Goal: Task Accomplishment & Management: Complete application form

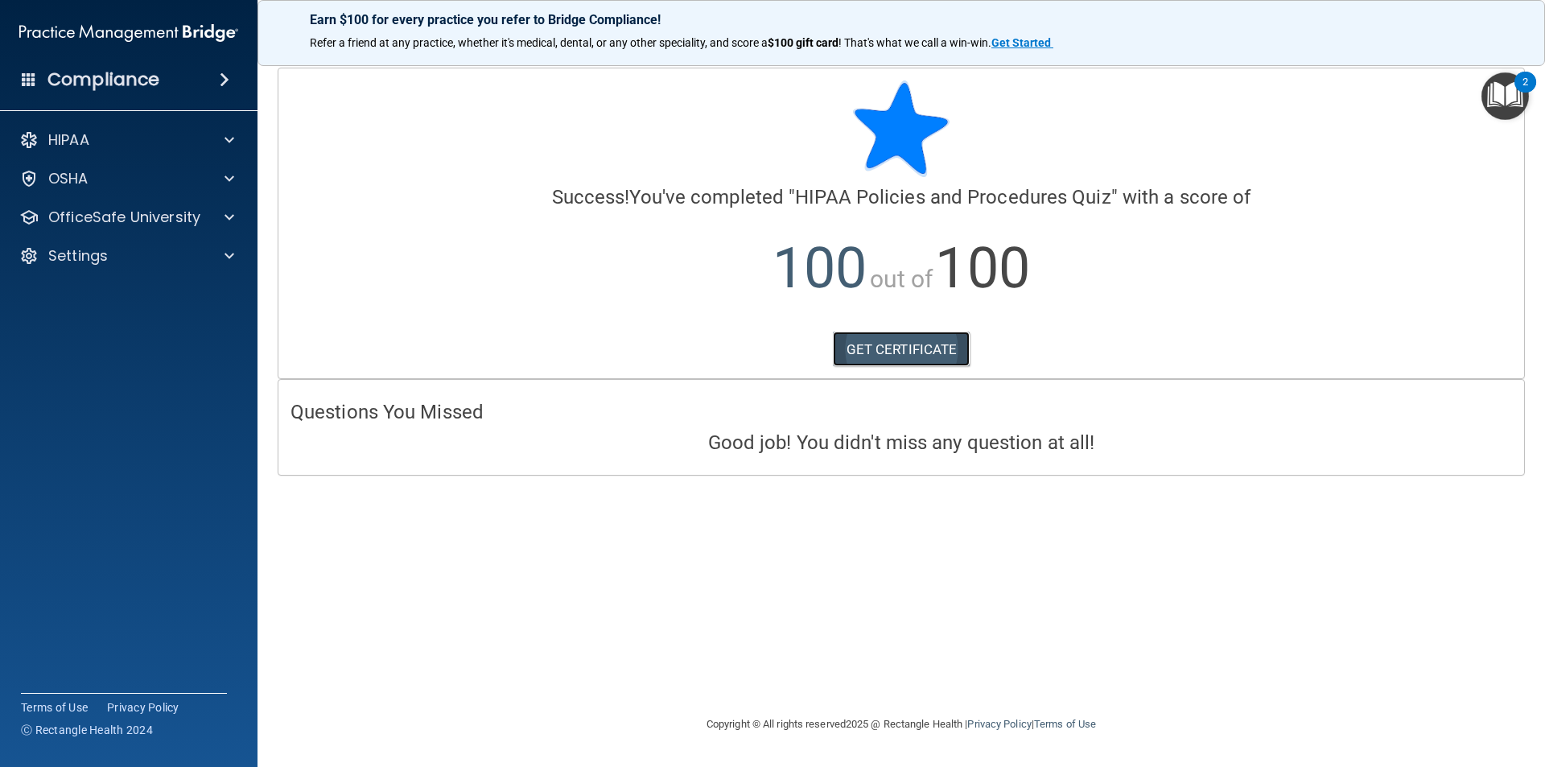
click at [910, 343] on link "GET CERTIFICATE" at bounding box center [902, 349] width 138 height 35
click at [76, 132] on p "HIPAA" at bounding box center [68, 139] width 41 height 19
click at [171, 178] on p "Documents and Policies" at bounding box center [120, 179] width 220 height 16
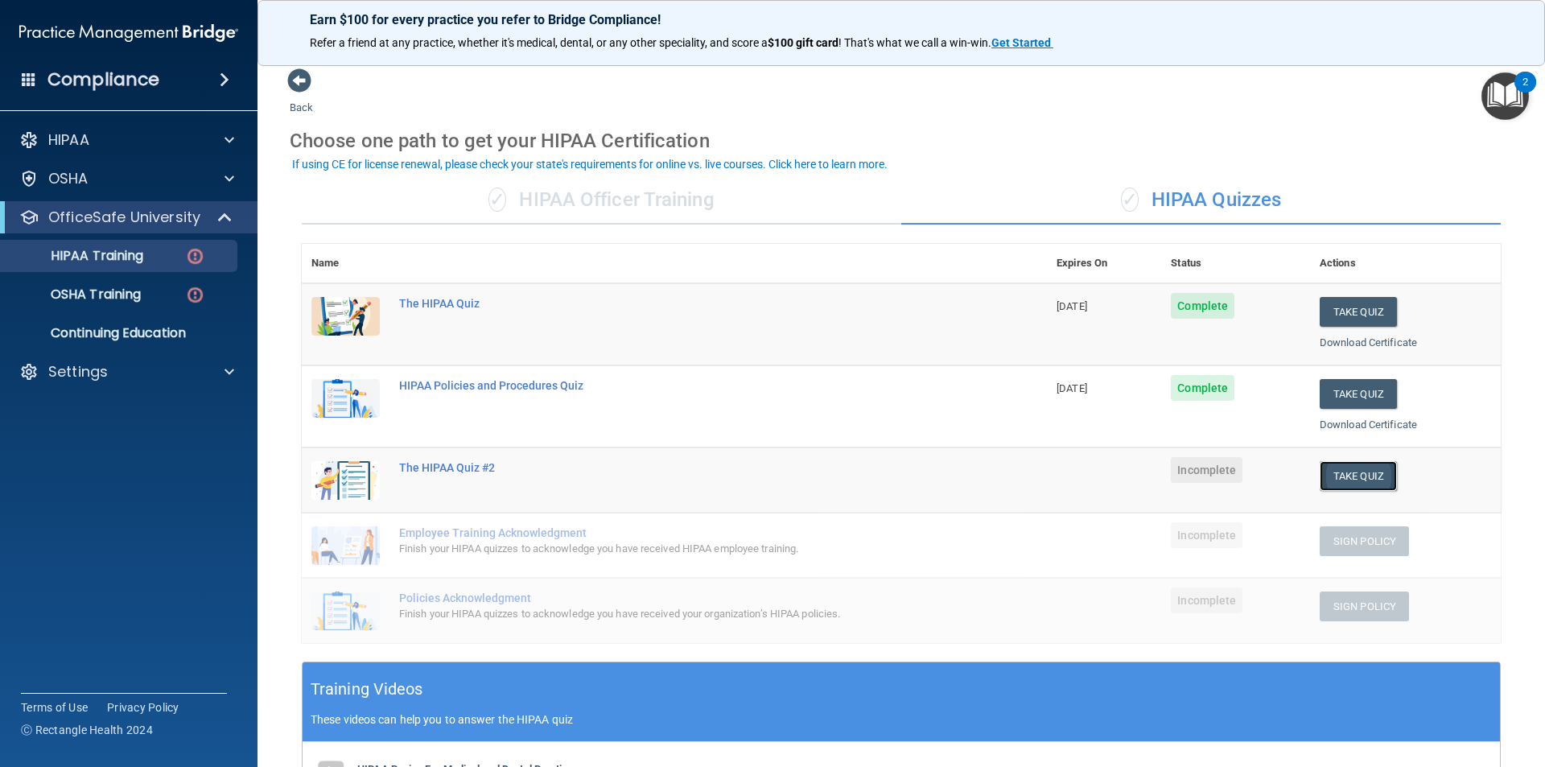
click at [1363, 469] on button "Take Quiz" at bounding box center [1358, 476] width 77 height 30
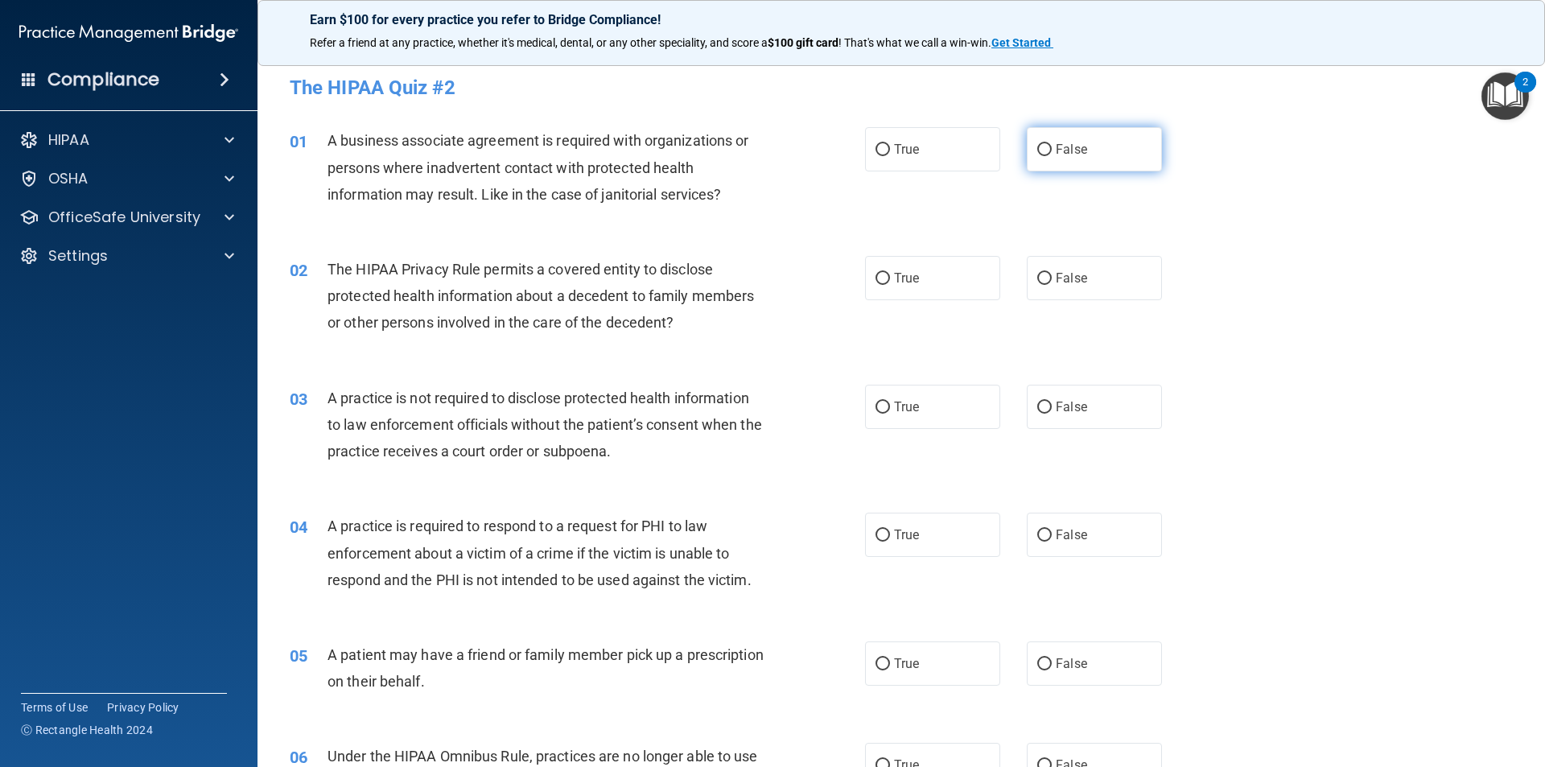
click at [1059, 147] on span "False" at bounding box center [1071, 149] width 31 height 15
click at [1052, 147] on input "False" at bounding box center [1044, 150] width 14 height 12
radio input "true"
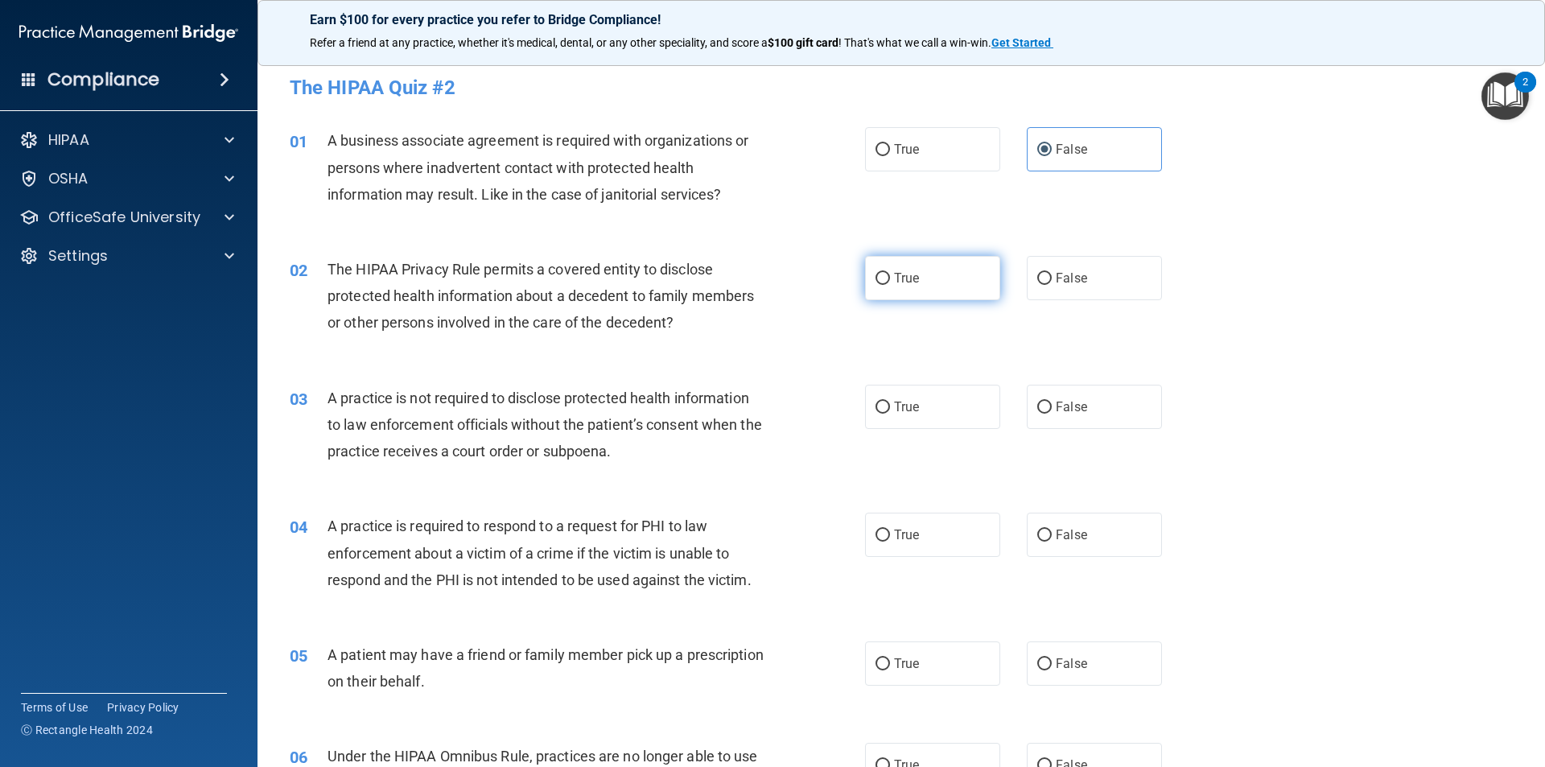
click at [936, 271] on label "True" at bounding box center [932, 278] width 135 height 44
click at [890, 273] on input "True" at bounding box center [883, 279] width 14 height 12
radio input "true"
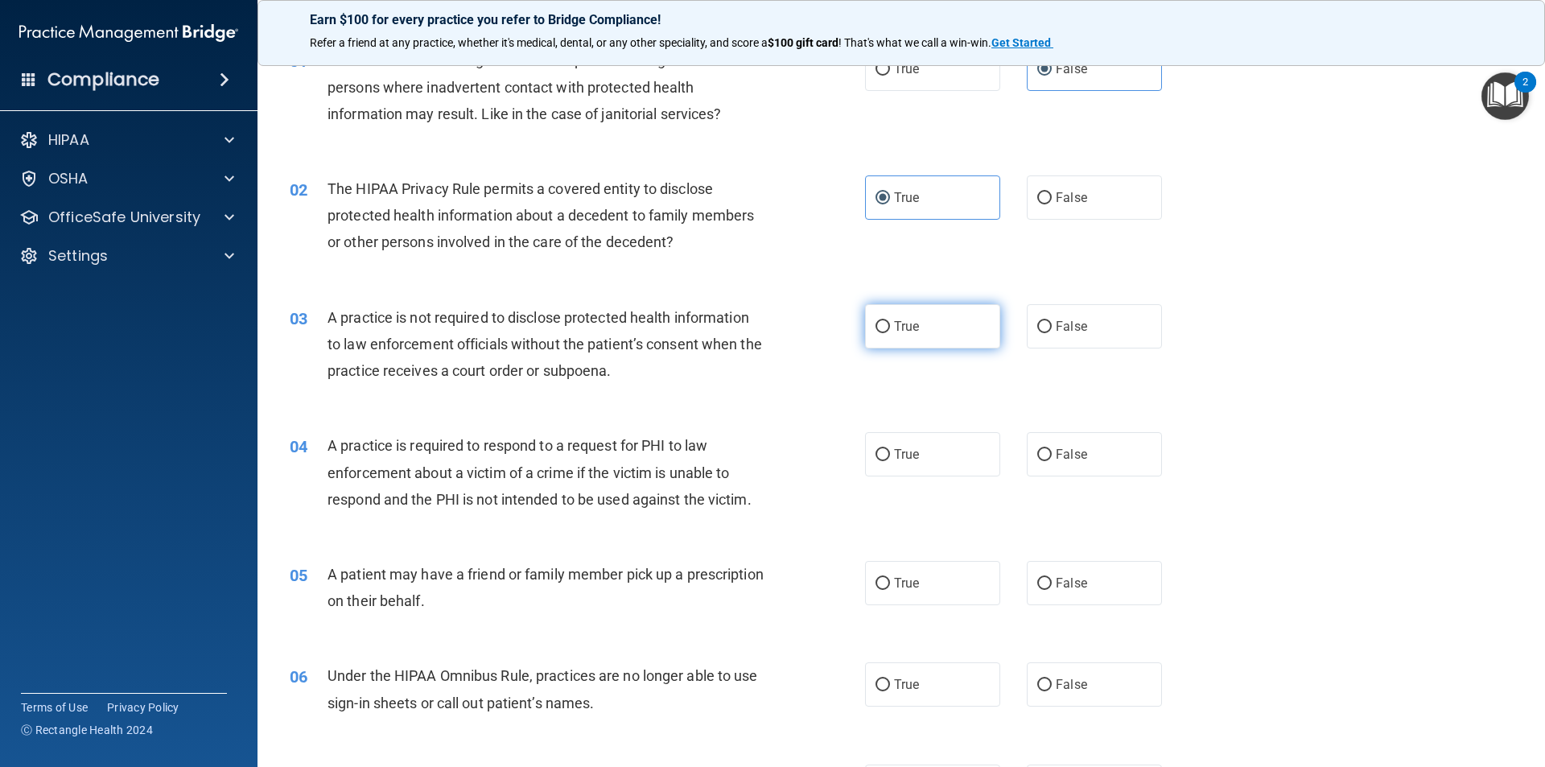
click at [948, 323] on label "True" at bounding box center [932, 326] width 135 height 44
click at [890, 323] on input "True" at bounding box center [883, 327] width 14 height 12
radio input "true"
click at [930, 256] on div "02 The HIPAA Privacy Rule permits a covered entity to disclose protected health…" at bounding box center [902, 219] width 1248 height 129
click at [937, 314] on label "True" at bounding box center [932, 326] width 135 height 44
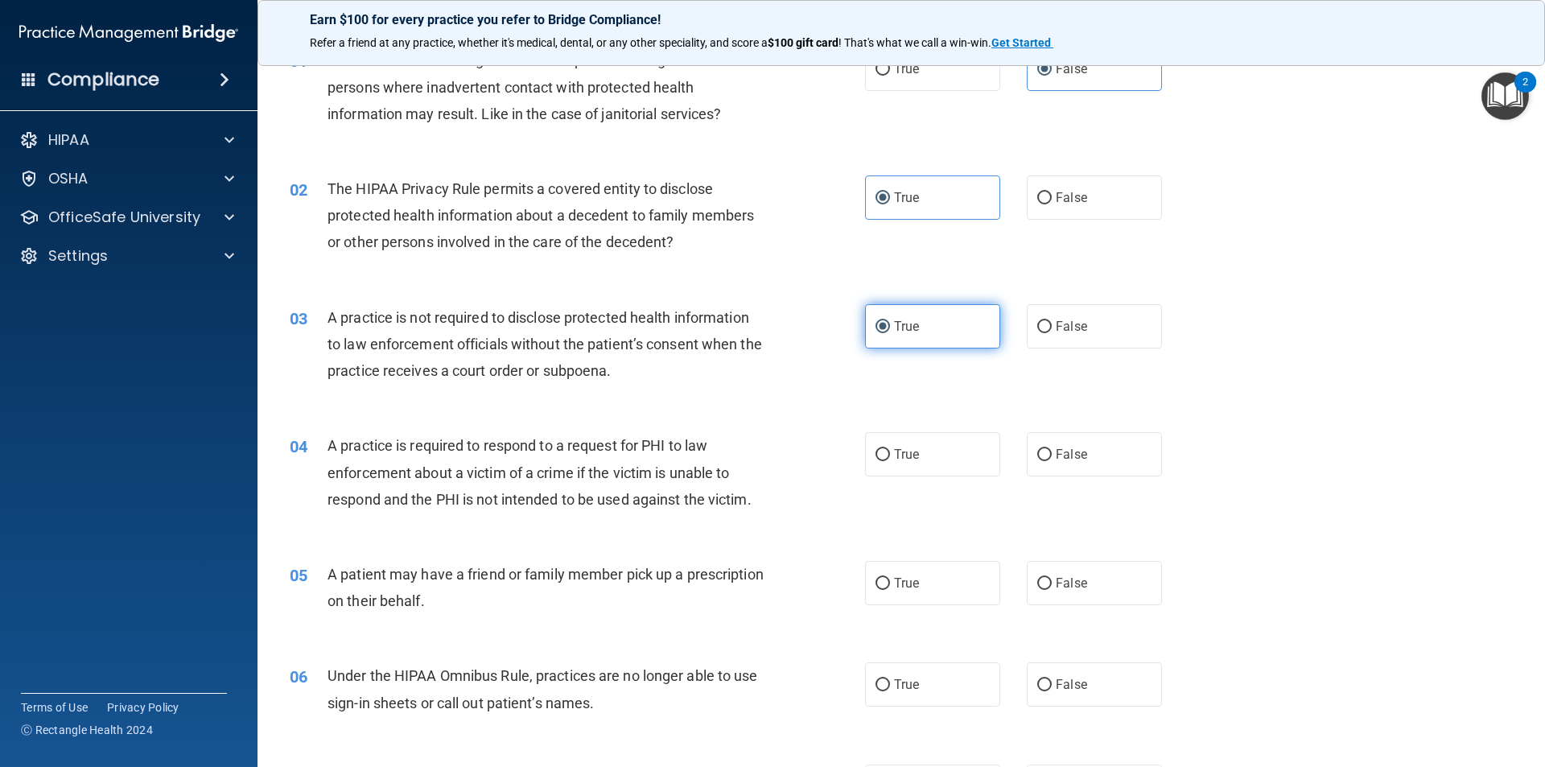
click at [890, 321] on input "True" at bounding box center [883, 327] width 14 height 12
click at [1045, 318] on label "False" at bounding box center [1094, 326] width 135 height 44
click at [1045, 321] on input "False" at bounding box center [1044, 327] width 14 height 12
radio input "true"
radio input "false"
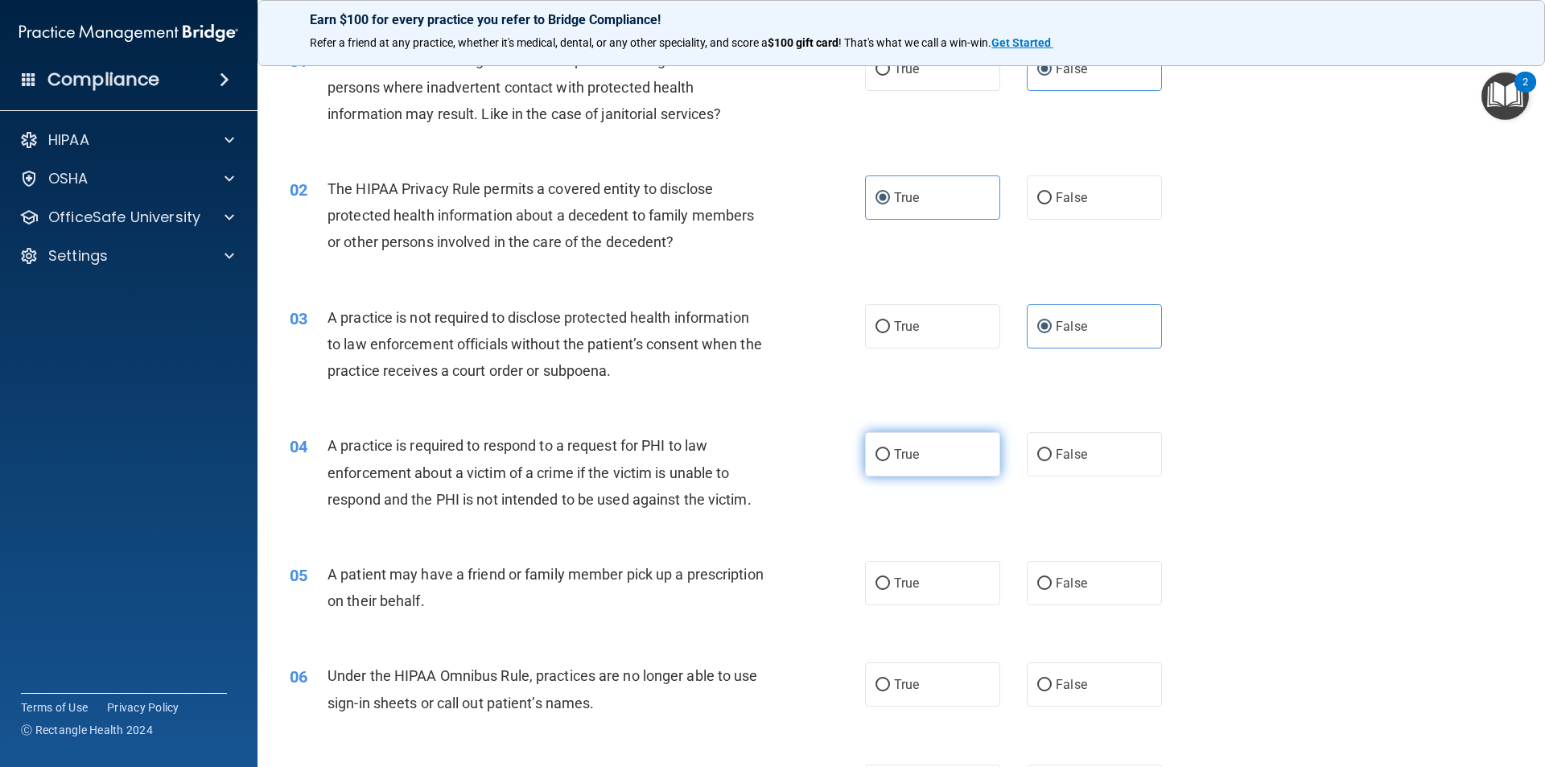
click at [936, 448] on label "True" at bounding box center [932, 454] width 135 height 44
click at [890, 449] on input "True" at bounding box center [883, 455] width 14 height 12
radio input "true"
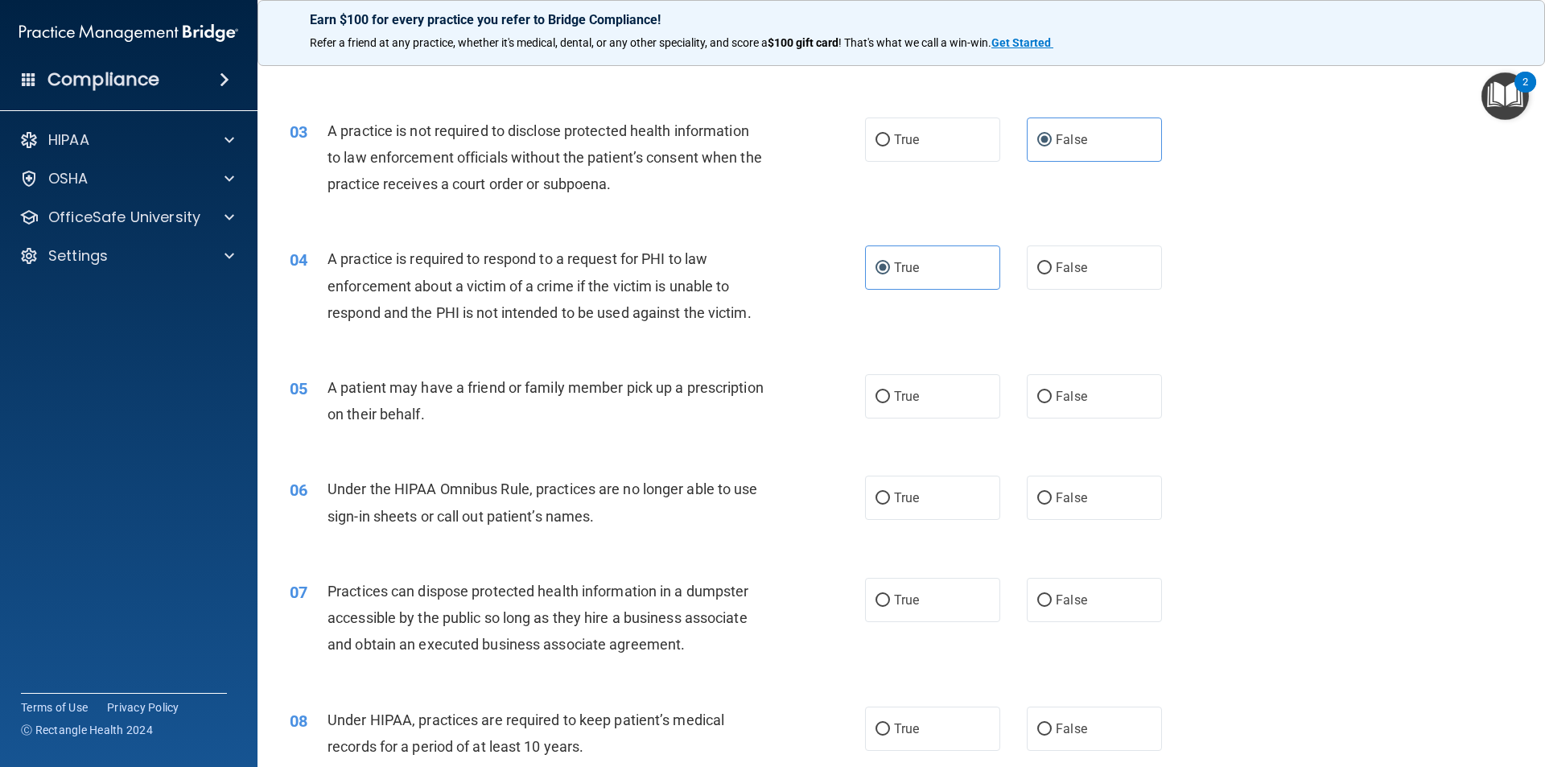
scroll to position [322, 0]
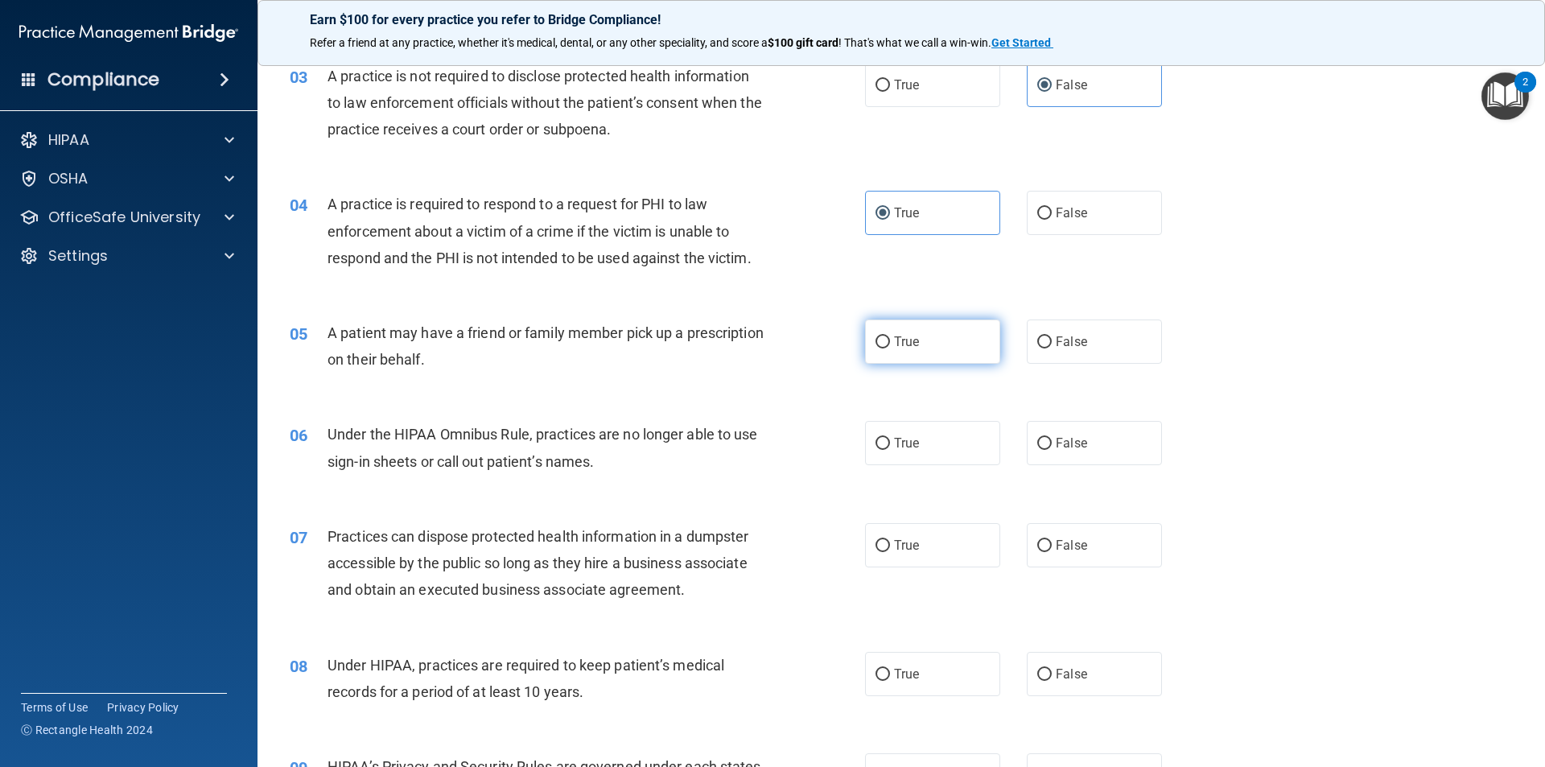
click at [970, 352] on label "True" at bounding box center [932, 342] width 135 height 44
click at [890, 349] on input "True" at bounding box center [883, 342] width 14 height 12
radio input "true"
click at [1112, 456] on label "False" at bounding box center [1094, 443] width 135 height 44
click at [1052, 450] on input "False" at bounding box center [1044, 444] width 14 height 12
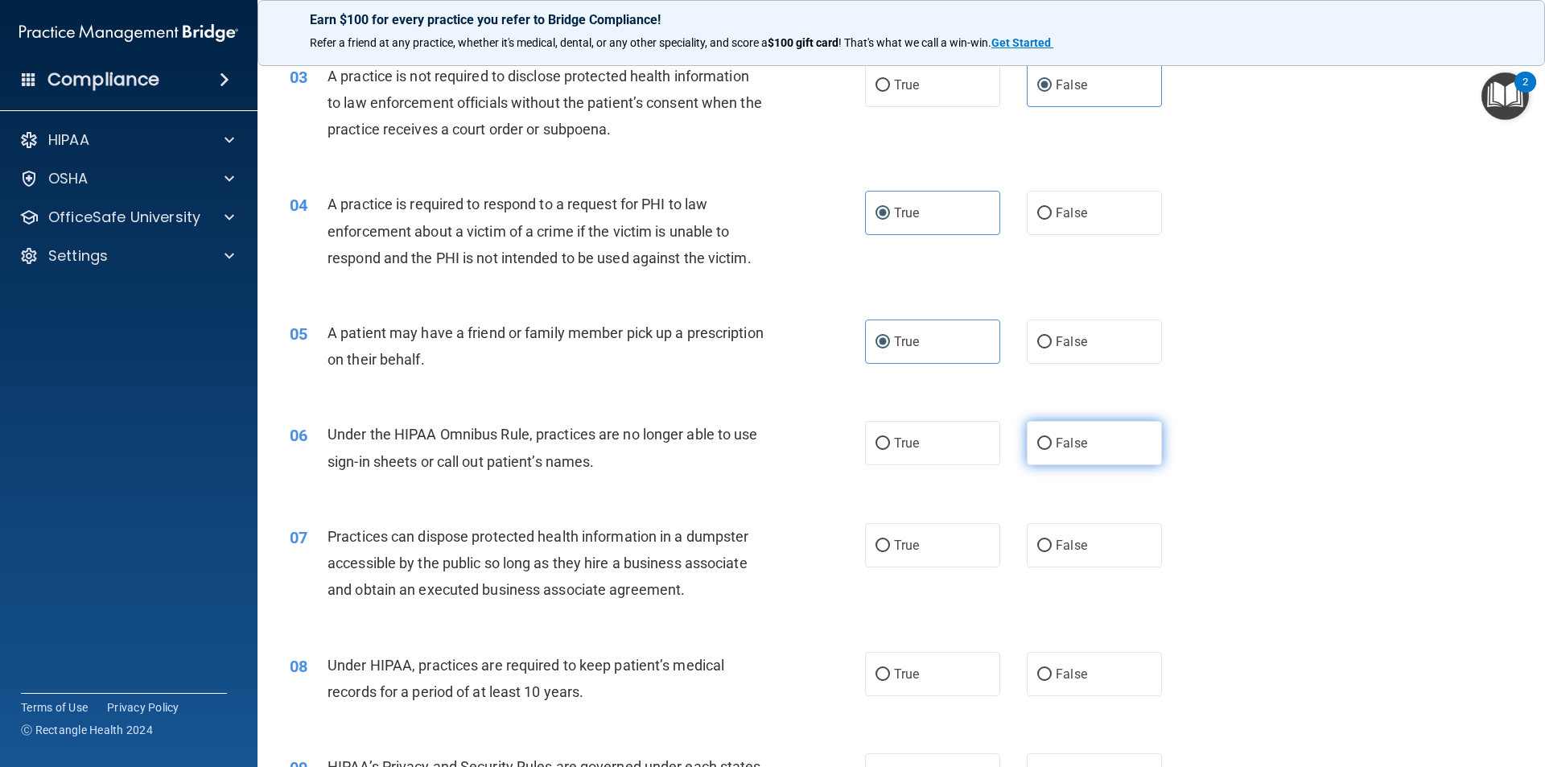
radio input "true"
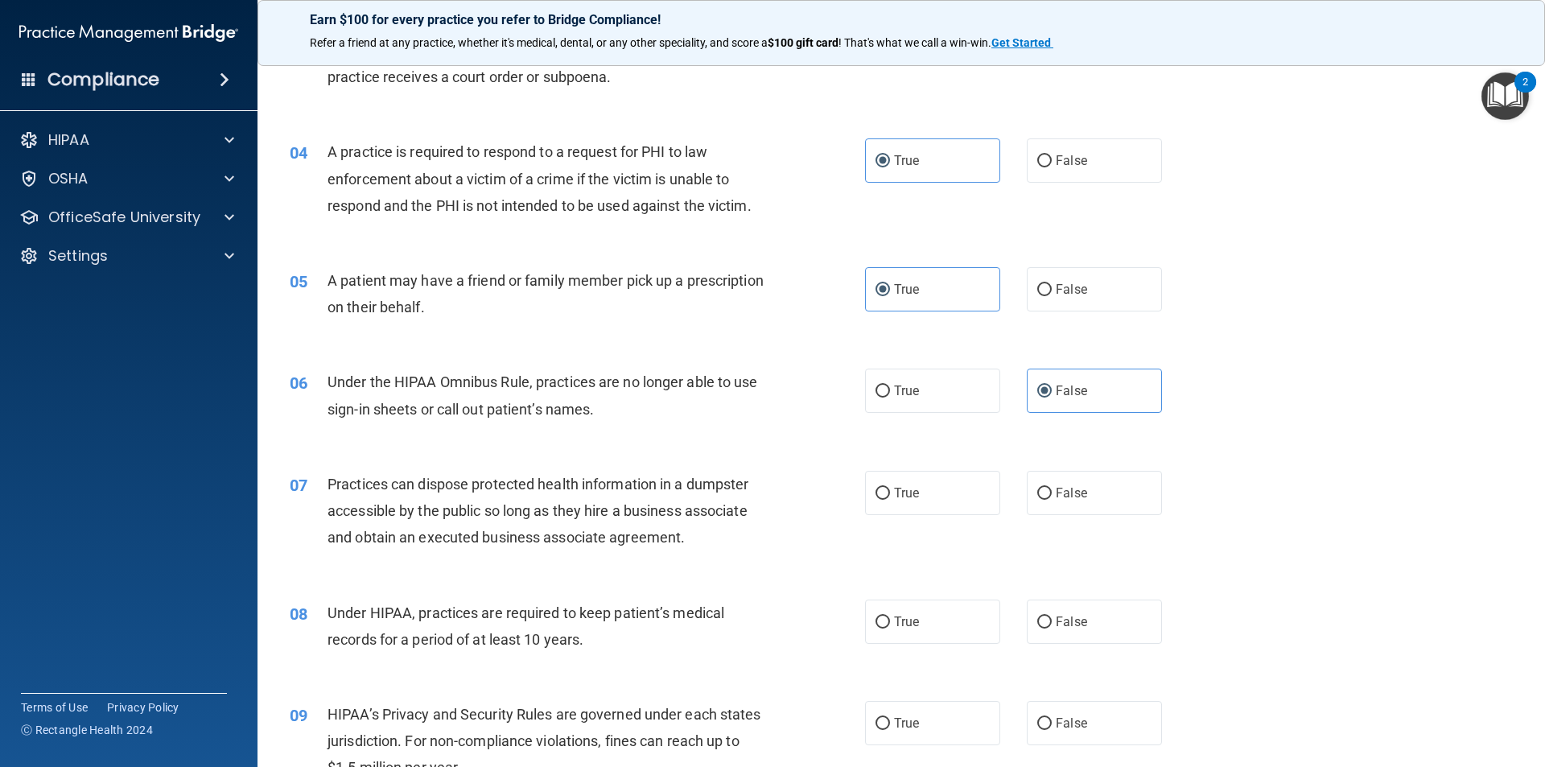
scroll to position [483, 0]
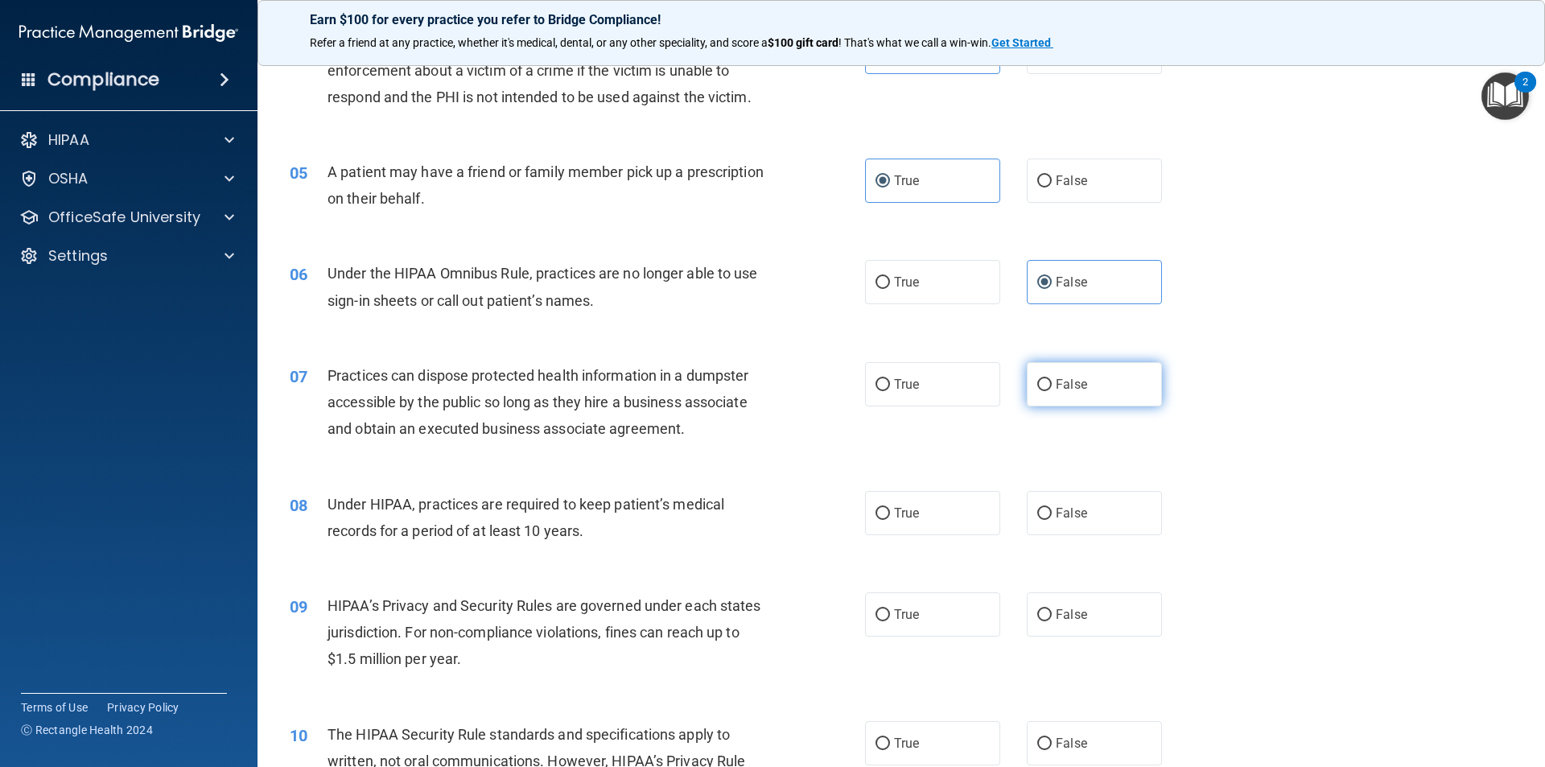
click at [1062, 399] on label "False" at bounding box center [1094, 384] width 135 height 44
click at [1052, 391] on input "False" at bounding box center [1044, 385] width 14 height 12
radio input "true"
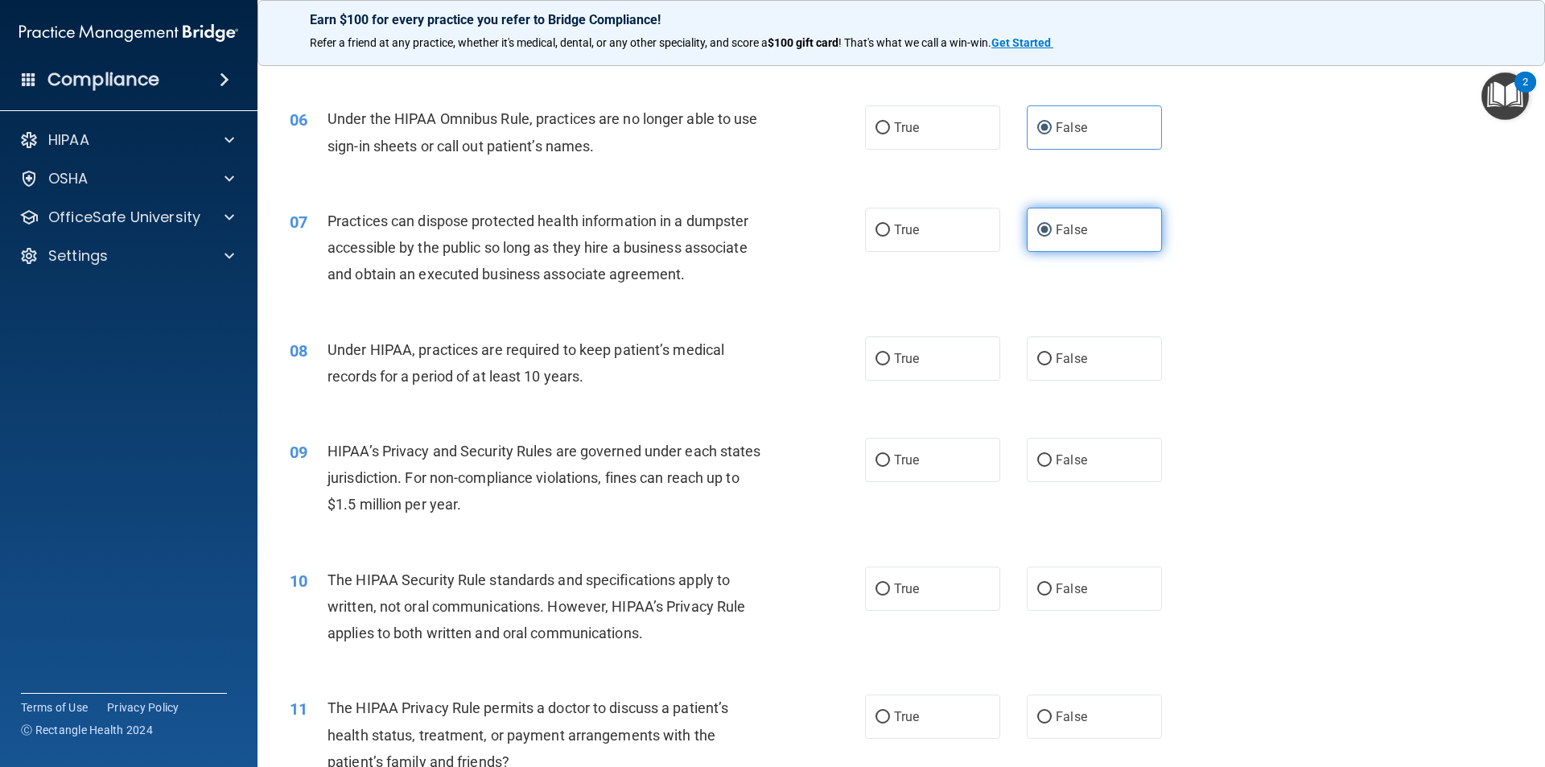
scroll to position [644, 0]
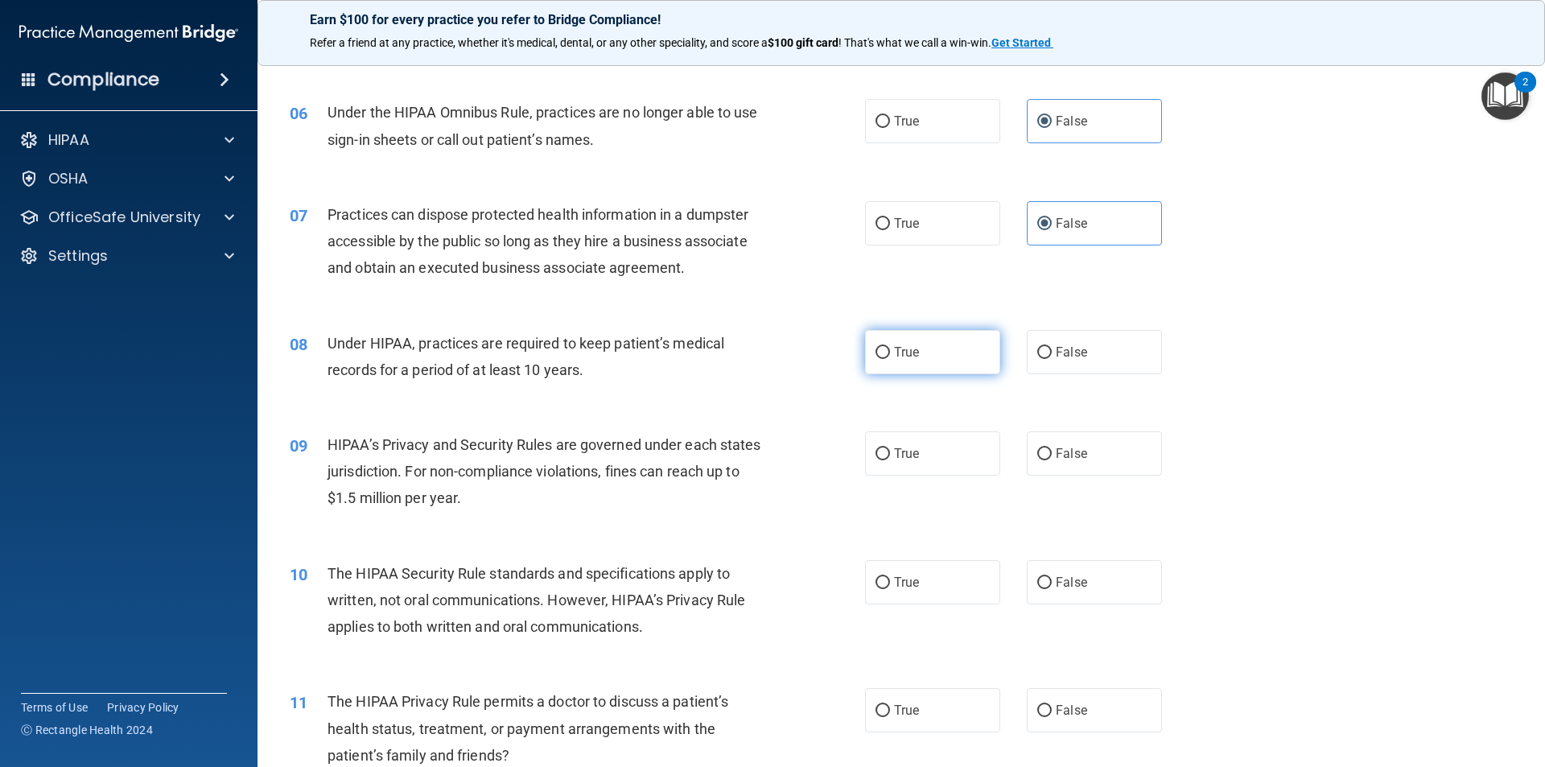
click at [963, 360] on label "True" at bounding box center [932, 352] width 135 height 44
click at [890, 359] on input "True" at bounding box center [883, 353] width 14 height 12
radio input "true"
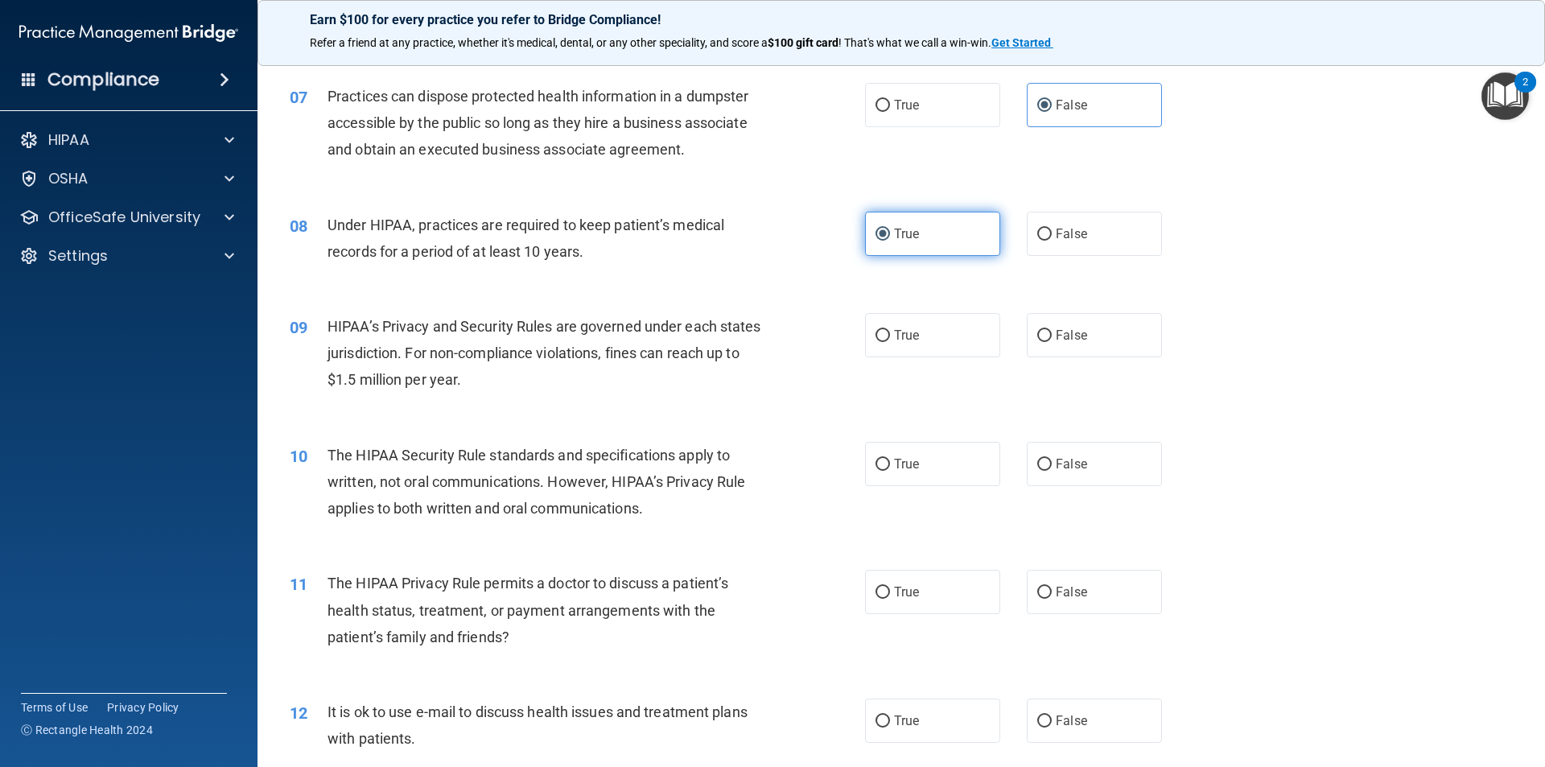
scroll to position [805, 0]
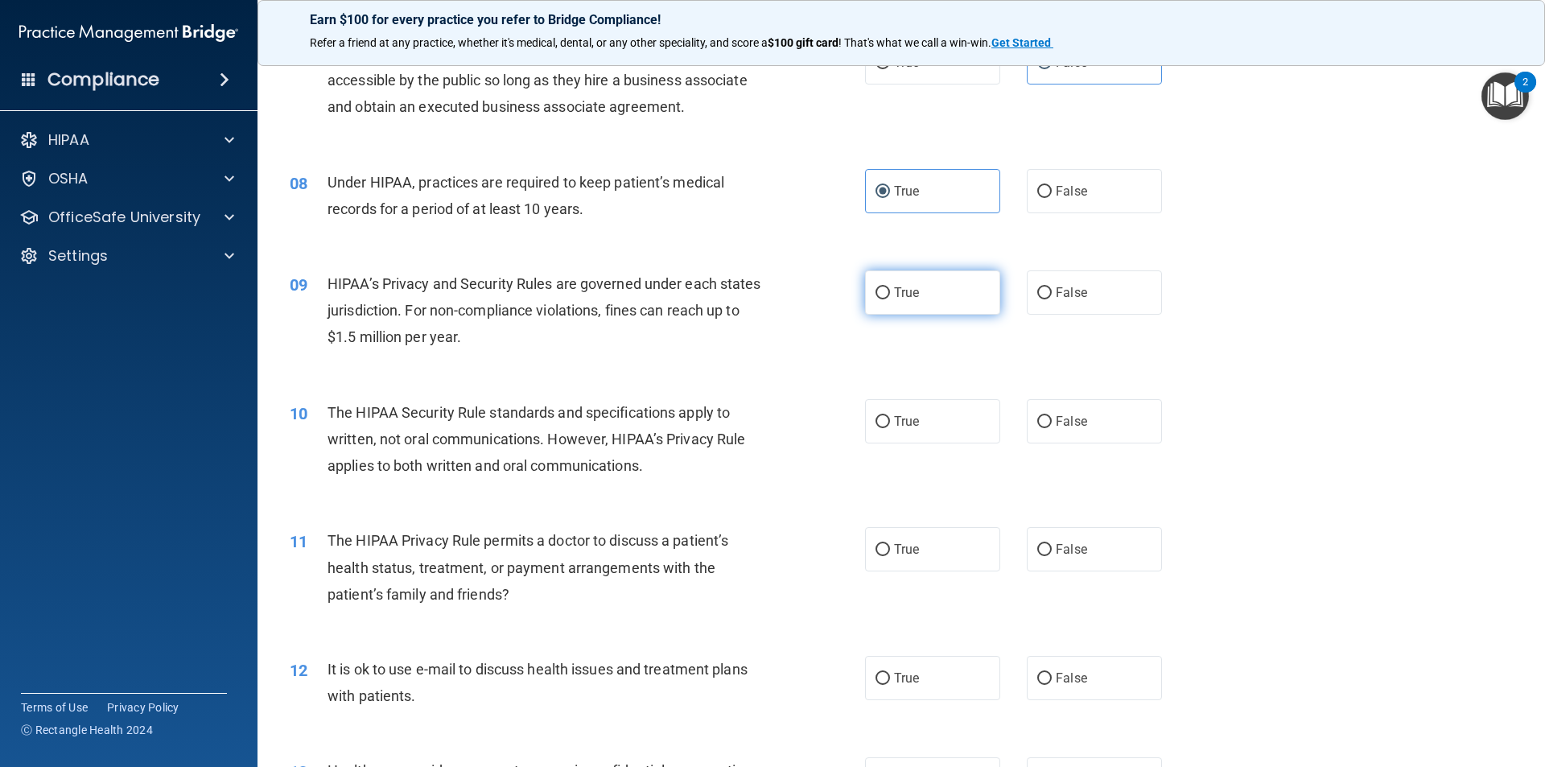
click at [926, 288] on label "True" at bounding box center [932, 292] width 135 height 44
click at [890, 288] on input "True" at bounding box center [883, 293] width 14 height 12
radio input "true"
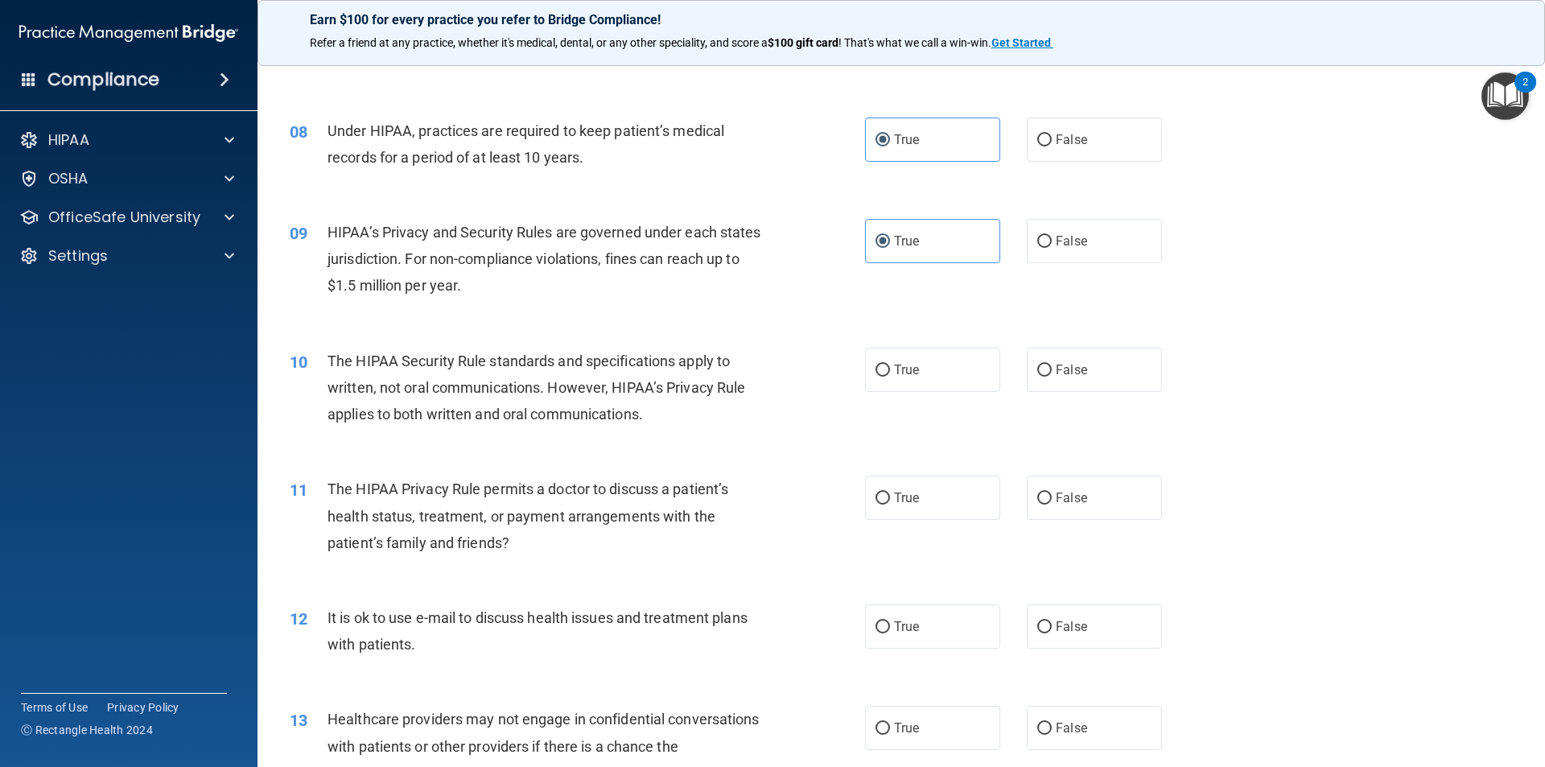
scroll to position [885, 0]
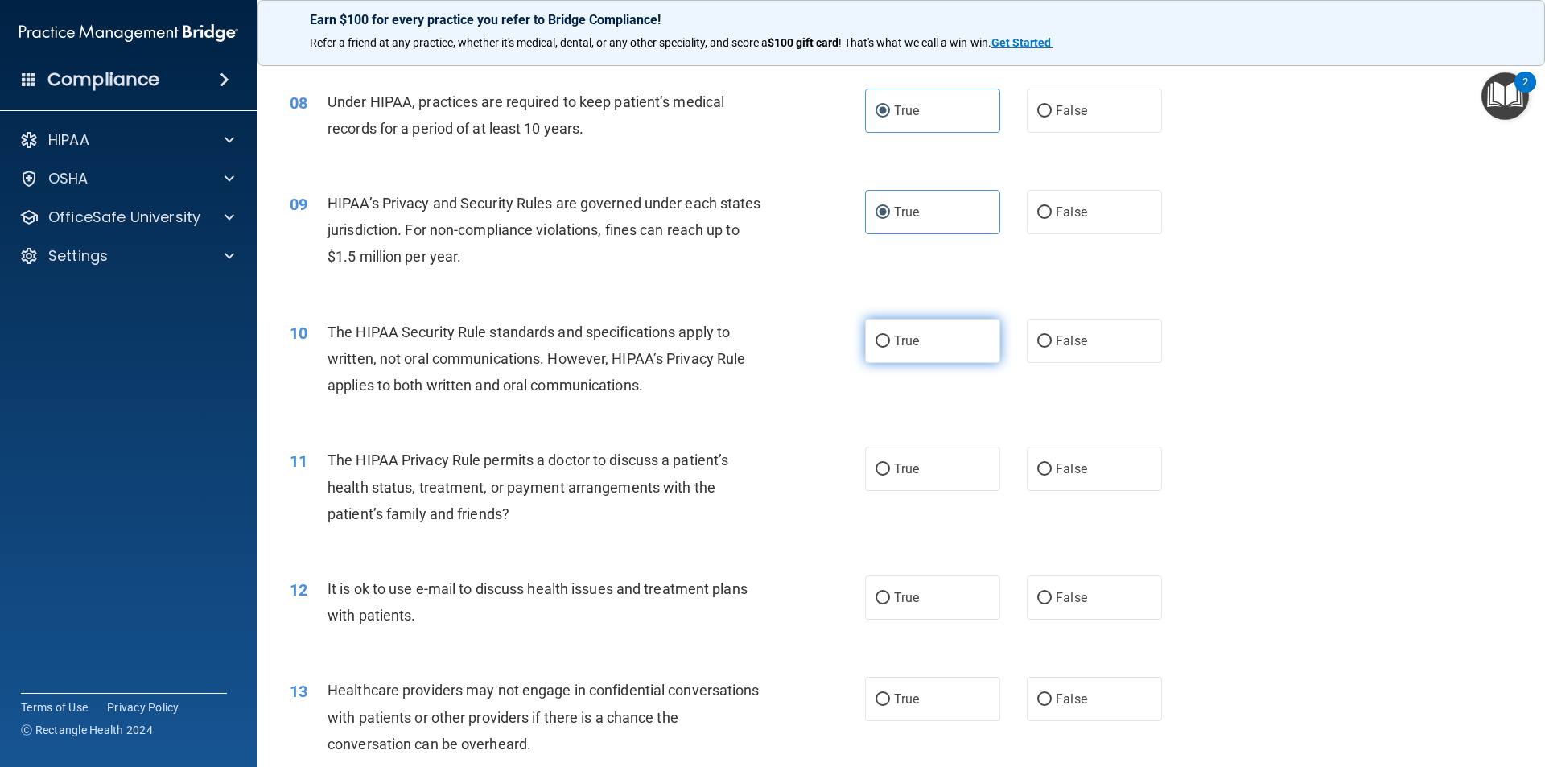
click at [934, 344] on label "True" at bounding box center [932, 341] width 135 height 44
click at [890, 344] on input "True" at bounding box center [883, 342] width 14 height 12
radio input "true"
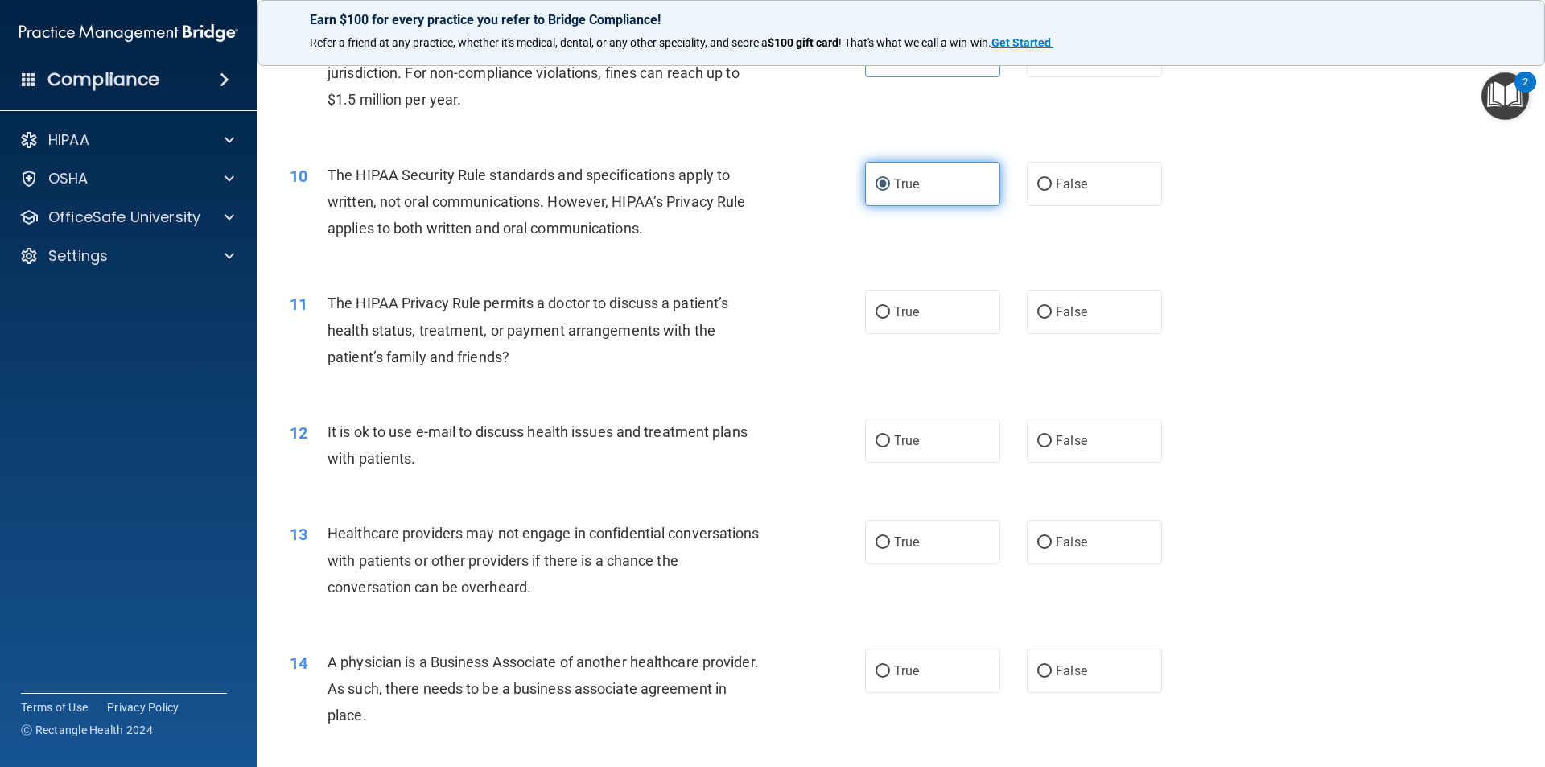
scroll to position [1046, 0]
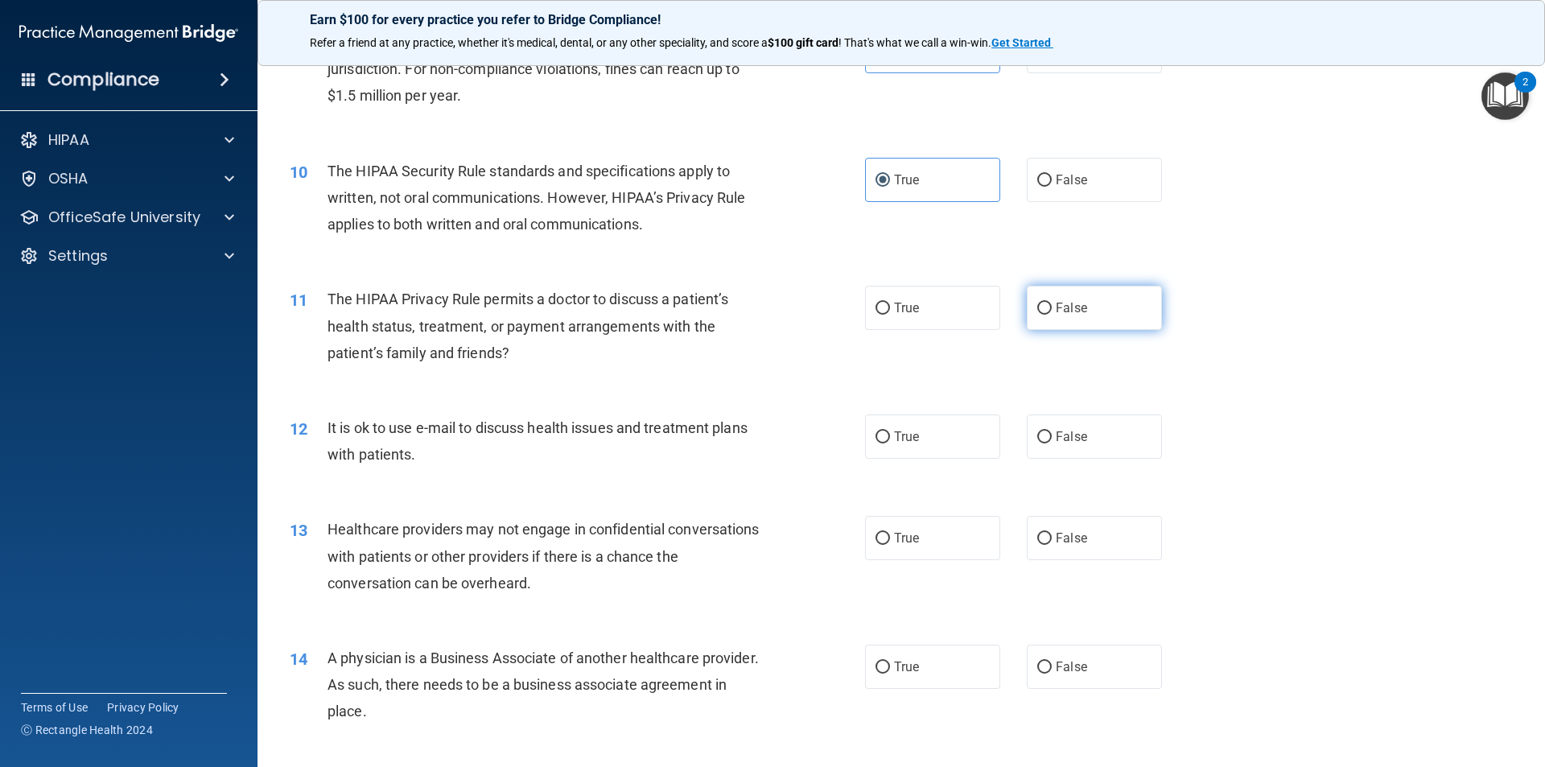
click at [1097, 317] on label "False" at bounding box center [1094, 308] width 135 height 44
click at [1052, 315] on input "False" at bounding box center [1044, 309] width 14 height 12
radio input "true"
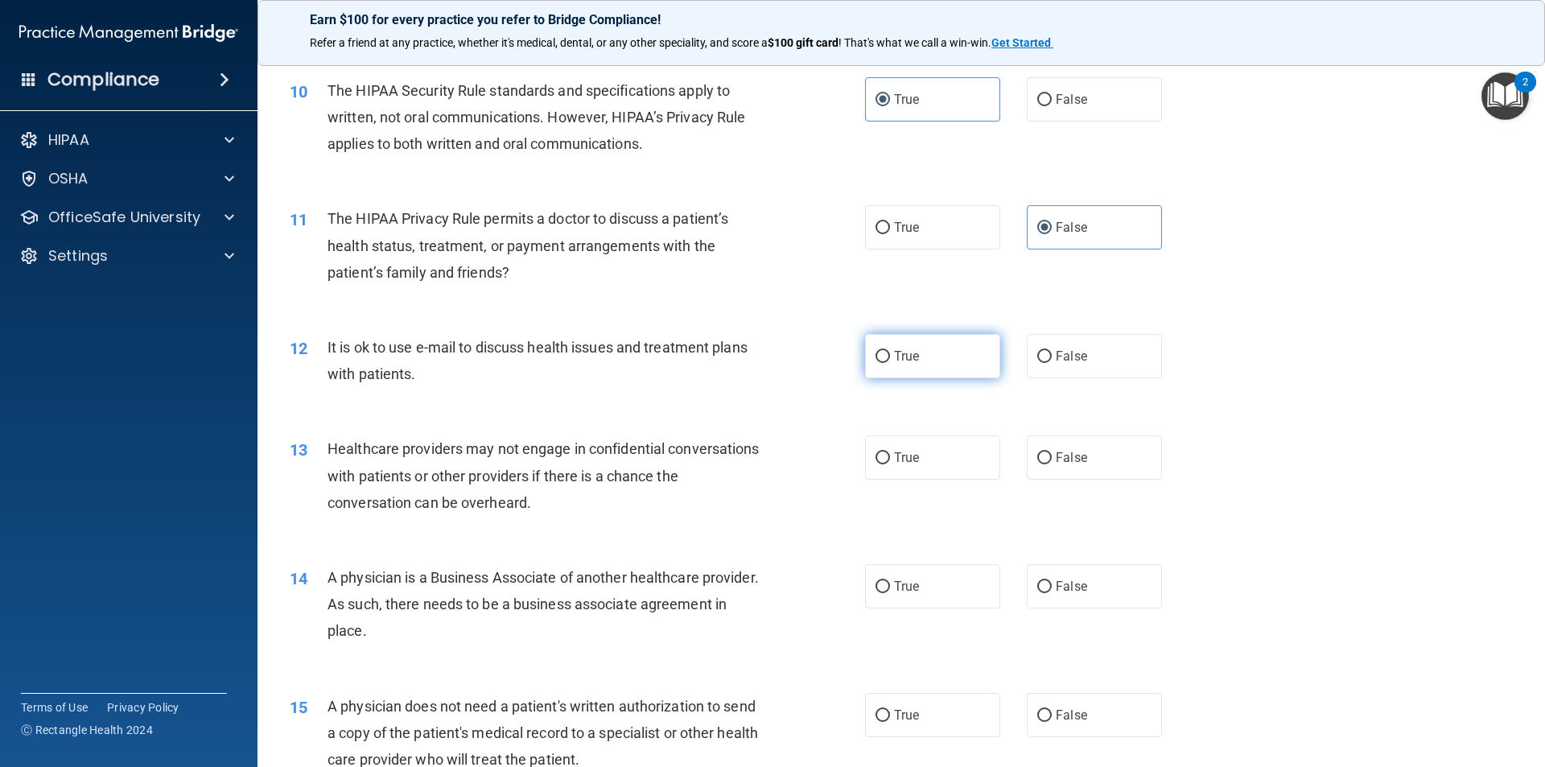
click at [970, 355] on label "True" at bounding box center [932, 356] width 135 height 44
click at [890, 355] on input "True" at bounding box center [883, 357] width 14 height 12
radio input "true"
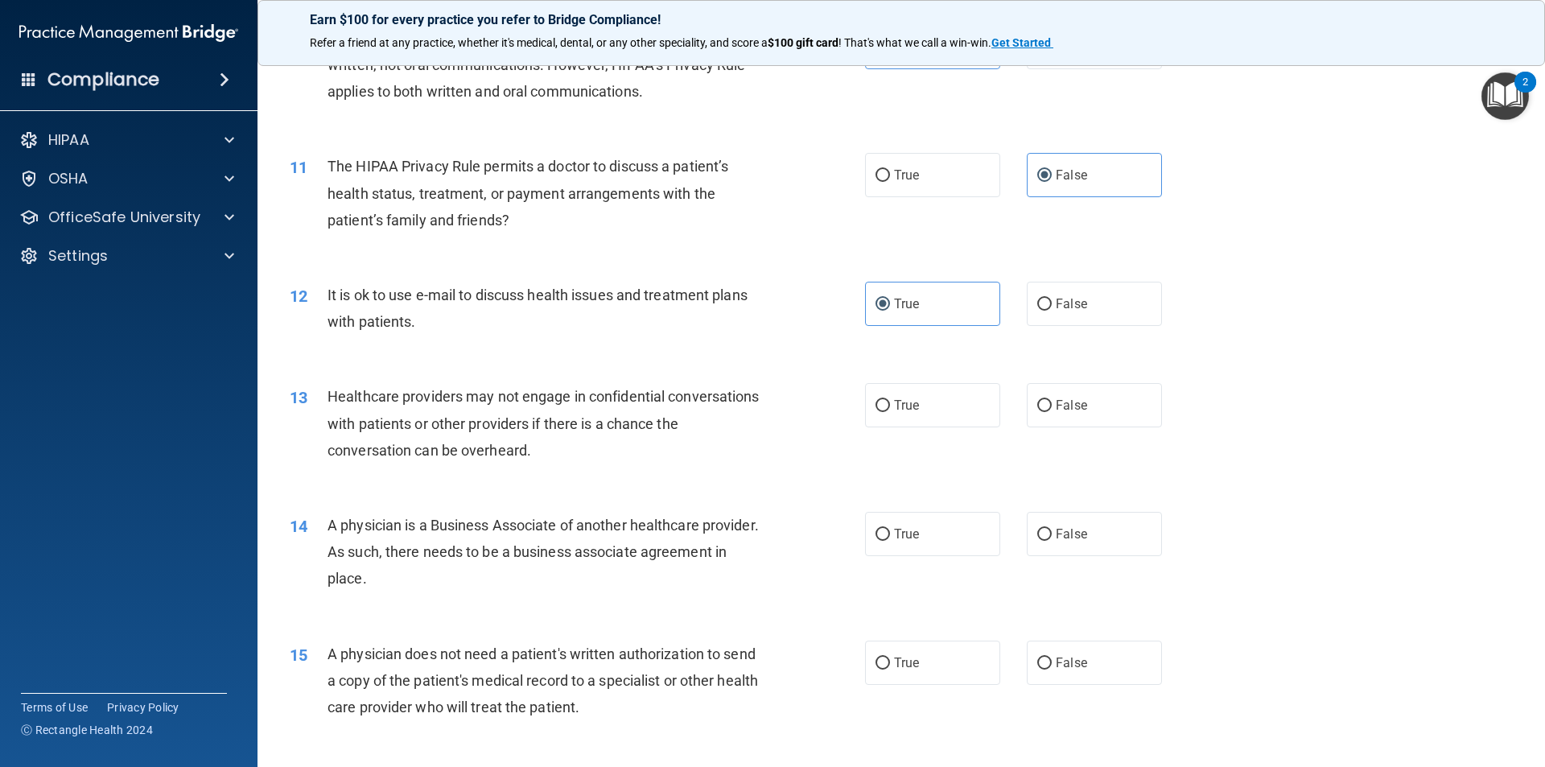
scroll to position [1207, 0]
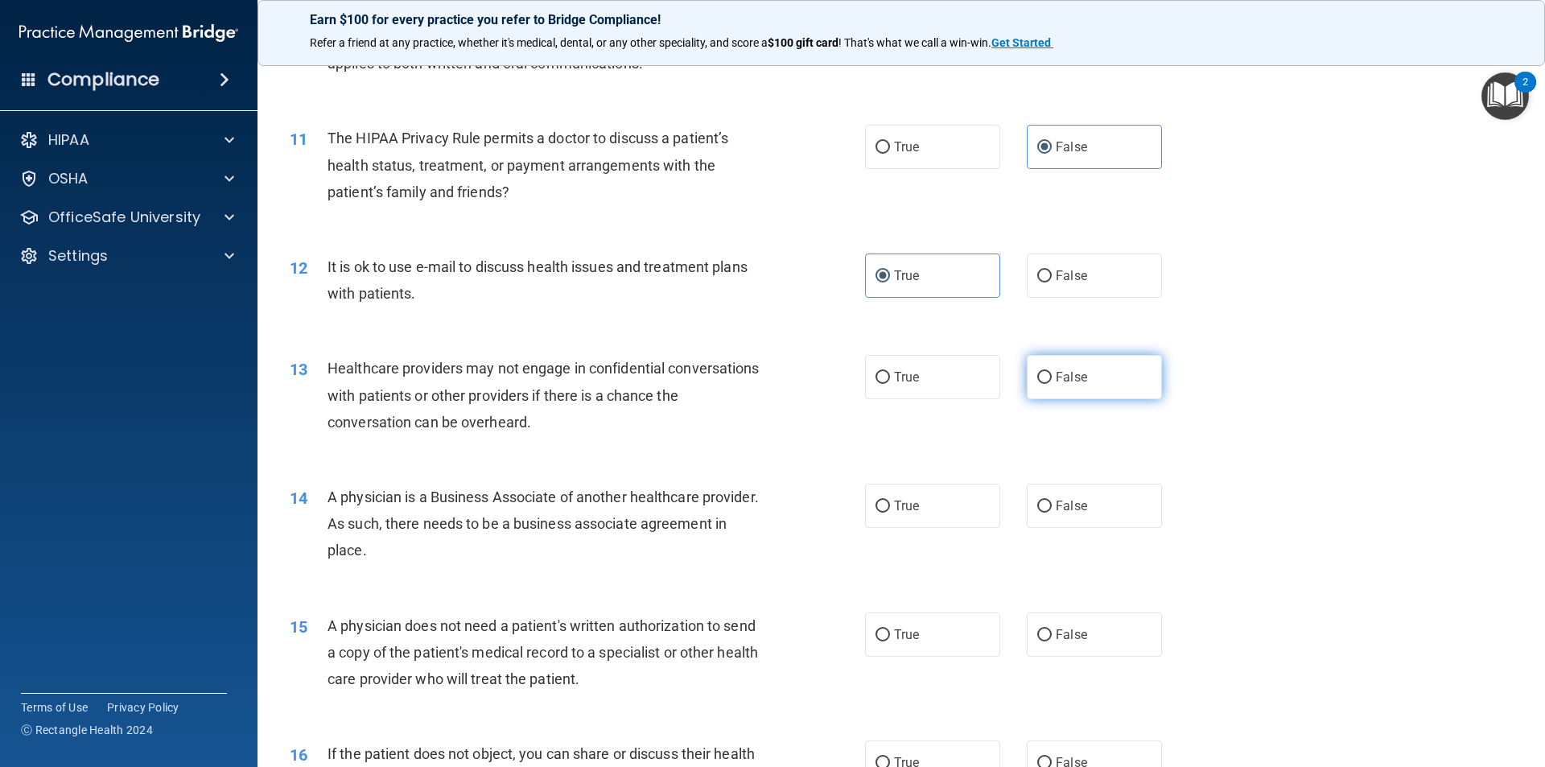
click at [1073, 365] on label "False" at bounding box center [1094, 377] width 135 height 44
click at [1052, 372] on input "False" at bounding box center [1044, 378] width 14 height 12
radio input "true"
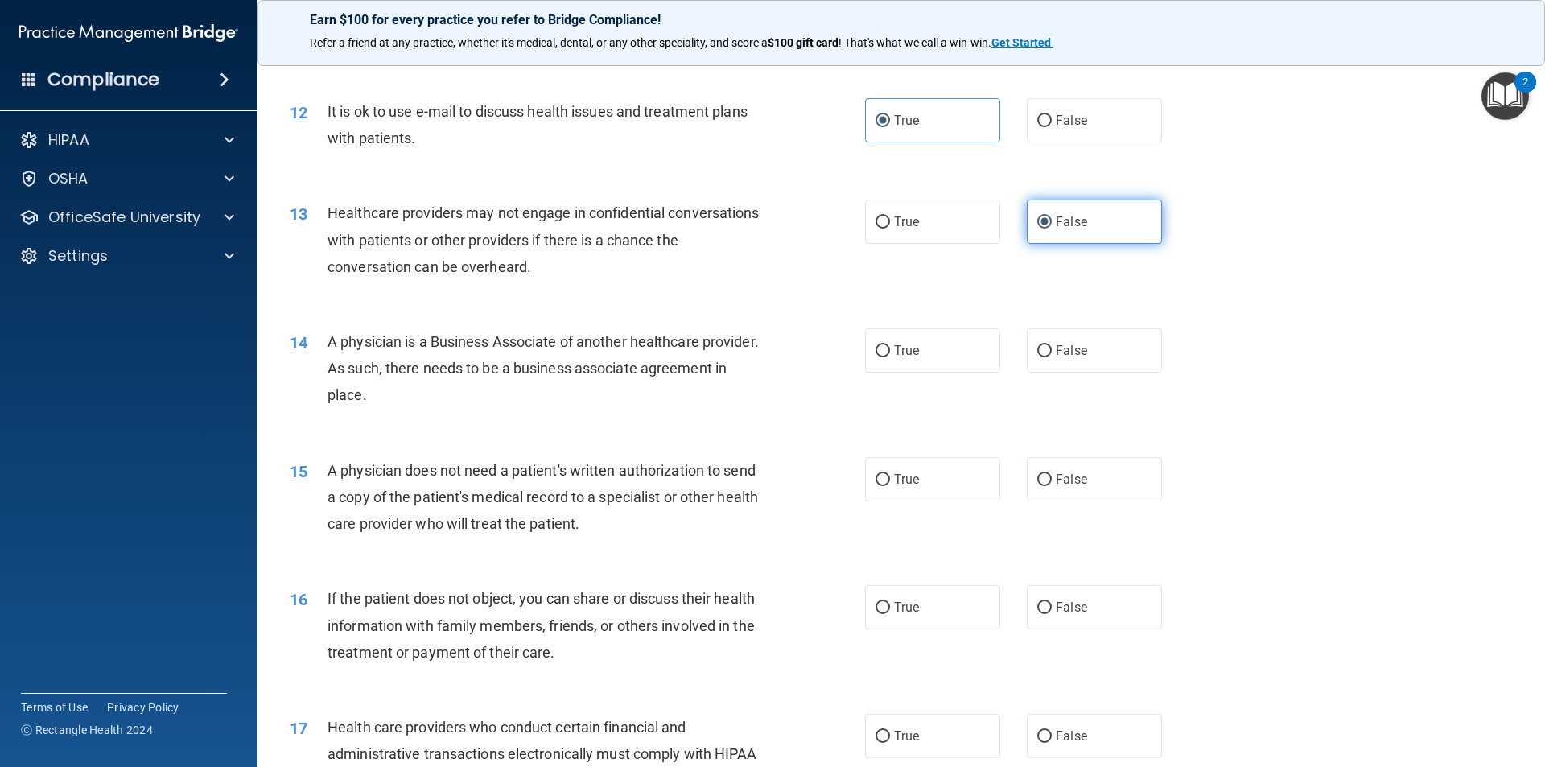
scroll to position [1368, 0]
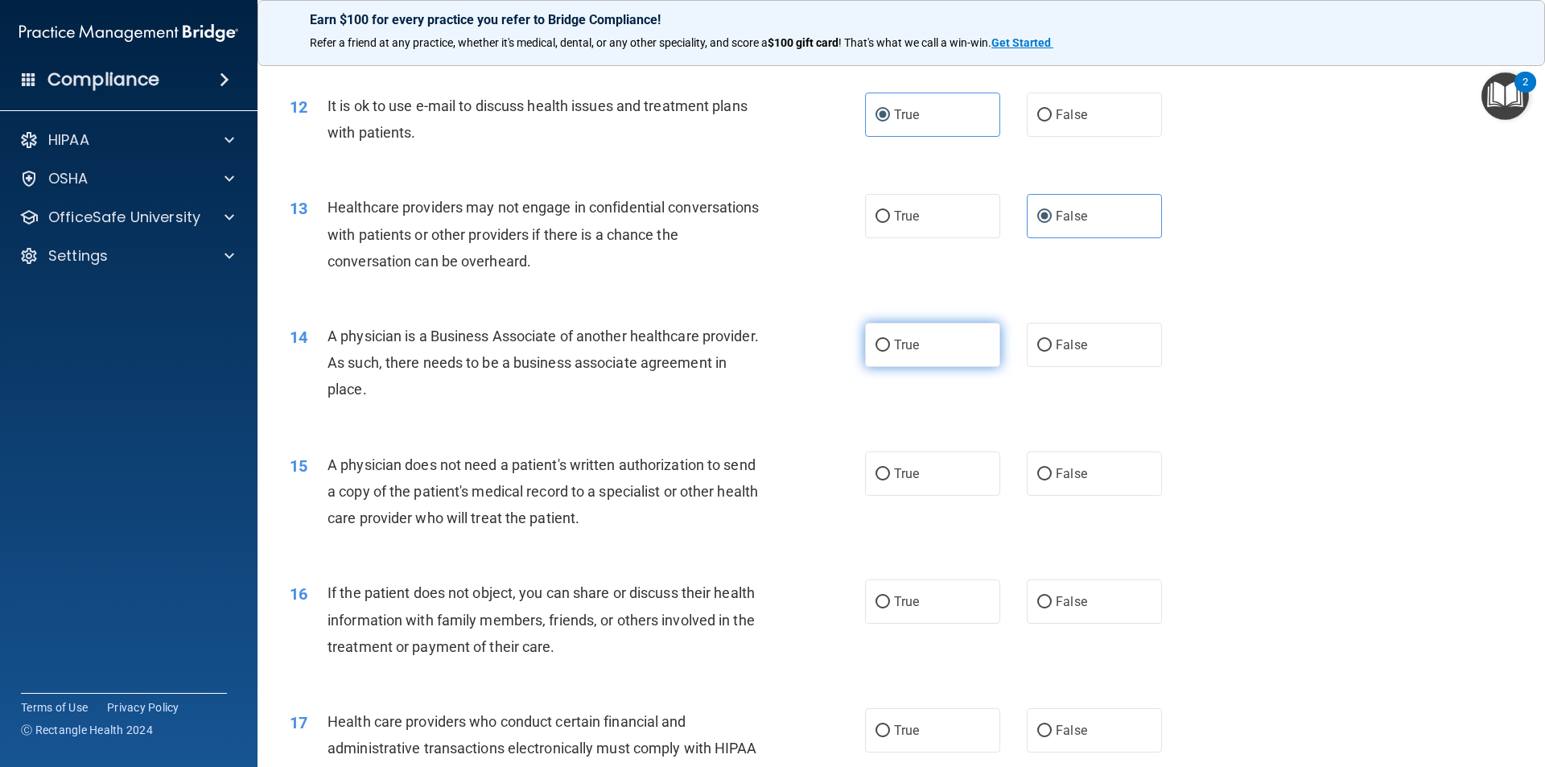
click at [936, 353] on label "True" at bounding box center [932, 345] width 135 height 44
click at [890, 352] on input "True" at bounding box center [883, 346] width 14 height 12
radio input "true"
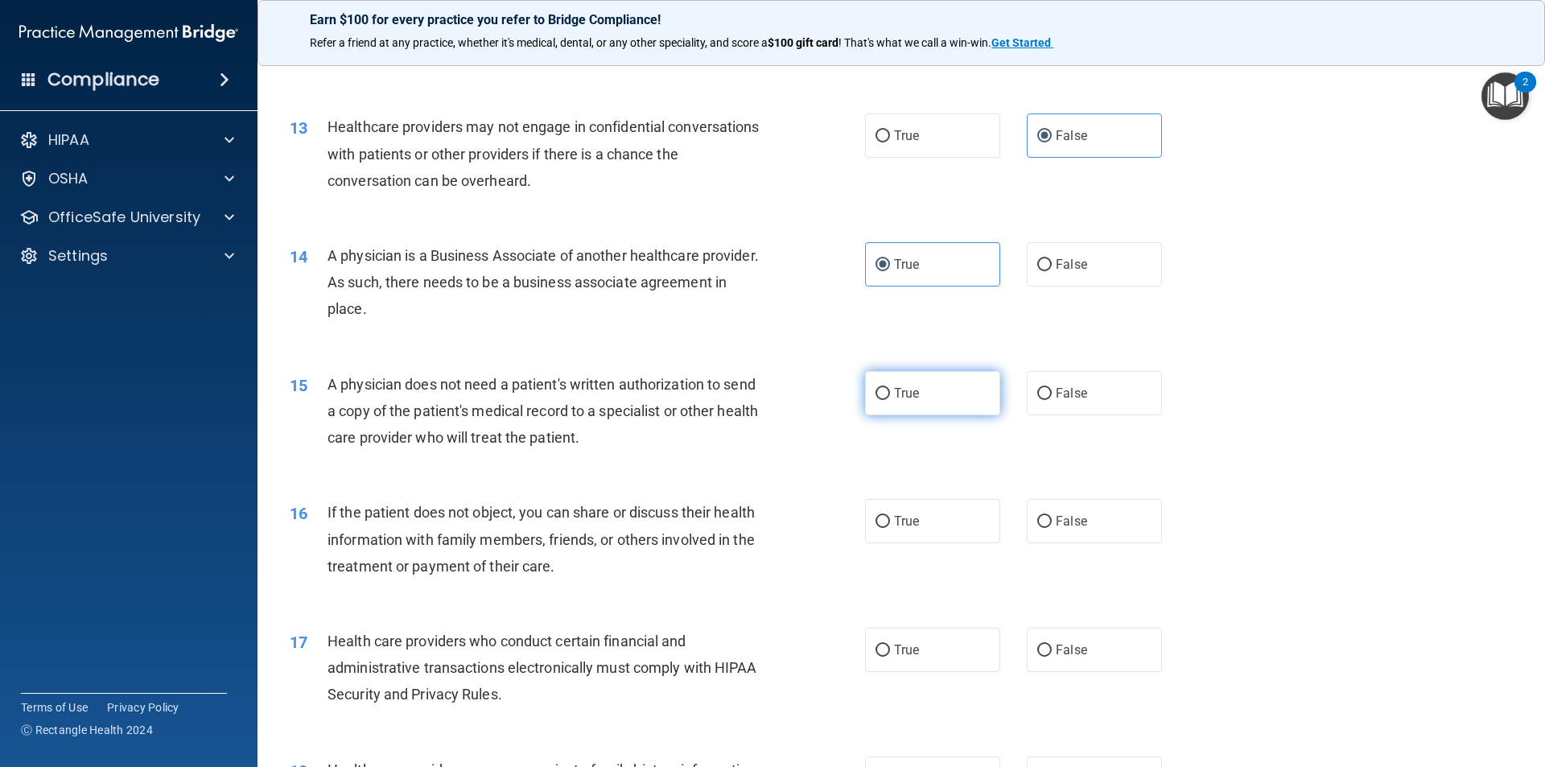
click at [967, 389] on label "True" at bounding box center [932, 393] width 135 height 44
click at [890, 389] on input "True" at bounding box center [883, 394] width 14 height 12
radio input "true"
click at [967, 389] on label "True" at bounding box center [932, 393] width 135 height 44
click at [890, 389] on input "True" at bounding box center [883, 394] width 14 height 12
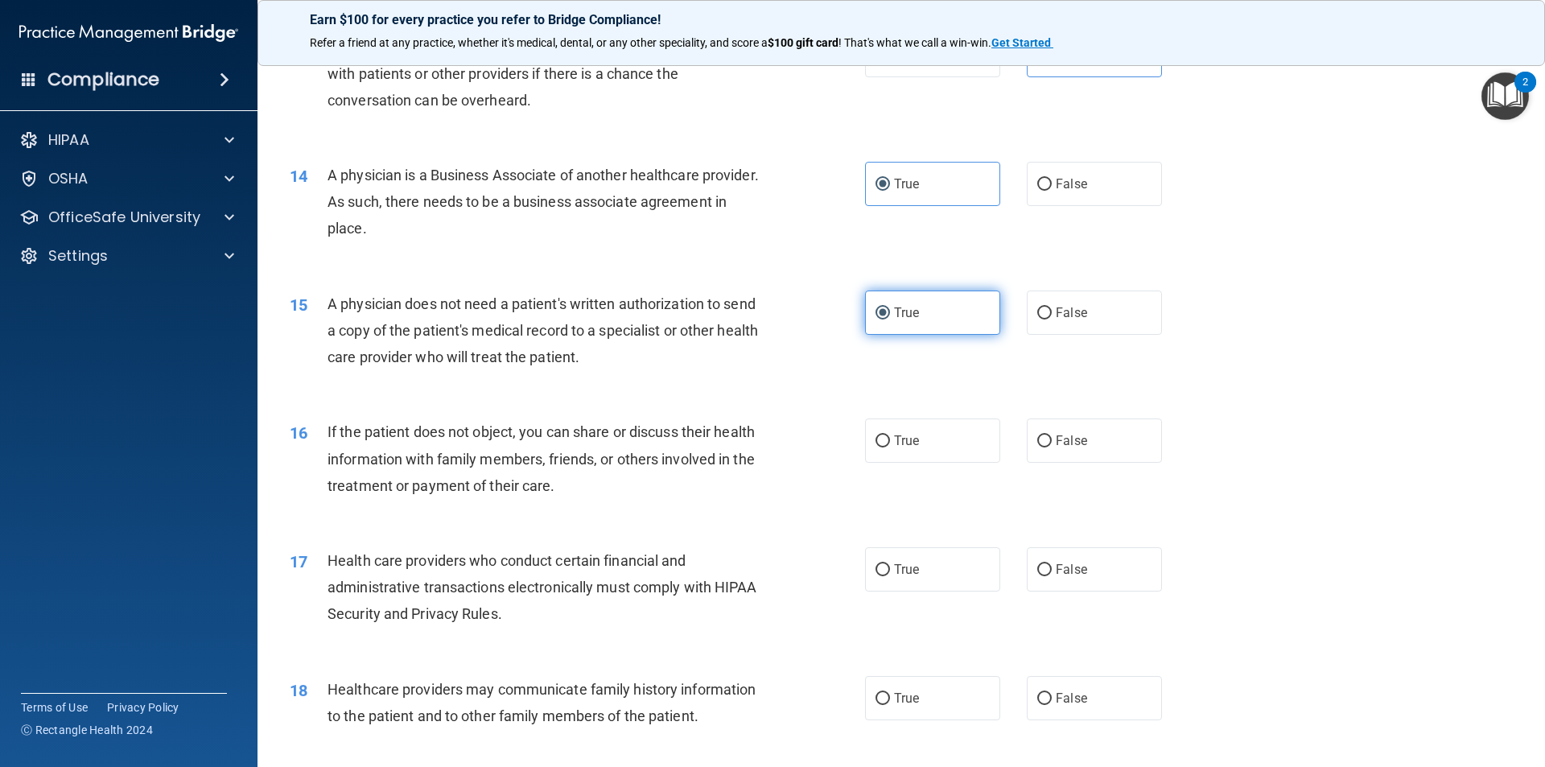
scroll to position [1610, 0]
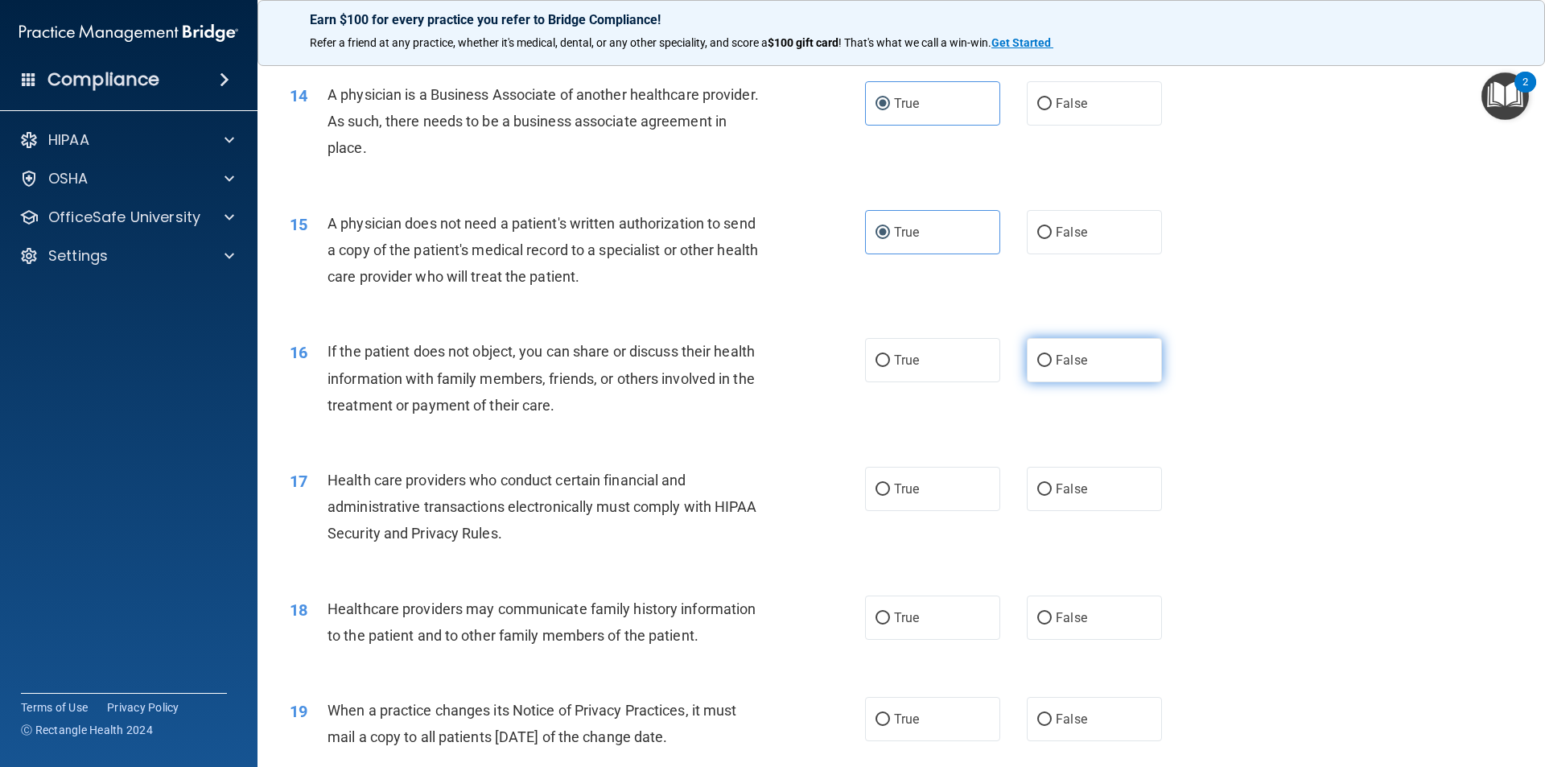
click at [1098, 360] on label "False" at bounding box center [1094, 360] width 135 height 44
click at [1052, 360] on input "False" at bounding box center [1044, 361] width 14 height 12
radio input "true"
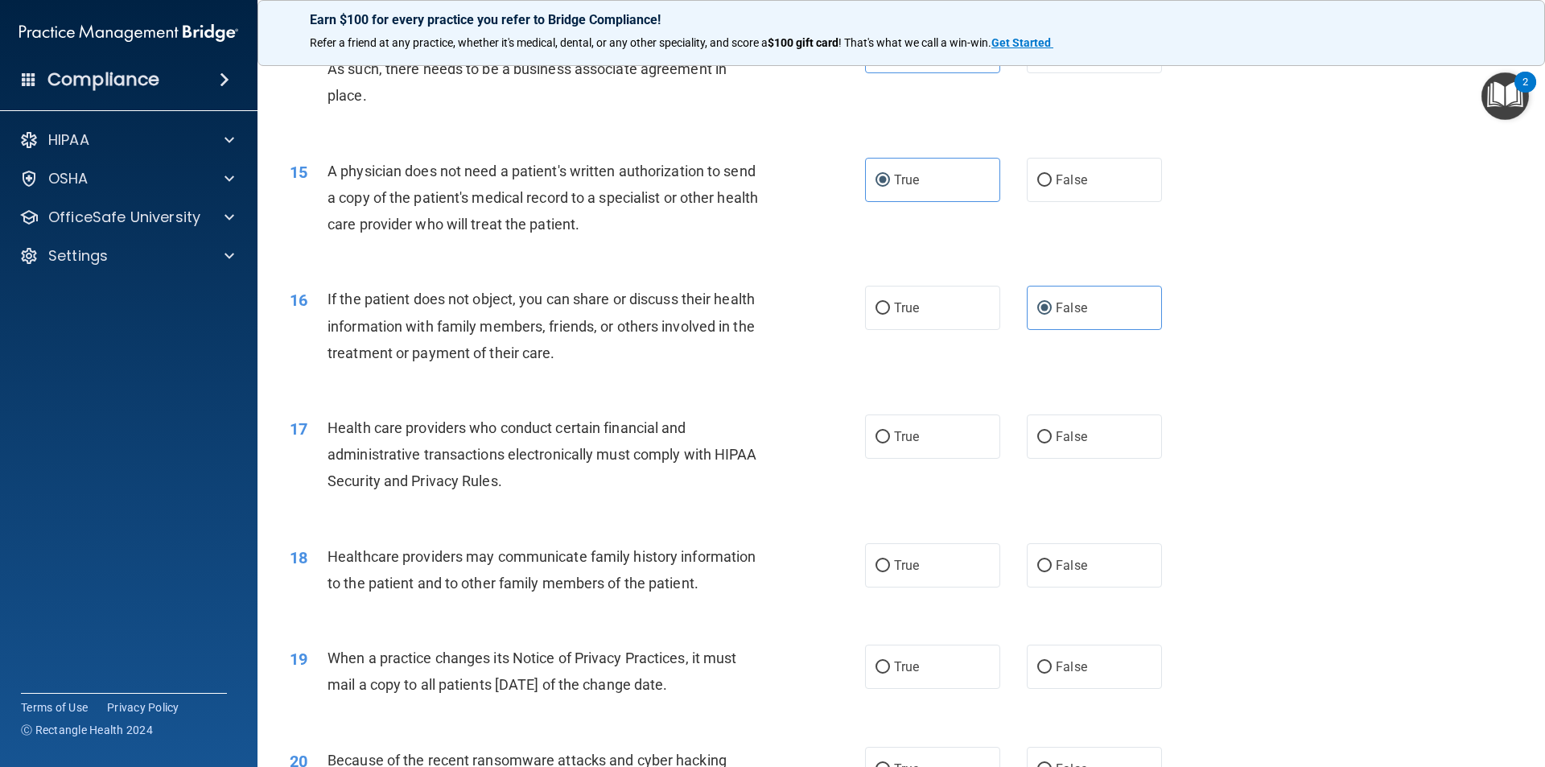
scroll to position [1690, 0]
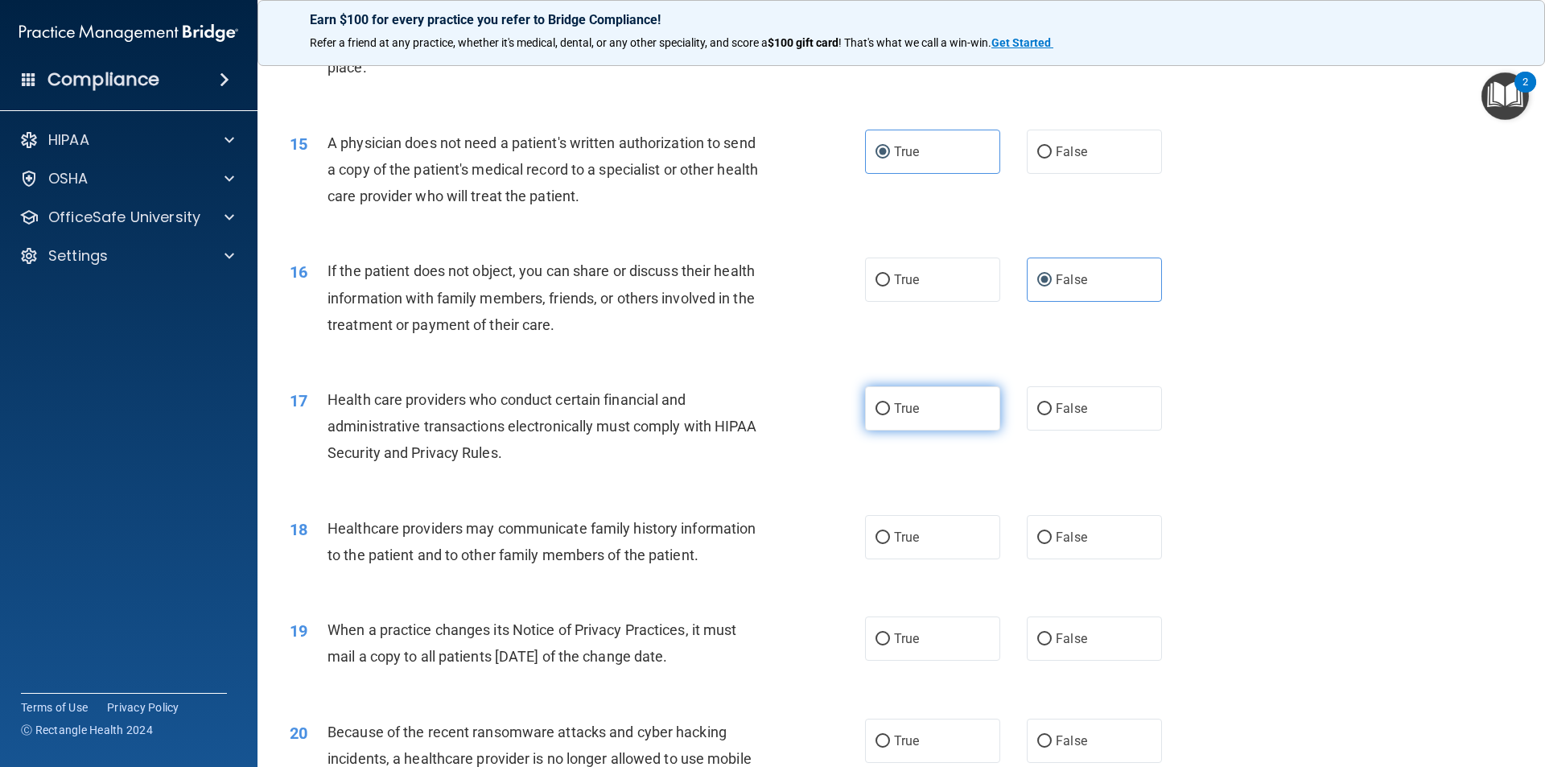
click at [963, 411] on label "True" at bounding box center [932, 408] width 135 height 44
click at [890, 411] on input "True" at bounding box center [883, 409] width 14 height 12
radio input "true"
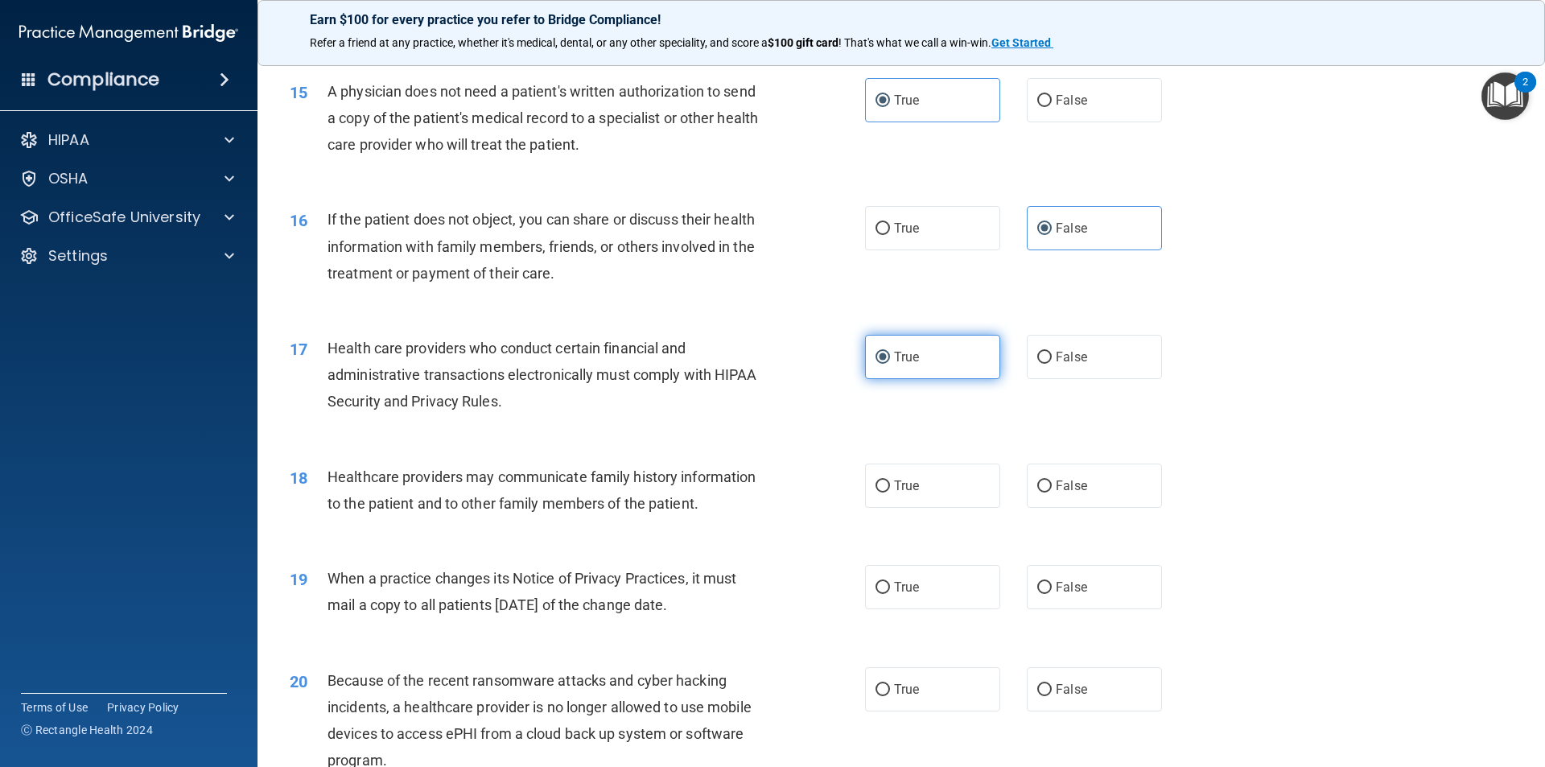
scroll to position [1771, 0]
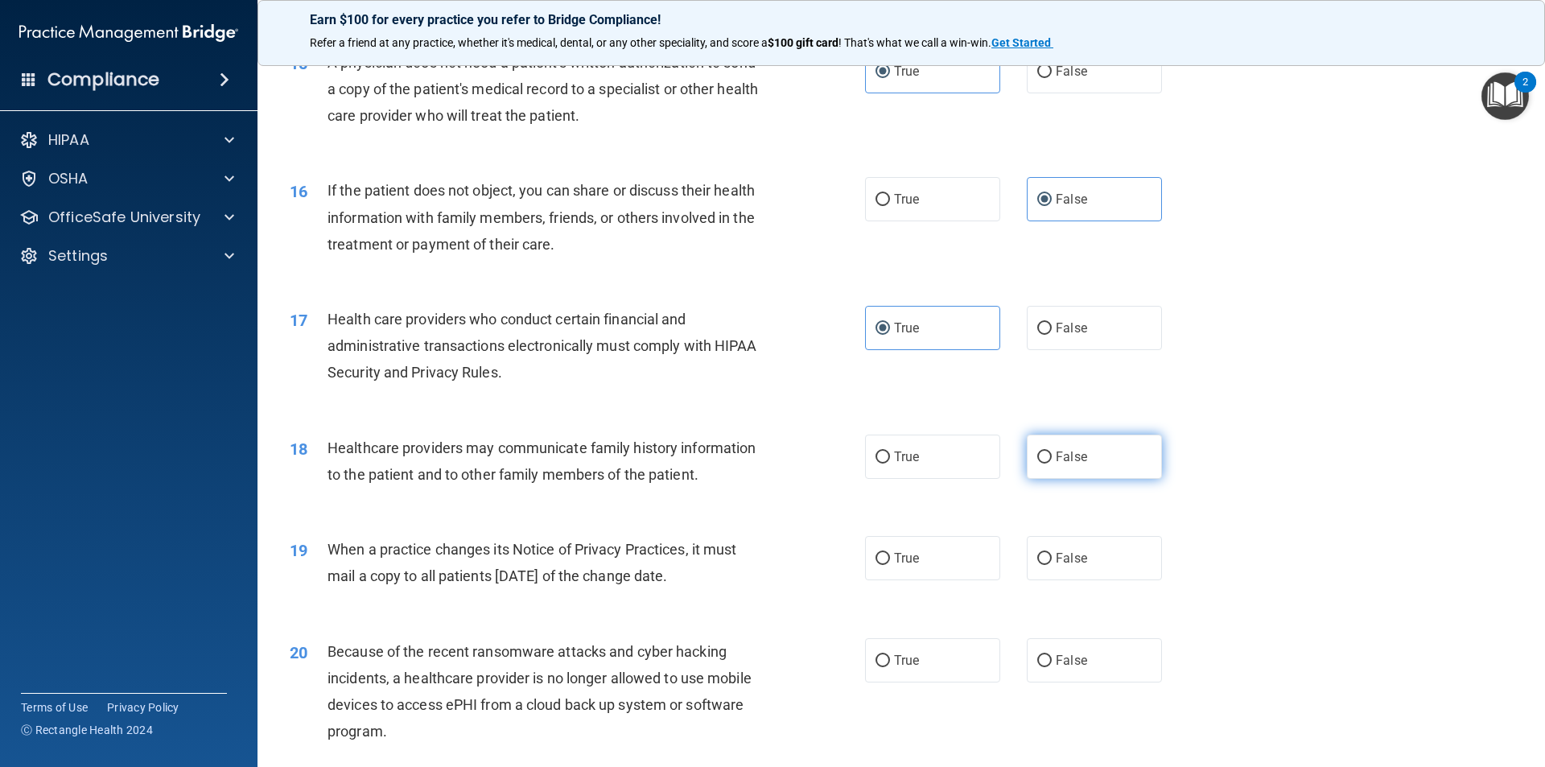
click at [1074, 446] on label "False" at bounding box center [1094, 457] width 135 height 44
click at [1052, 452] on input "False" at bounding box center [1044, 458] width 14 height 12
radio input "true"
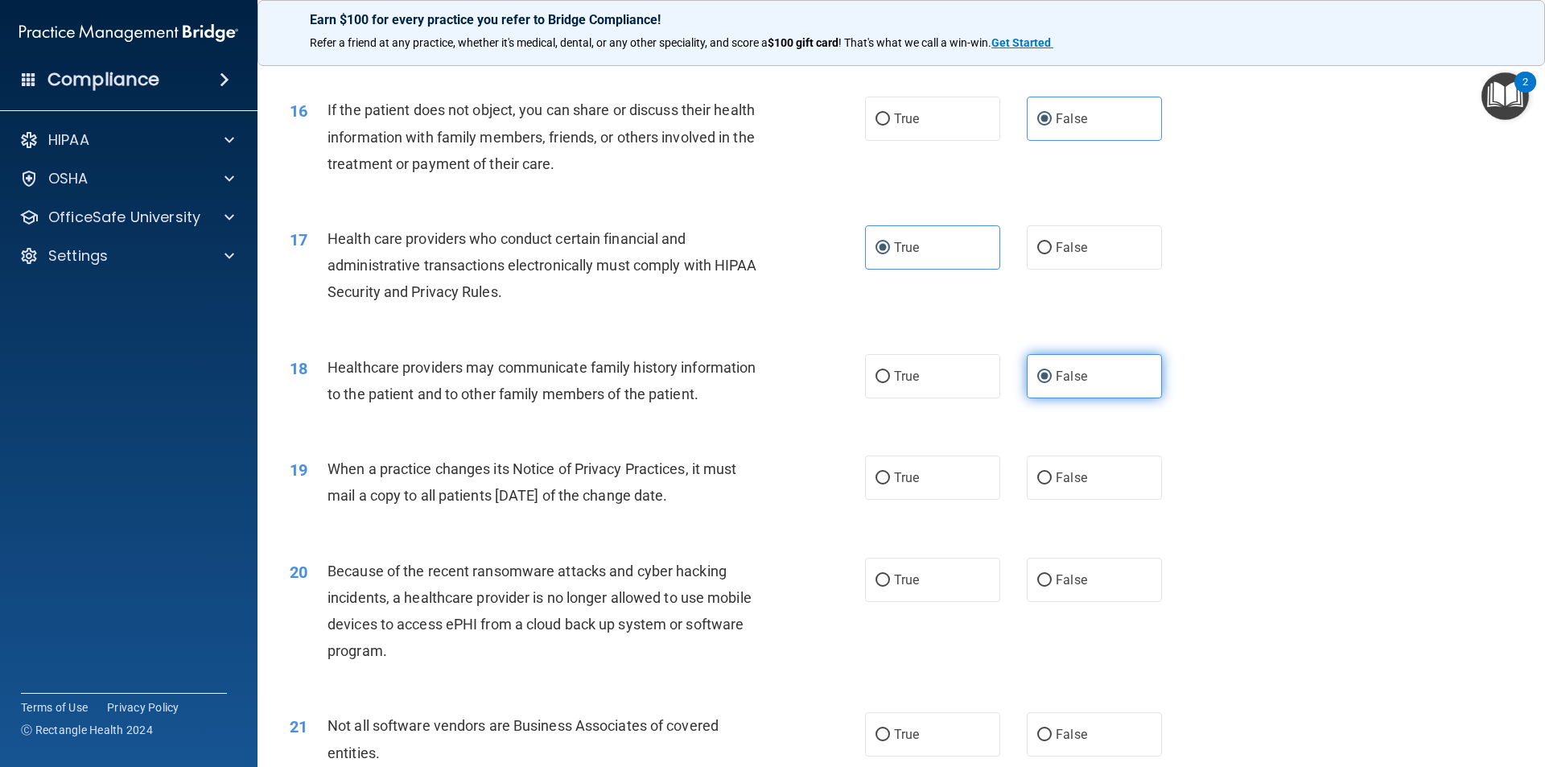
scroll to position [1932, 0]
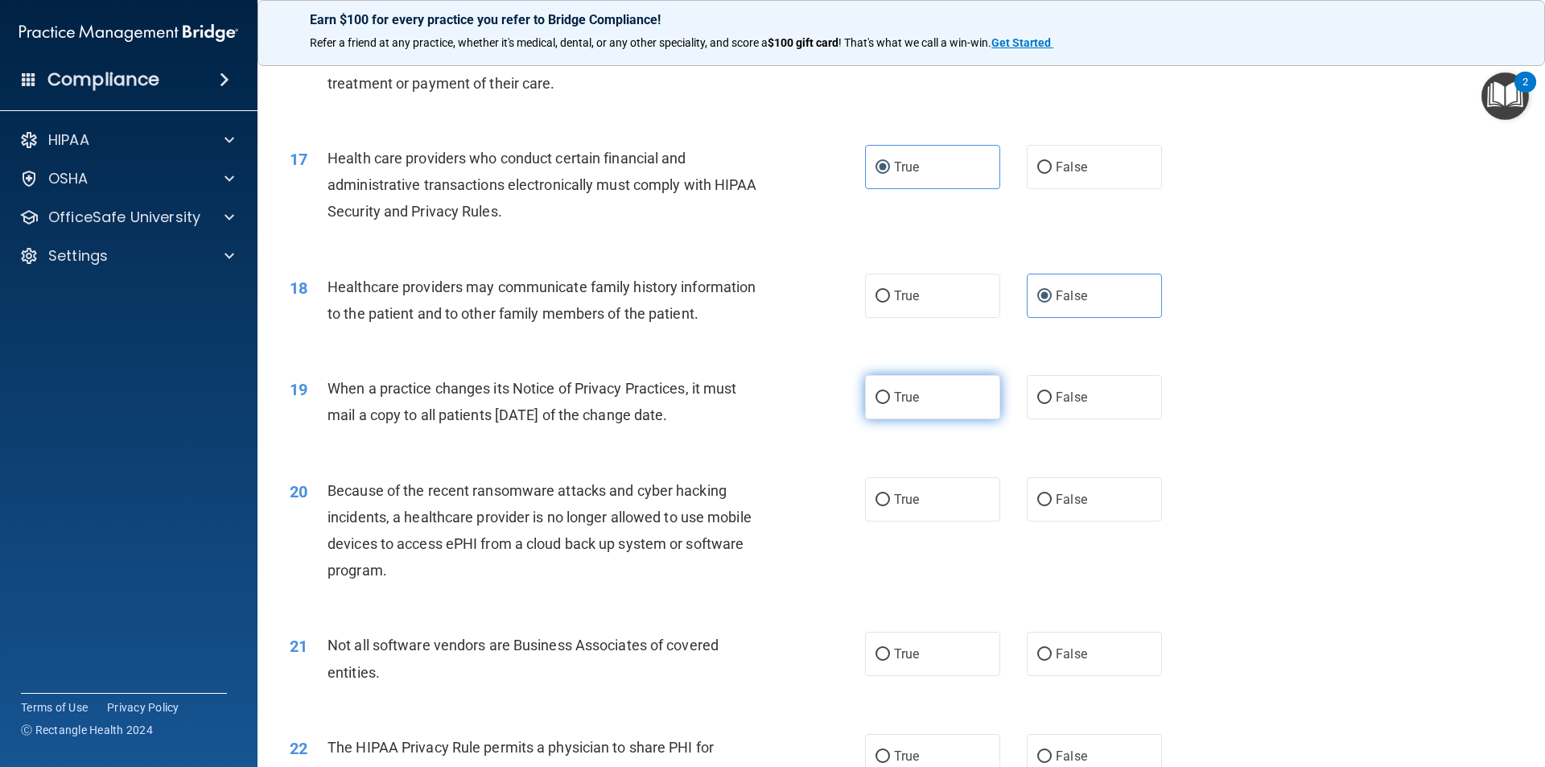
click at [956, 405] on label "True" at bounding box center [932, 397] width 135 height 44
click at [890, 404] on input "True" at bounding box center [883, 398] width 14 height 12
radio input "true"
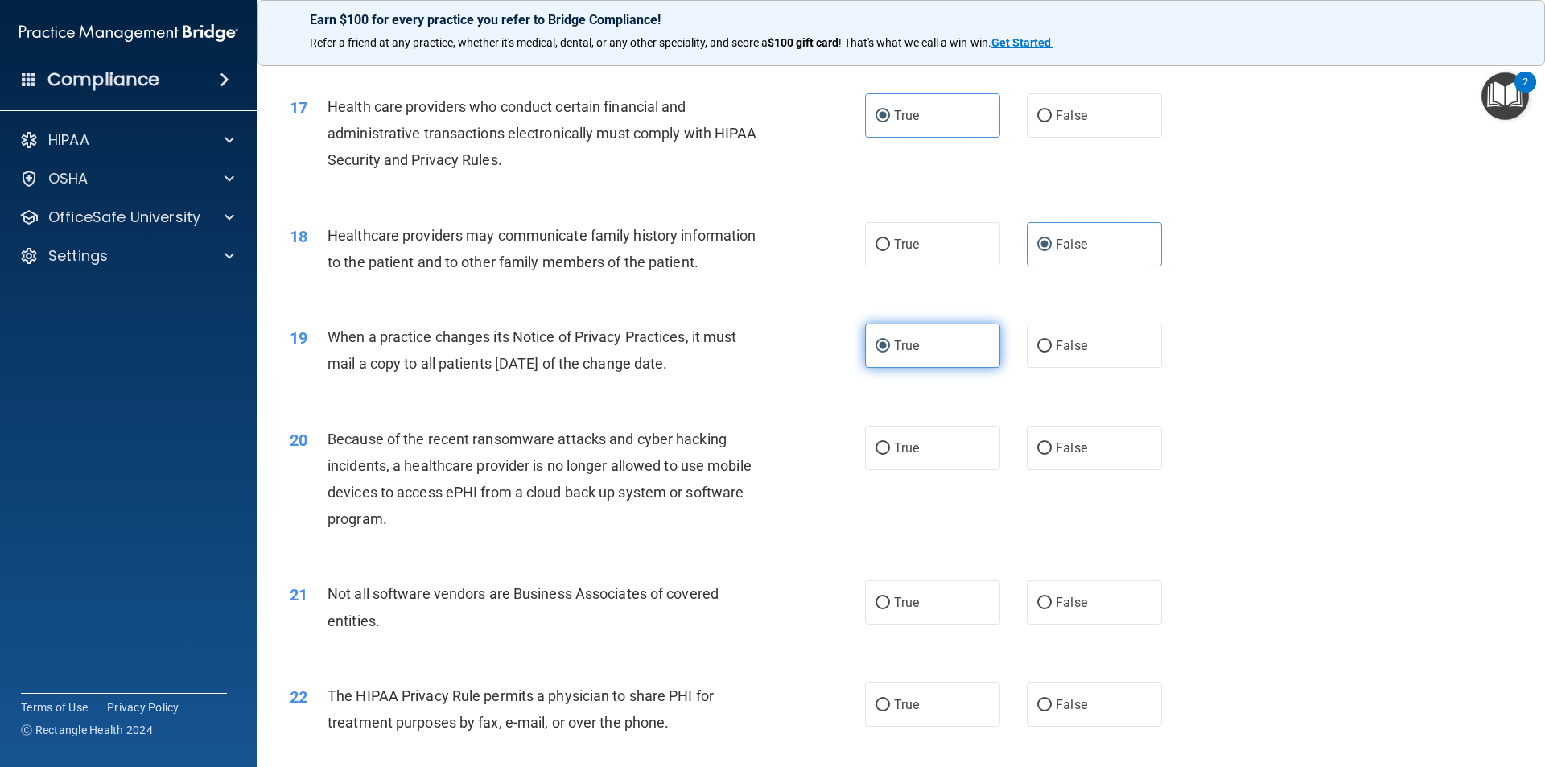
scroll to position [2012, 0]
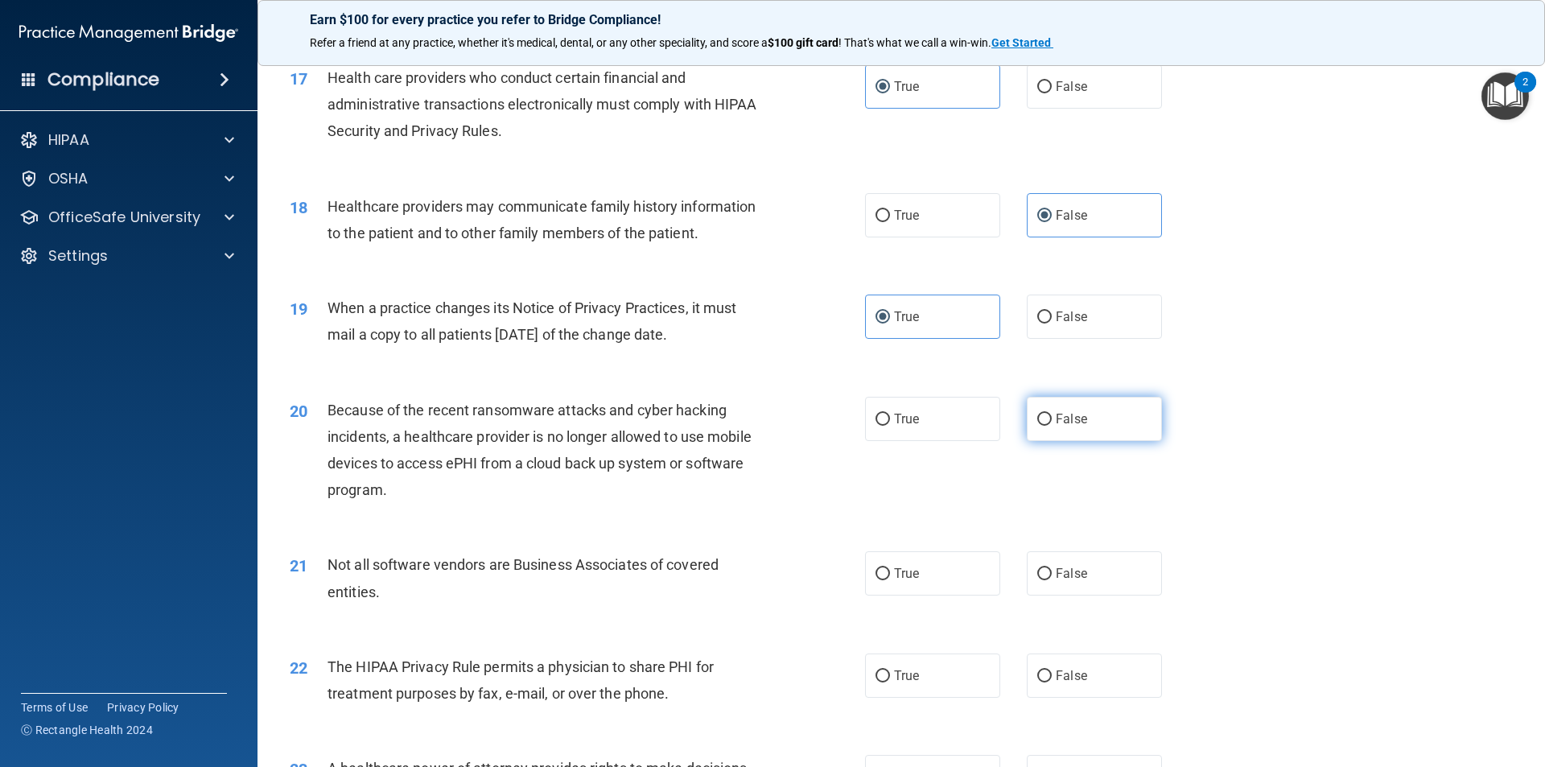
click at [1056, 411] on span "False" at bounding box center [1071, 418] width 31 height 15
click at [1052, 414] on input "False" at bounding box center [1044, 420] width 14 height 12
radio input "true"
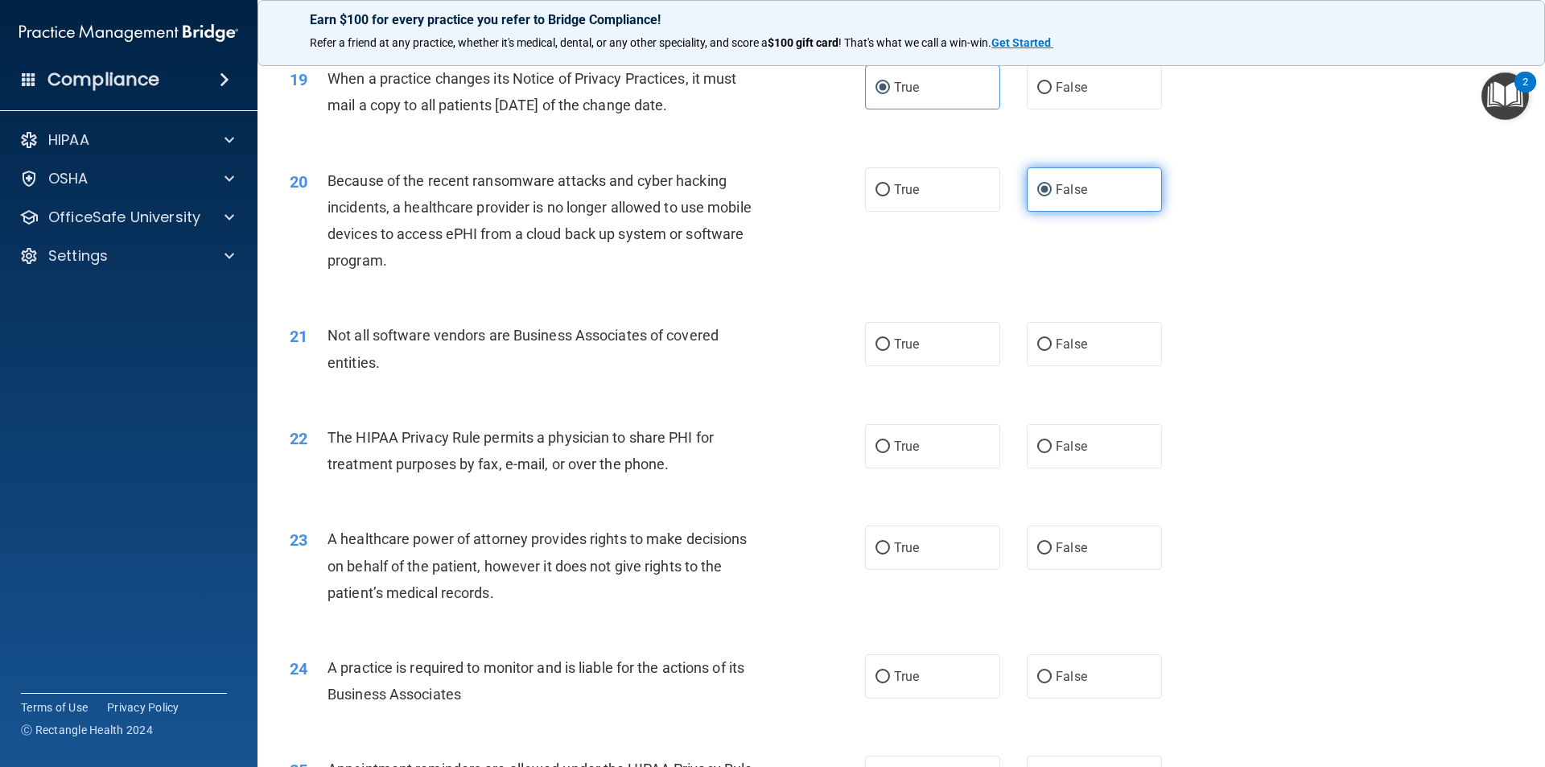
scroll to position [2254, 0]
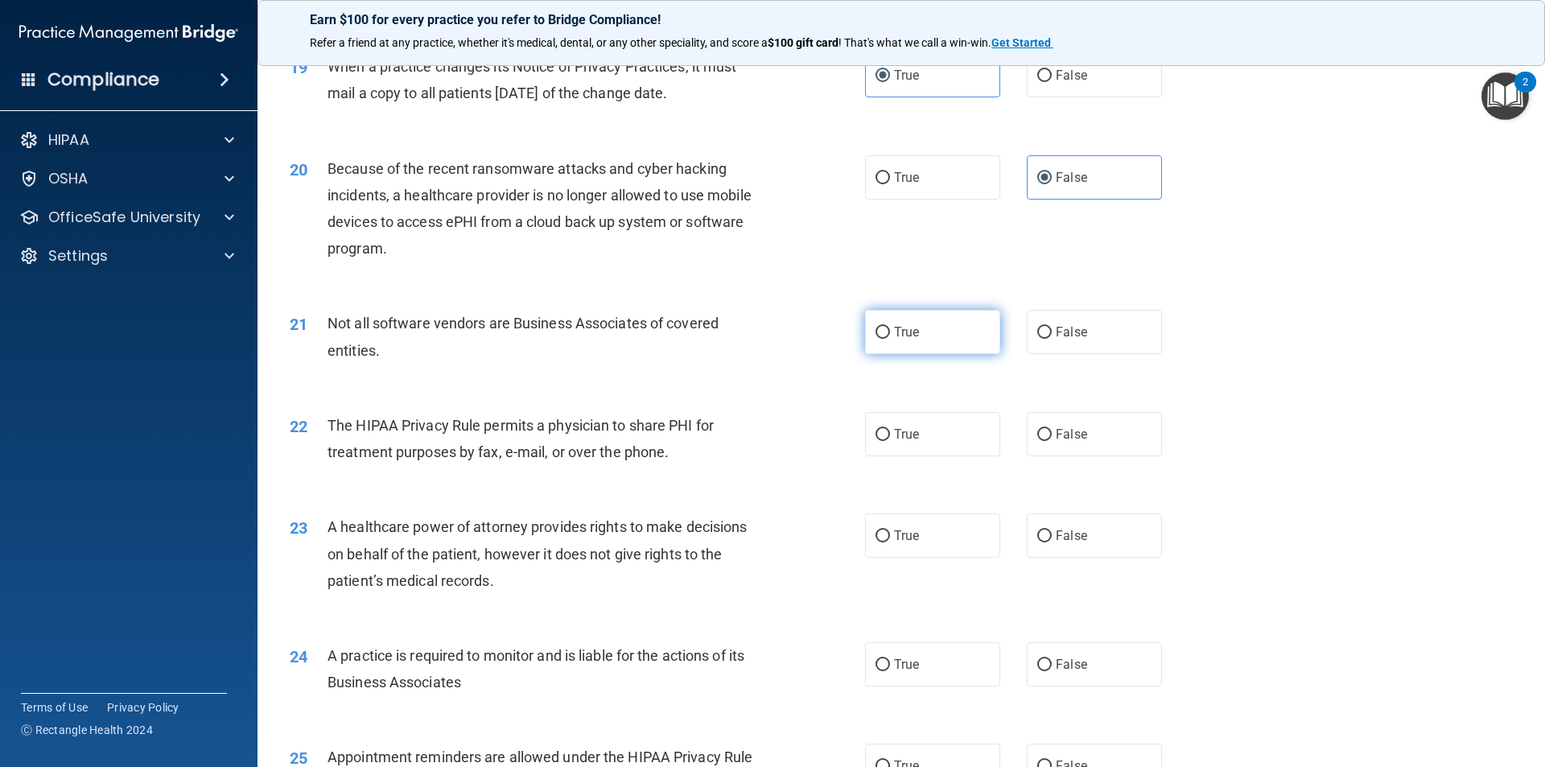
click at [960, 334] on label "True" at bounding box center [932, 332] width 135 height 44
click at [890, 334] on input "True" at bounding box center [883, 333] width 14 height 12
radio input "true"
click at [946, 442] on label "True" at bounding box center [932, 434] width 135 height 44
click at [890, 441] on input "True" at bounding box center [883, 435] width 14 height 12
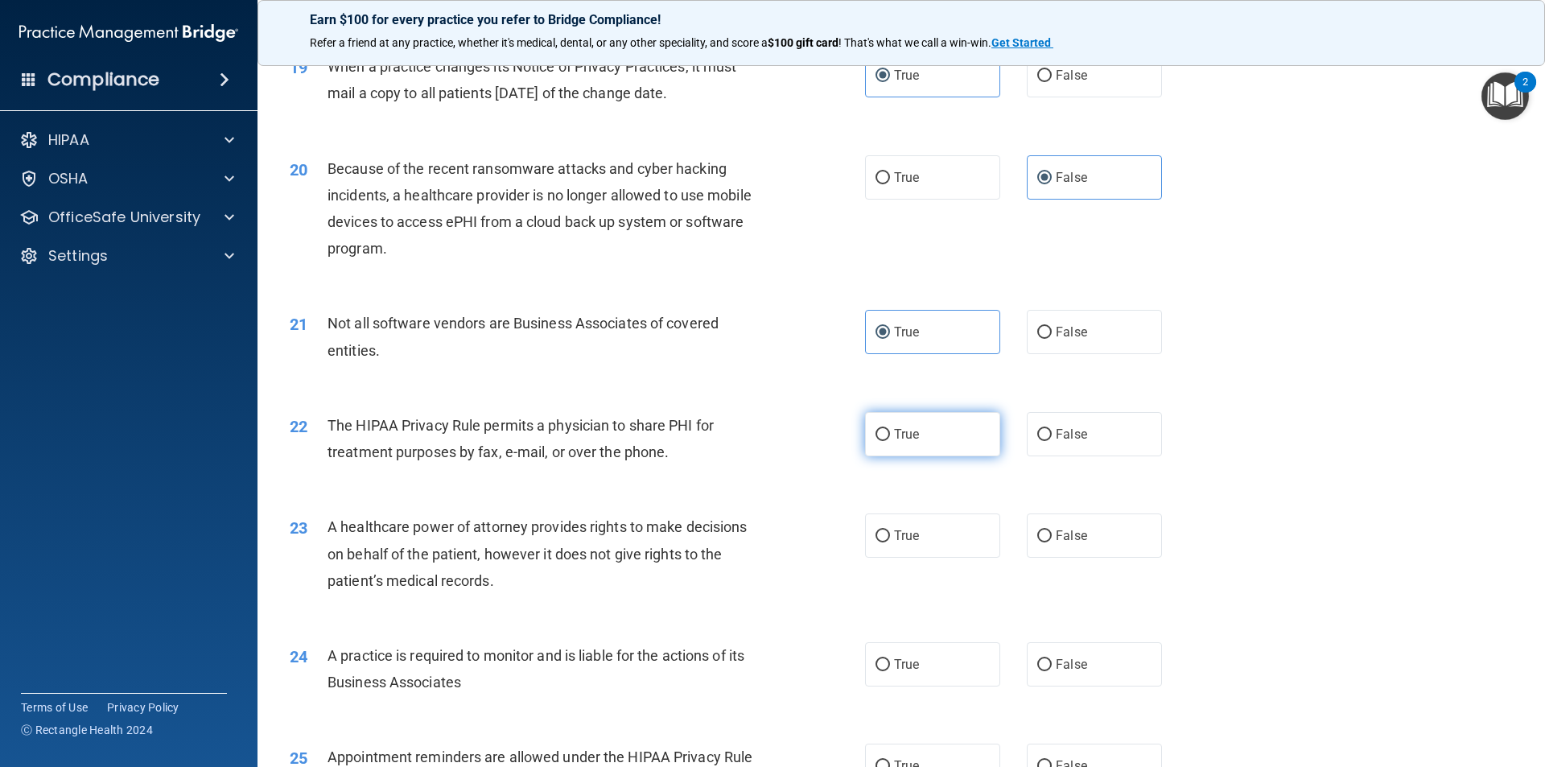
radio input "true"
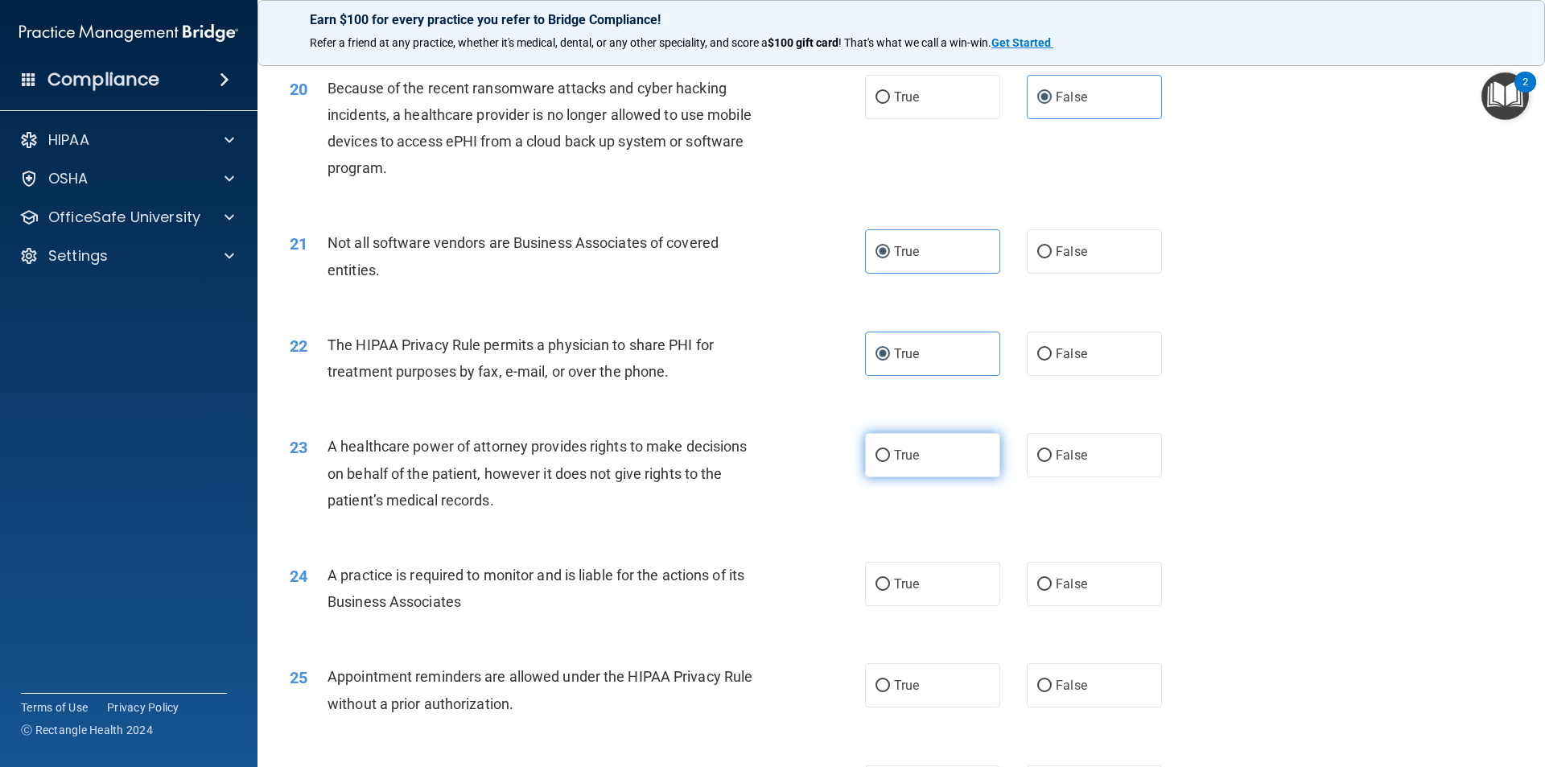
click at [941, 455] on label "True" at bounding box center [932, 455] width 135 height 44
click at [890, 455] on input "True" at bounding box center [883, 456] width 14 height 12
radio input "true"
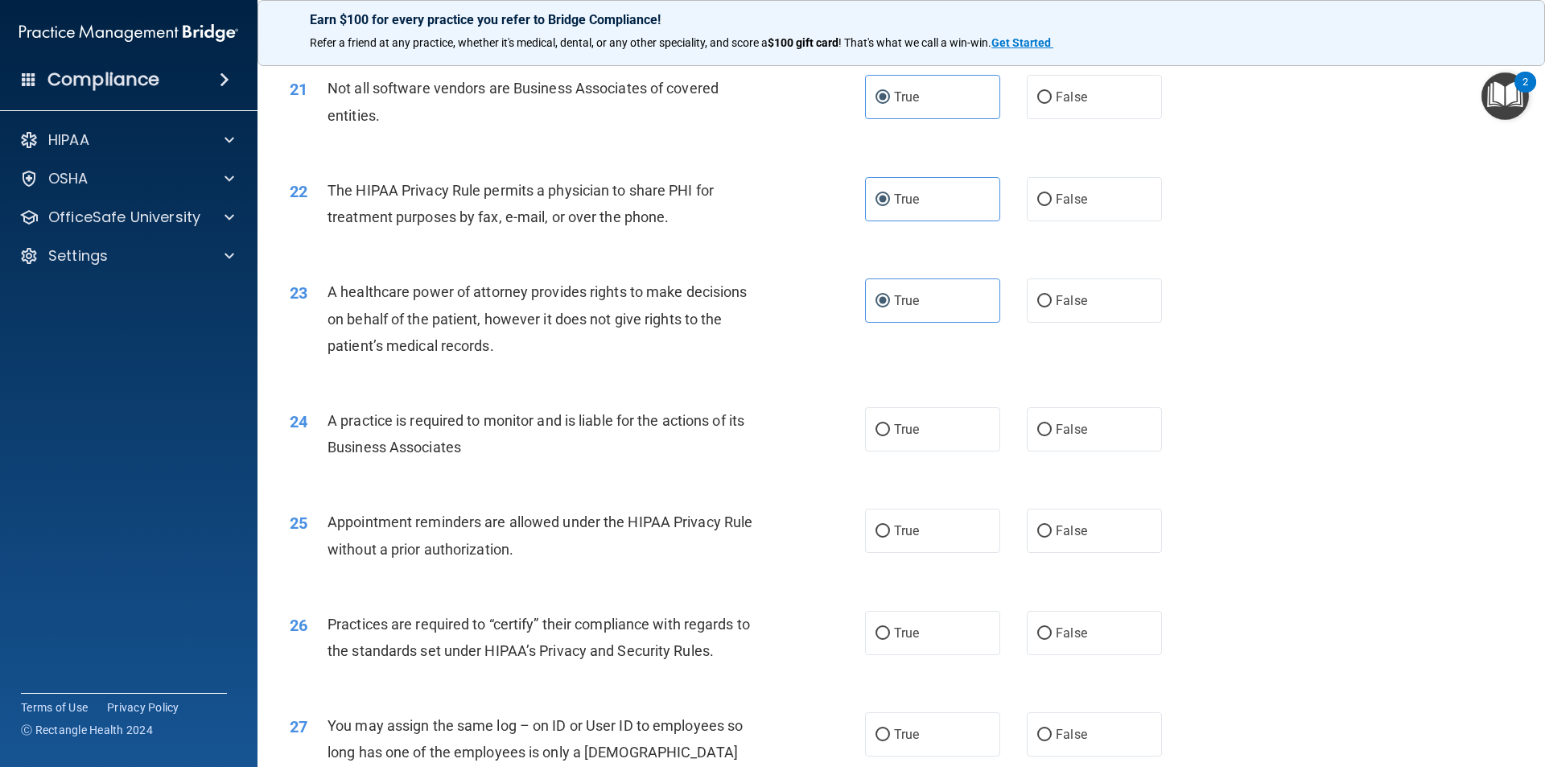
scroll to position [2495, 0]
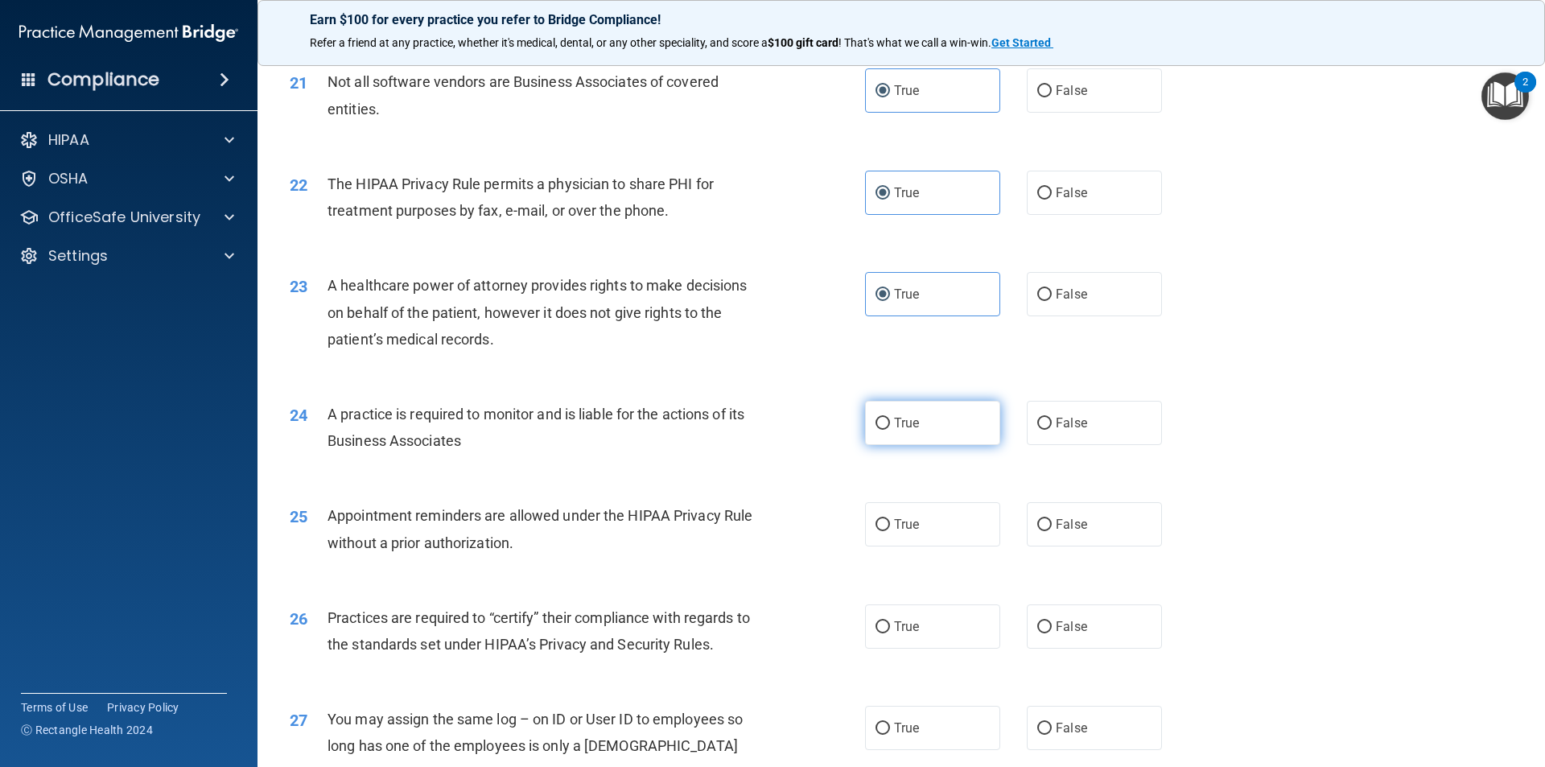
click at [901, 416] on span "True" at bounding box center [906, 422] width 25 height 15
click at [890, 418] on input "True" at bounding box center [883, 424] width 14 height 12
radio input "true"
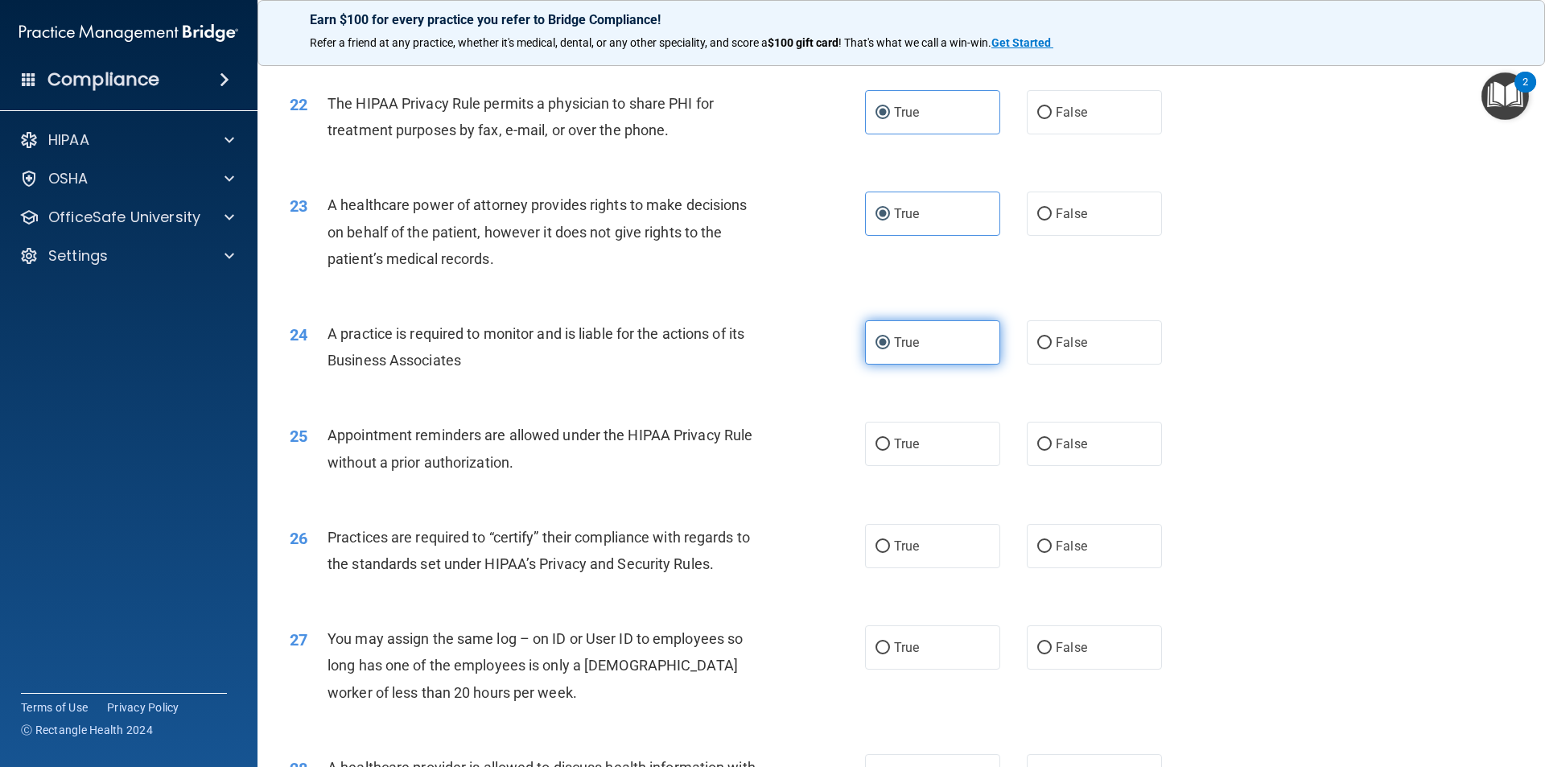
scroll to position [2656, 0]
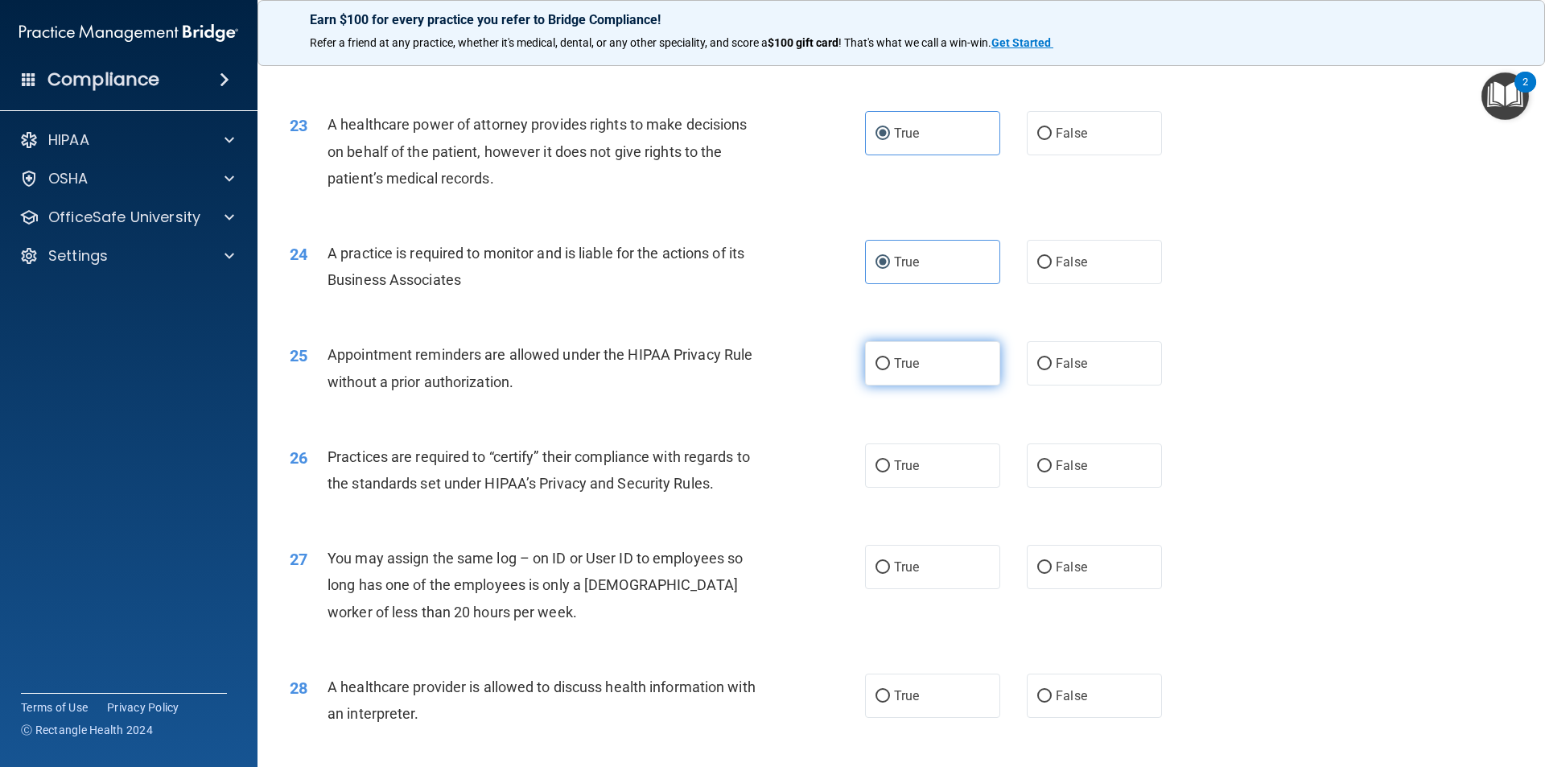
click at [912, 365] on span "True" at bounding box center [906, 363] width 25 height 15
click at [890, 365] on input "True" at bounding box center [883, 364] width 14 height 12
radio input "true"
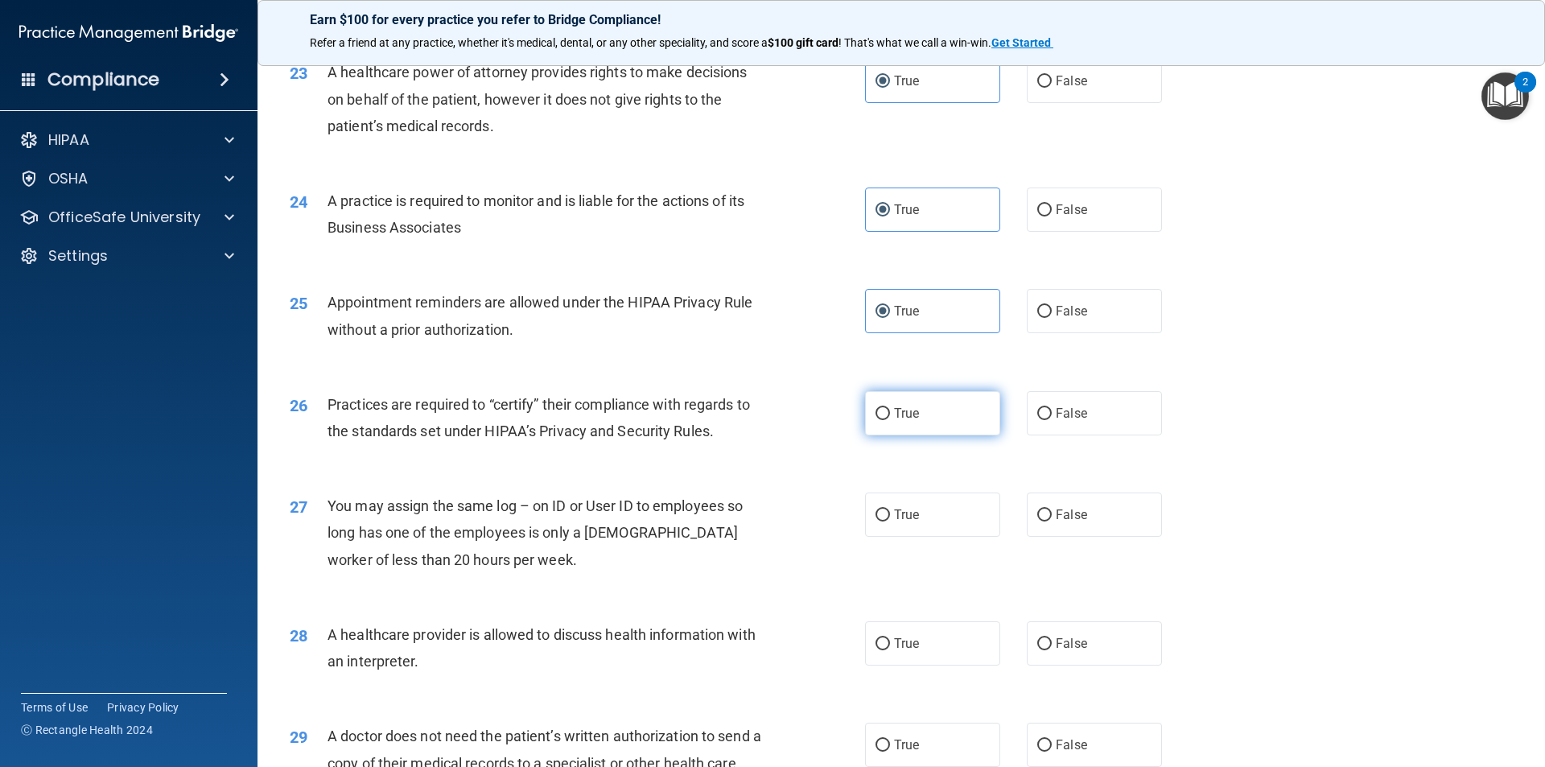
scroll to position [2737, 0]
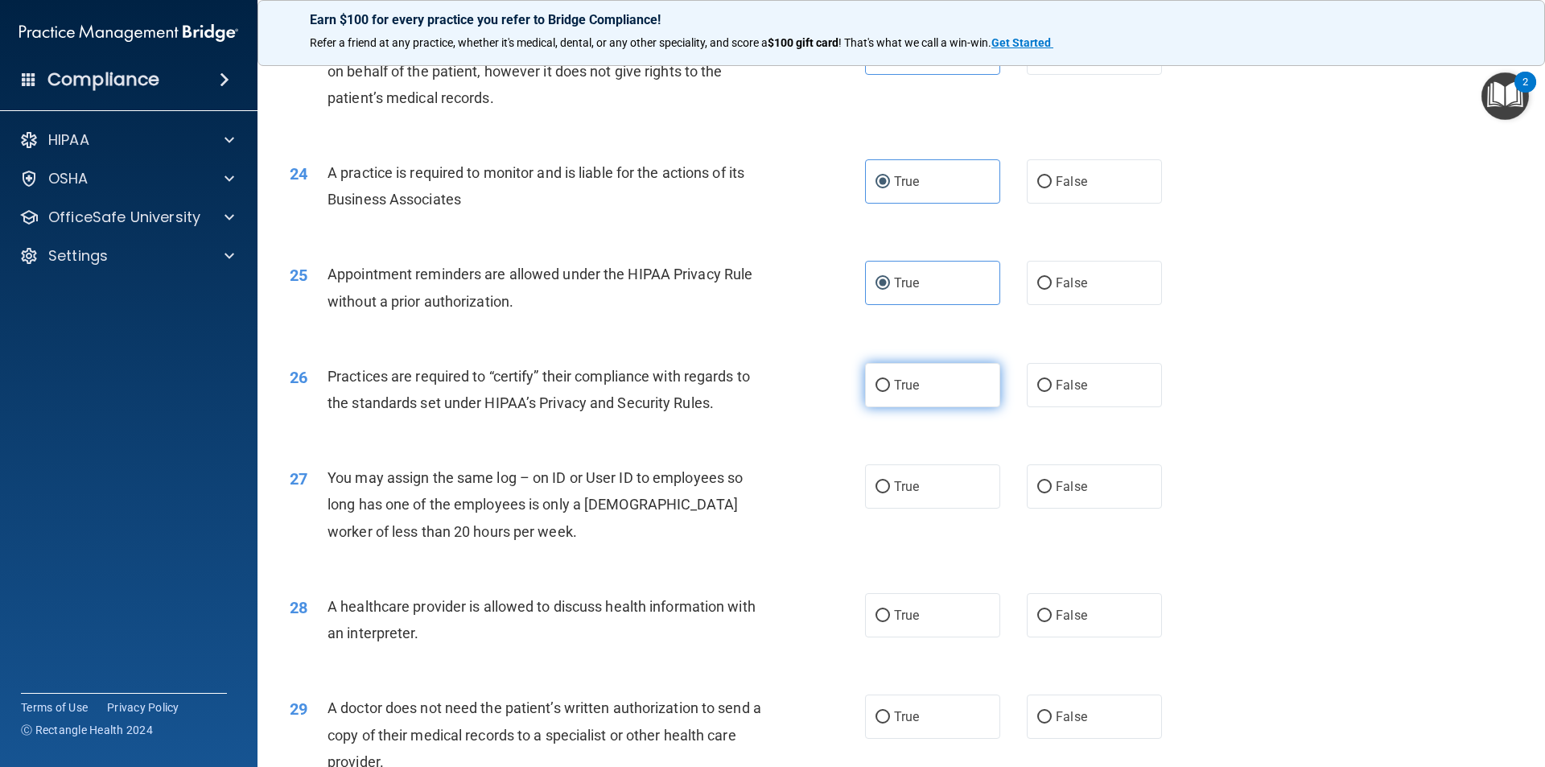
click at [944, 396] on label "True" at bounding box center [932, 385] width 135 height 44
click at [890, 392] on input "True" at bounding box center [883, 386] width 14 height 12
radio input "true"
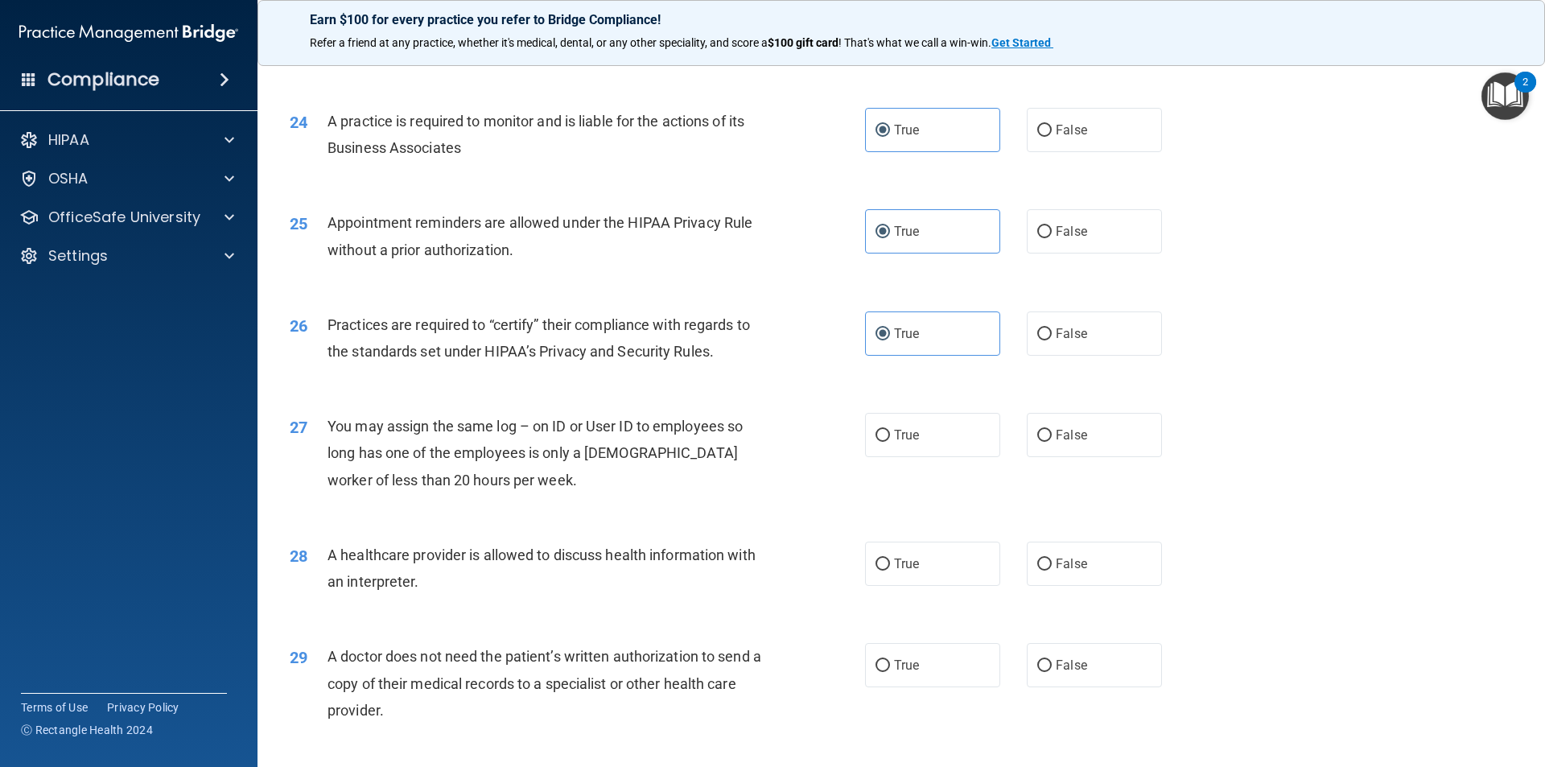
scroll to position [2817, 0]
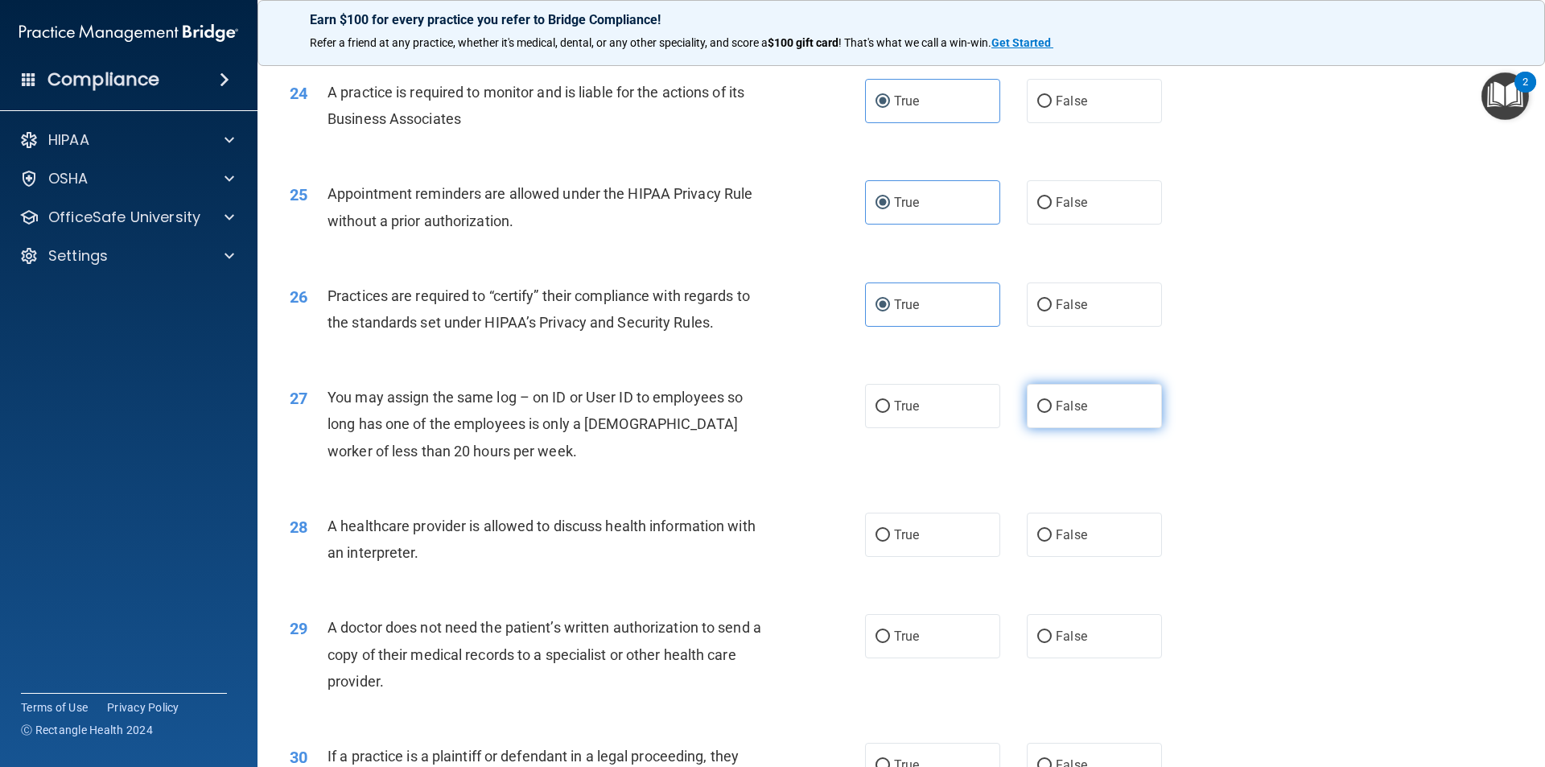
click at [1066, 415] on label "False" at bounding box center [1094, 406] width 135 height 44
click at [1052, 413] on input "False" at bounding box center [1044, 407] width 14 height 12
radio input "true"
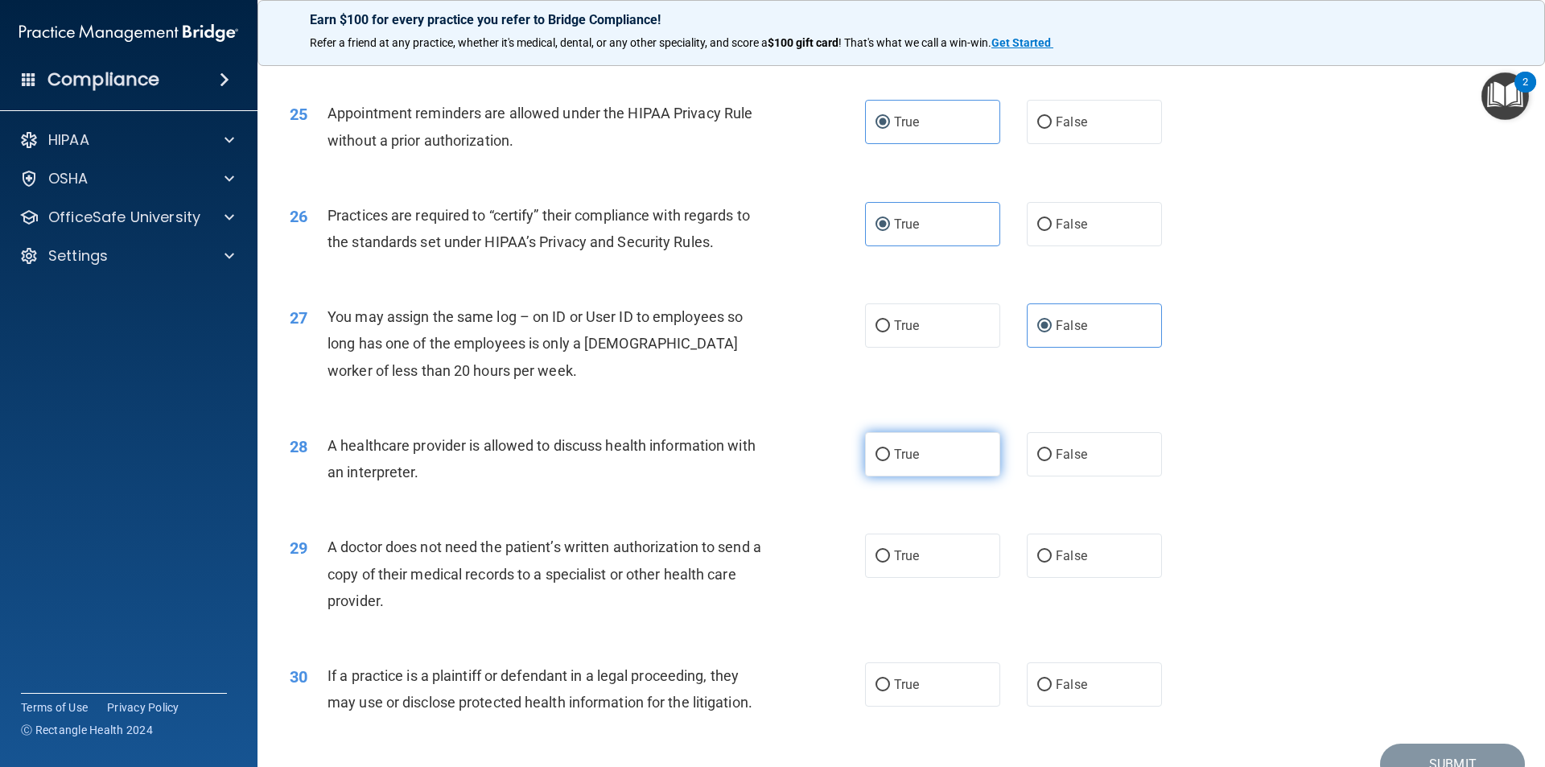
click at [976, 454] on label "True" at bounding box center [932, 454] width 135 height 44
click at [890, 454] on input "True" at bounding box center [883, 455] width 14 height 12
radio input "true"
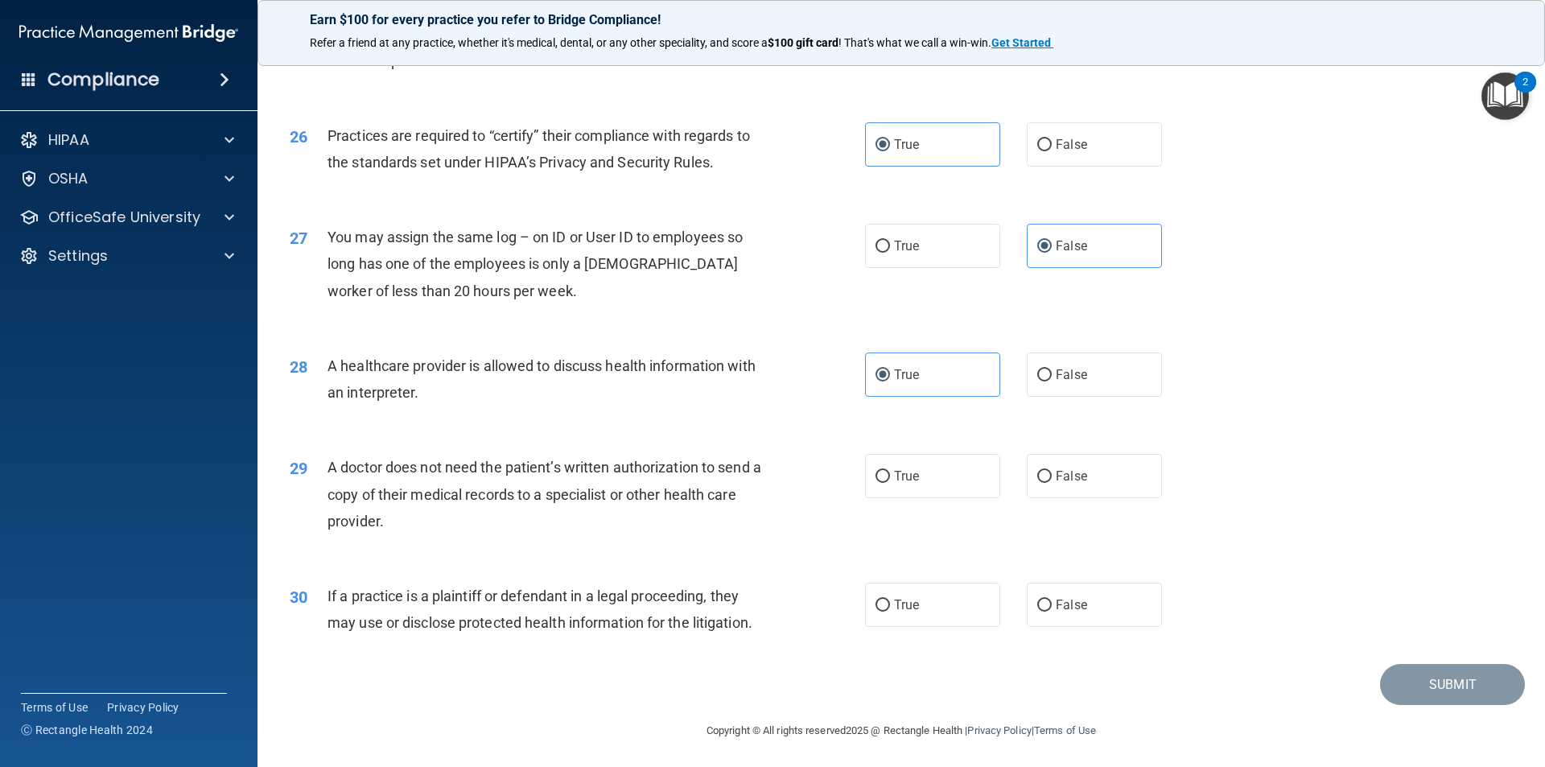
scroll to position [2980, 0]
click at [943, 476] on label "True" at bounding box center [932, 474] width 135 height 44
click at [890, 476] on input "True" at bounding box center [883, 474] width 14 height 12
radio input "true"
click at [1047, 585] on label "False" at bounding box center [1094, 602] width 135 height 44
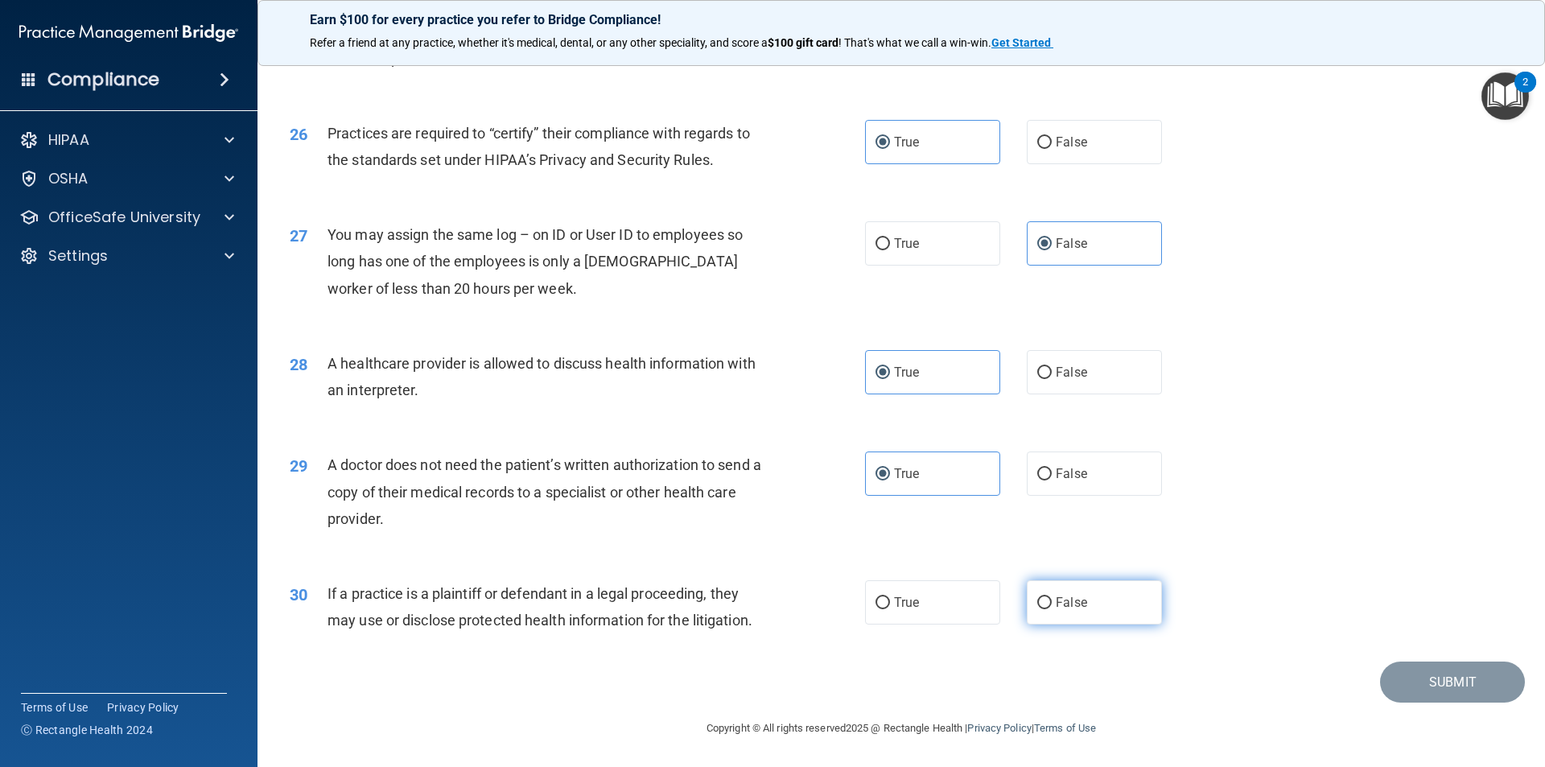
click at [1047, 597] on input "False" at bounding box center [1044, 603] width 14 height 12
radio input "true"
click at [1438, 687] on button "Submit" at bounding box center [1452, 682] width 145 height 41
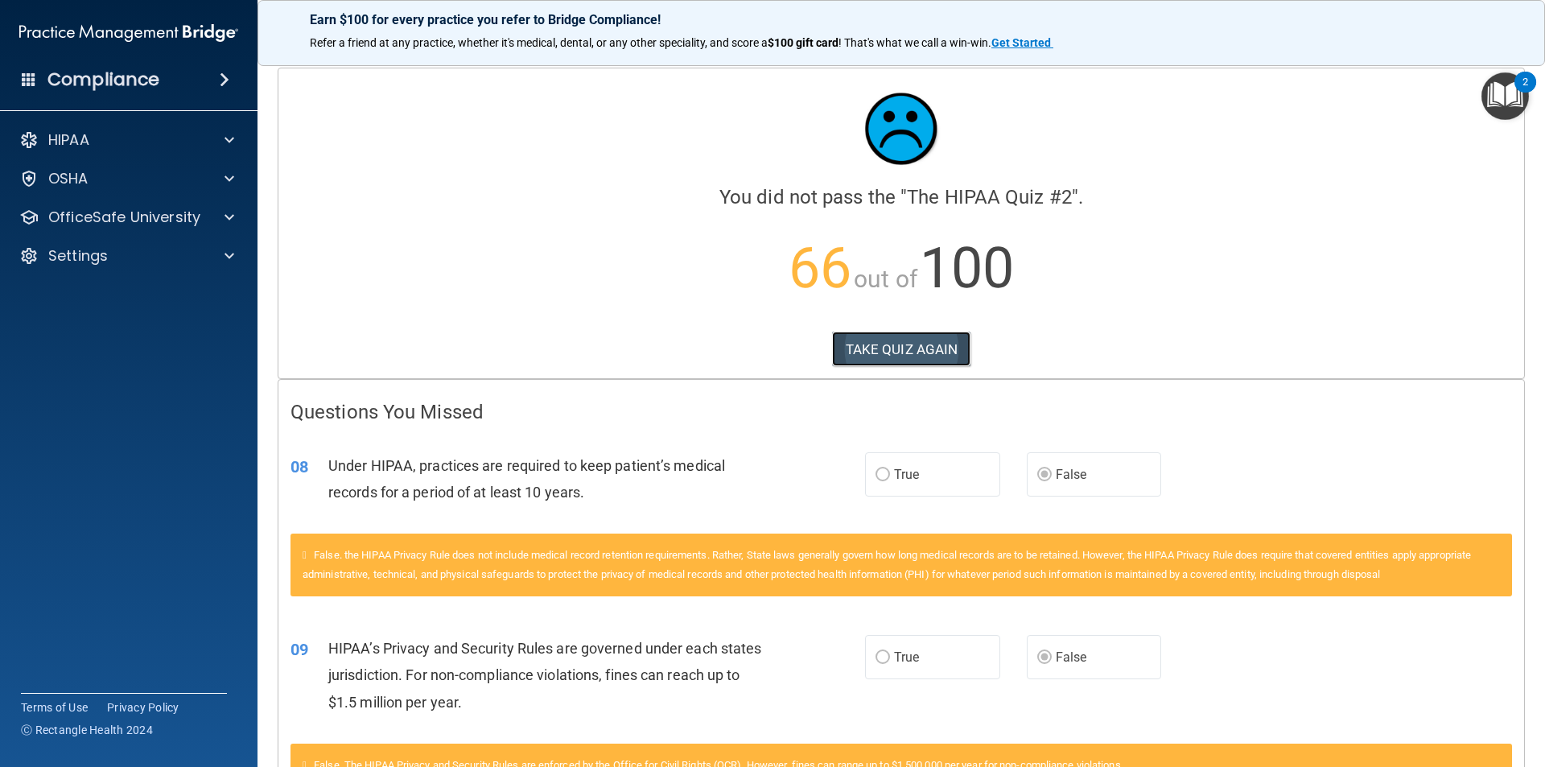
click at [909, 338] on button "TAKE QUIZ AGAIN" at bounding box center [901, 349] width 139 height 35
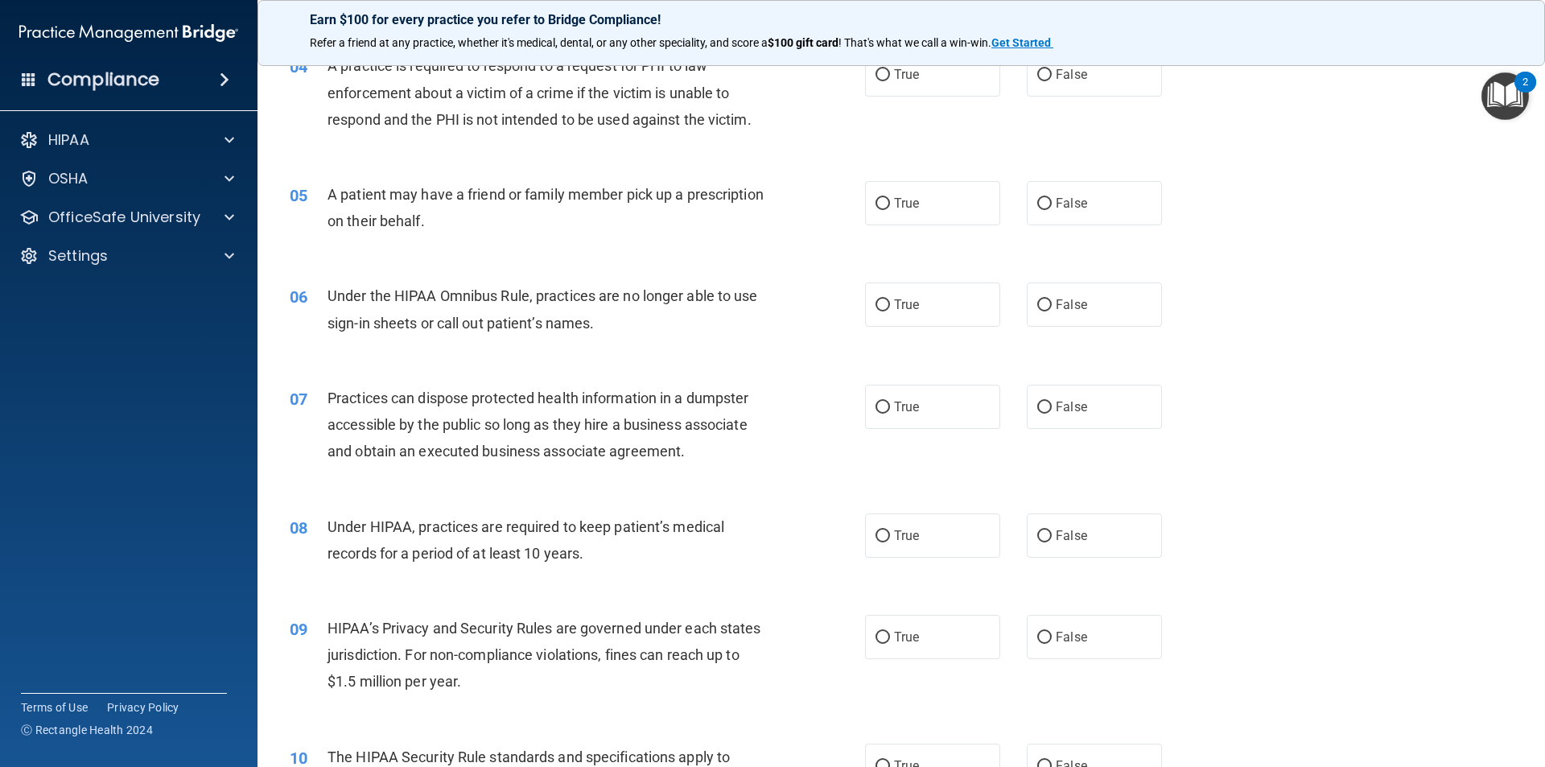
scroll to position [563, 0]
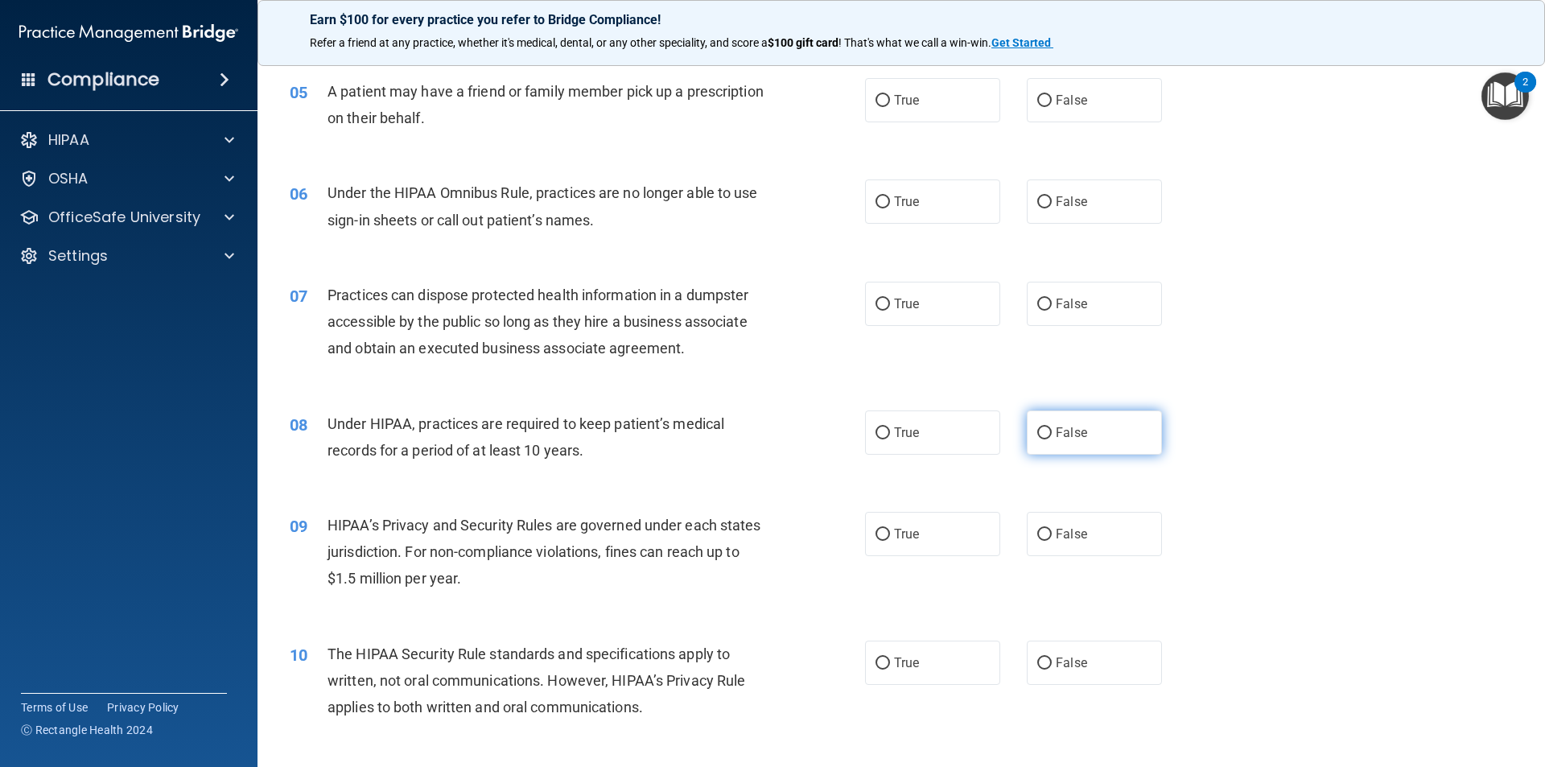
click at [1038, 435] on input "False" at bounding box center [1044, 433] width 14 height 12
radio input "true"
click at [1053, 542] on label "False" at bounding box center [1094, 534] width 135 height 44
click at [1052, 541] on input "False" at bounding box center [1044, 535] width 14 height 12
radio input "true"
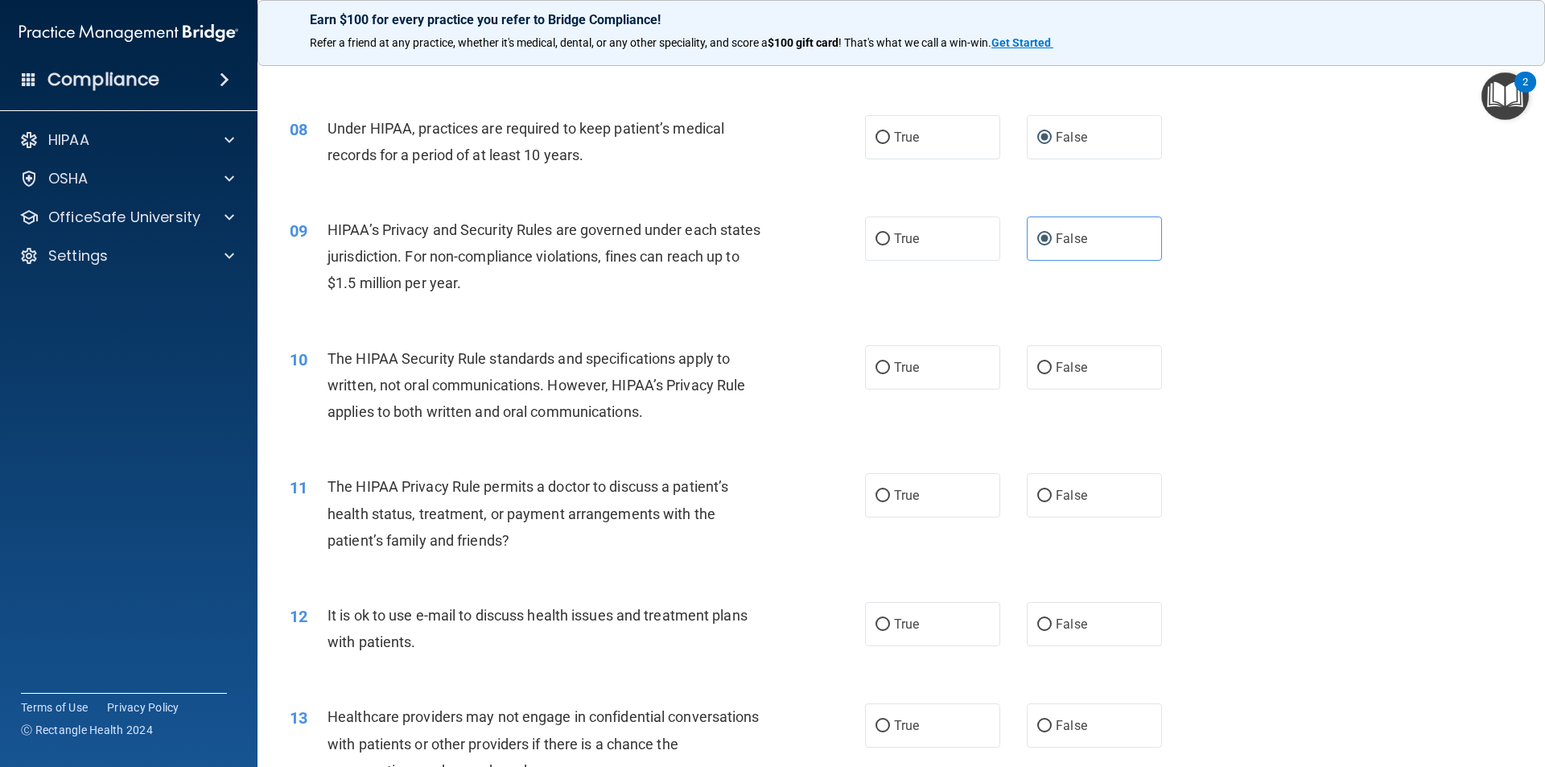
scroll to position [885, 0]
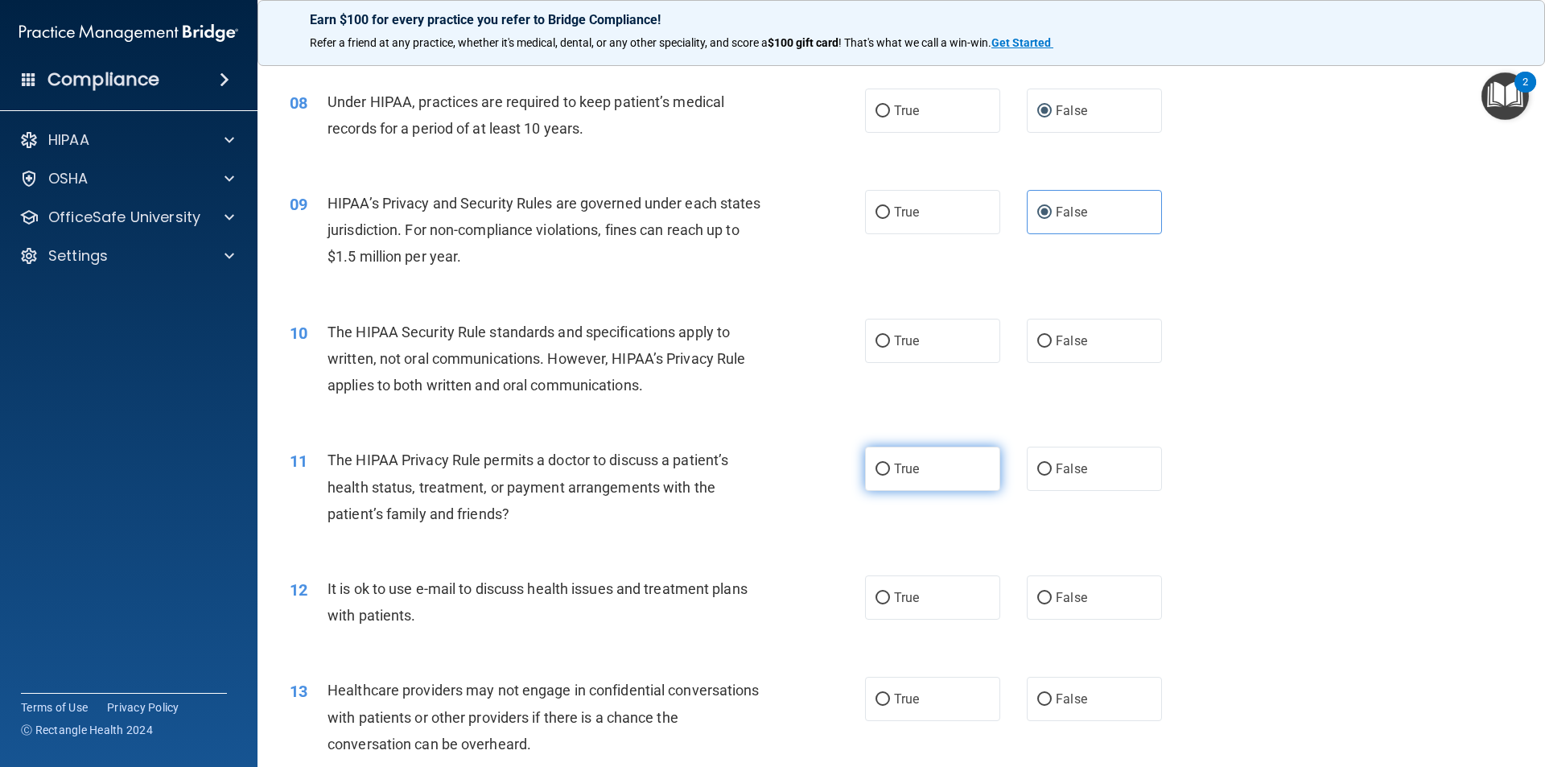
click at [946, 476] on label "True" at bounding box center [932, 469] width 135 height 44
click at [890, 476] on input "True" at bounding box center [883, 470] width 14 height 12
radio input "true"
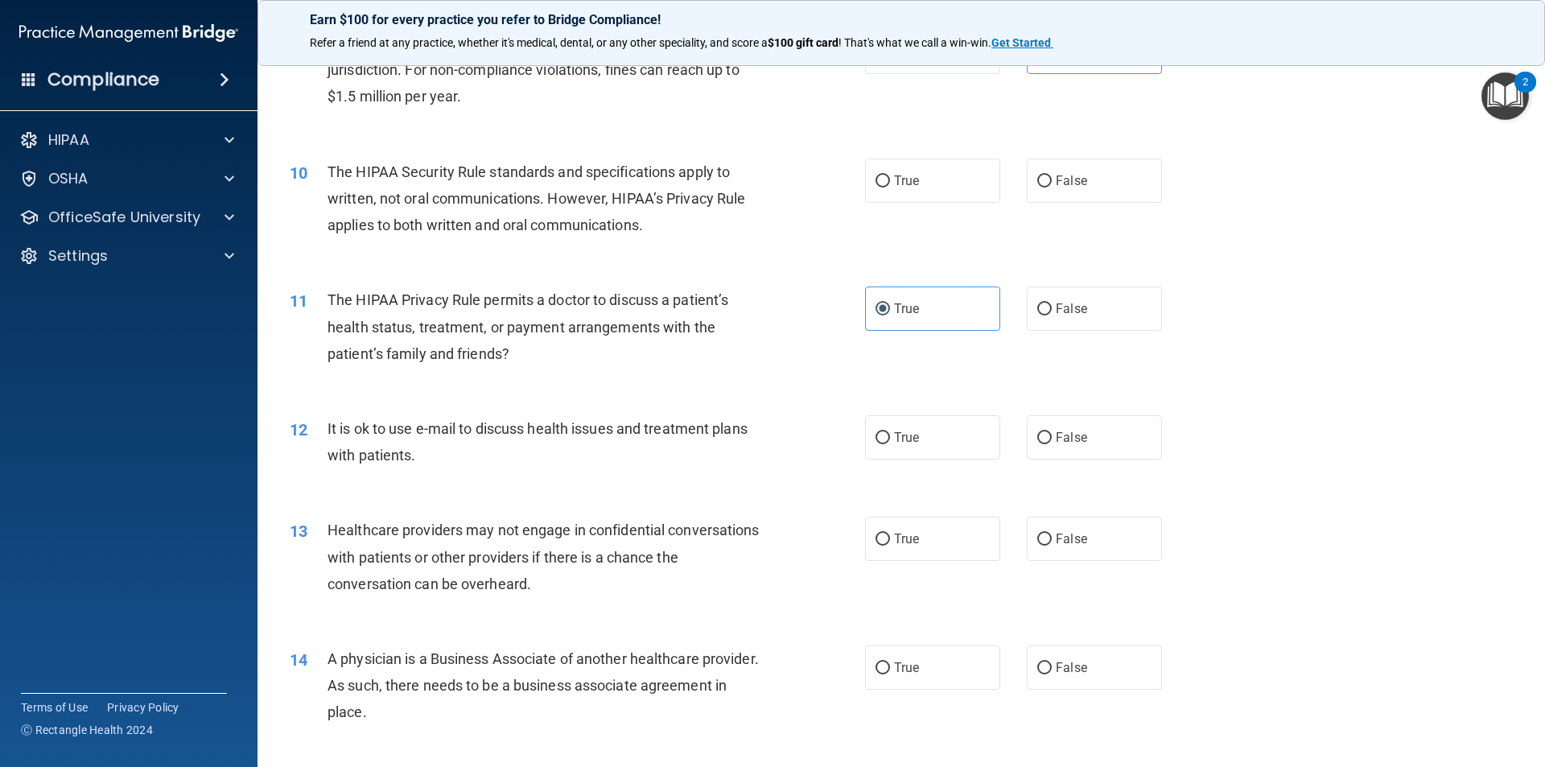
scroll to position [1046, 0]
click at [1071, 651] on label "False" at bounding box center [1094, 667] width 135 height 44
click at [1052, 662] on input "False" at bounding box center [1044, 668] width 14 height 12
radio input "true"
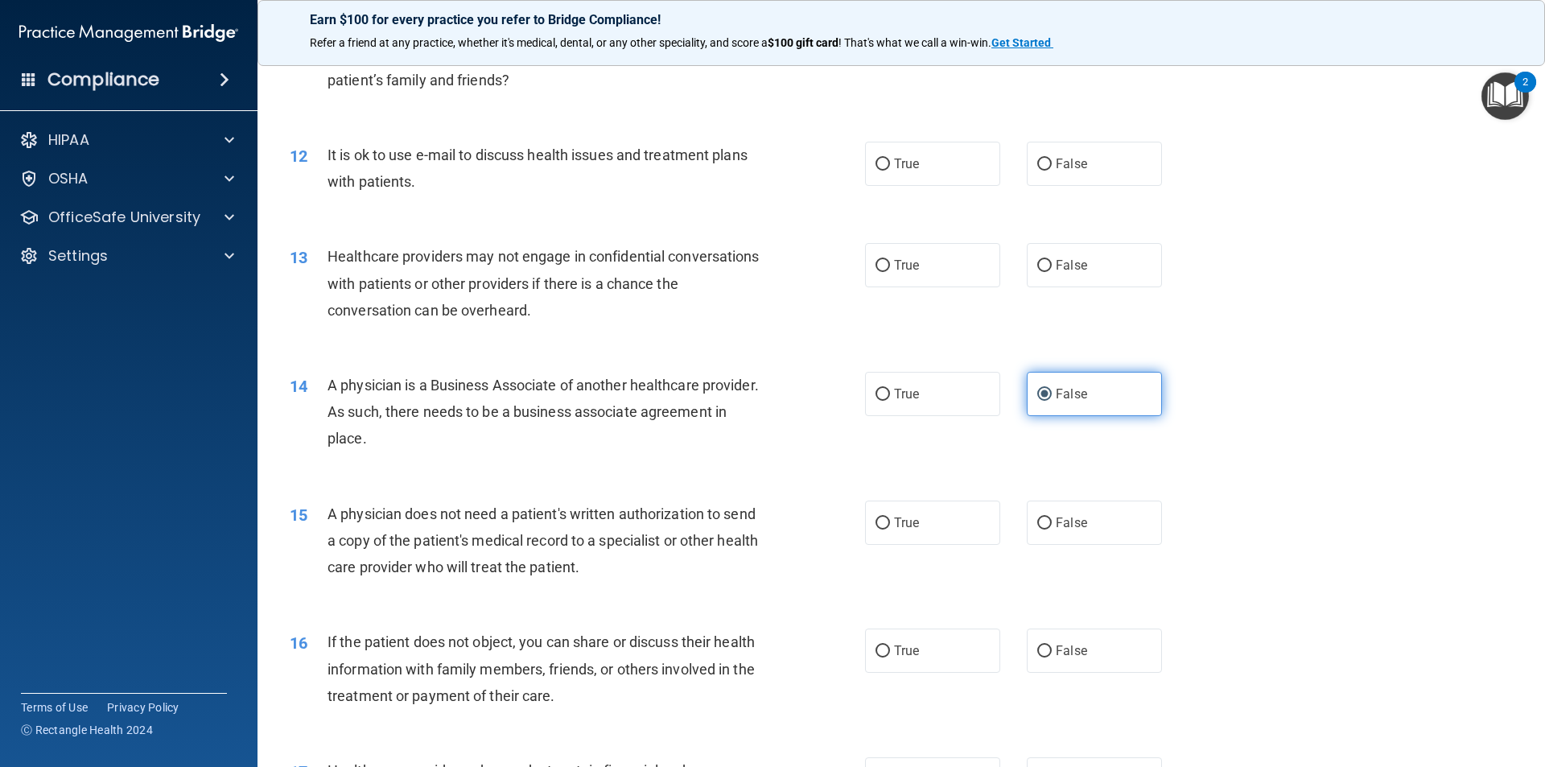
scroll to position [1368, 0]
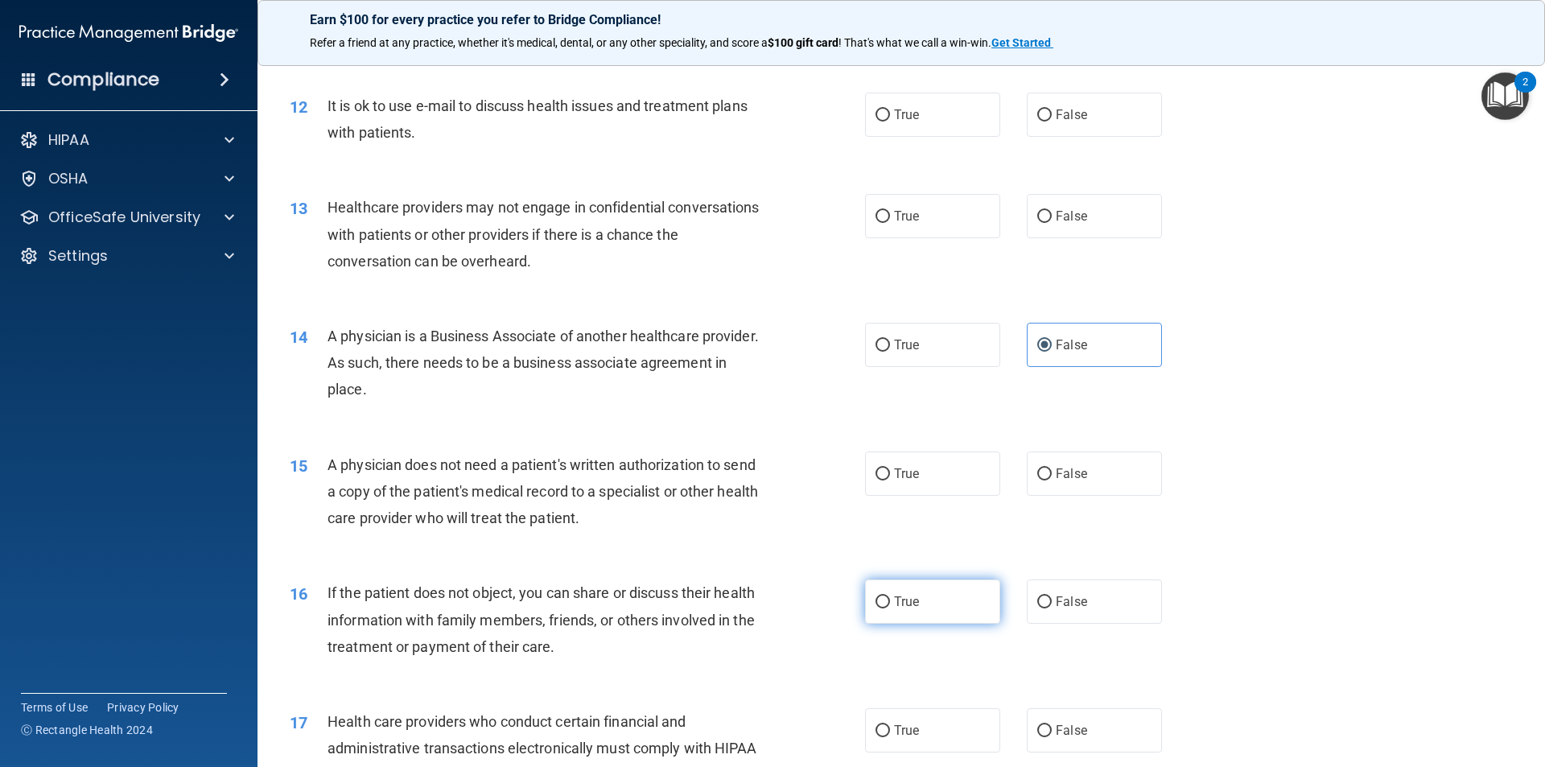
click at [953, 622] on label "True" at bounding box center [932, 602] width 135 height 44
click at [890, 608] on input "True" at bounding box center [883, 602] width 14 height 12
radio input "true"
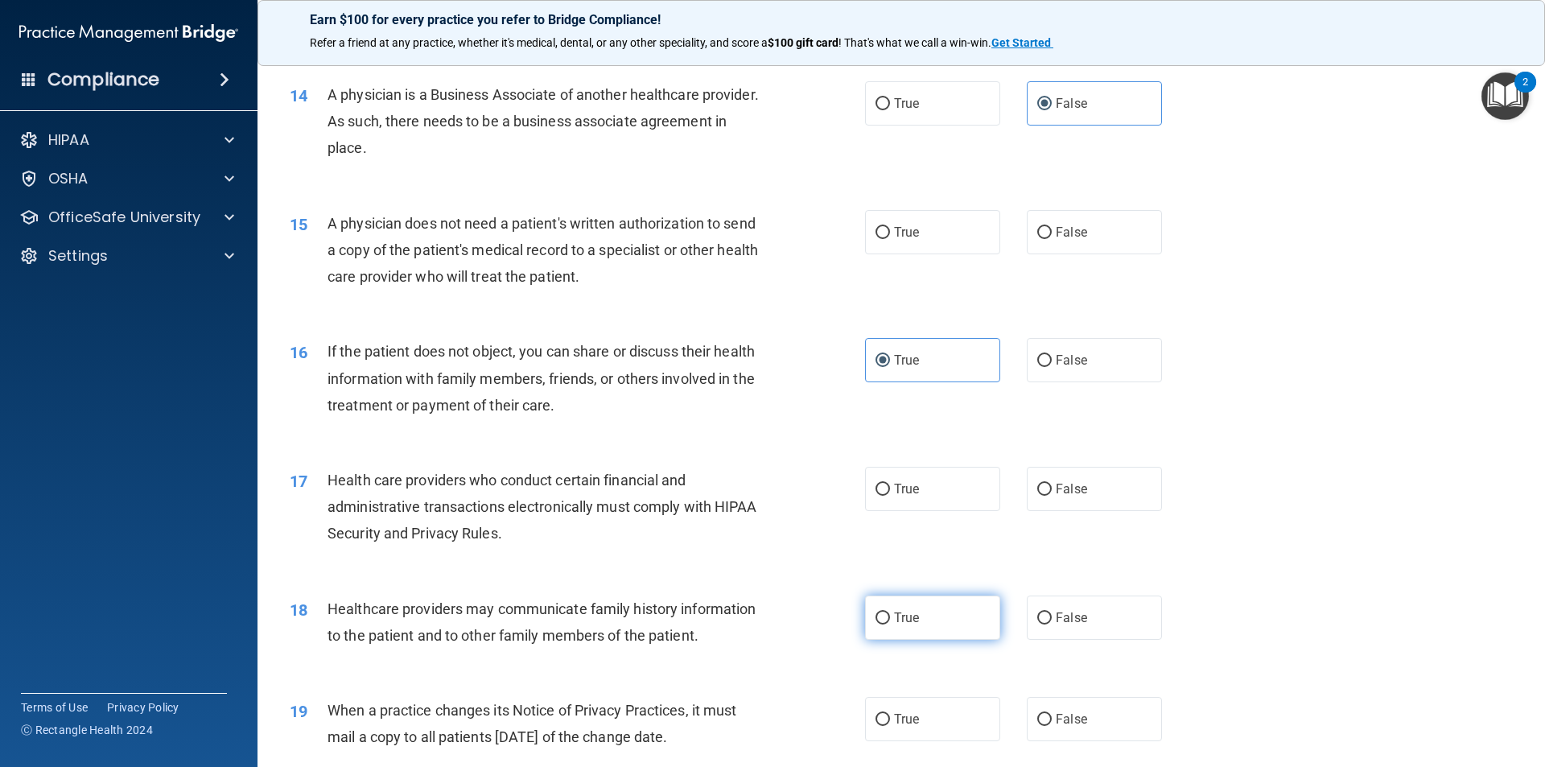
scroll to position [1690, 0]
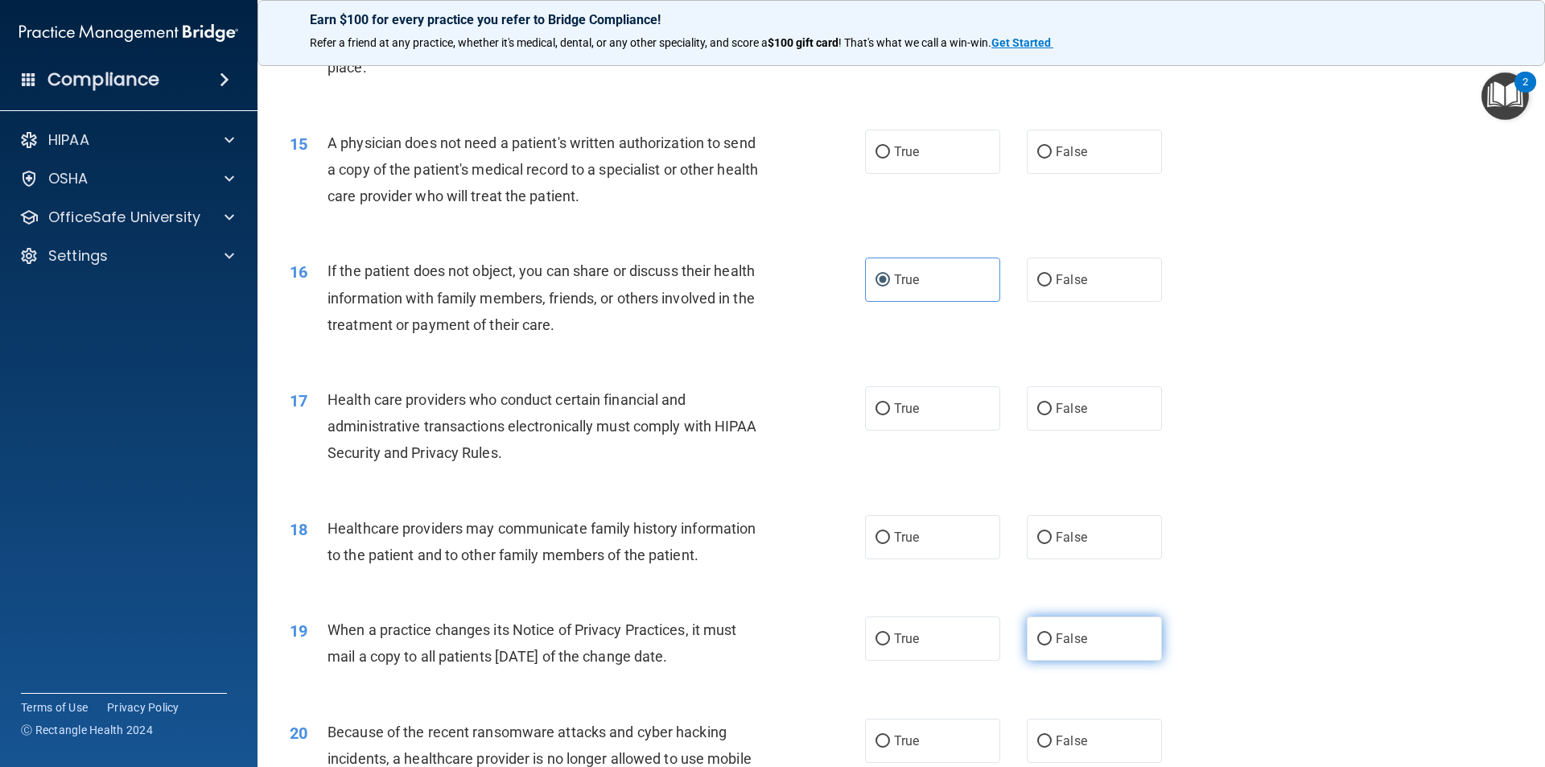
click at [1062, 625] on label "False" at bounding box center [1094, 639] width 135 height 44
click at [1052, 633] on input "False" at bounding box center [1044, 639] width 14 height 12
radio input "true"
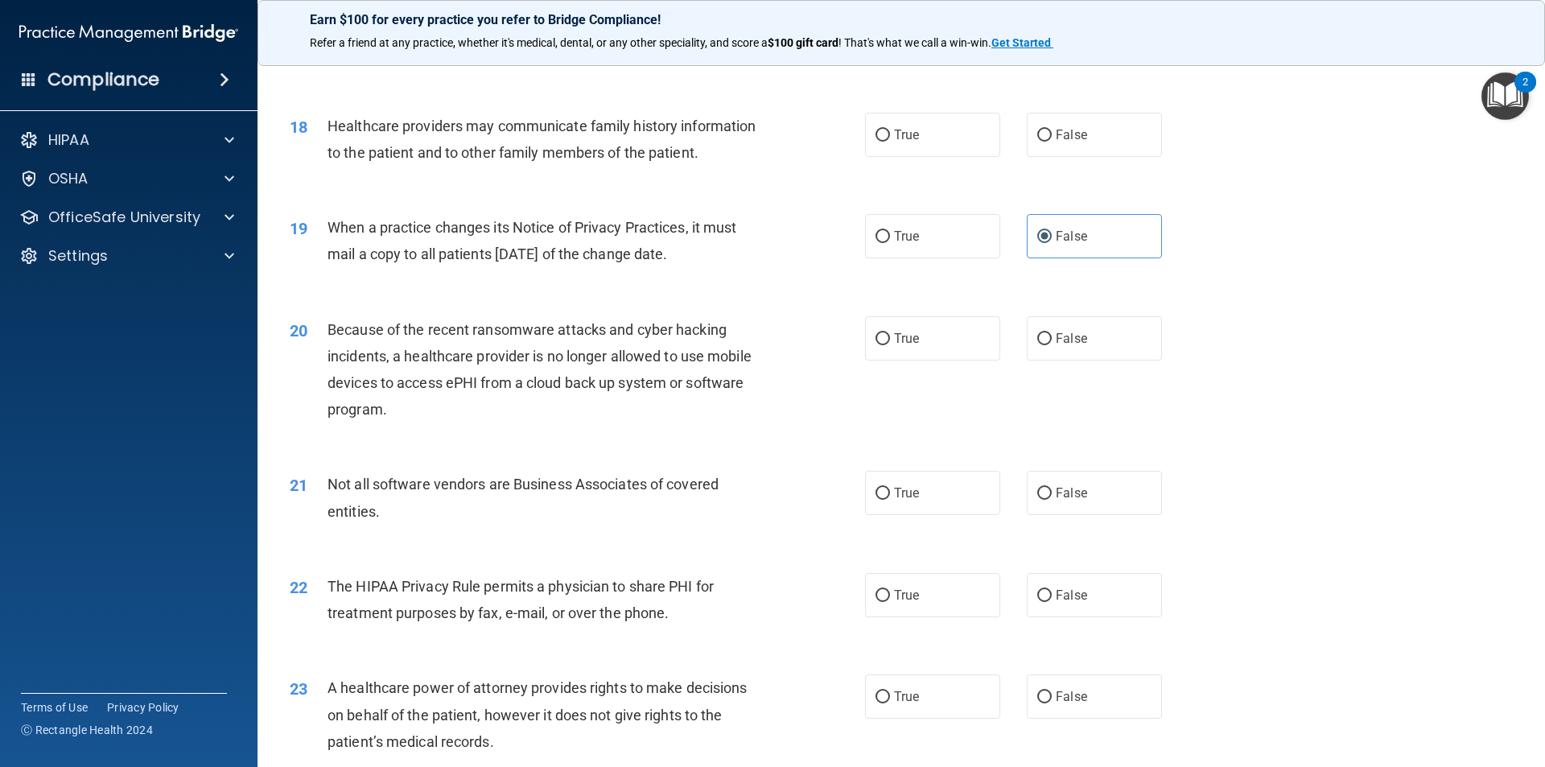
scroll to position [2254, 0]
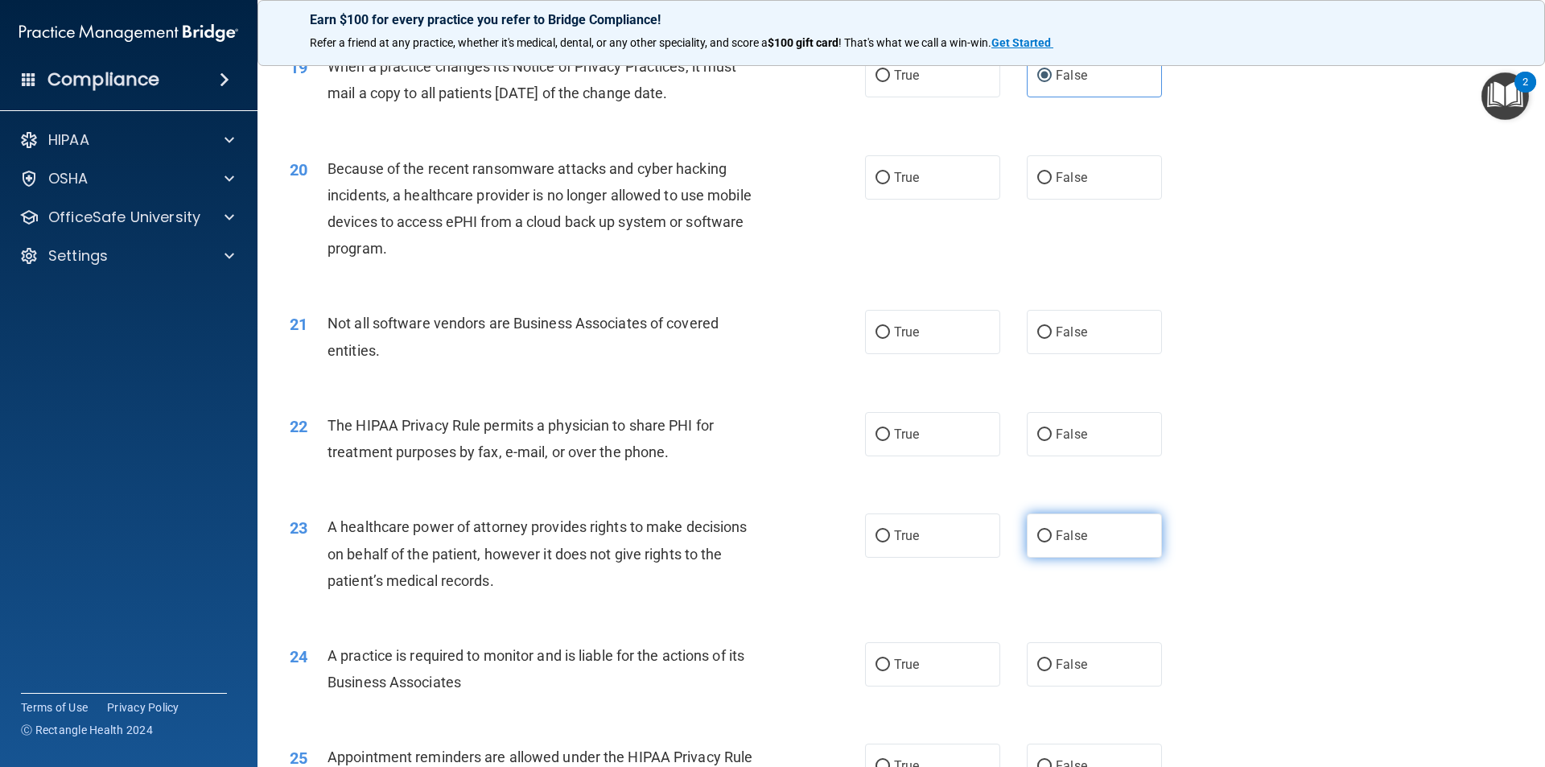
click at [1038, 546] on label "False" at bounding box center [1094, 536] width 135 height 44
click at [1038, 542] on input "False" at bounding box center [1044, 536] width 14 height 12
radio input "true"
click at [1092, 658] on label "False" at bounding box center [1094, 664] width 135 height 44
click at [1052, 659] on input "False" at bounding box center [1044, 665] width 14 height 12
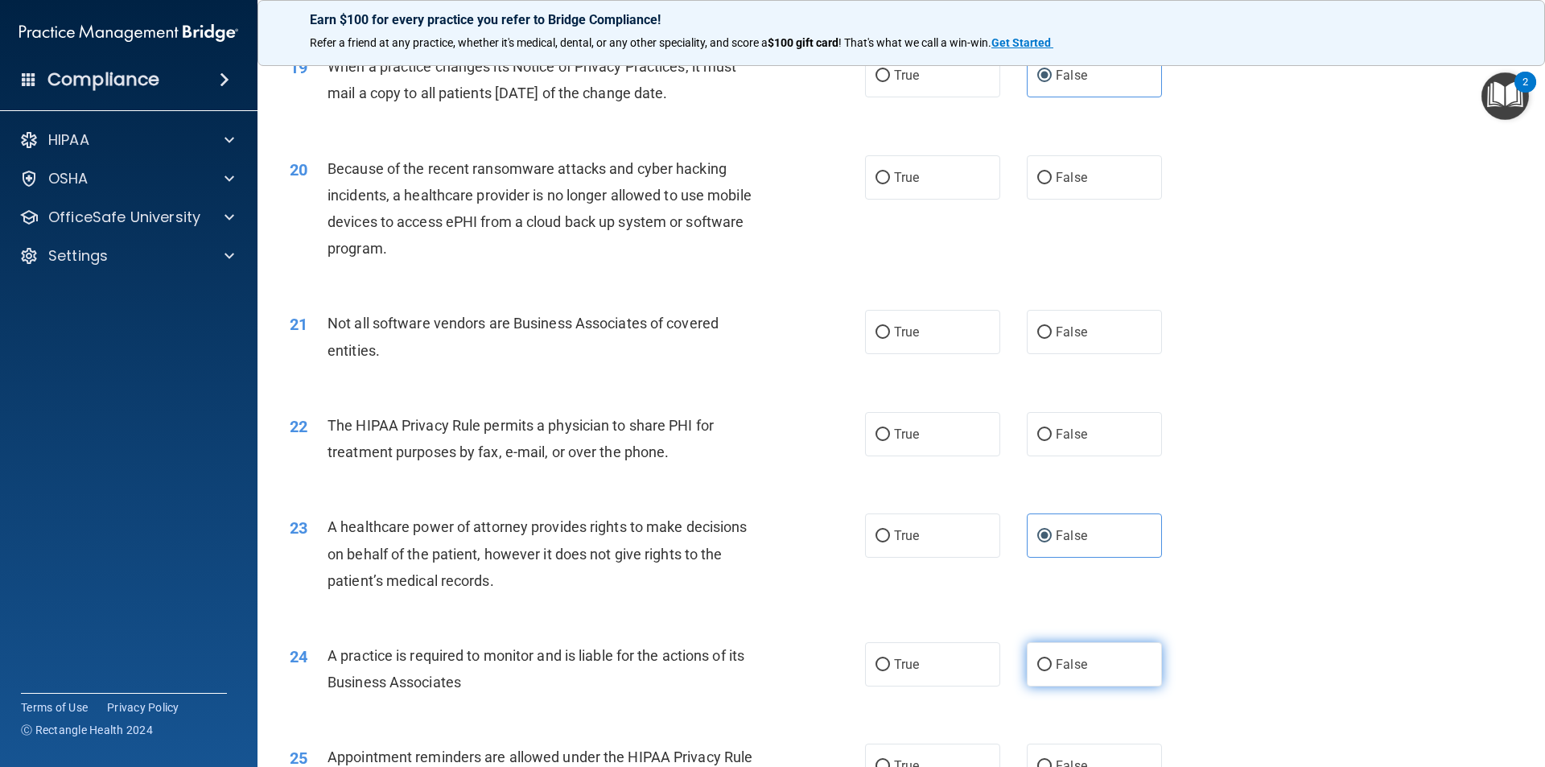
radio input "true"
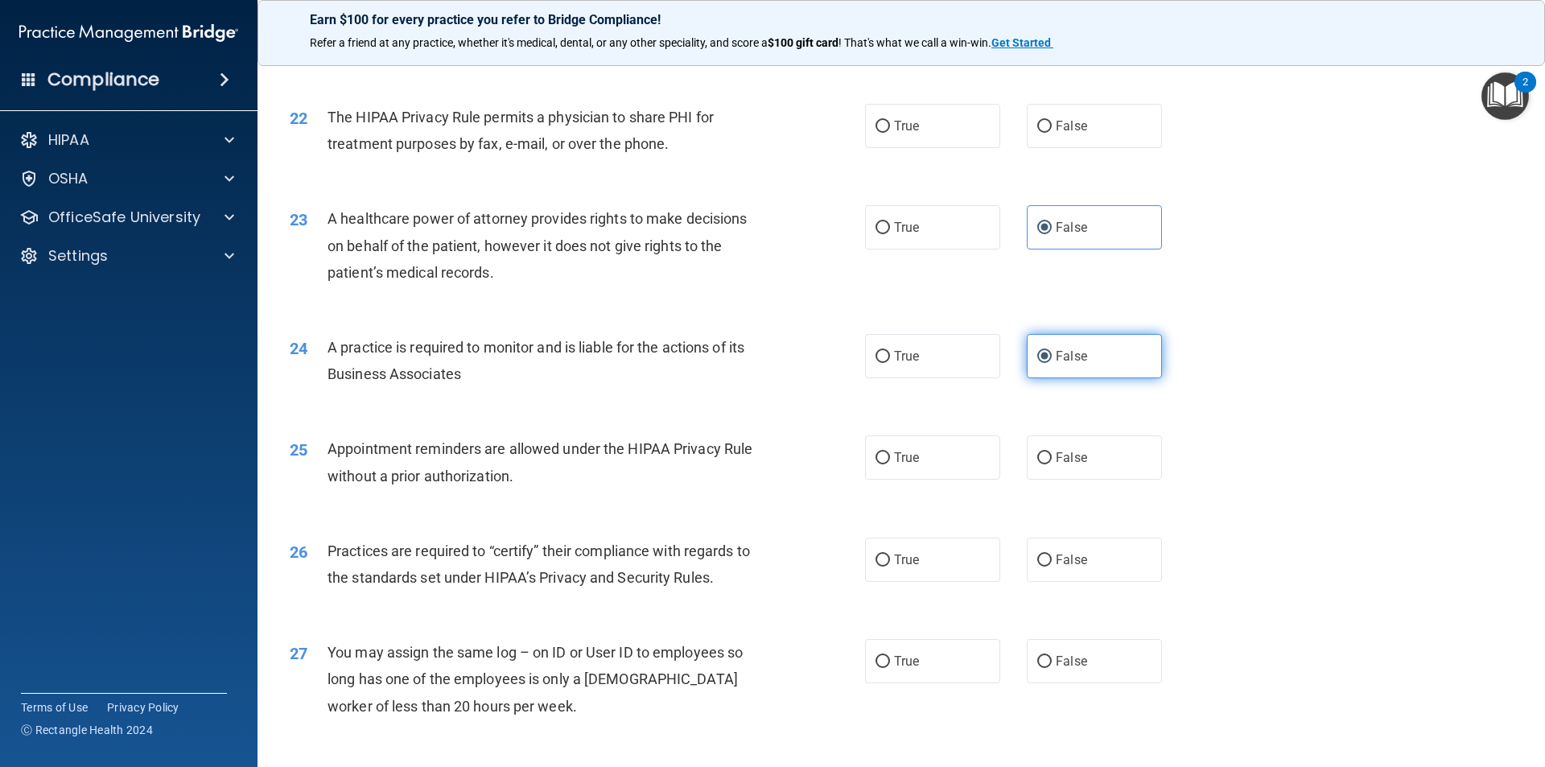
scroll to position [2576, 0]
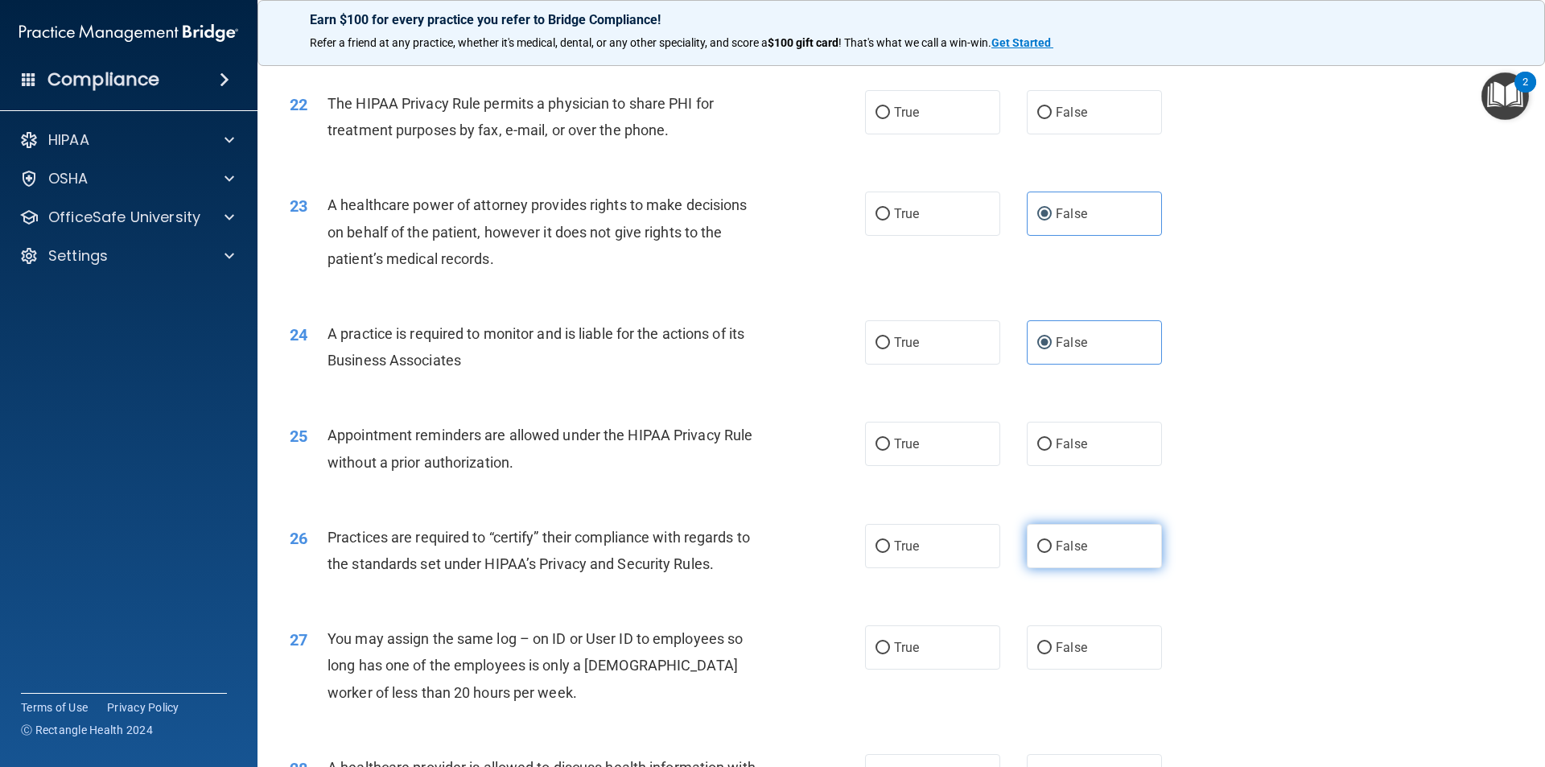
click at [1080, 557] on label "False" at bounding box center [1094, 546] width 135 height 44
click at [1052, 553] on input "False" at bounding box center [1044, 547] width 14 height 12
radio input "true"
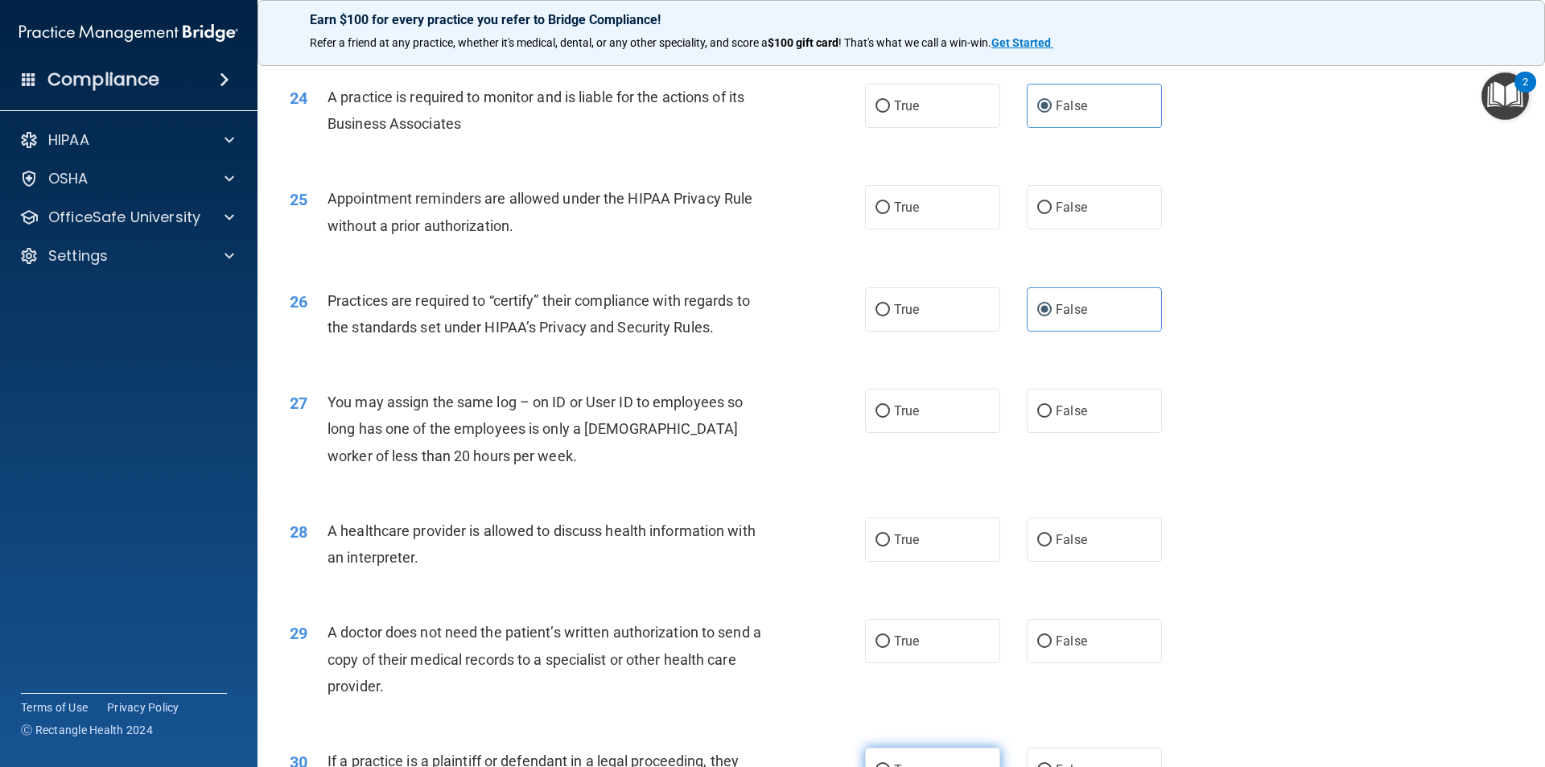
scroll to position [2978, 0]
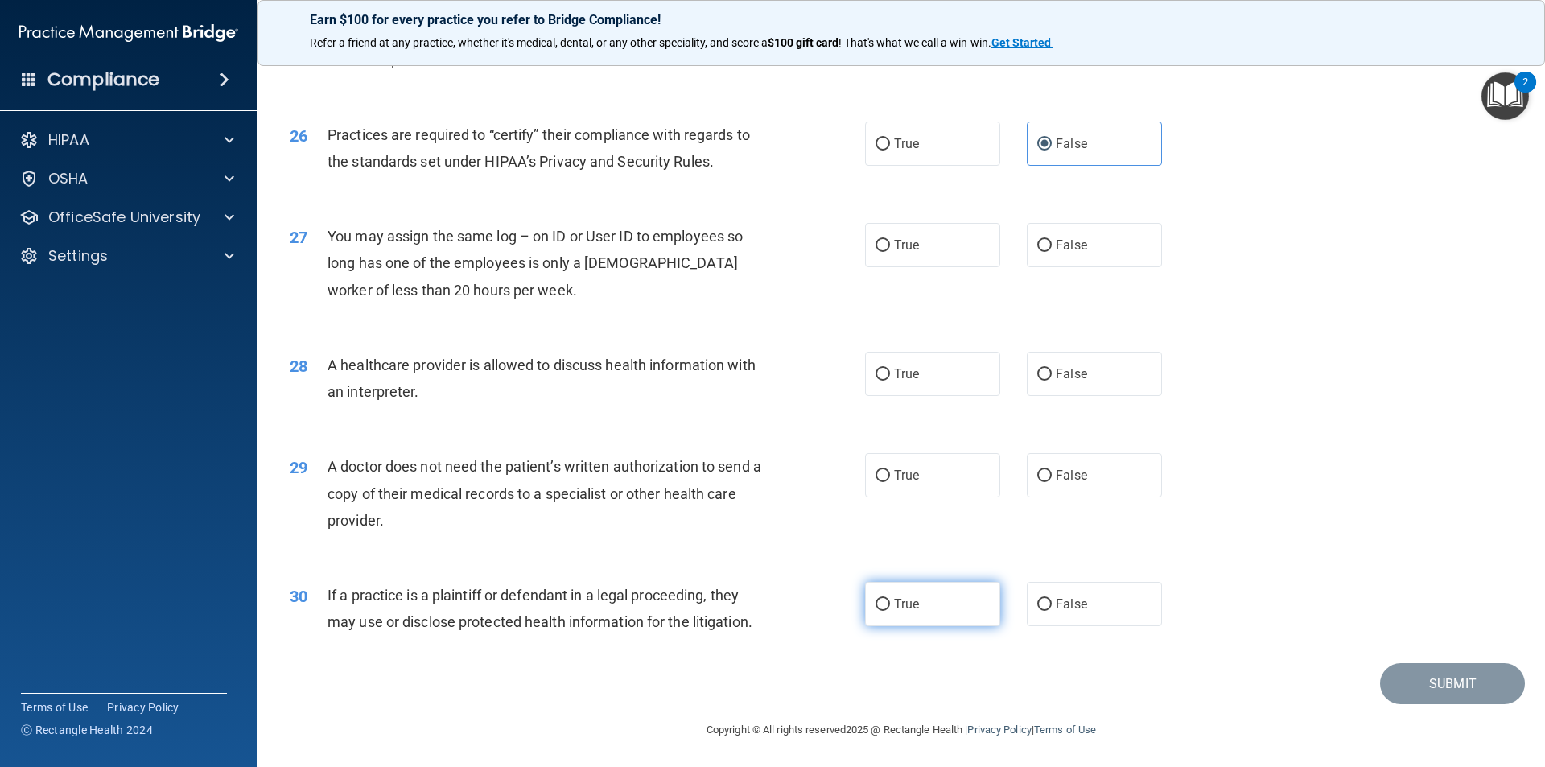
click at [941, 608] on label "True" at bounding box center [932, 604] width 135 height 44
click at [890, 608] on input "True" at bounding box center [883, 605] width 14 height 12
radio input "true"
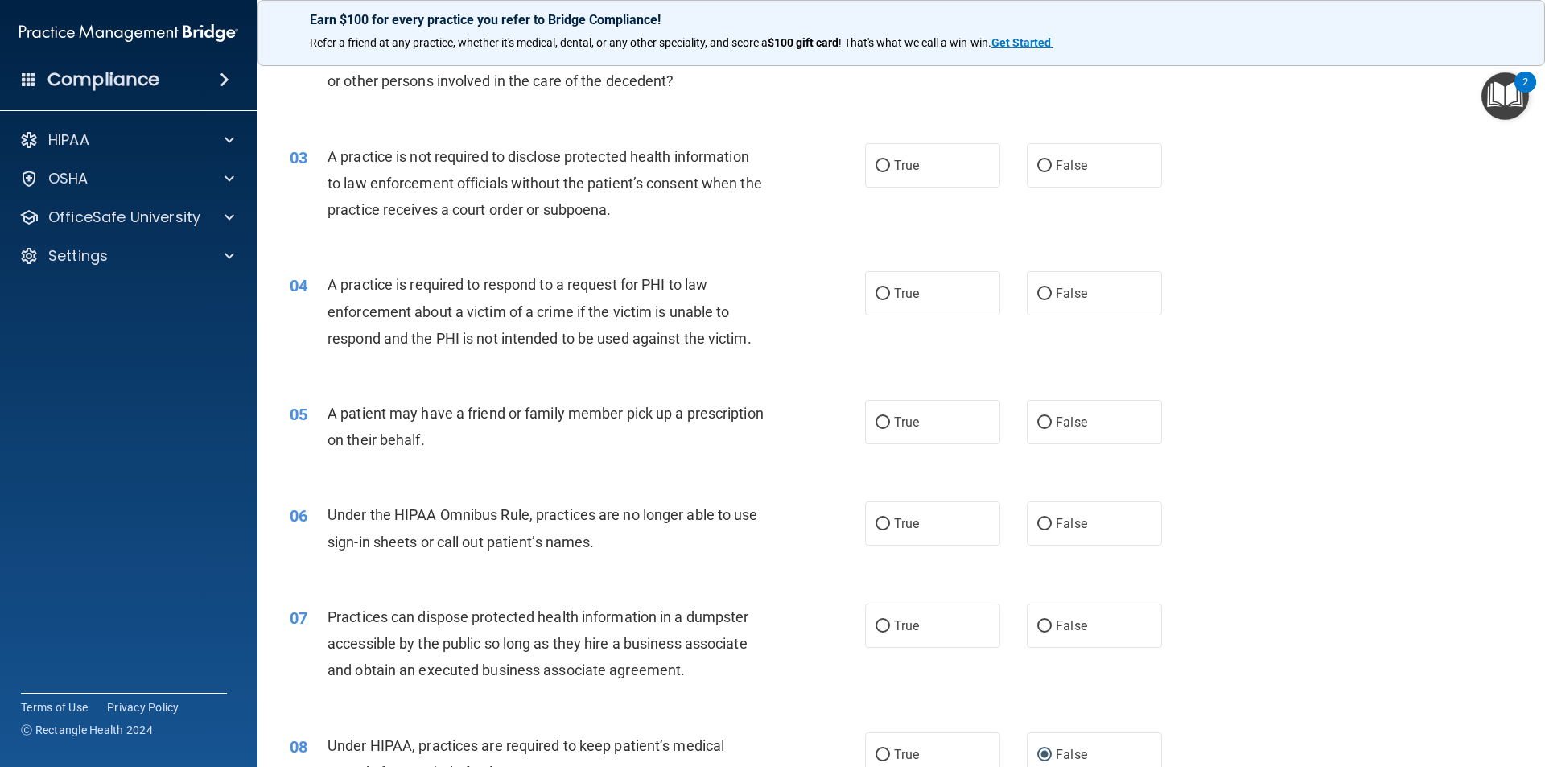
scroll to position [0, 0]
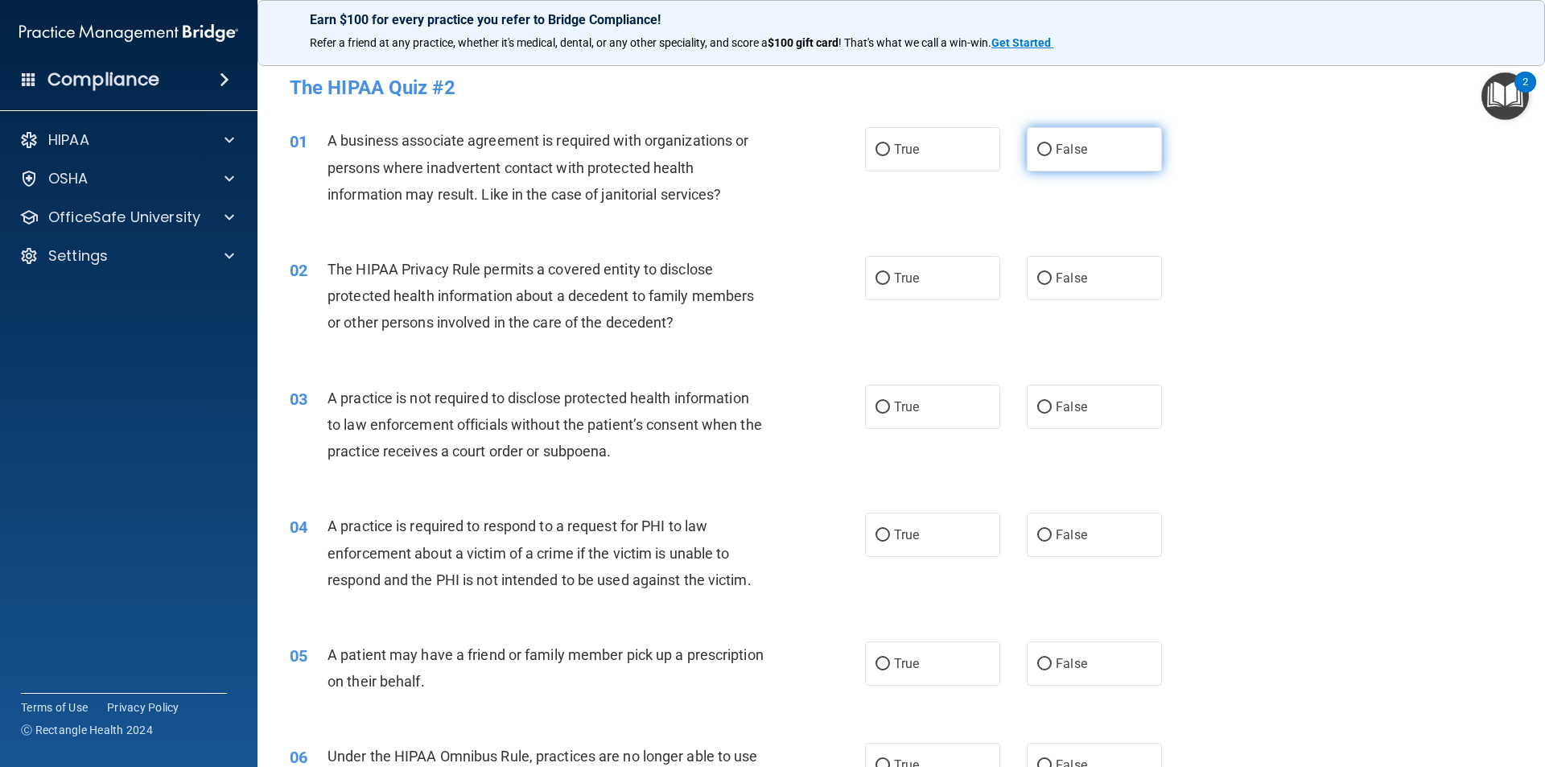
click at [1077, 148] on span "False" at bounding box center [1071, 149] width 31 height 15
click at [1052, 148] on input "False" at bounding box center [1044, 150] width 14 height 12
radio input "true"
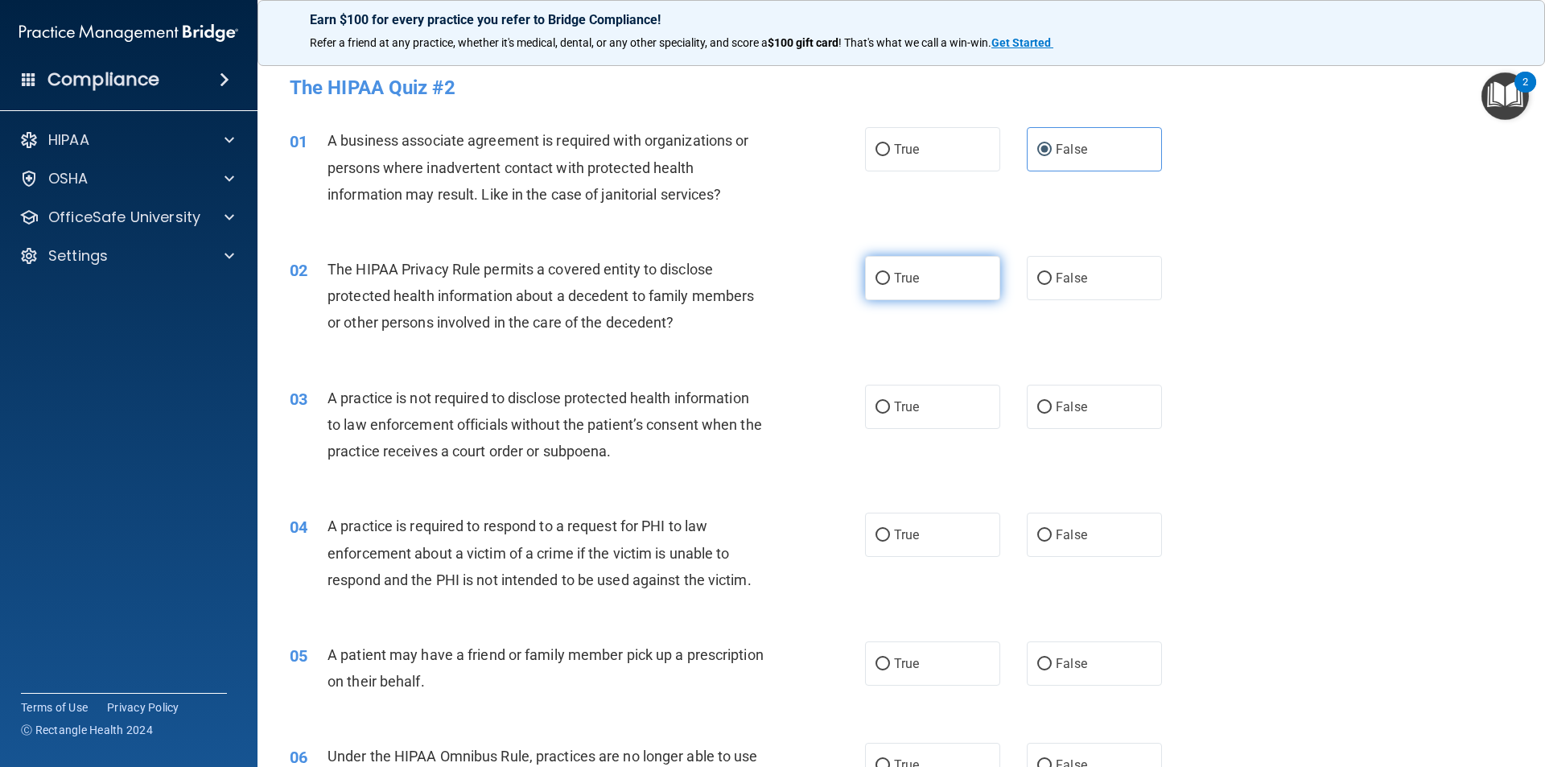
click at [923, 286] on label "True" at bounding box center [932, 278] width 135 height 44
click at [890, 285] on input "True" at bounding box center [883, 279] width 14 height 12
radio input "true"
click at [931, 414] on label "True" at bounding box center [932, 407] width 135 height 44
click at [890, 414] on input "True" at bounding box center [883, 408] width 14 height 12
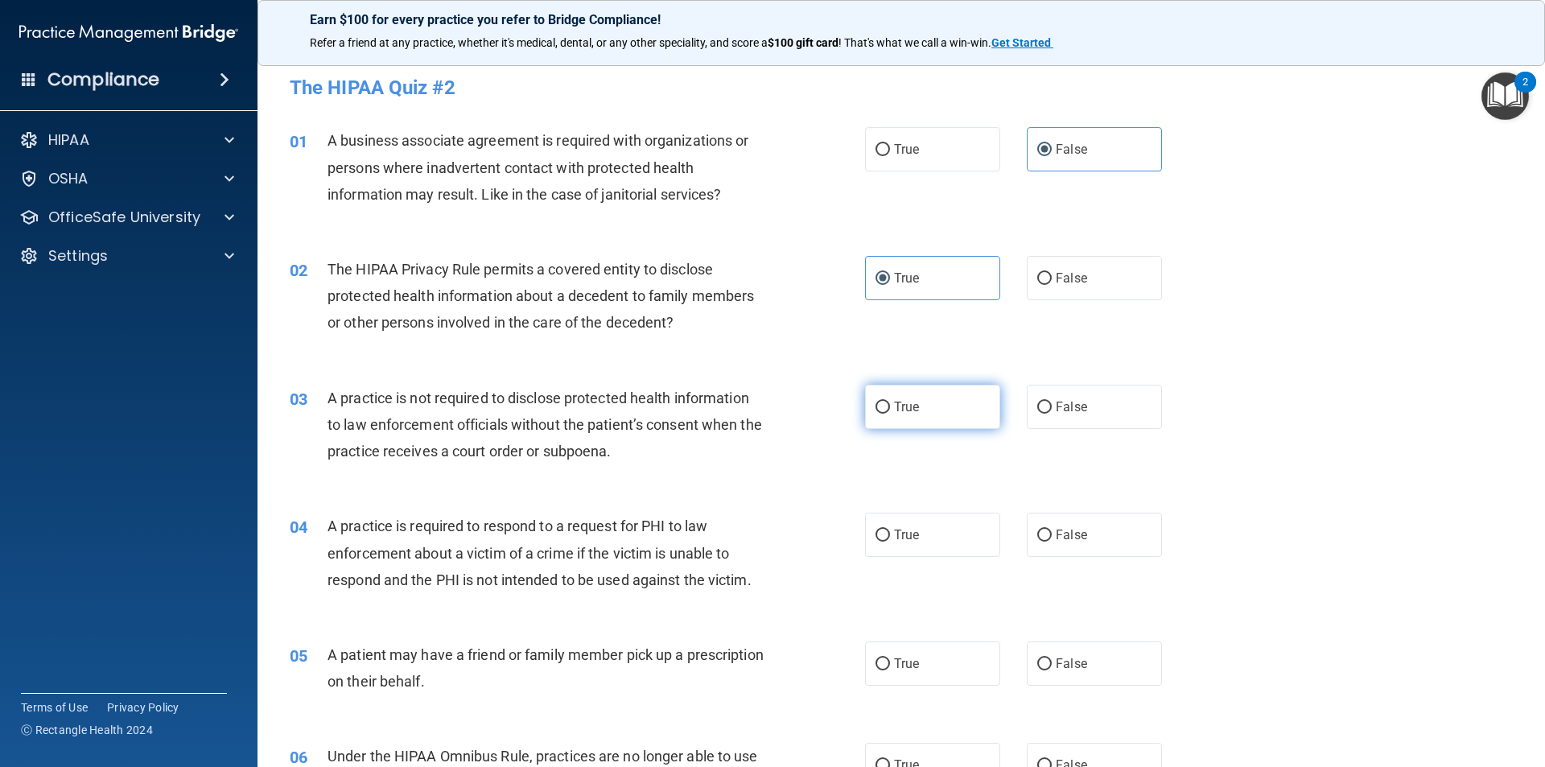
radio input "true"
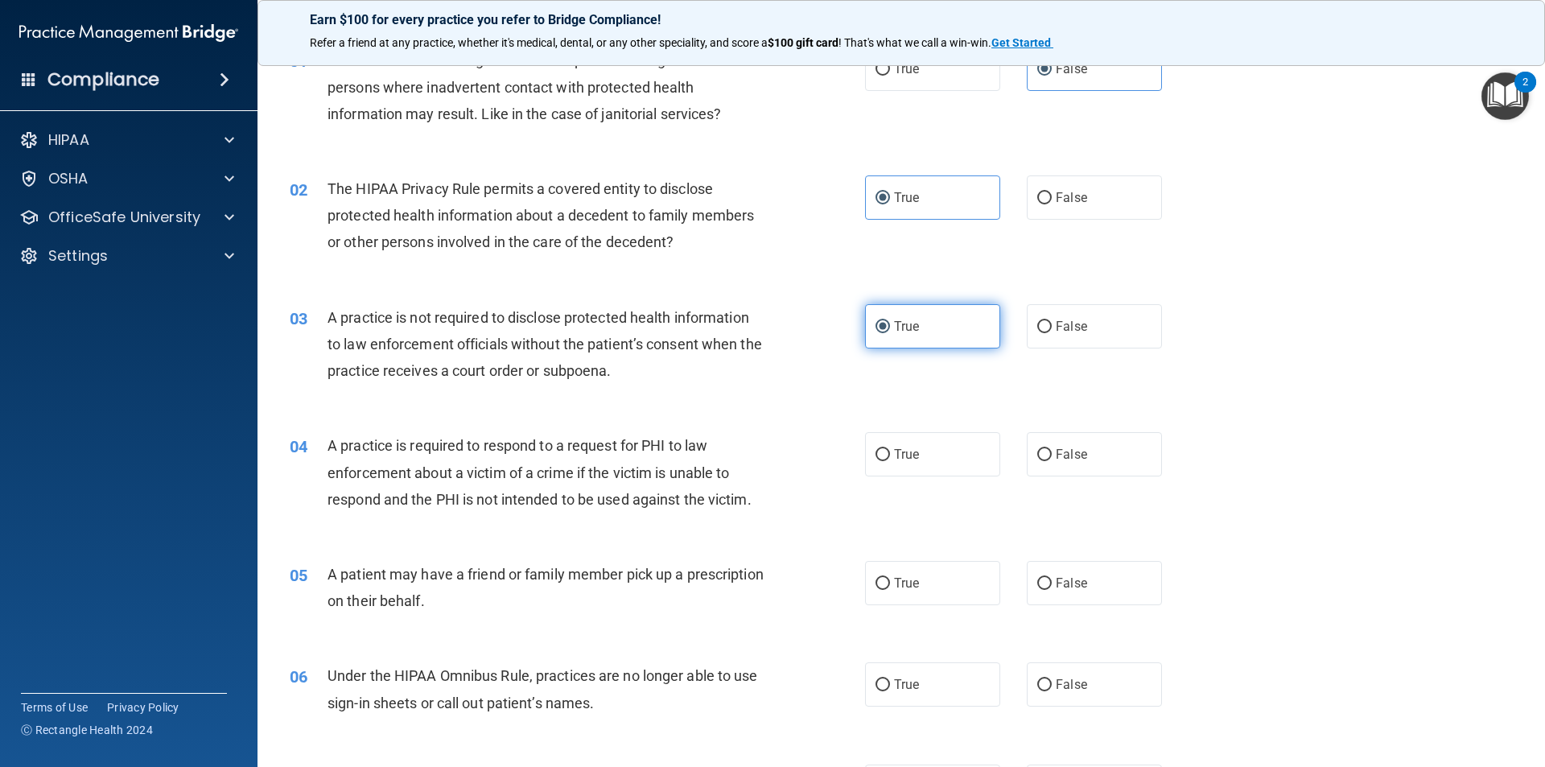
click at [930, 331] on label "True" at bounding box center [932, 326] width 135 height 44
click at [890, 331] on input "True" at bounding box center [883, 327] width 14 height 12
click at [1056, 328] on span "False" at bounding box center [1071, 326] width 31 height 15
click at [1052, 328] on input "False" at bounding box center [1044, 327] width 14 height 12
radio input "true"
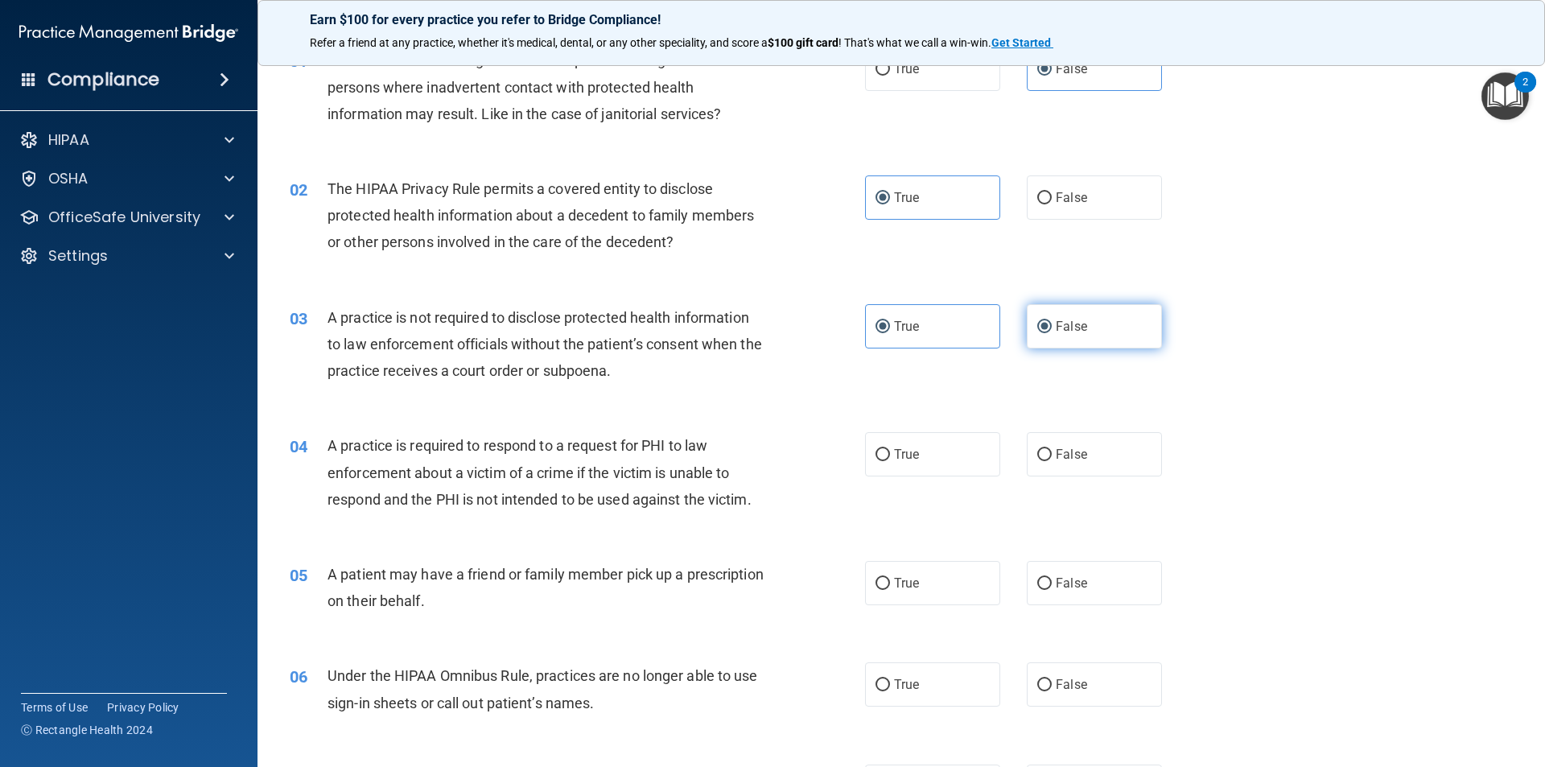
radio input "false"
click at [971, 452] on label "True" at bounding box center [932, 454] width 135 height 44
click at [890, 452] on input "True" at bounding box center [883, 455] width 14 height 12
radio input "true"
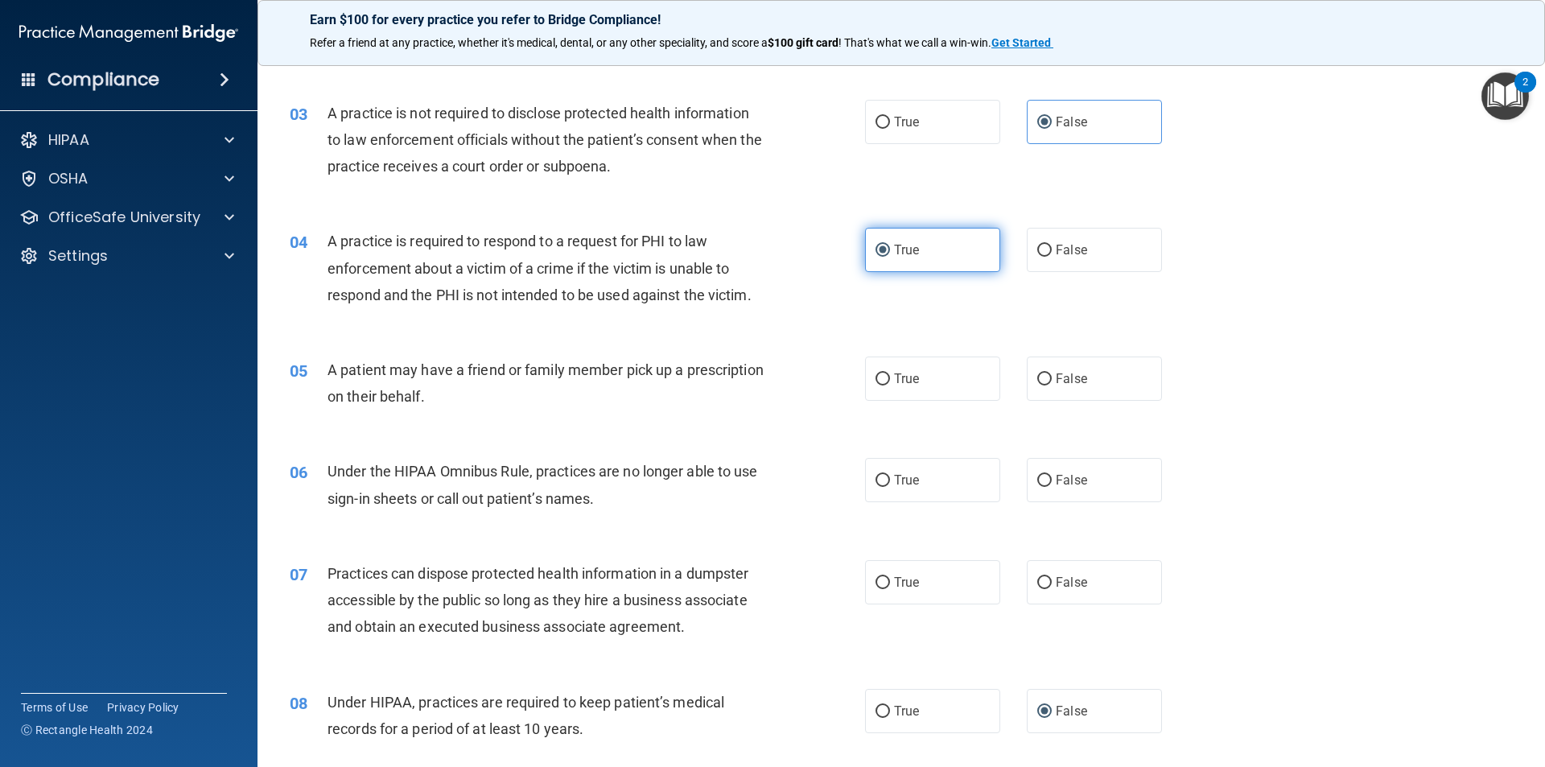
scroll to position [322, 0]
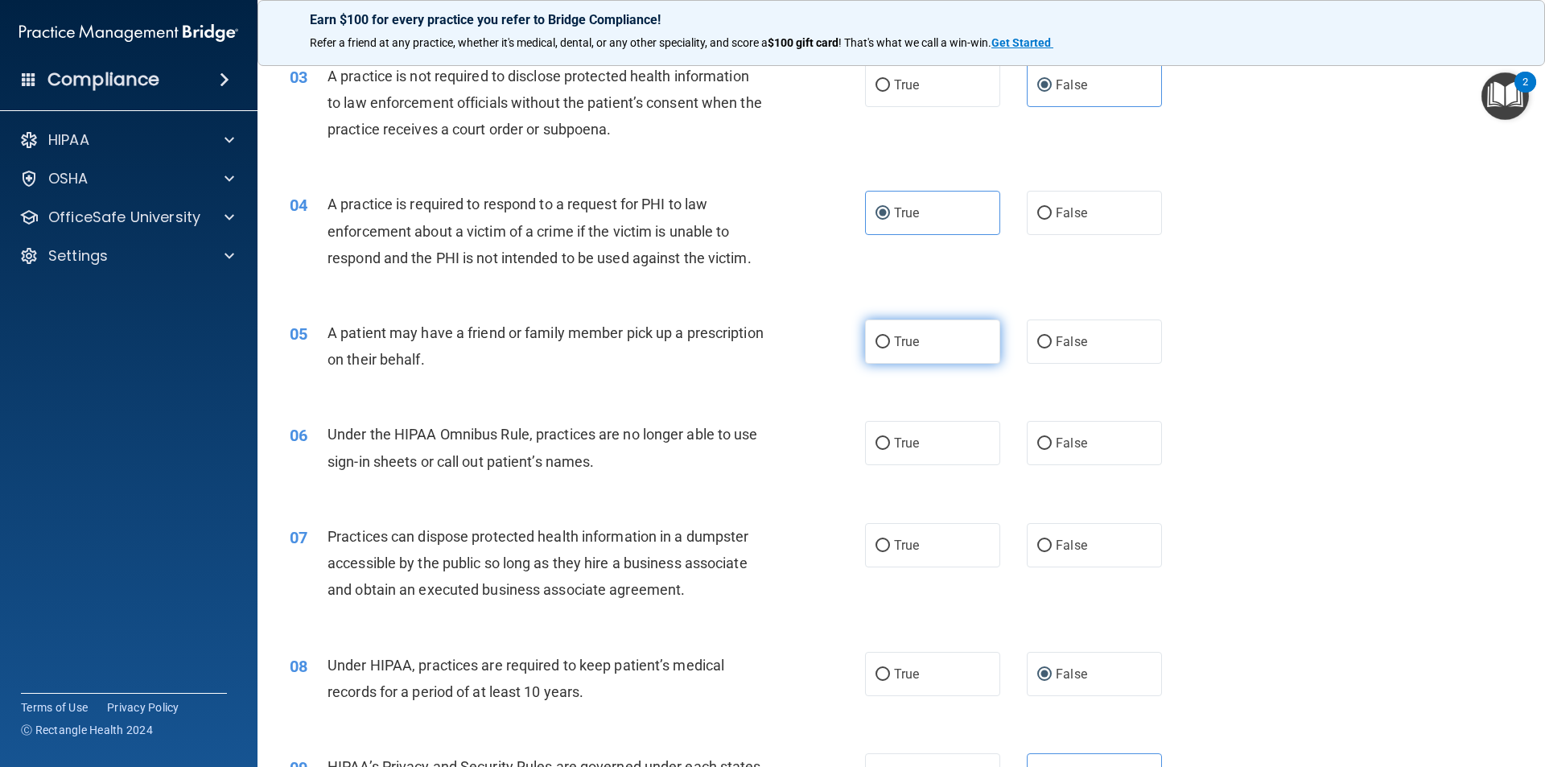
click at [946, 343] on label "True" at bounding box center [932, 342] width 135 height 44
click at [890, 343] on input "True" at bounding box center [883, 342] width 14 height 12
radio input "true"
click at [1089, 441] on label "False" at bounding box center [1094, 443] width 135 height 44
click at [1052, 441] on input "False" at bounding box center [1044, 444] width 14 height 12
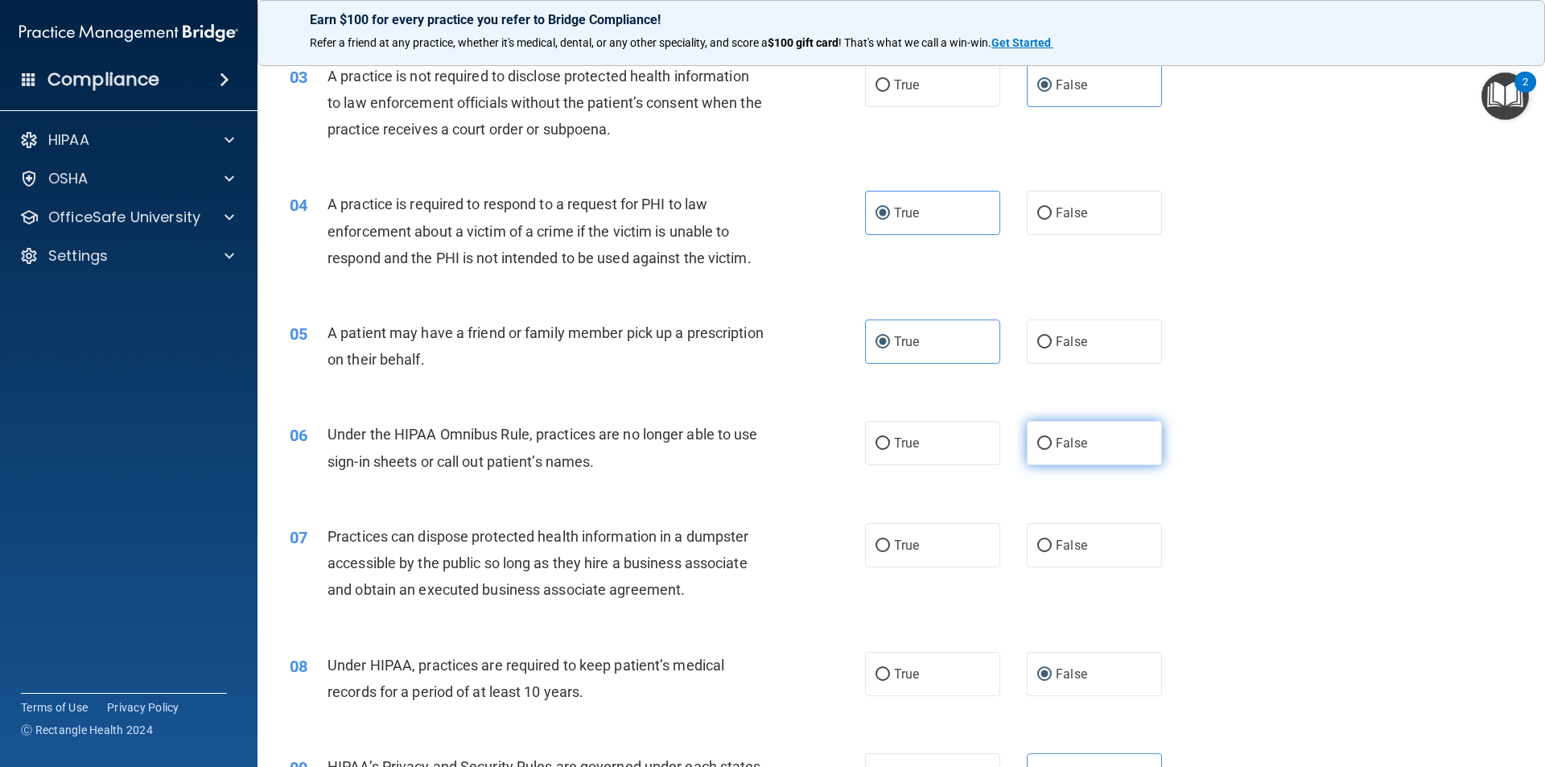
radio input "true"
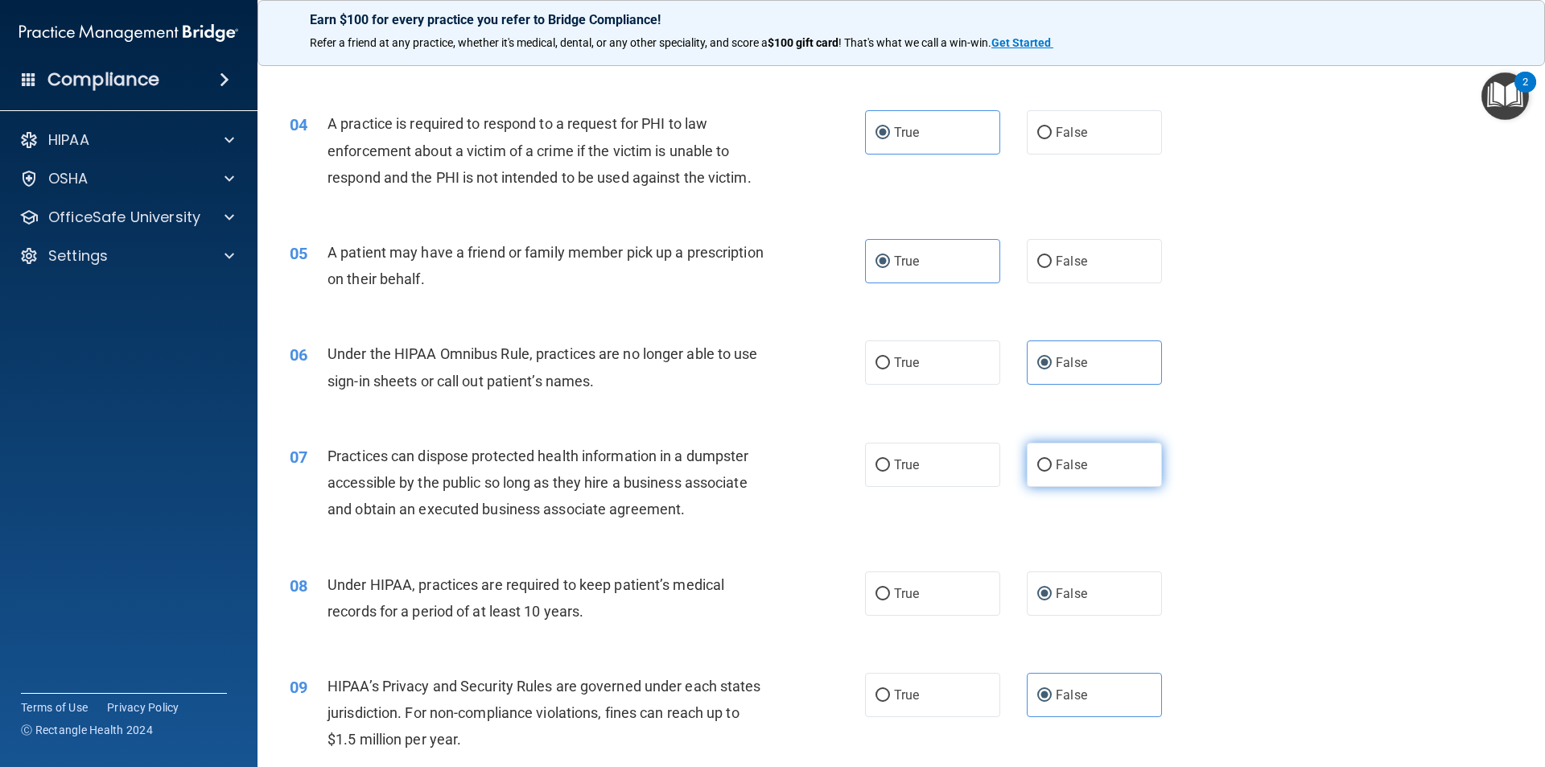
click at [1062, 468] on span "False" at bounding box center [1071, 464] width 31 height 15
click at [1052, 468] on input "False" at bounding box center [1044, 466] width 14 height 12
radio input "true"
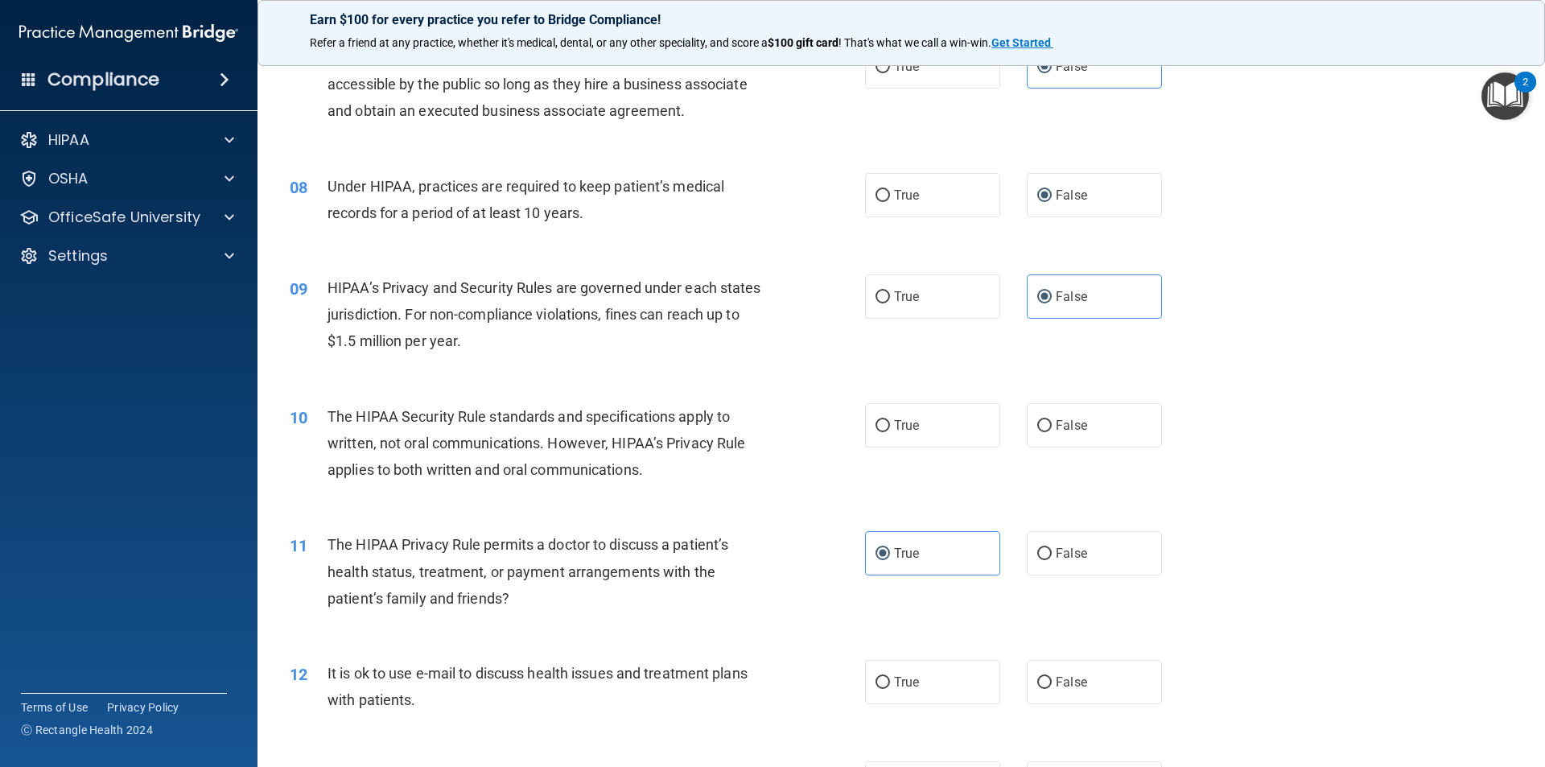
scroll to position [805, 0]
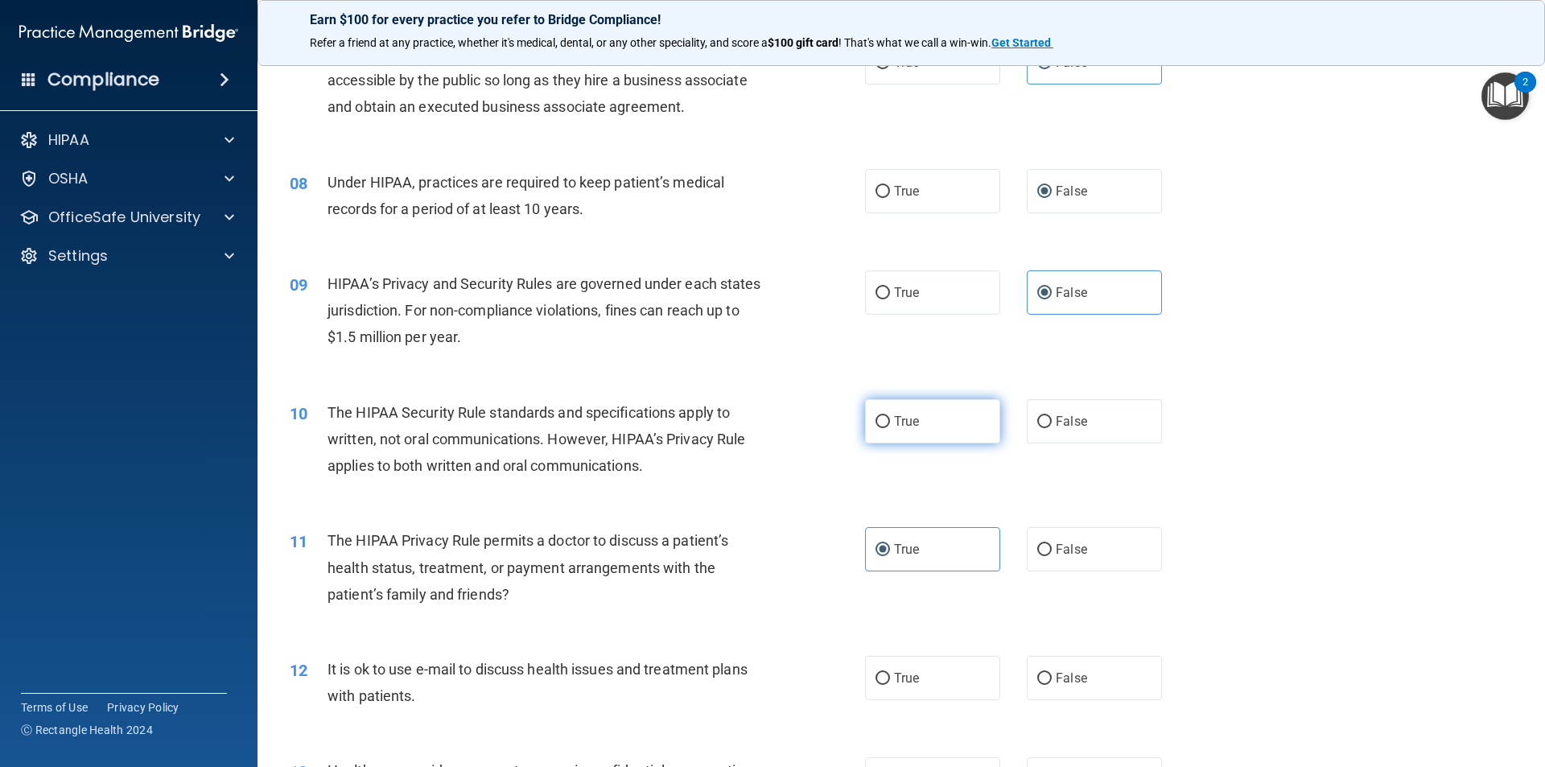
click at [944, 421] on label "True" at bounding box center [932, 421] width 135 height 44
click at [890, 421] on input "True" at bounding box center [883, 422] width 14 height 12
radio input "true"
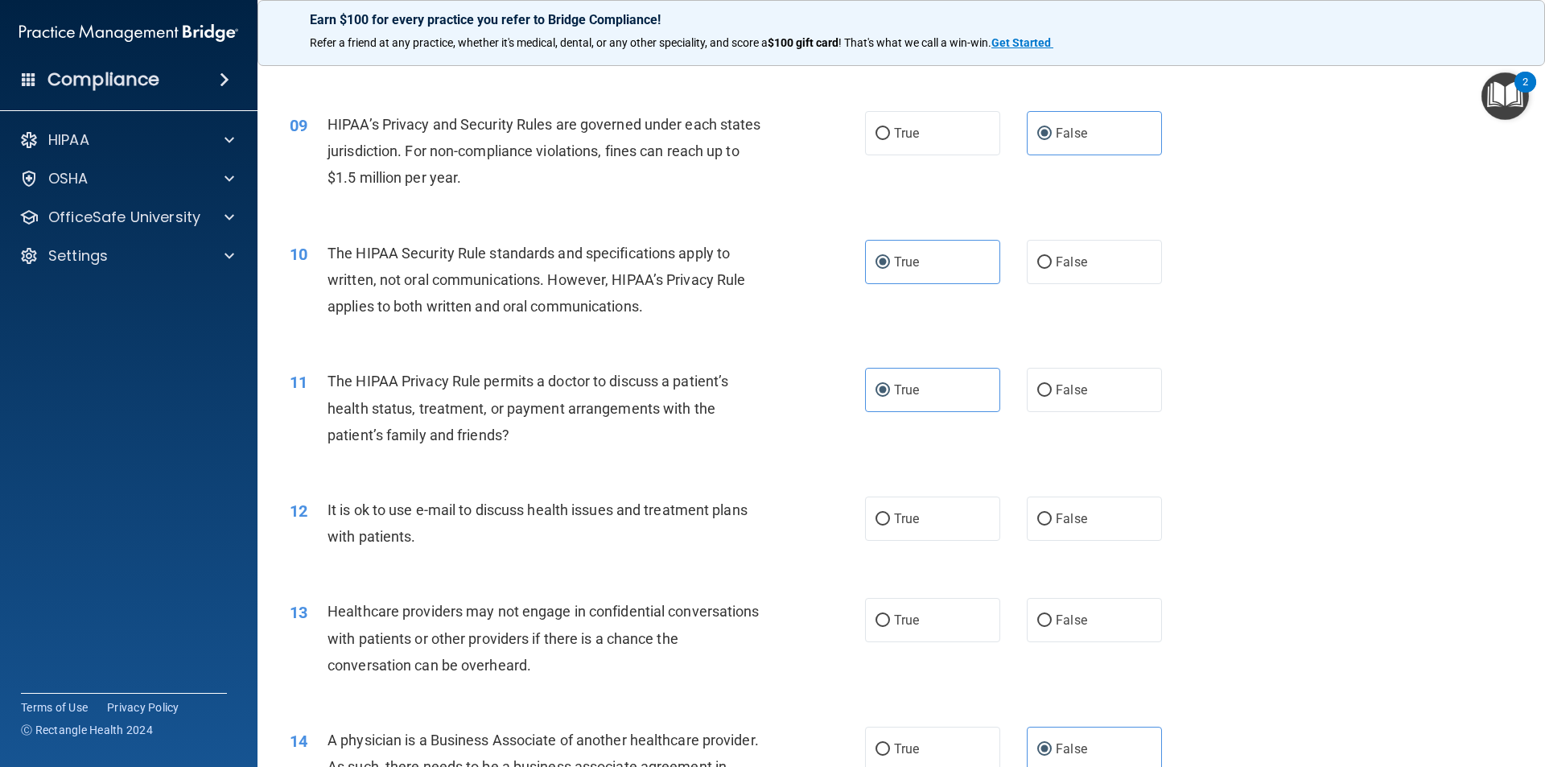
scroll to position [966, 0]
click at [945, 523] on label "True" at bounding box center [932, 517] width 135 height 44
click at [890, 523] on input "True" at bounding box center [883, 518] width 14 height 12
radio input "true"
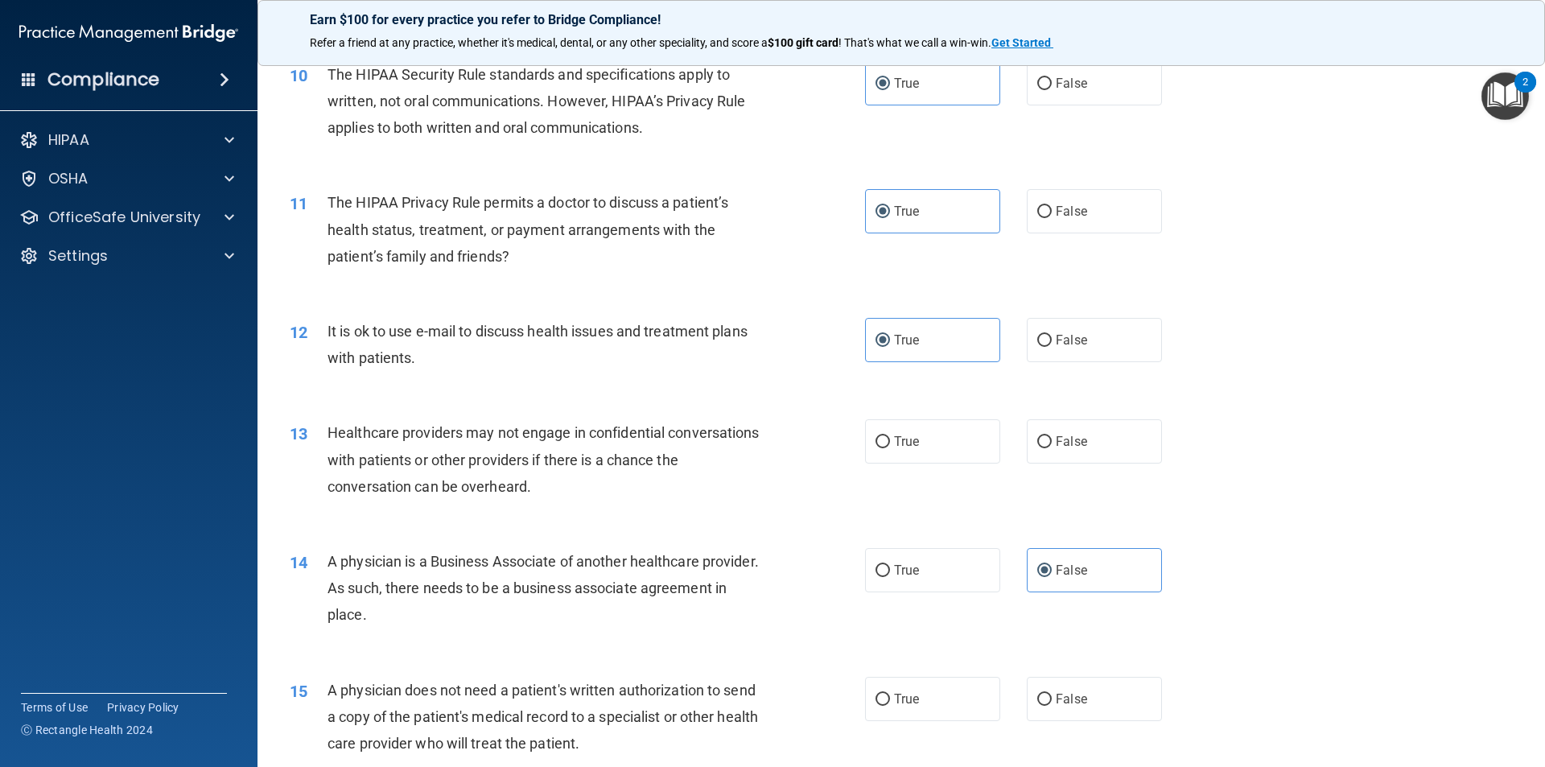
scroll to position [1207, 0]
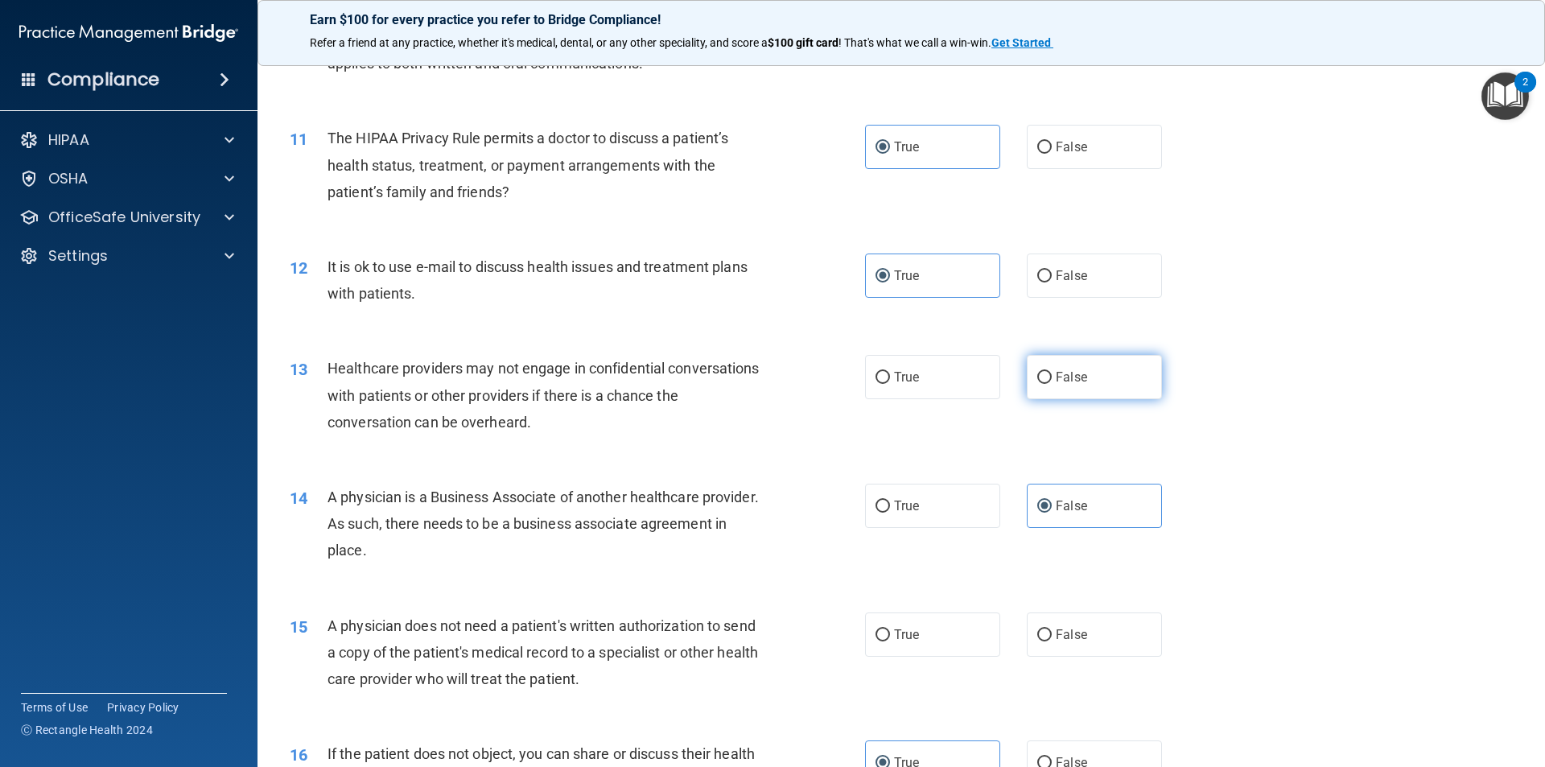
click at [1115, 384] on label "False" at bounding box center [1094, 377] width 135 height 44
click at [1052, 384] on input "False" at bounding box center [1044, 378] width 14 height 12
radio input "true"
click at [971, 369] on label "True" at bounding box center [932, 377] width 135 height 44
click at [890, 372] on input "True" at bounding box center [883, 378] width 14 height 12
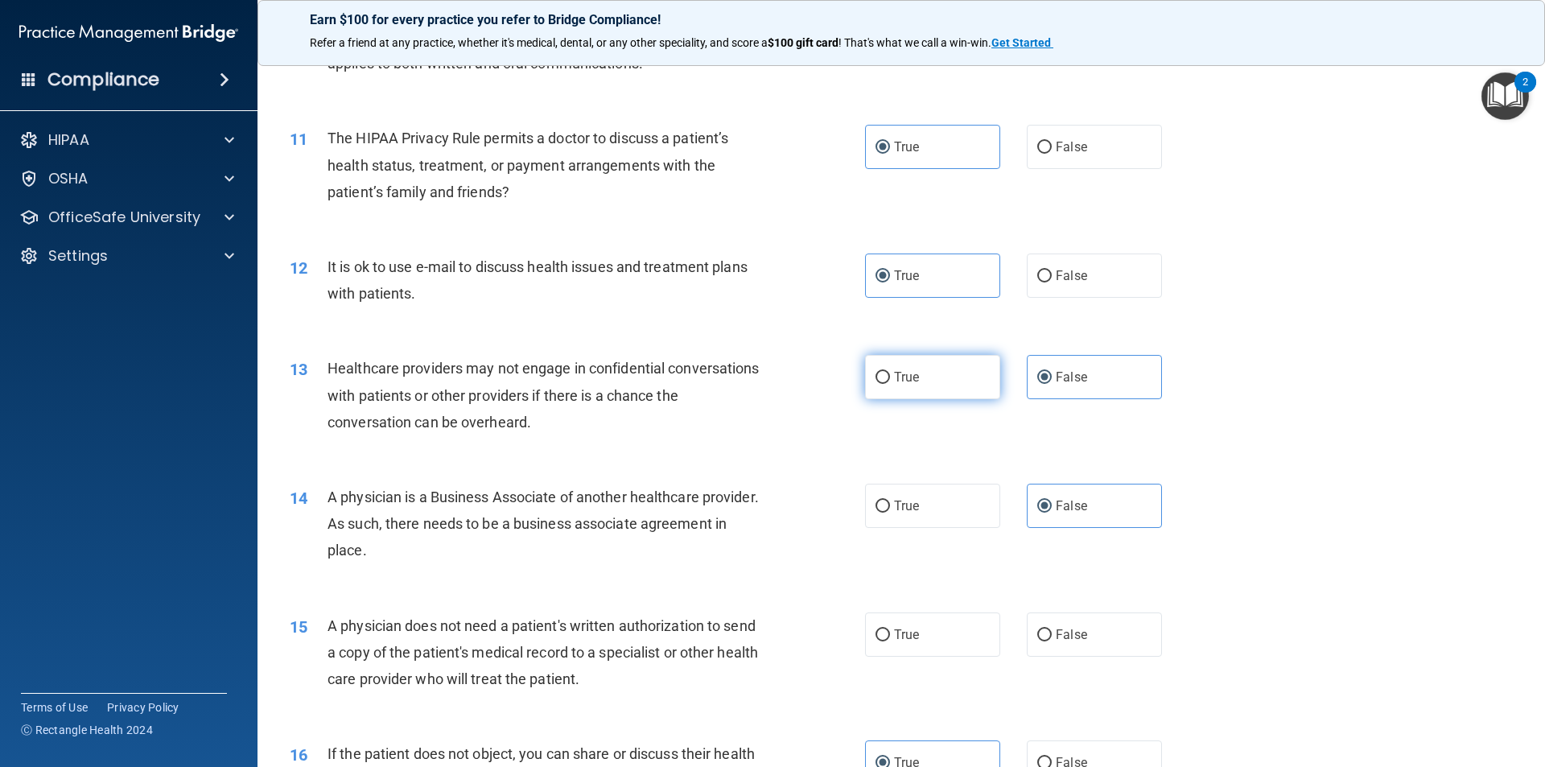
radio input "true"
radio input "false"
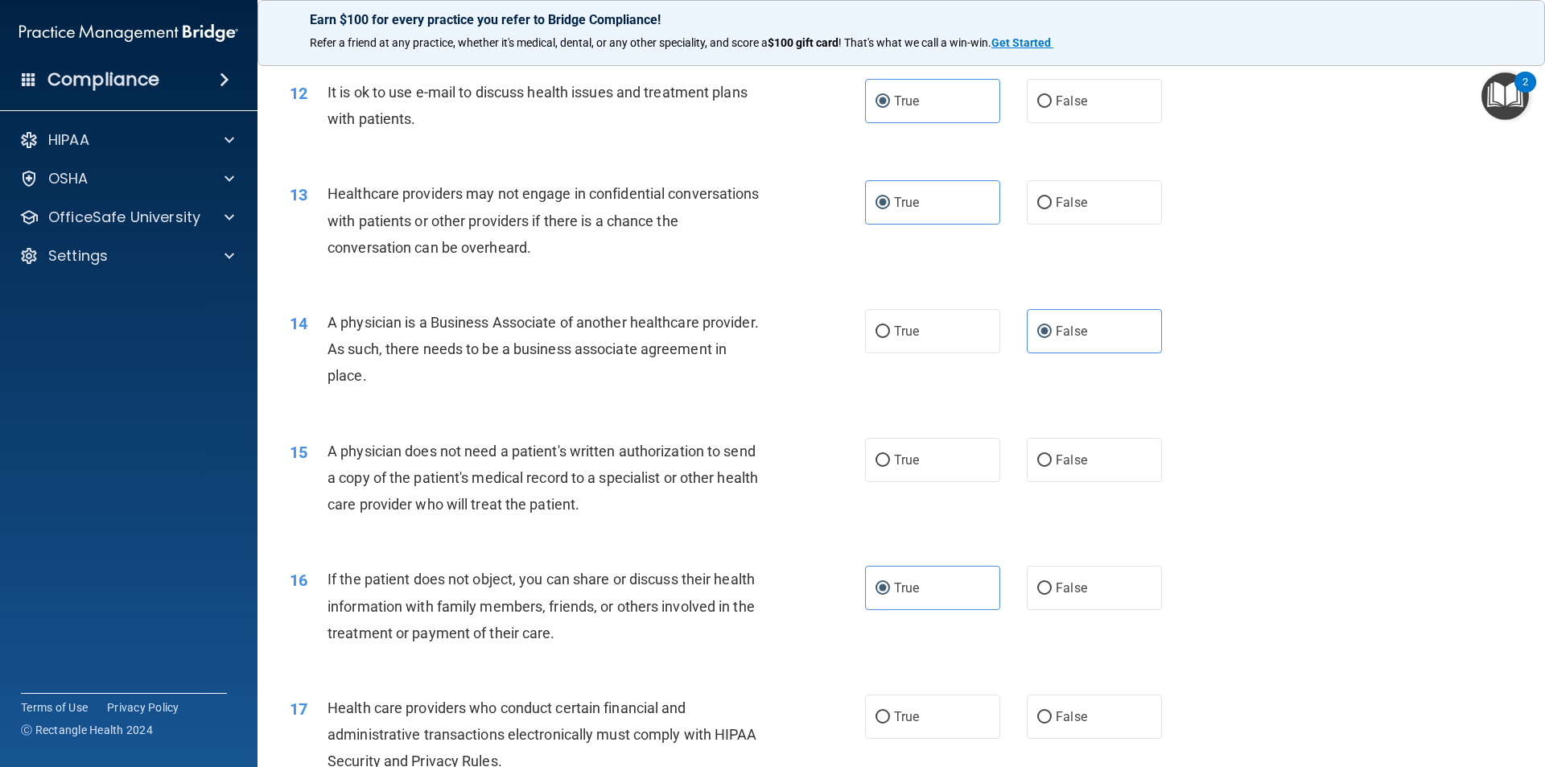
scroll to position [1449, 0]
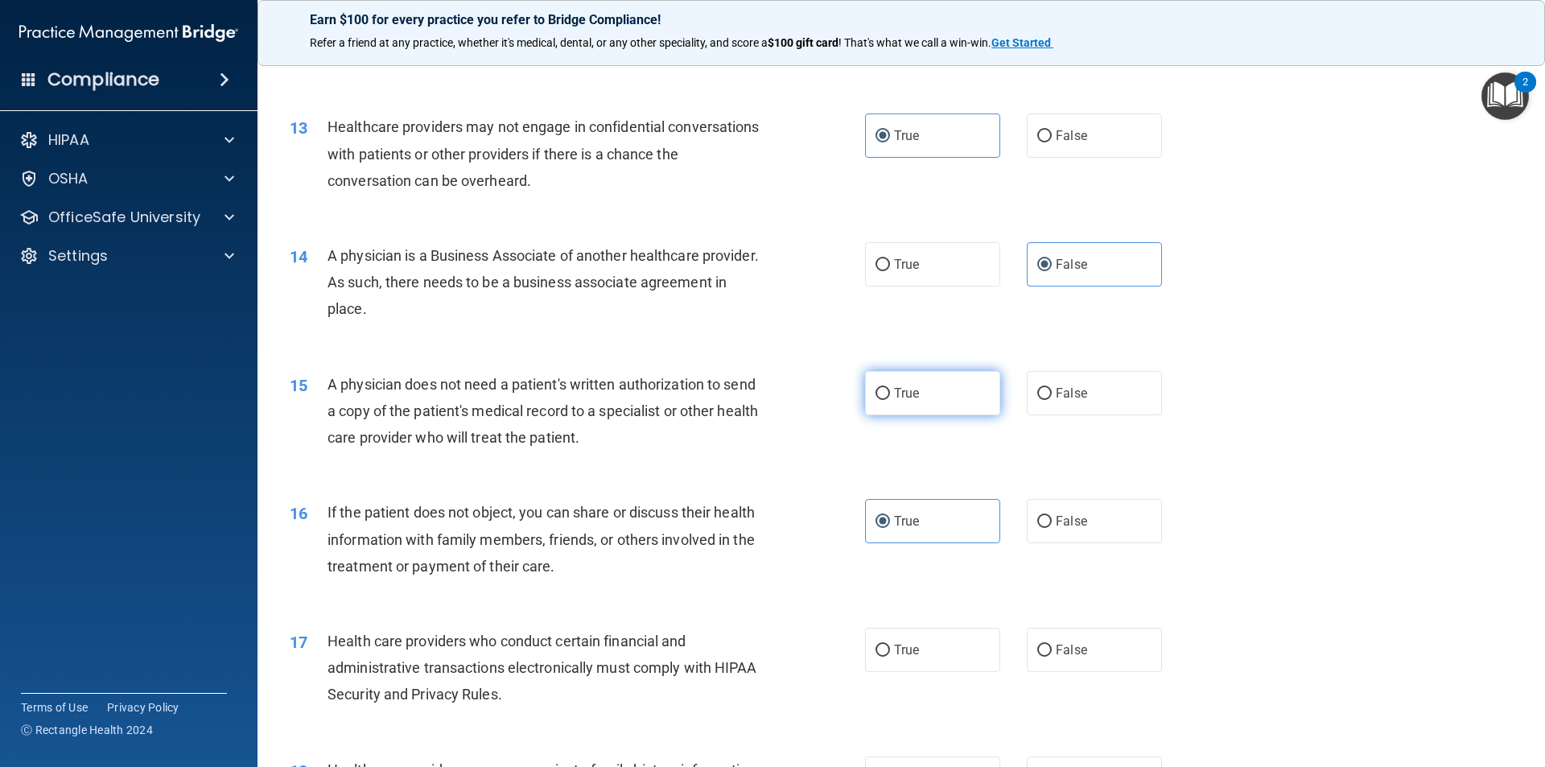
click at [934, 398] on label "True" at bounding box center [932, 393] width 135 height 44
click at [890, 398] on input "True" at bounding box center [883, 394] width 14 height 12
radio input "true"
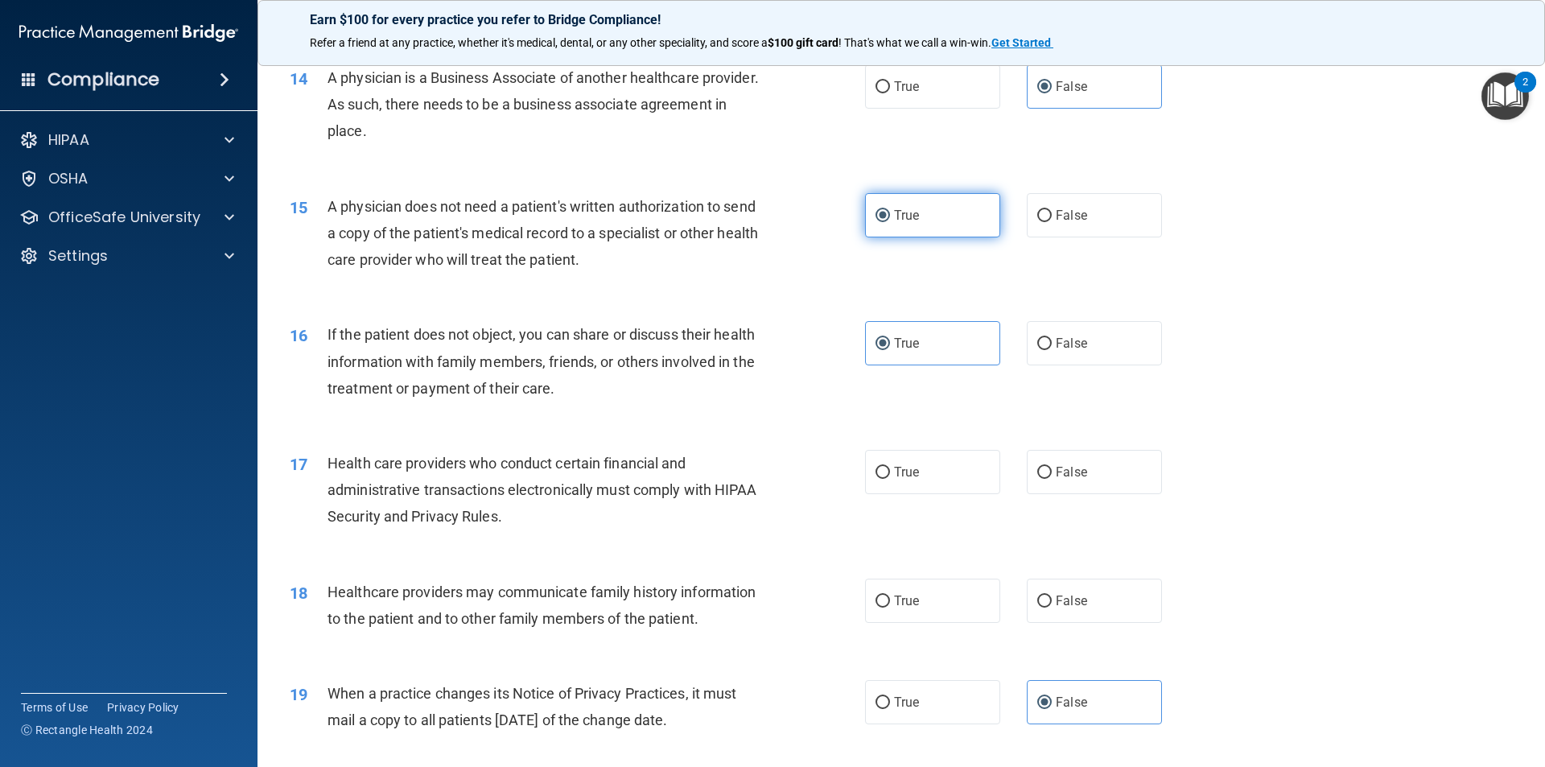
scroll to position [1690, 0]
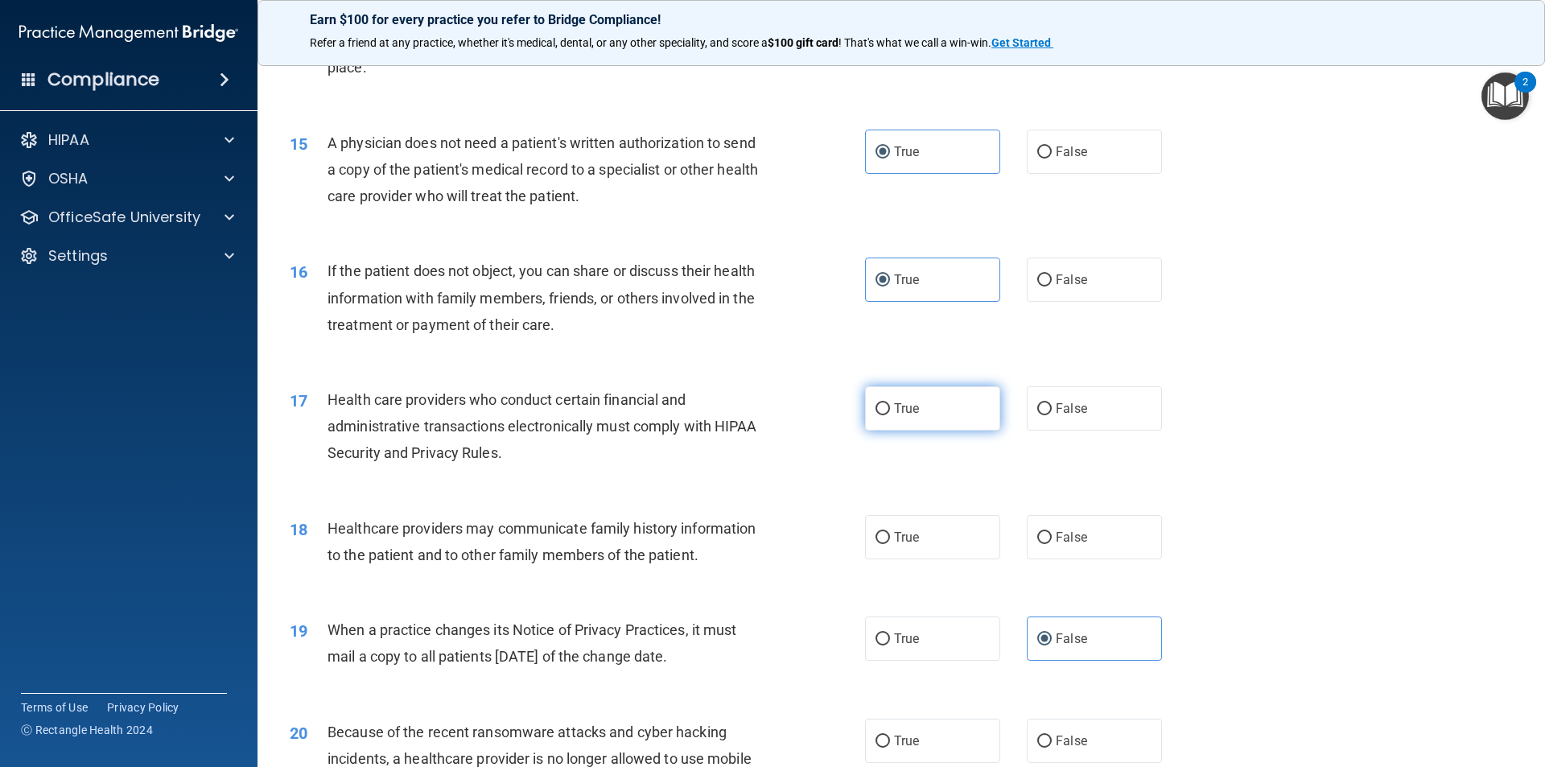
click at [940, 402] on label "True" at bounding box center [932, 408] width 135 height 44
click at [890, 403] on input "True" at bounding box center [883, 409] width 14 height 12
radio input "true"
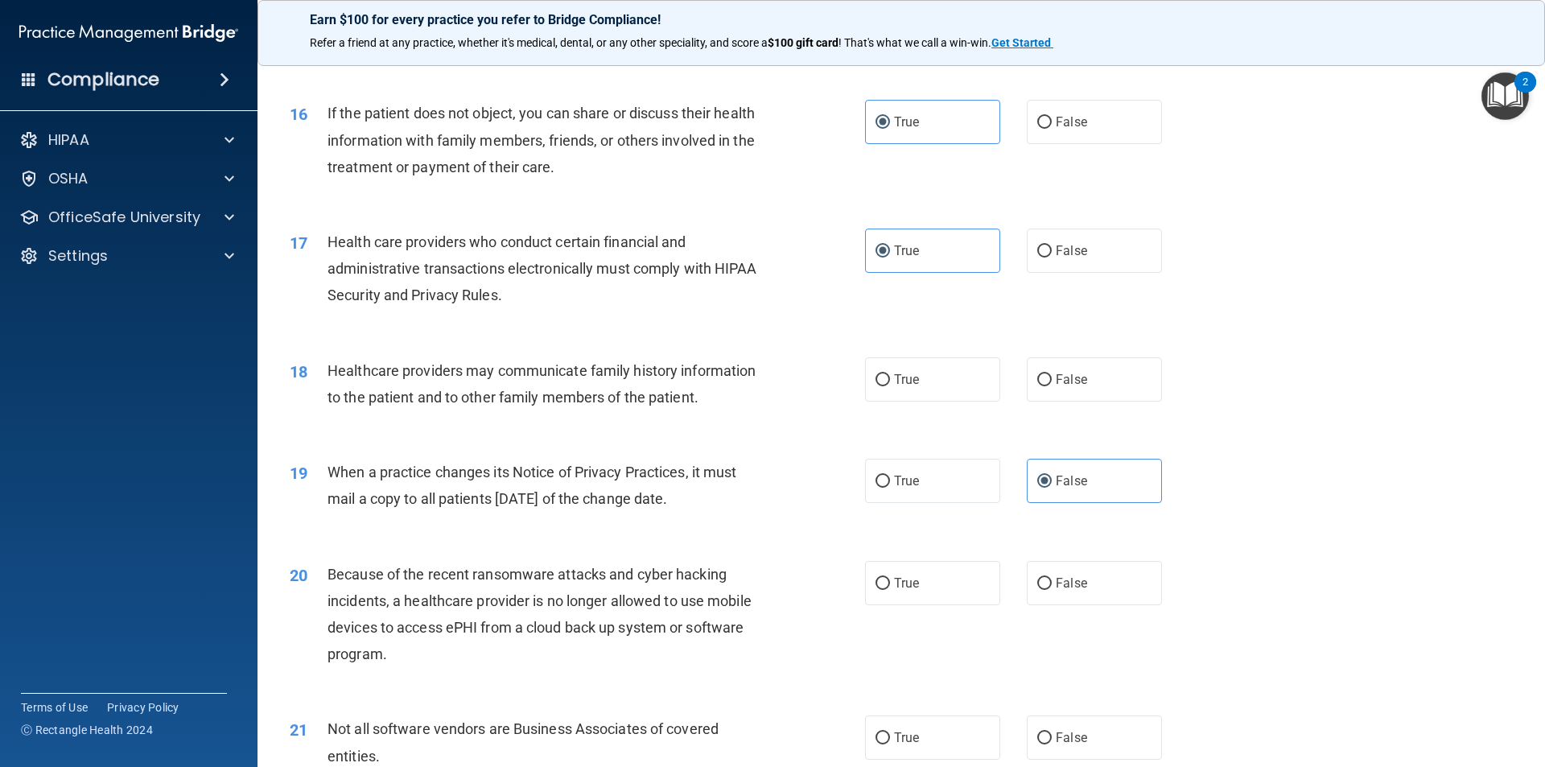
scroll to position [1851, 0]
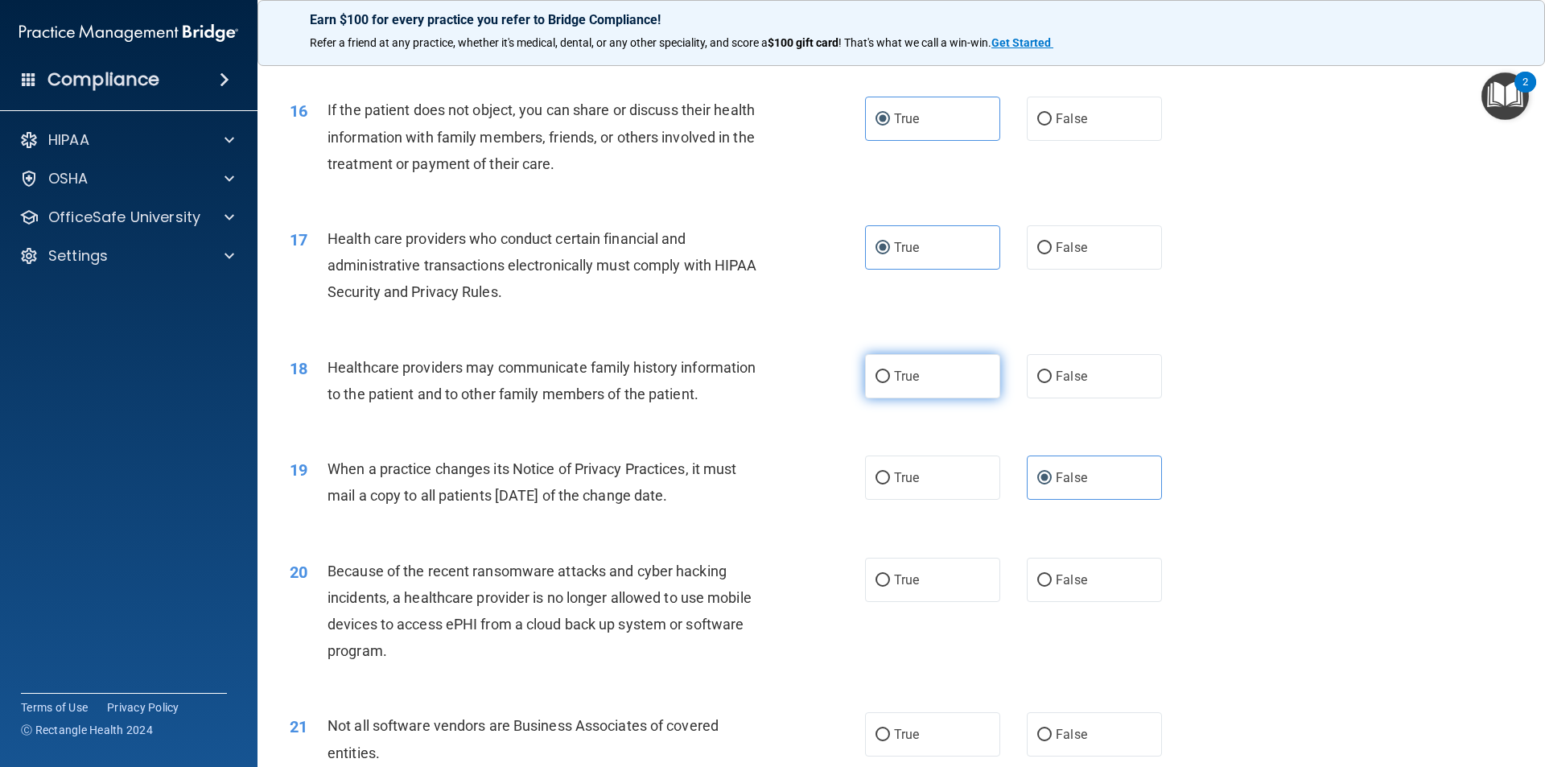
click at [969, 385] on label "True" at bounding box center [932, 376] width 135 height 44
click at [890, 383] on input "True" at bounding box center [883, 377] width 14 height 12
radio input "true"
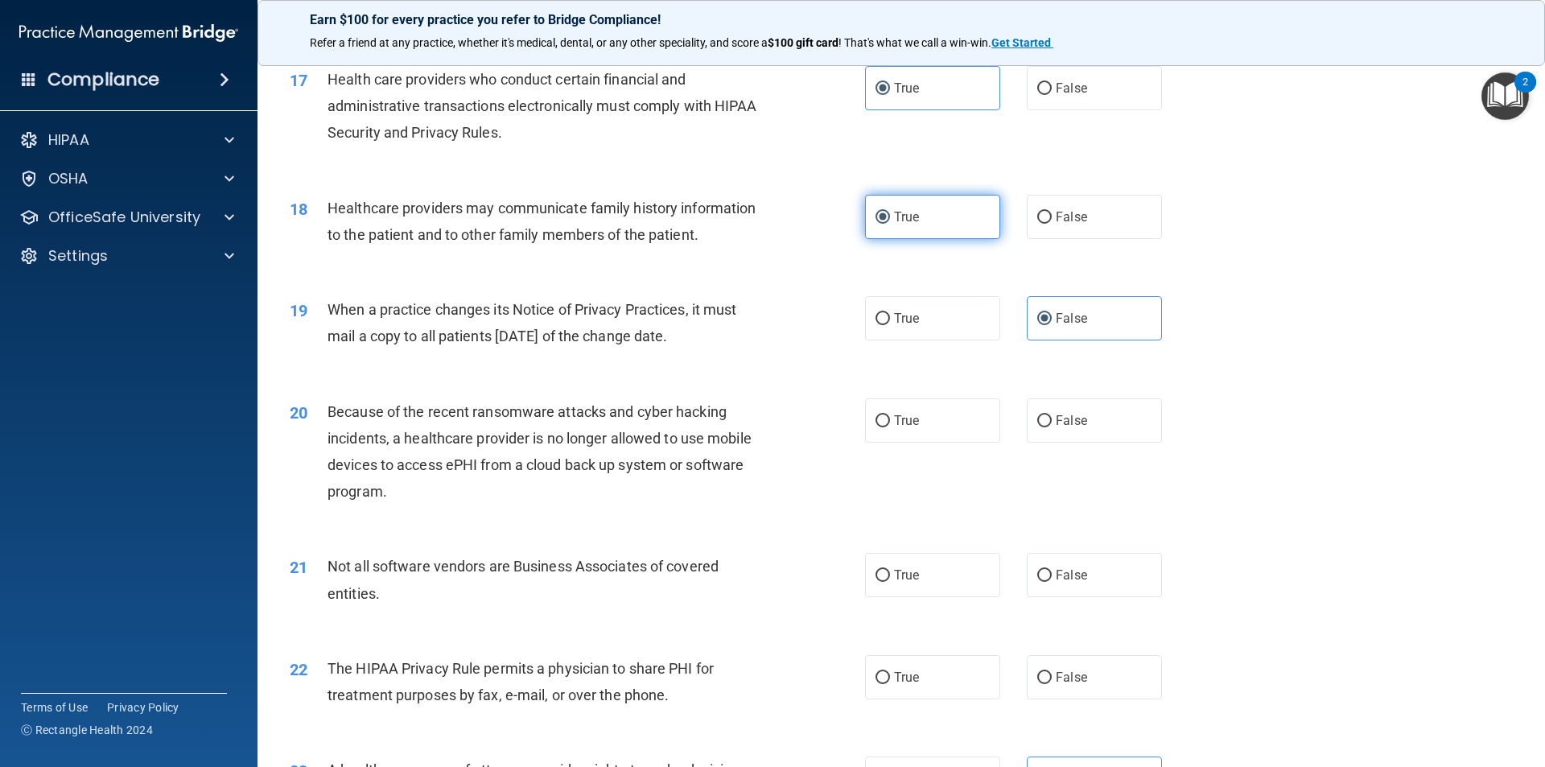
scroll to position [2093, 0]
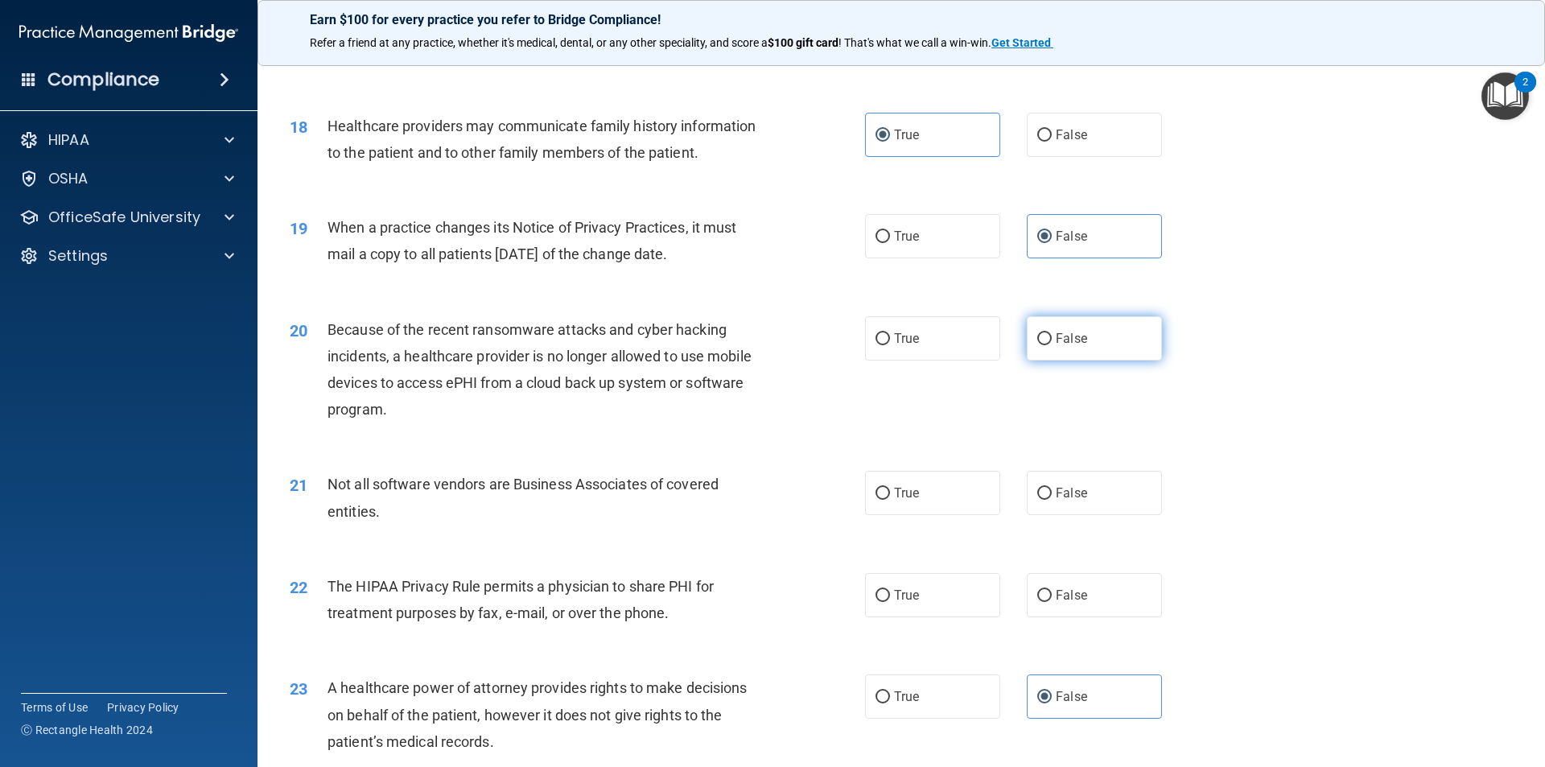
click at [1058, 326] on label "False" at bounding box center [1094, 338] width 135 height 44
click at [1052, 333] on input "False" at bounding box center [1044, 339] width 14 height 12
radio input "true"
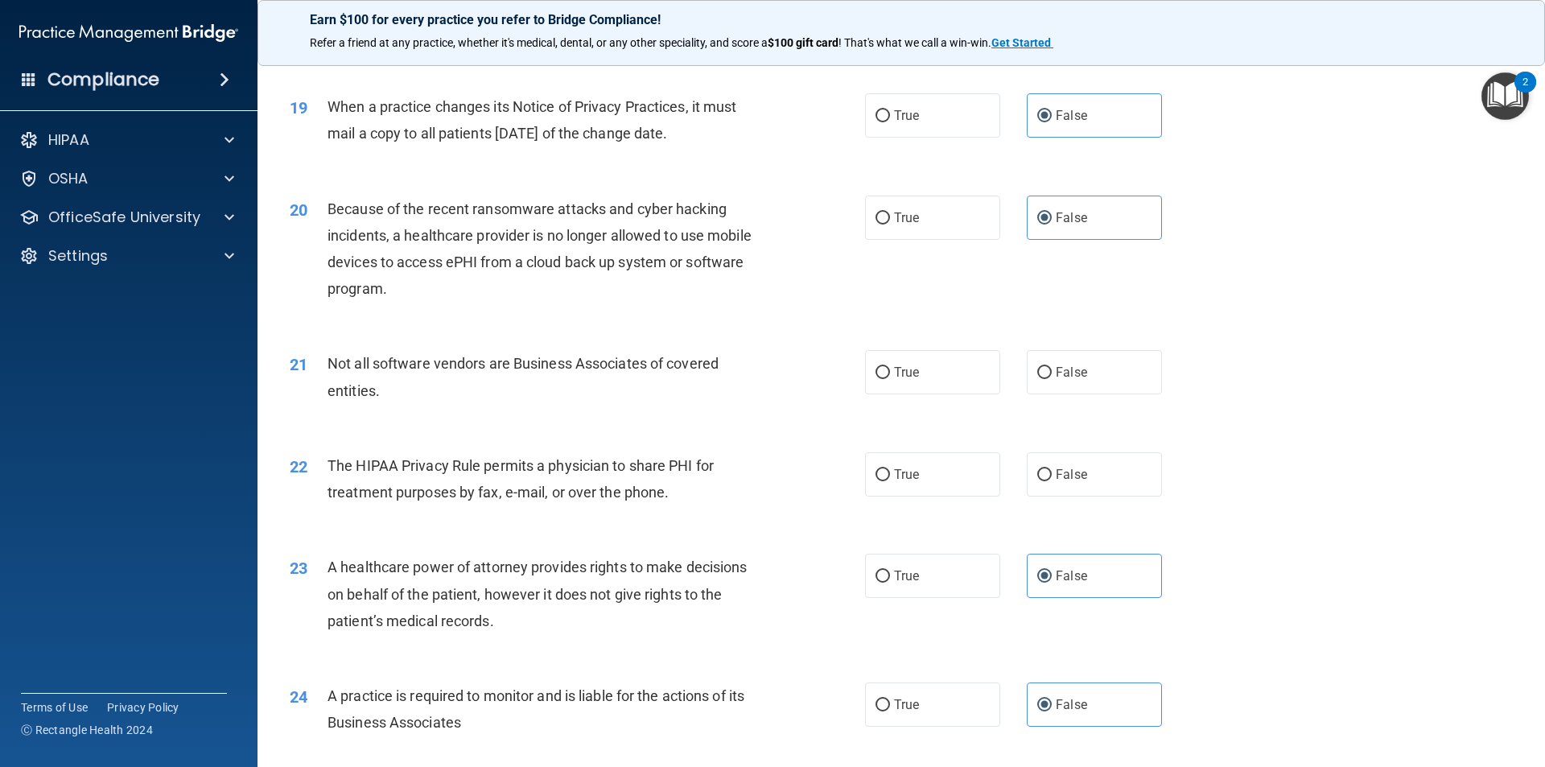
scroll to position [2173, 0]
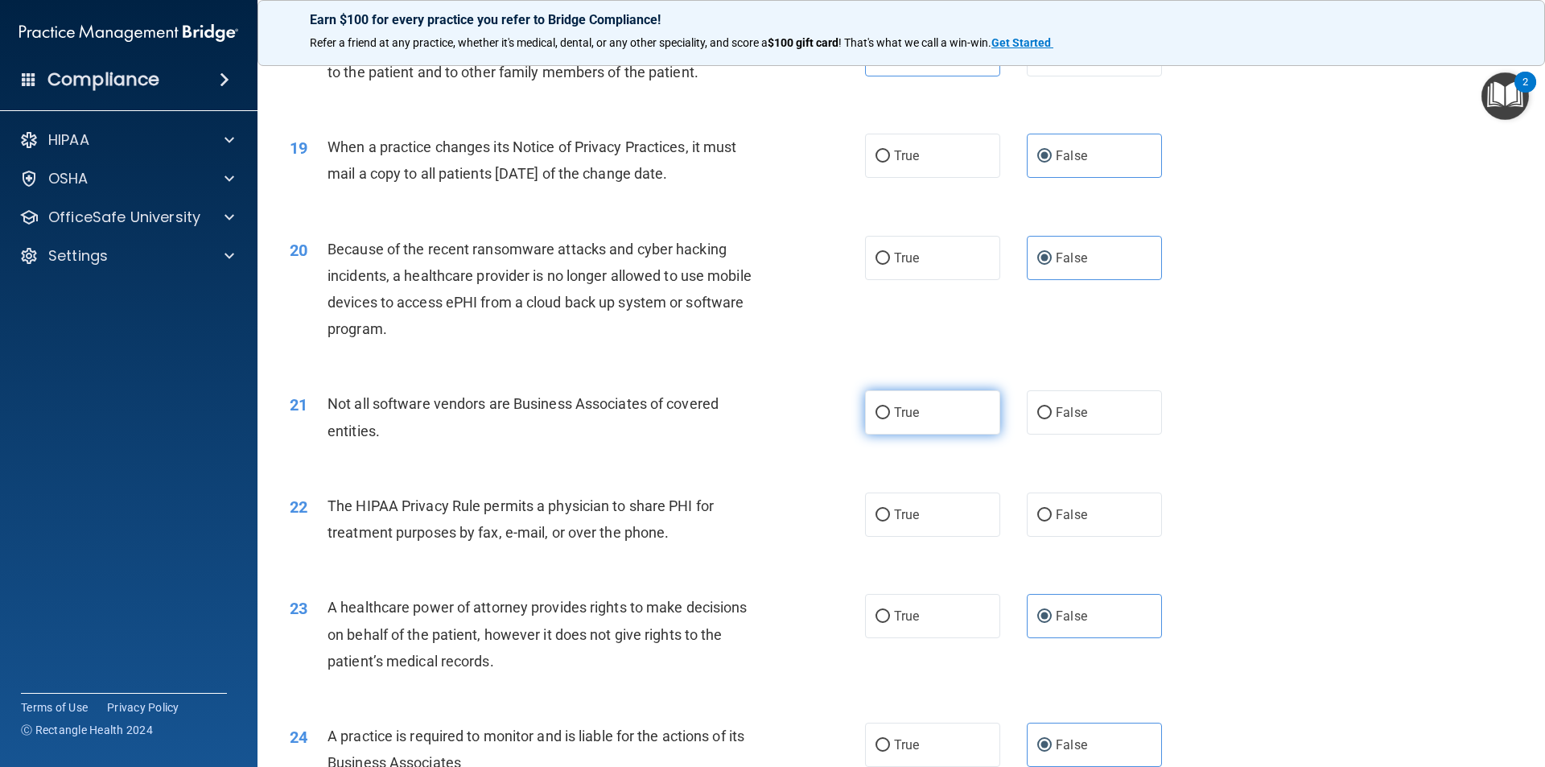
click at [941, 407] on label "True" at bounding box center [932, 412] width 135 height 44
click at [890, 407] on input "True" at bounding box center [883, 413] width 14 height 12
radio input "true"
click at [934, 521] on label "True" at bounding box center [932, 515] width 135 height 44
click at [890, 521] on input "True" at bounding box center [883, 515] width 14 height 12
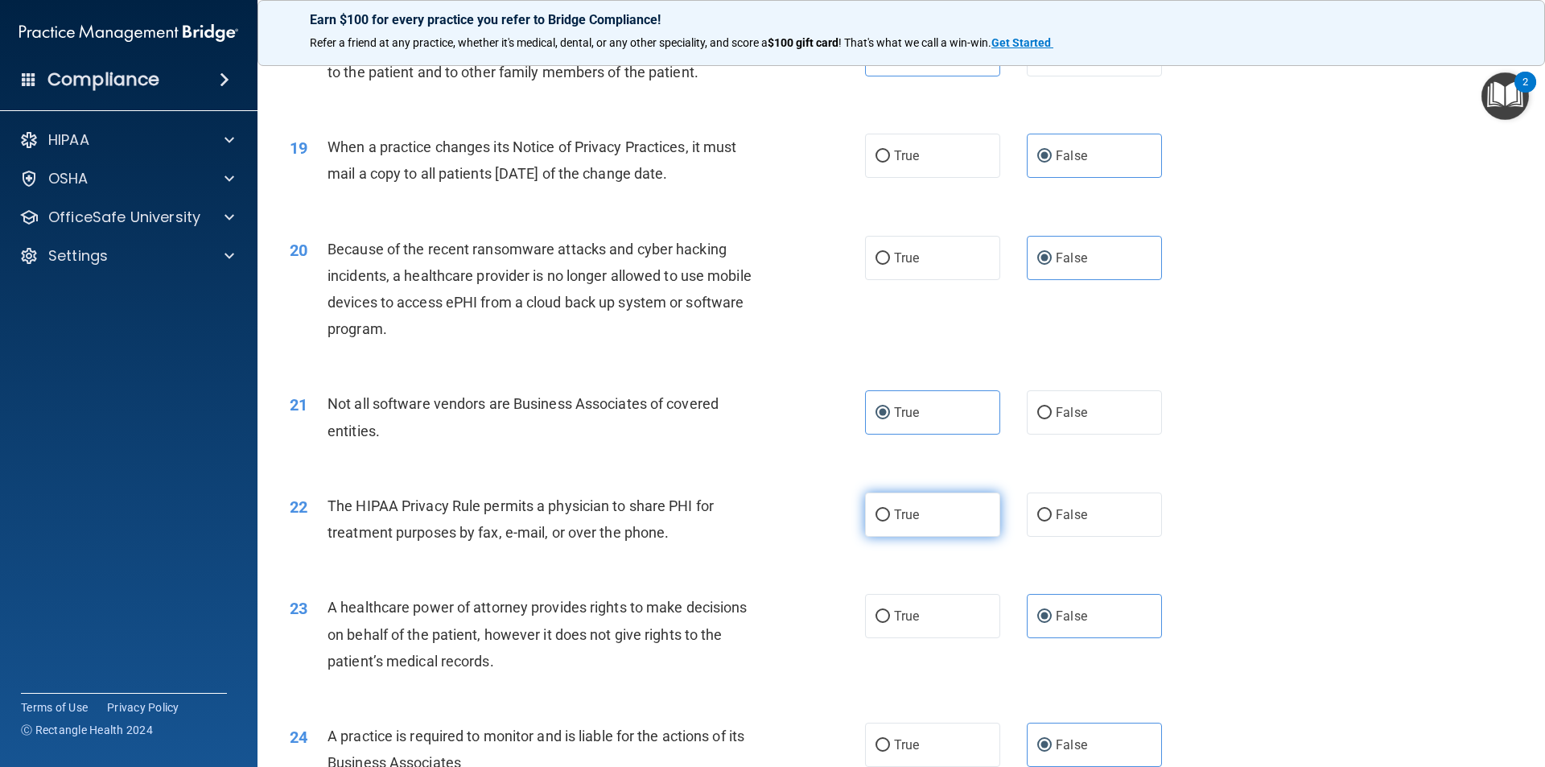
radio input "true"
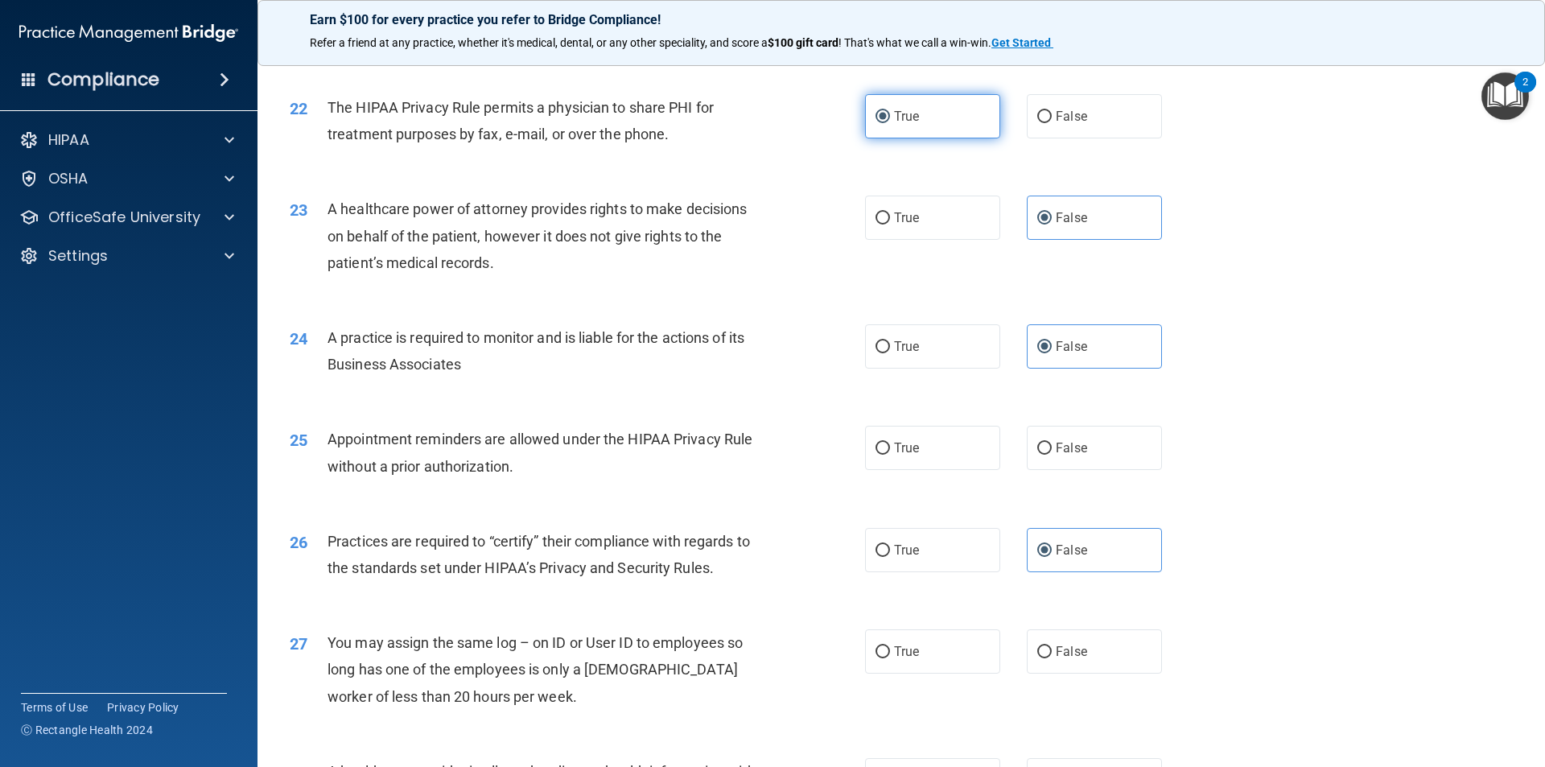
scroll to position [2576, 0]
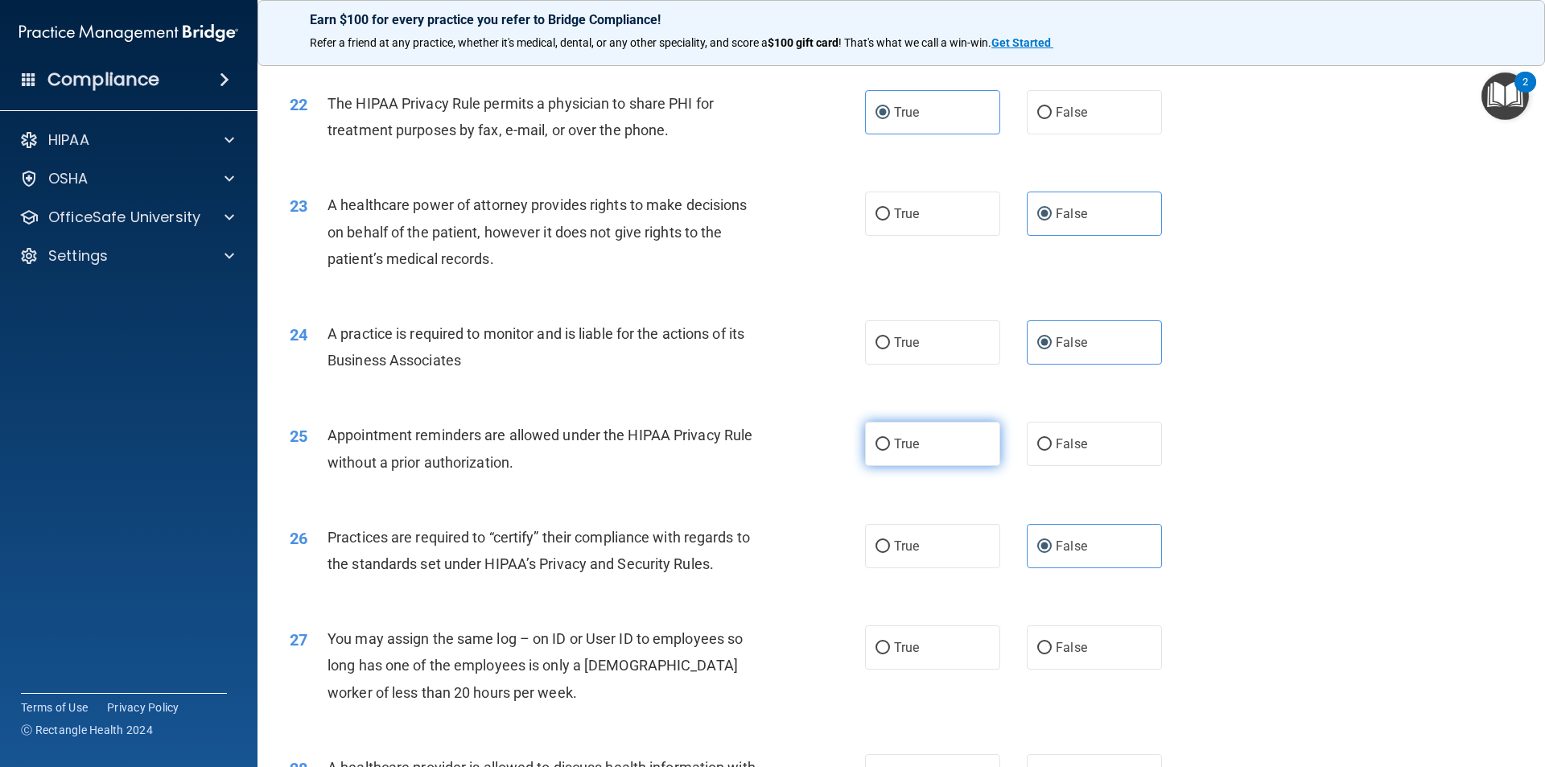
click at [930, 448] on label "True" at bounding box center [932, 444] width 135 height 44
click at [890, 448] on input "True" at bounding box center [883, 445] width 14 height 12
radio input "true"
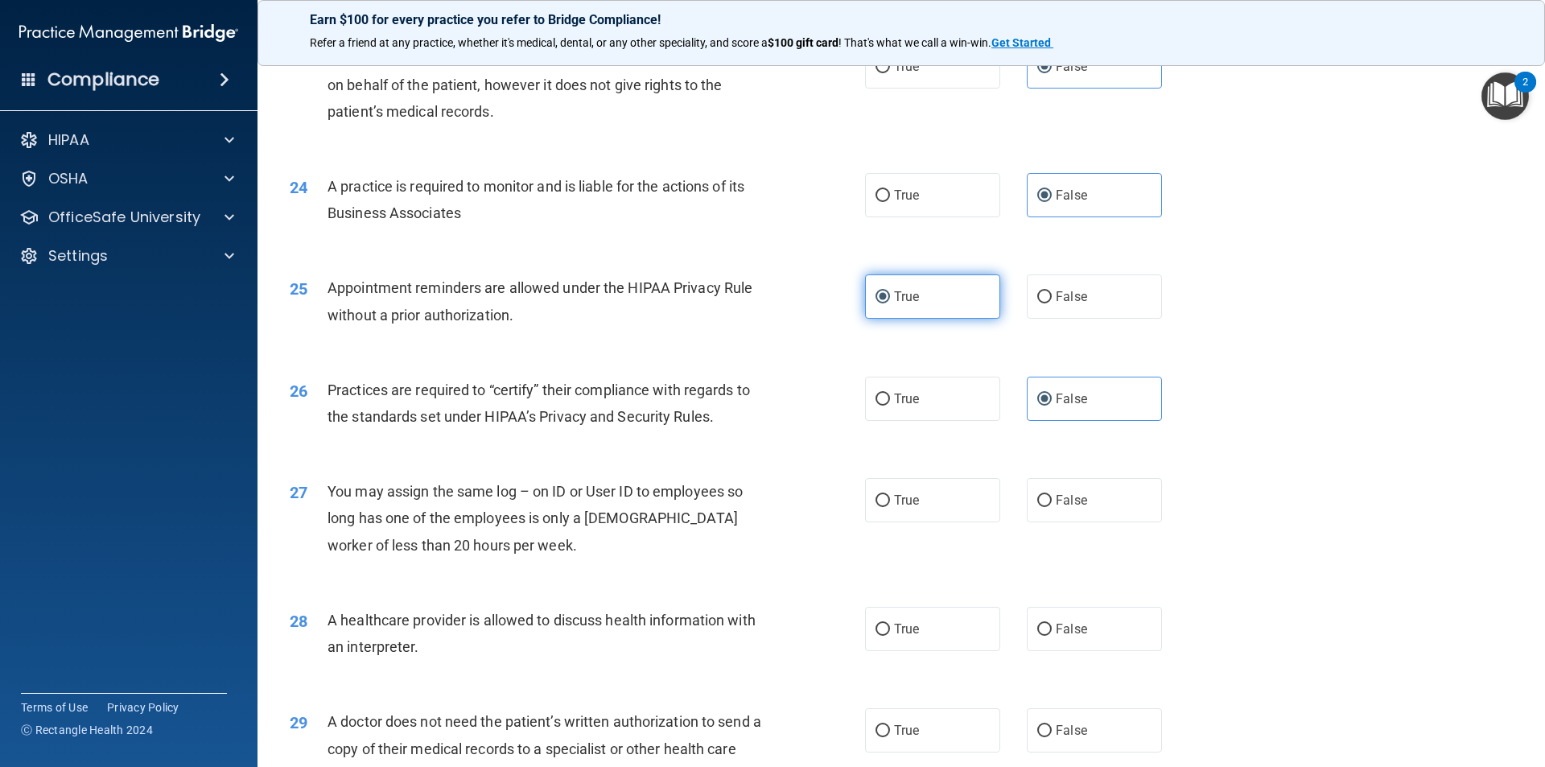
scroll to position [2737, 0]
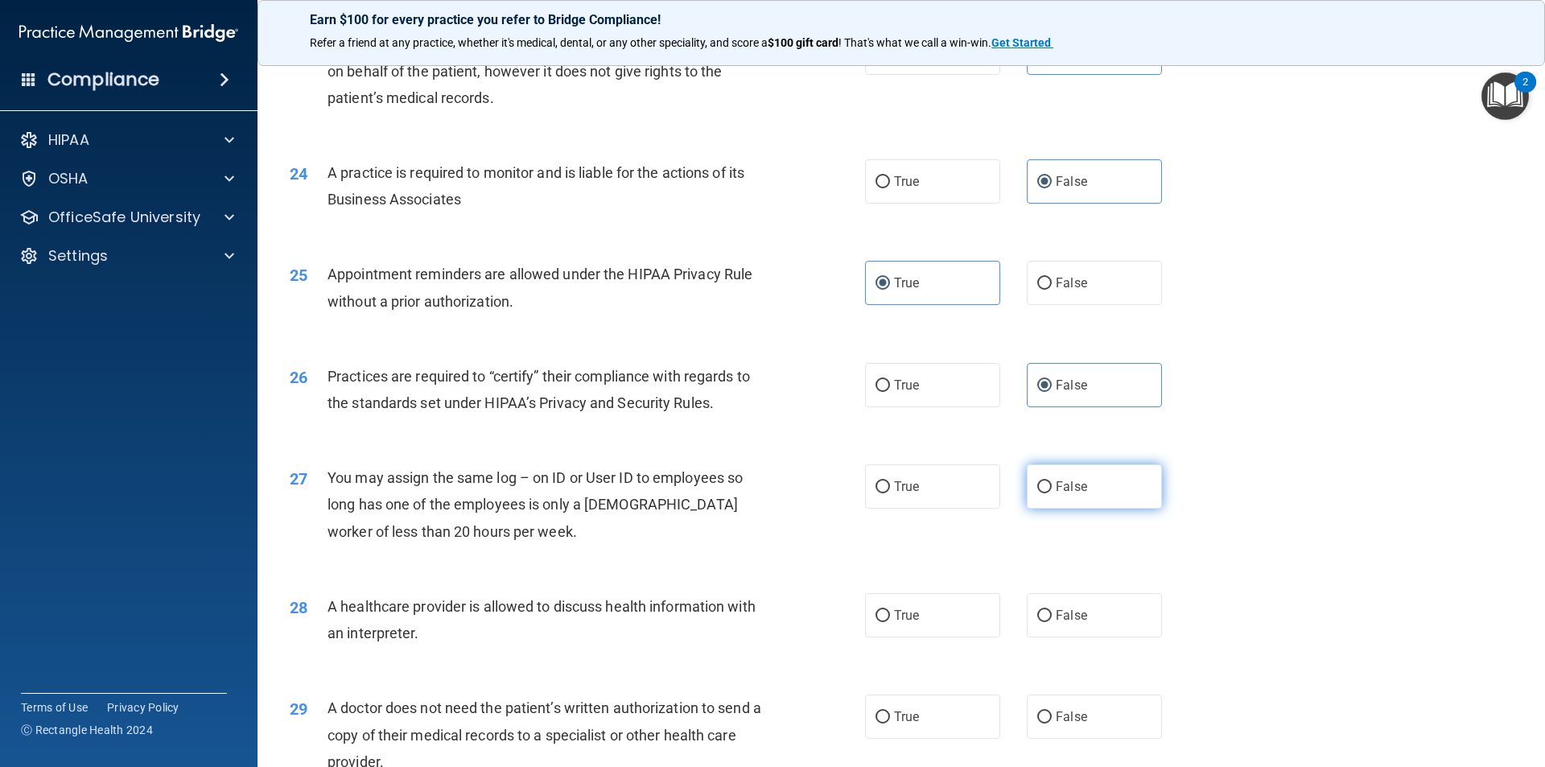
click at [1062, 493] on span "False" at bounding box center [1071, 486] width 31 height 15
click at [1052, 493] on input "False" at bounding box center [1044, 487] width 14 height 12
radio input "true"
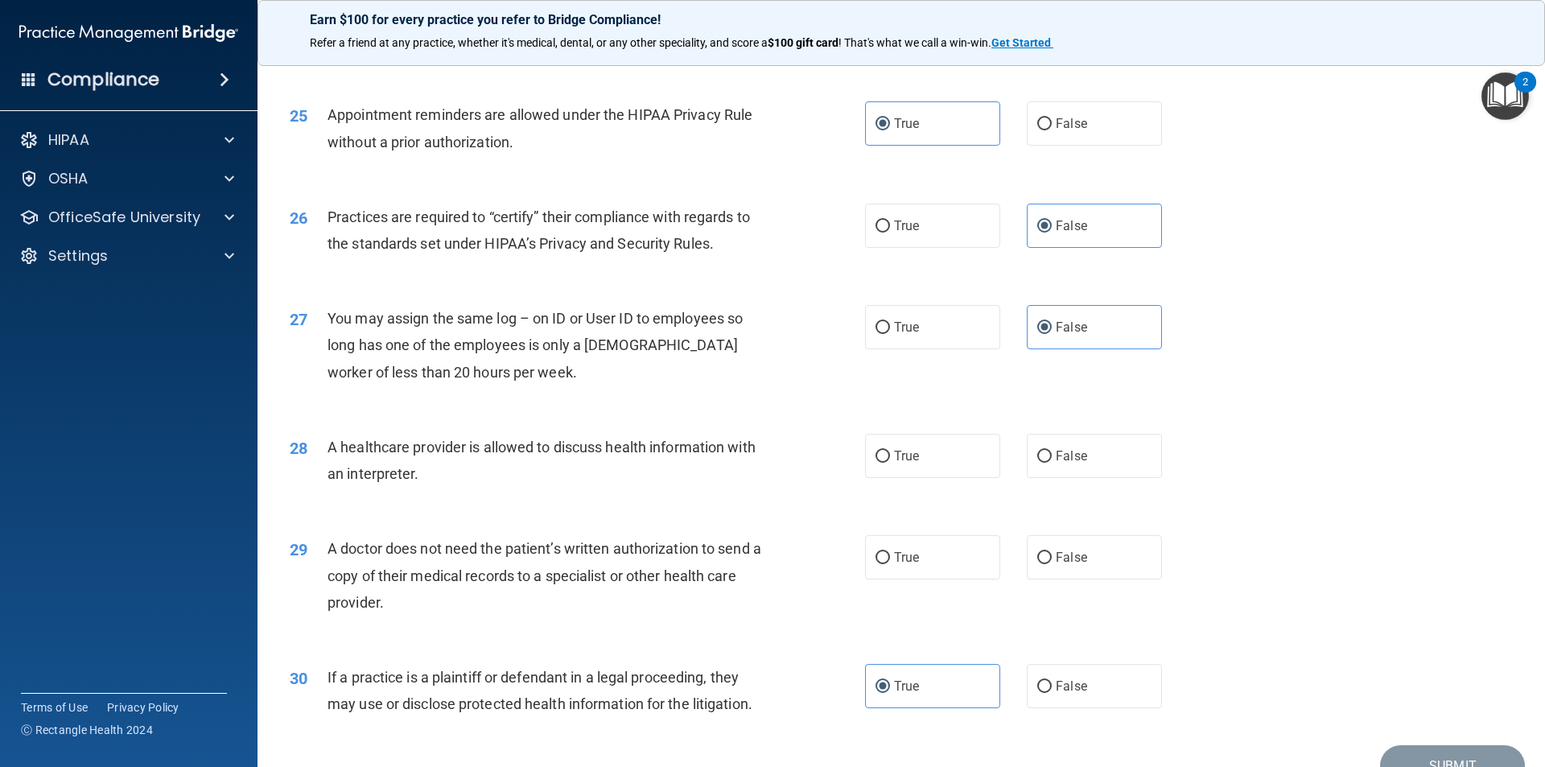
scroll to position [2898, 0]
click at [940, 465] on label "True" at bounding box center [932, 454] width 135 height 44
click at [890, 461] on input "True" at bounding box center [883, 455] width 14 height 12
radio input "true"
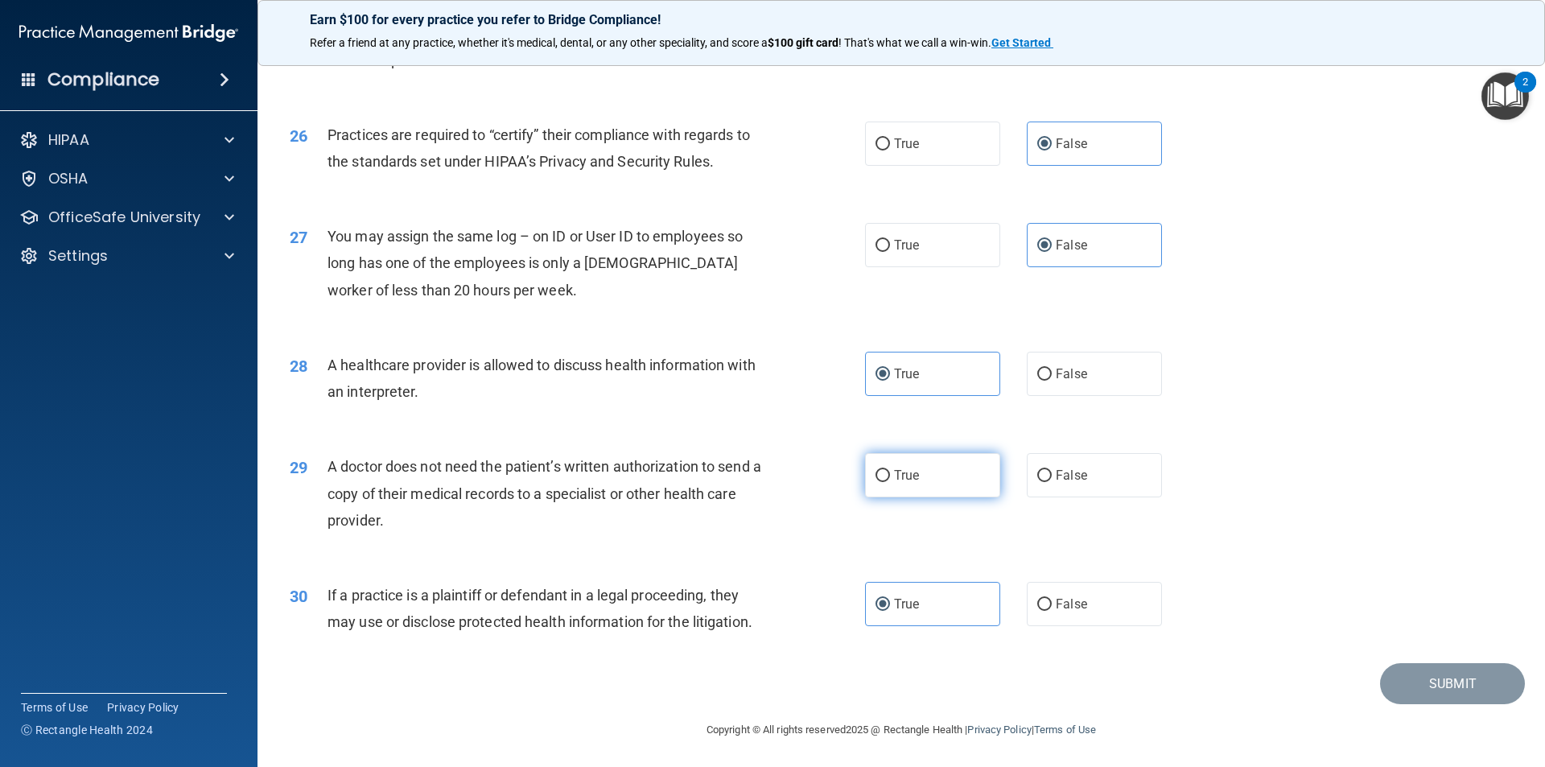
click at [926, 472] on label "True" at bounding box center [932, 475] width 135 height 44
click at [890, 472] on input "True" at bounding box center [883, 476] width 14 height 12
radio input "true"
click at [1427, 679] on button "Submit" at bounding box center [1452, 683] width 145 height 41
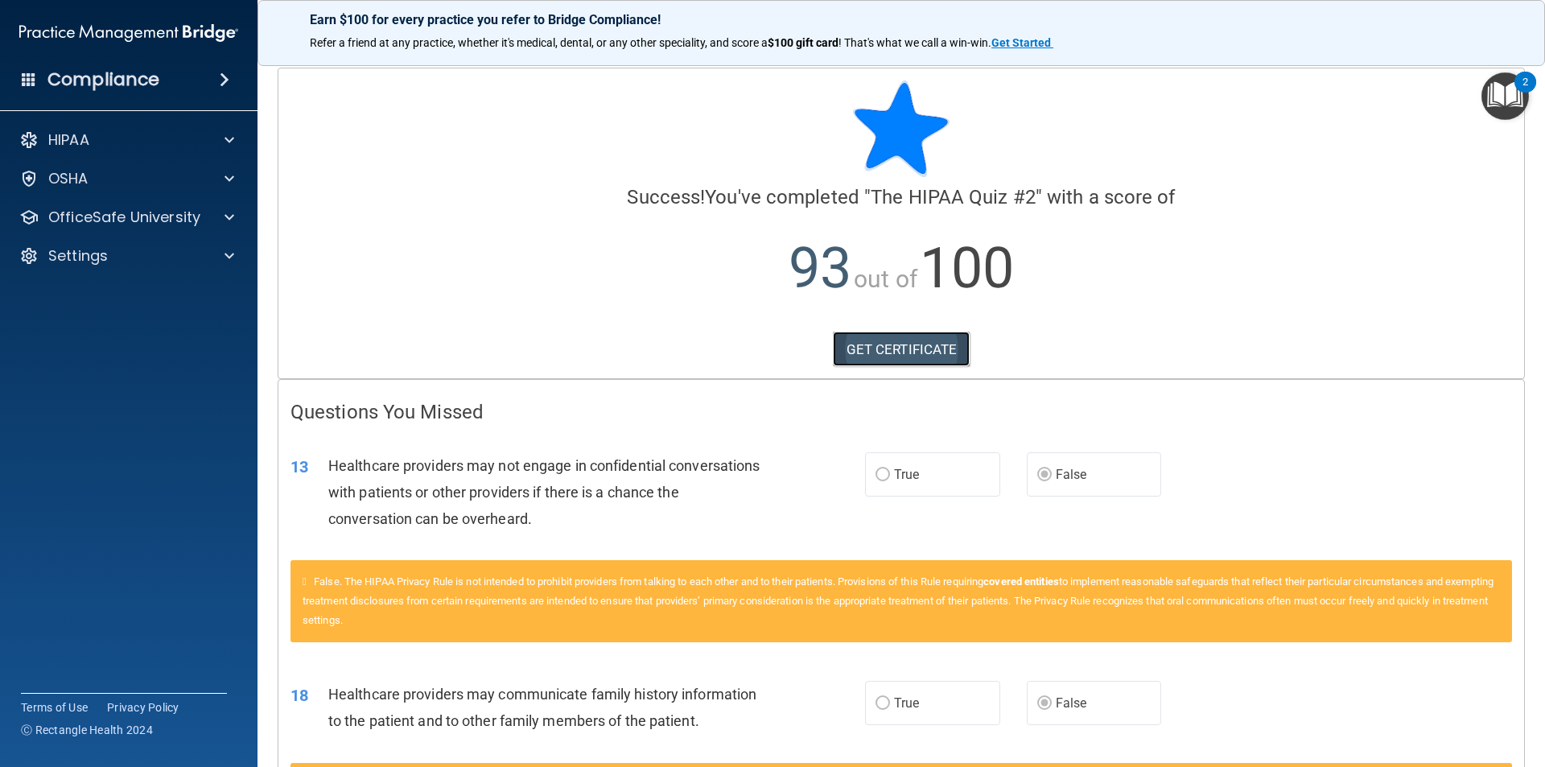
click at [907, 345] on link "GET CERTIFICATE" at bounding box center [902, 349] width 138 height 35
click at [126, 76] on h4 "Compliance" at bounding box center [103, 79] width 112 height 23
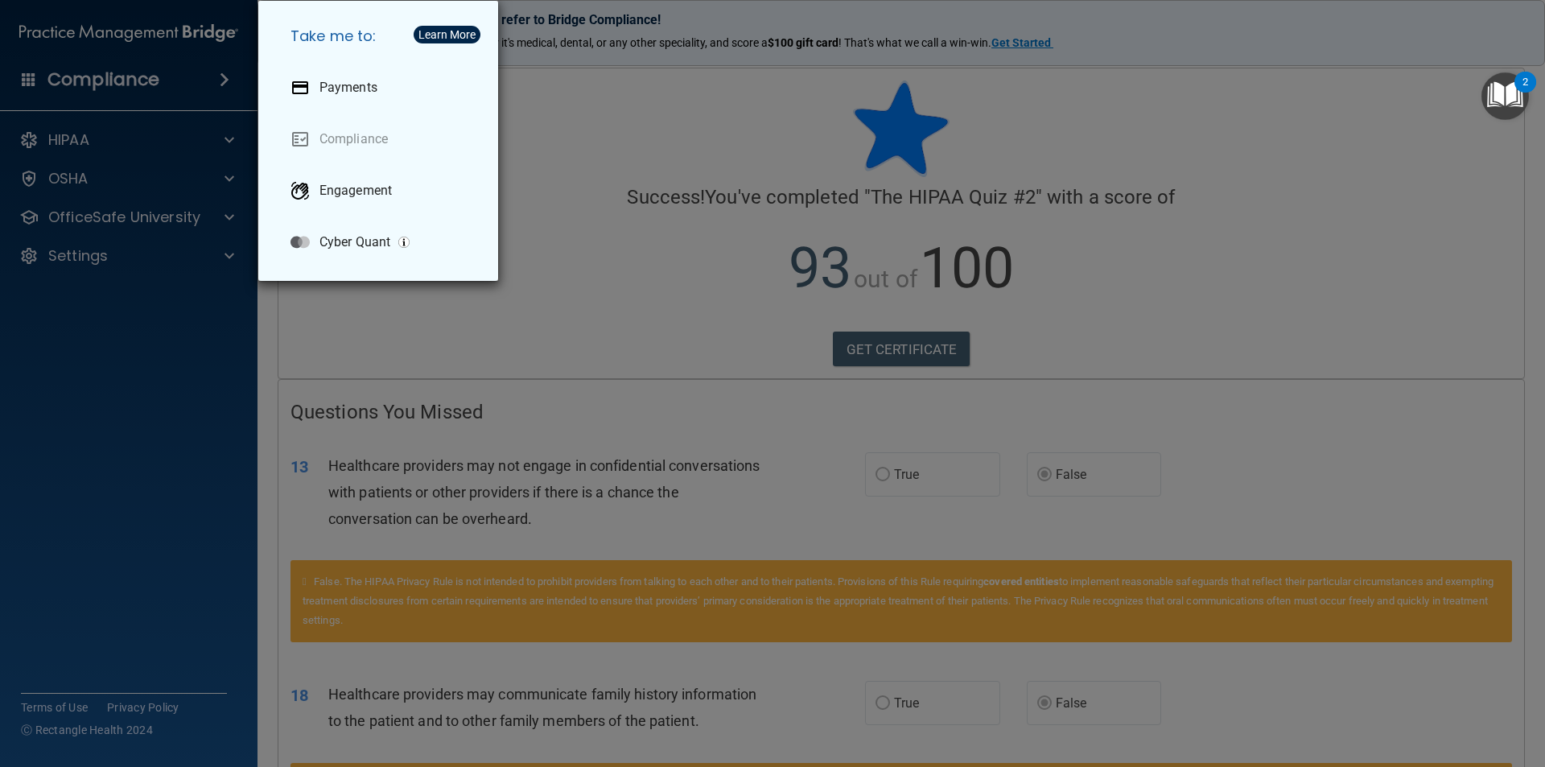
click at [651, 300] on div "Take me to: Payments Compliance Engagement Cyber Quant" at bounding box center [772, 383] width 1545 height 767
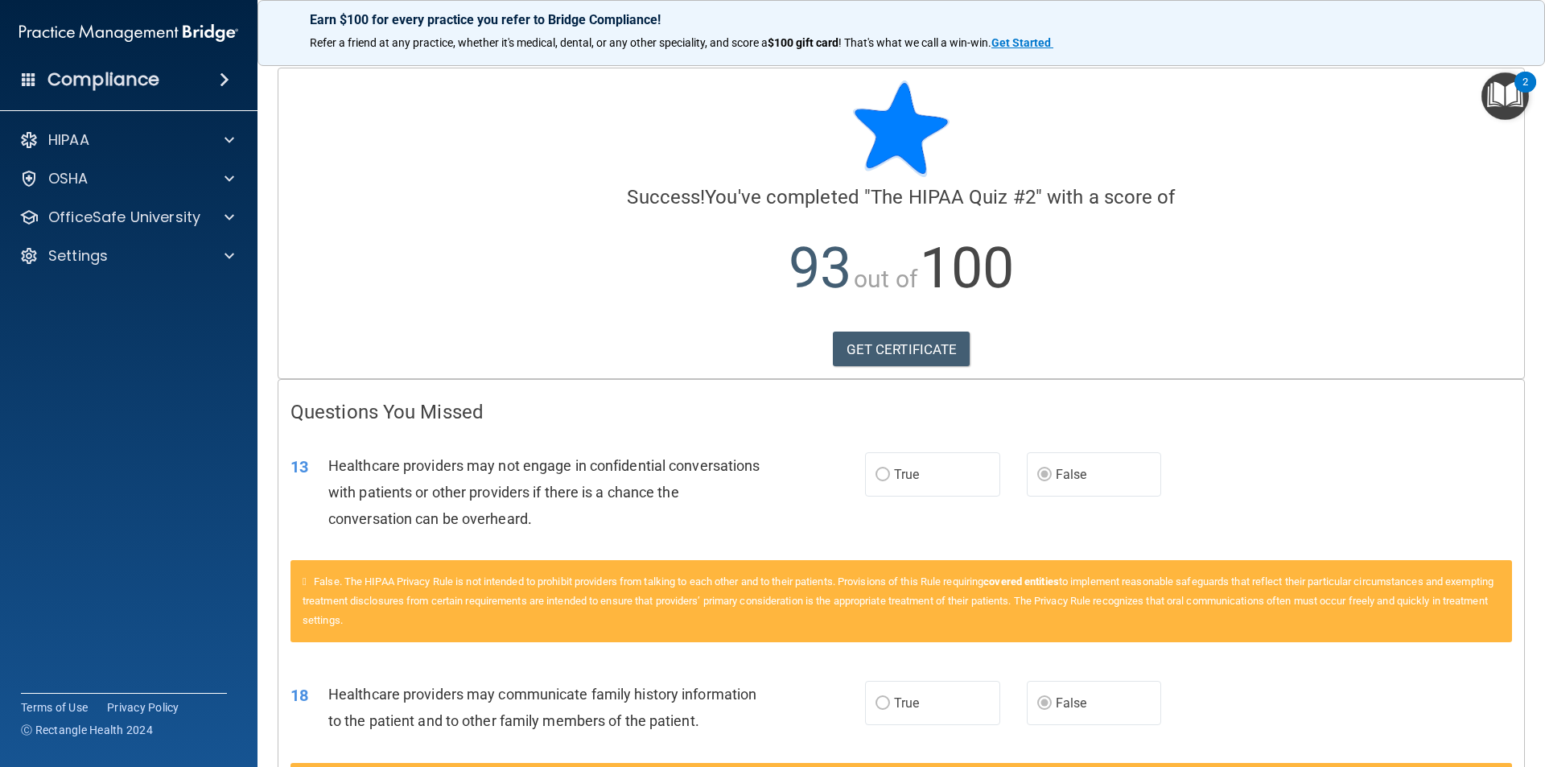
click at [845, 146] on div at bounding box center [902, 128] width 1222 height 97
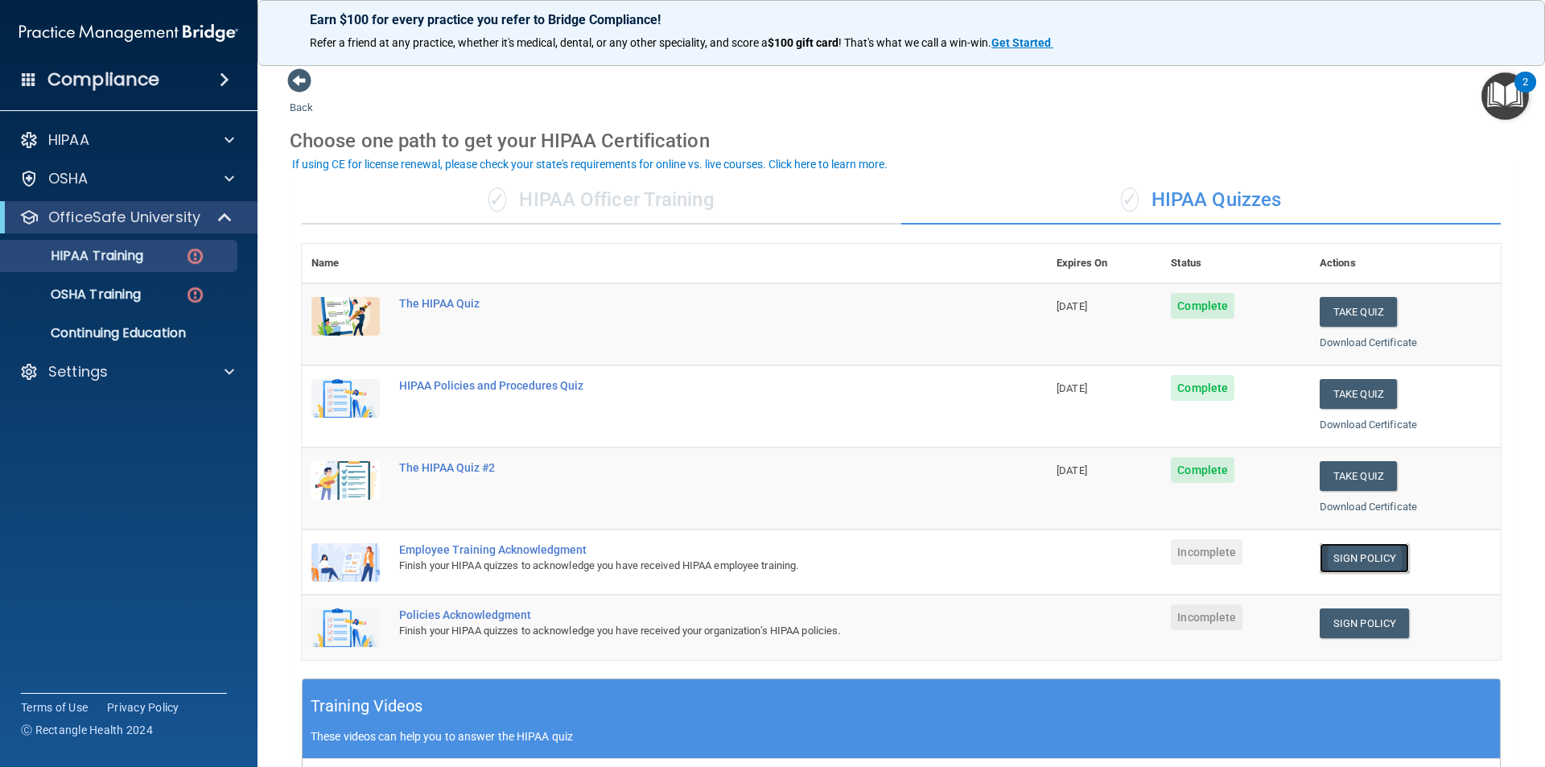
click at [1358, 555] on link "Sign Policy" at bounding box center [1364, 558] width 89 height 30
click at [1370, 622] on link "Sign Policy" at bounding box center [1364, 623] width 89 height 30
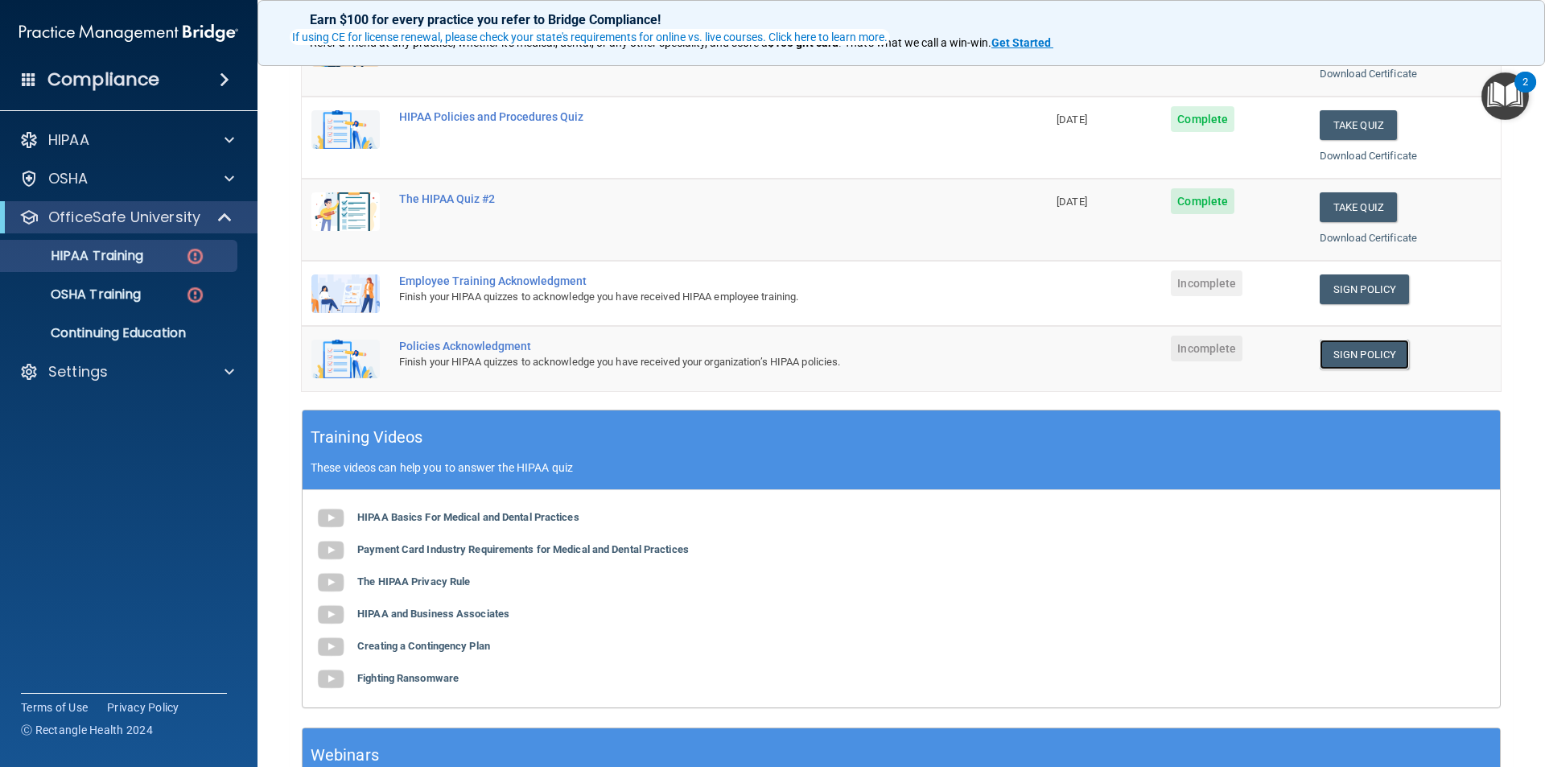
scroll to position [411, 0]
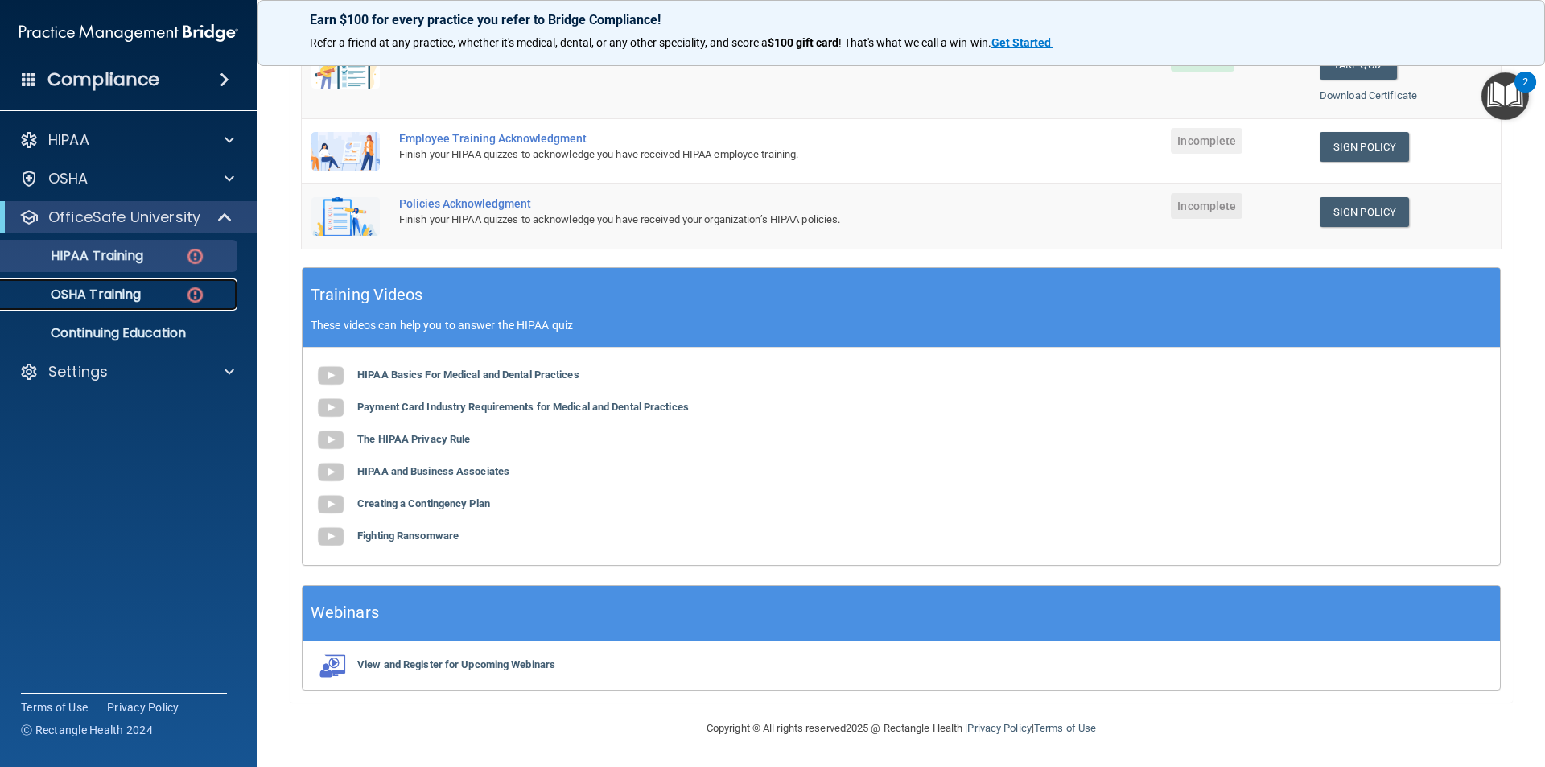
click at [107, 295] on p "OSHA Training" at bounding box center [75, 295] width 130 height 16
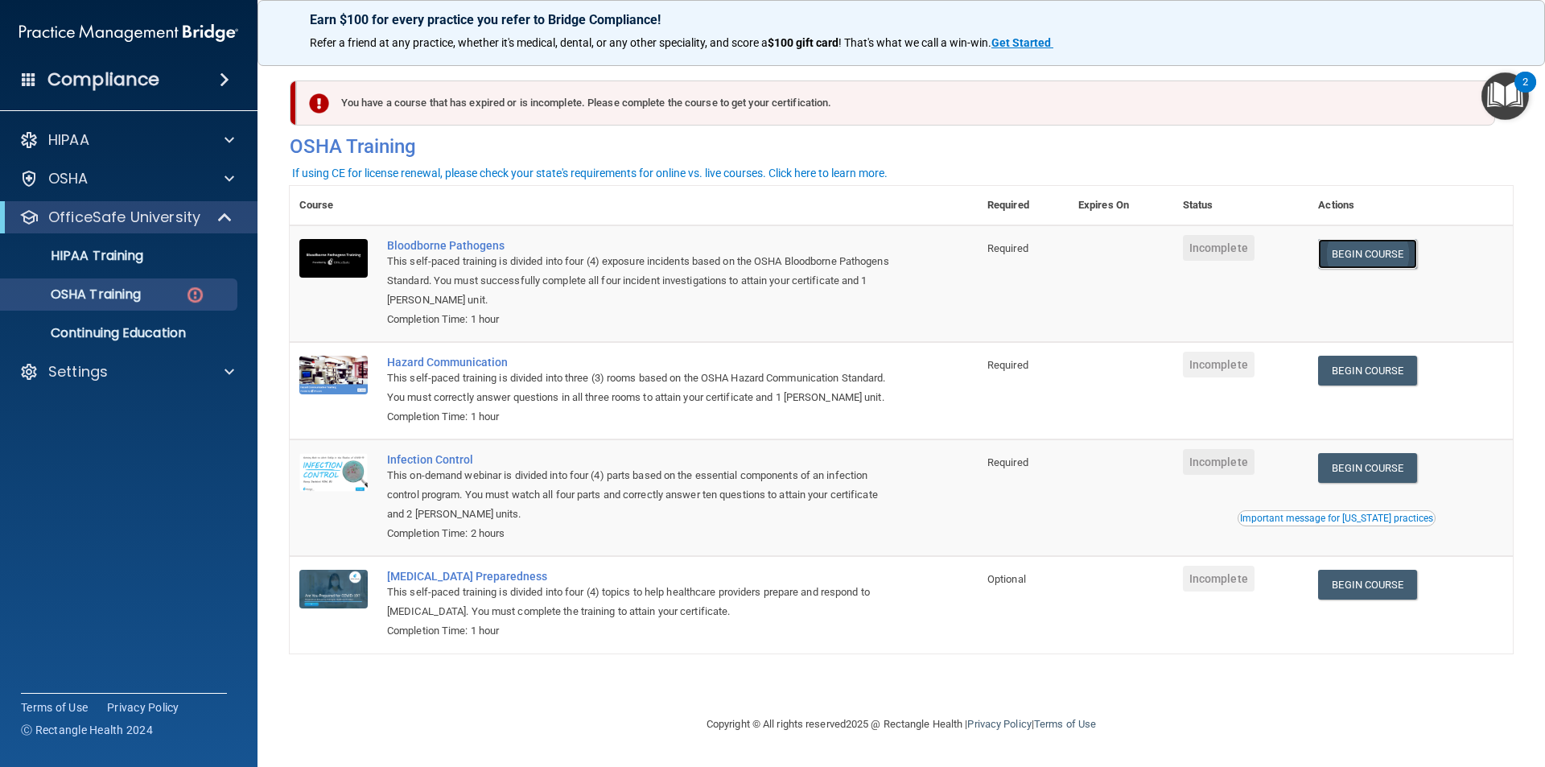
click at [1360, 252] on link "Begin Course" at bounding box center [1367, 254] width 98 height 30
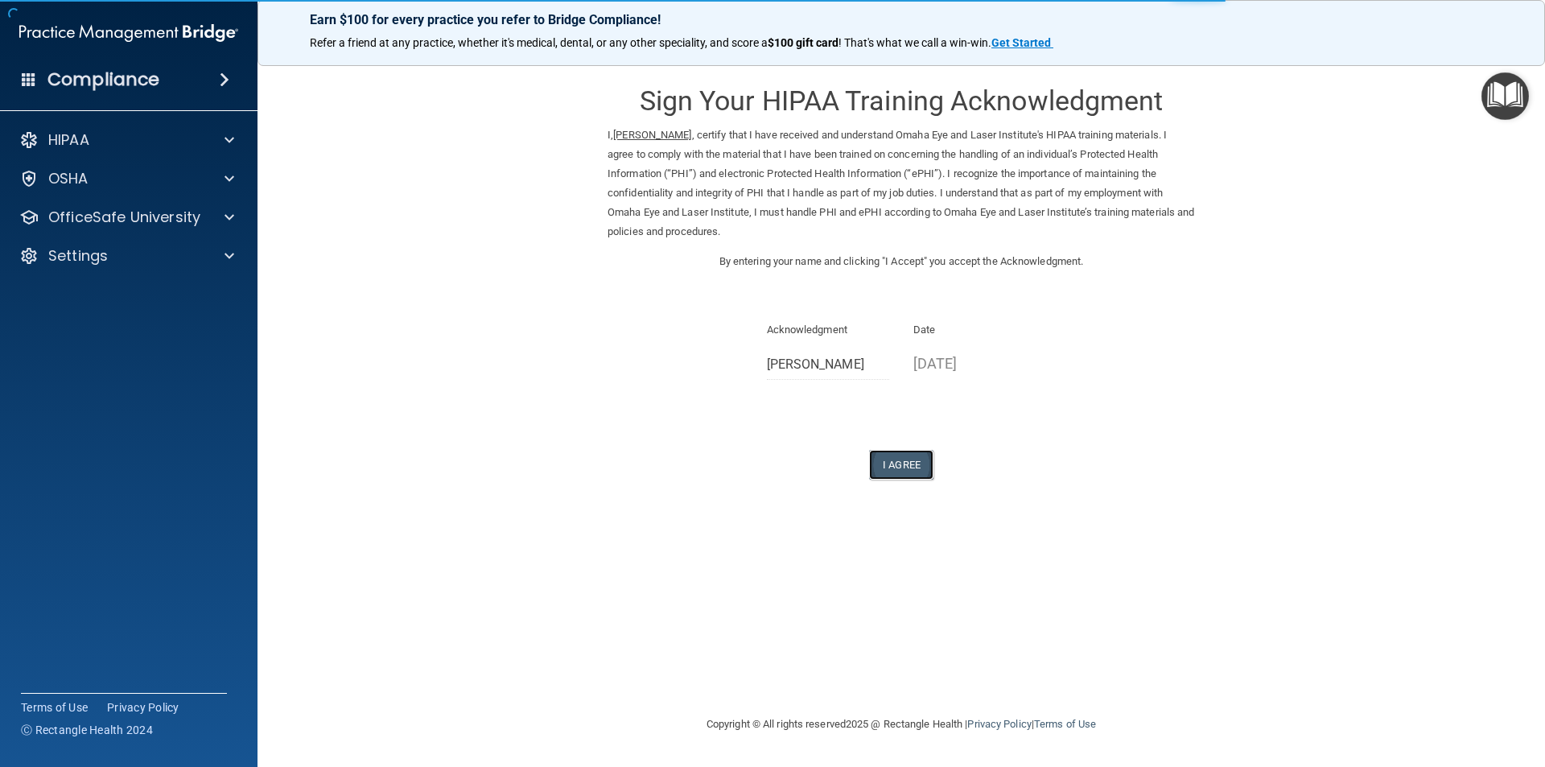
click at [897, 468] on button "I Agree" at bounding box center [901, 465] width 64 height 30
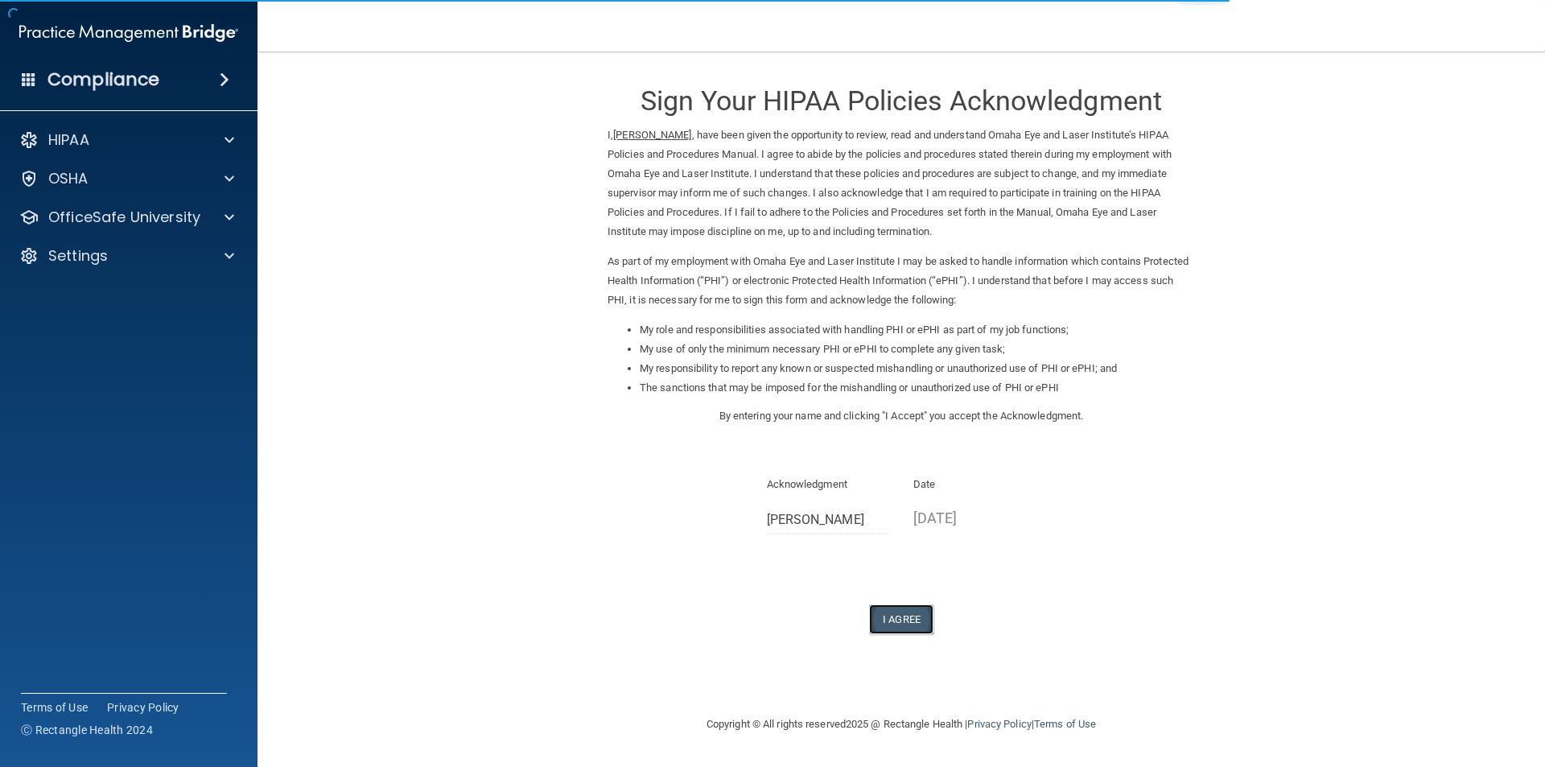
click at [903, 616] on button "I Agree" at bounding box center [901, 619] width 64 height 30
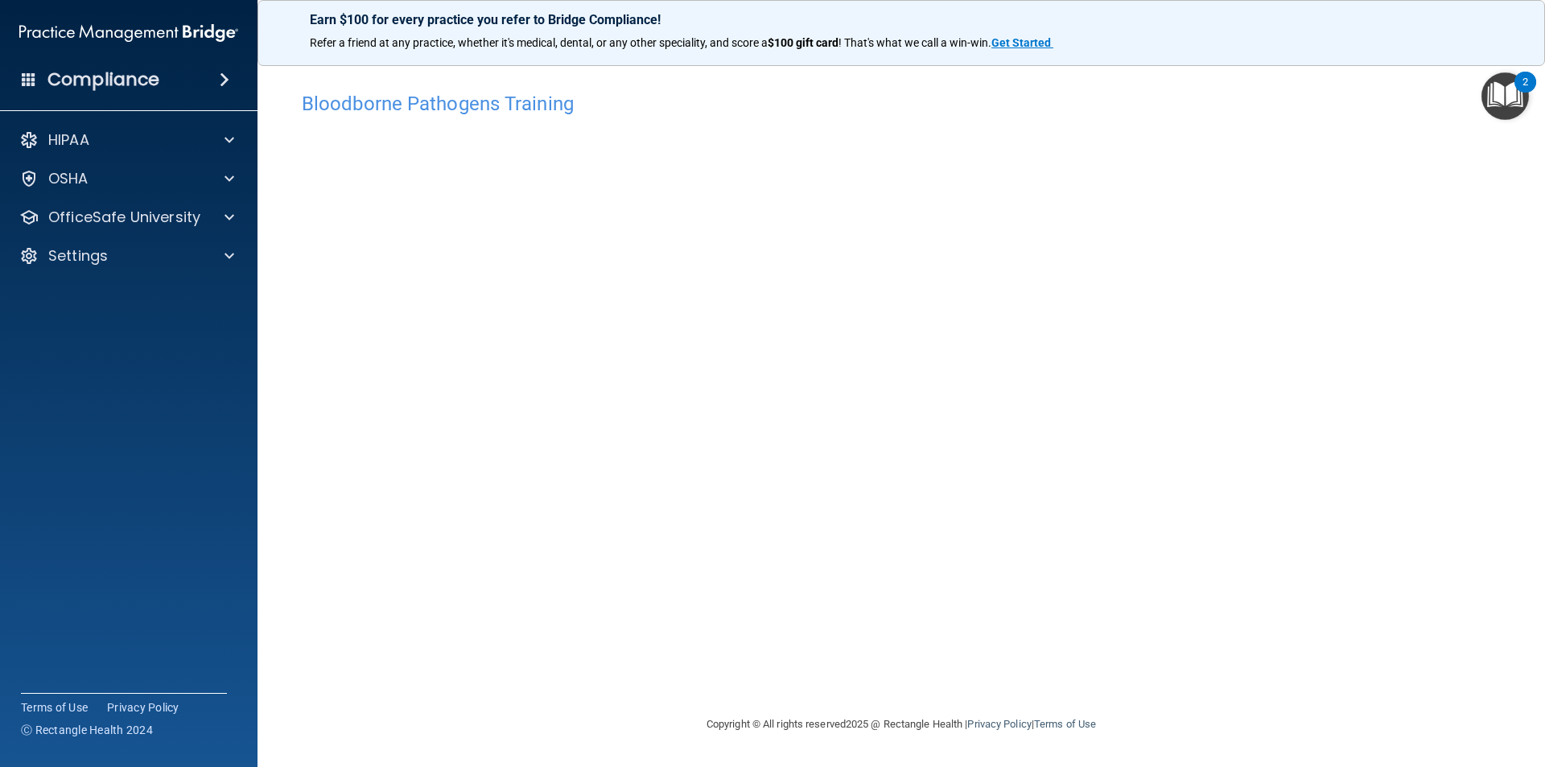
drag, startPoint x: 784, startPoint y: 625, endPoint x: 570, endPoint y: 622, distance: 214.1
click at [570, 622] on div "Bloodborne Pathogens Training This course doesn’t expire until . Are you sure y…" at bounding box center [901, 399] width 1223 height 631
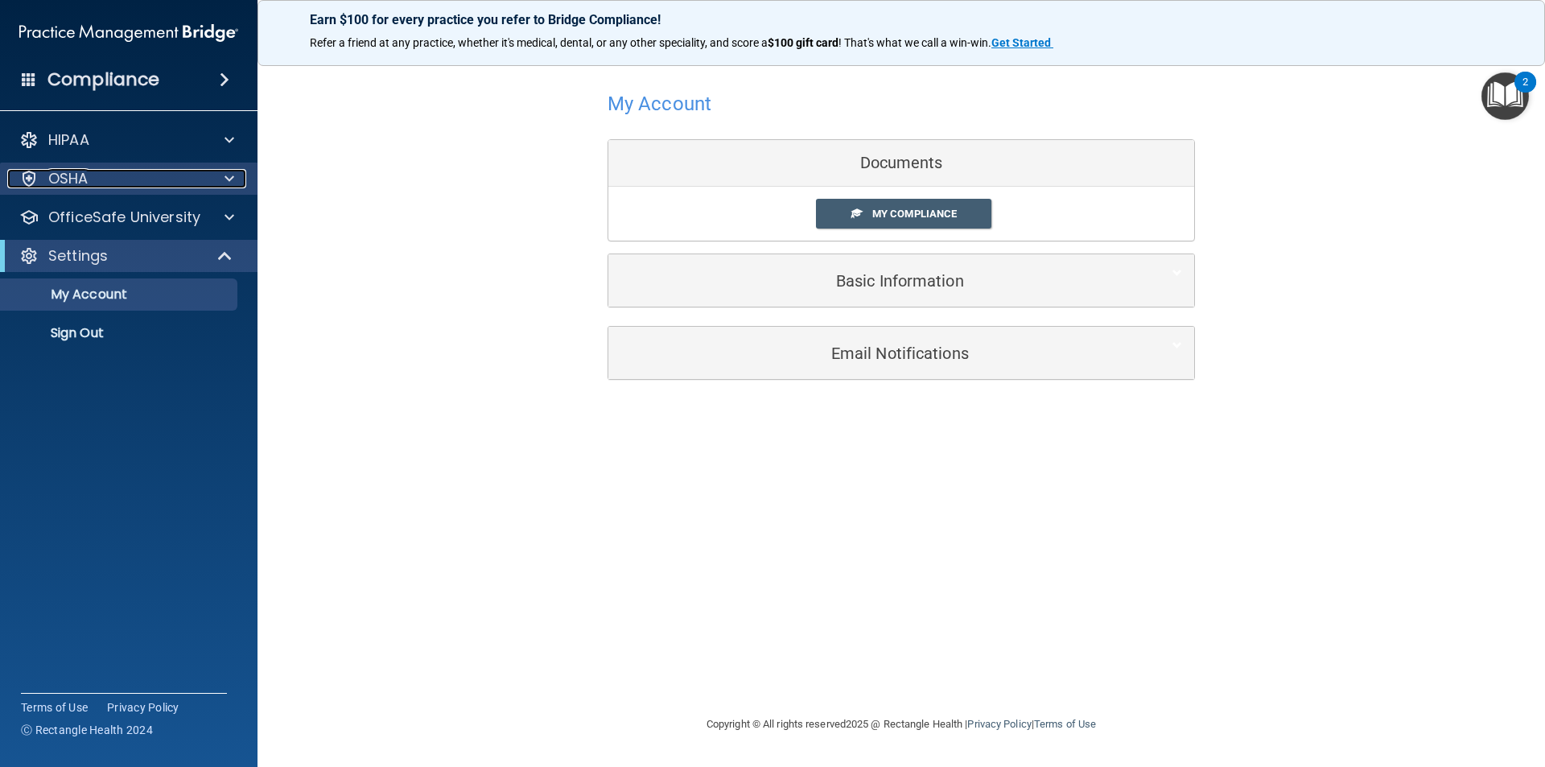
click at [99, 173] on div "OSHA" at bounding box center [107, 178] width 200 height 19
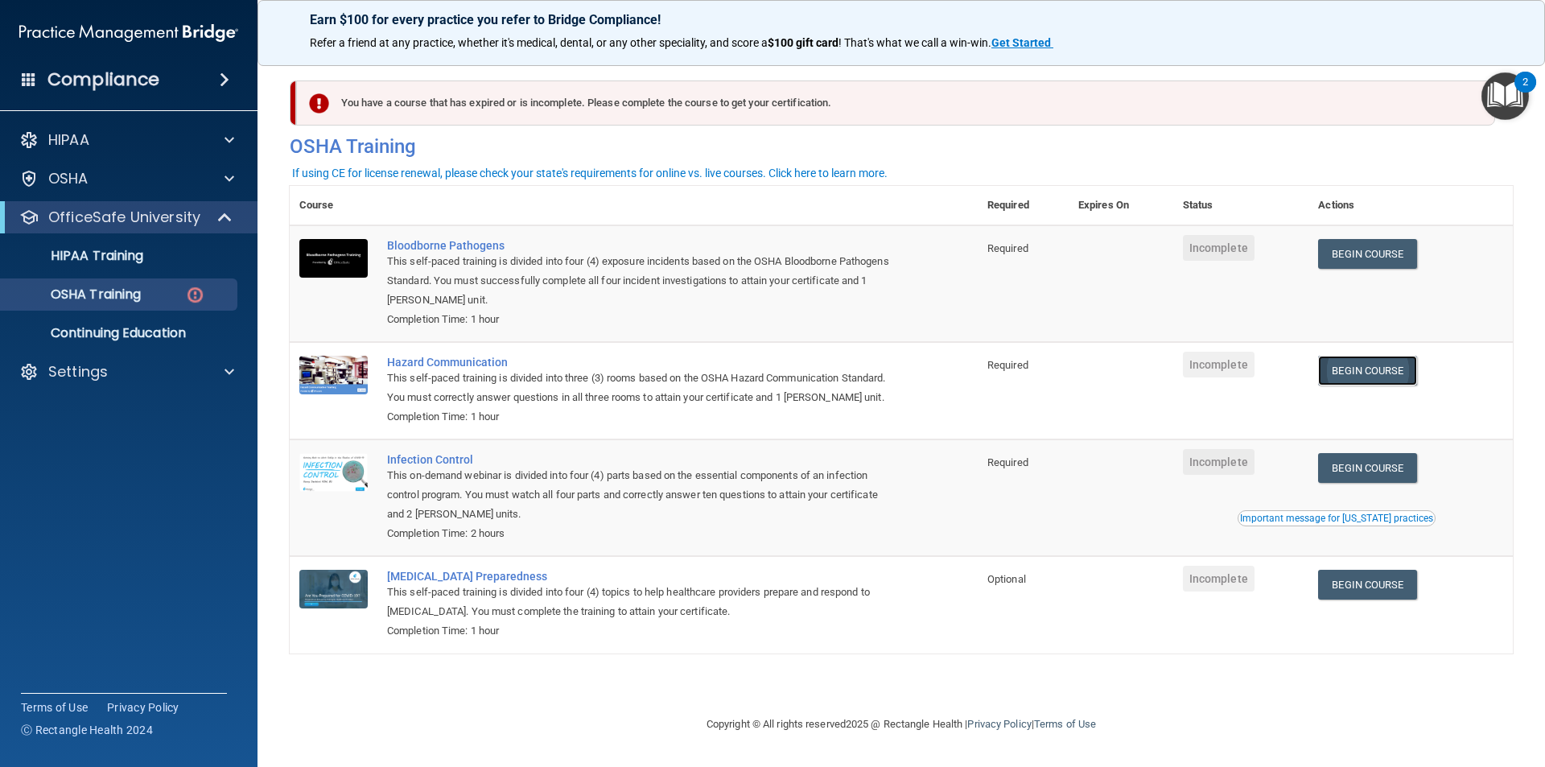
click at [1372, 379] on link "Begin Course" at bounding box center [1367, 371] width 98 height 30
click at [101, 151] on div "HIPAA" at bounding box center [129, 140] width 258 height 32
click at [234, 139] on div at bounding box center [227, 139] width 40 height 19
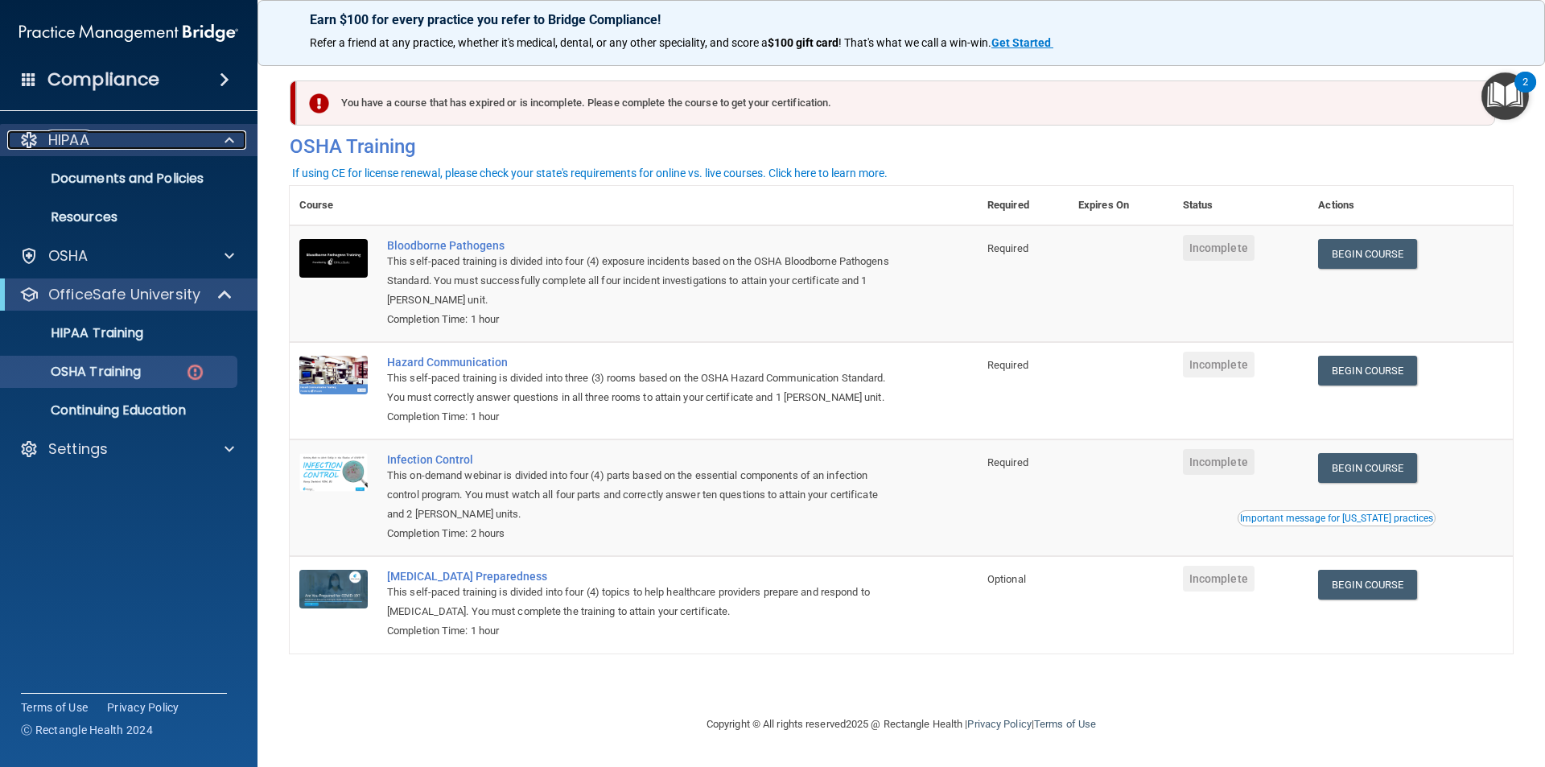
click at [81, 142] on p "HIPAA" at bounding box center [68, 139] width 41 height 19
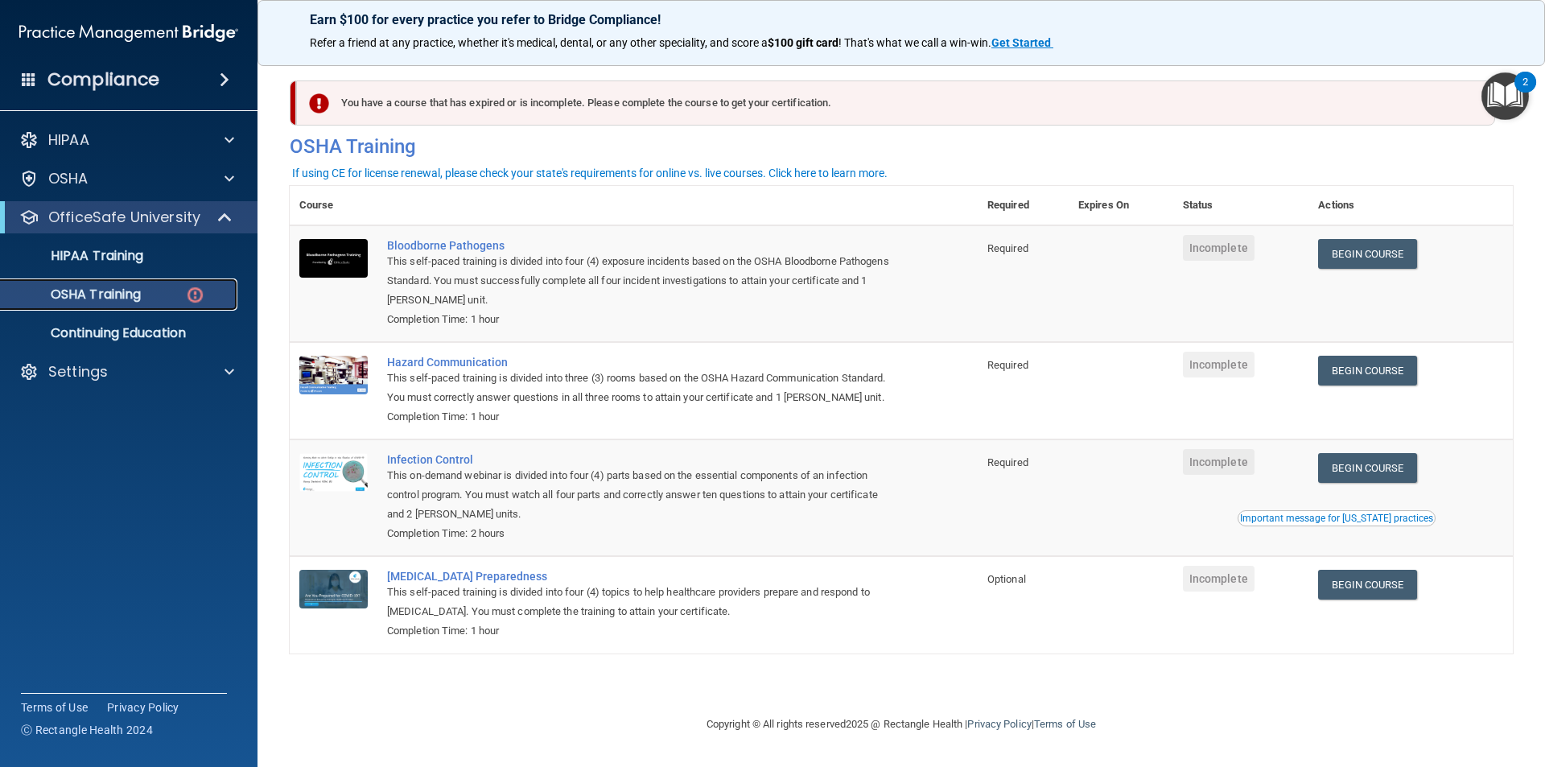
click at [138, 295] on p "OSHA Training" at bounding box center [75, 295] width 130 height 16
click at [1343, 472] on link "Begin Course" at bounding box center [1367, 468] width 98 height 30
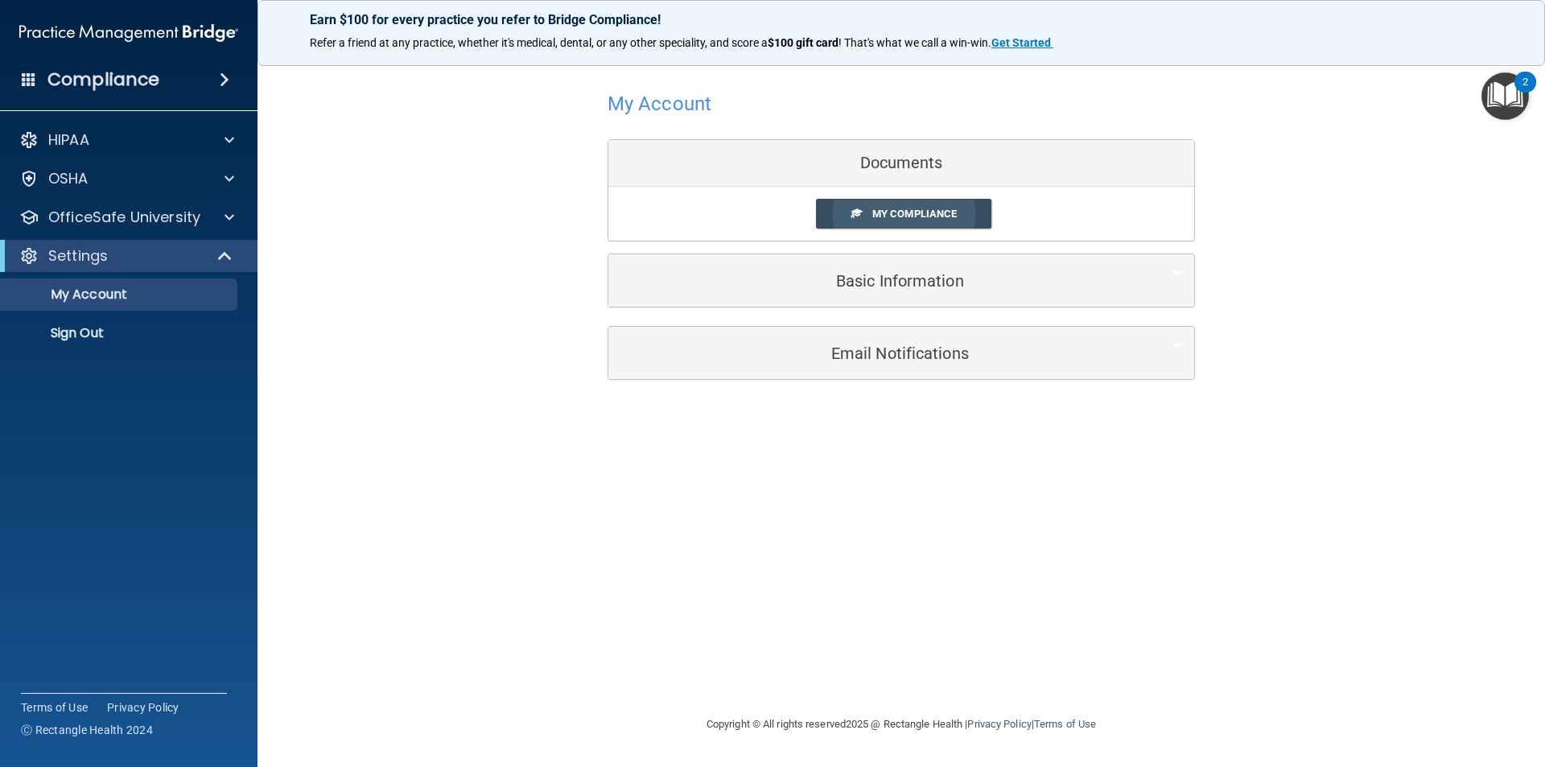
click at [930, 223] on link "My Compliance" at bounding box center [904, 214] width 176 height 30
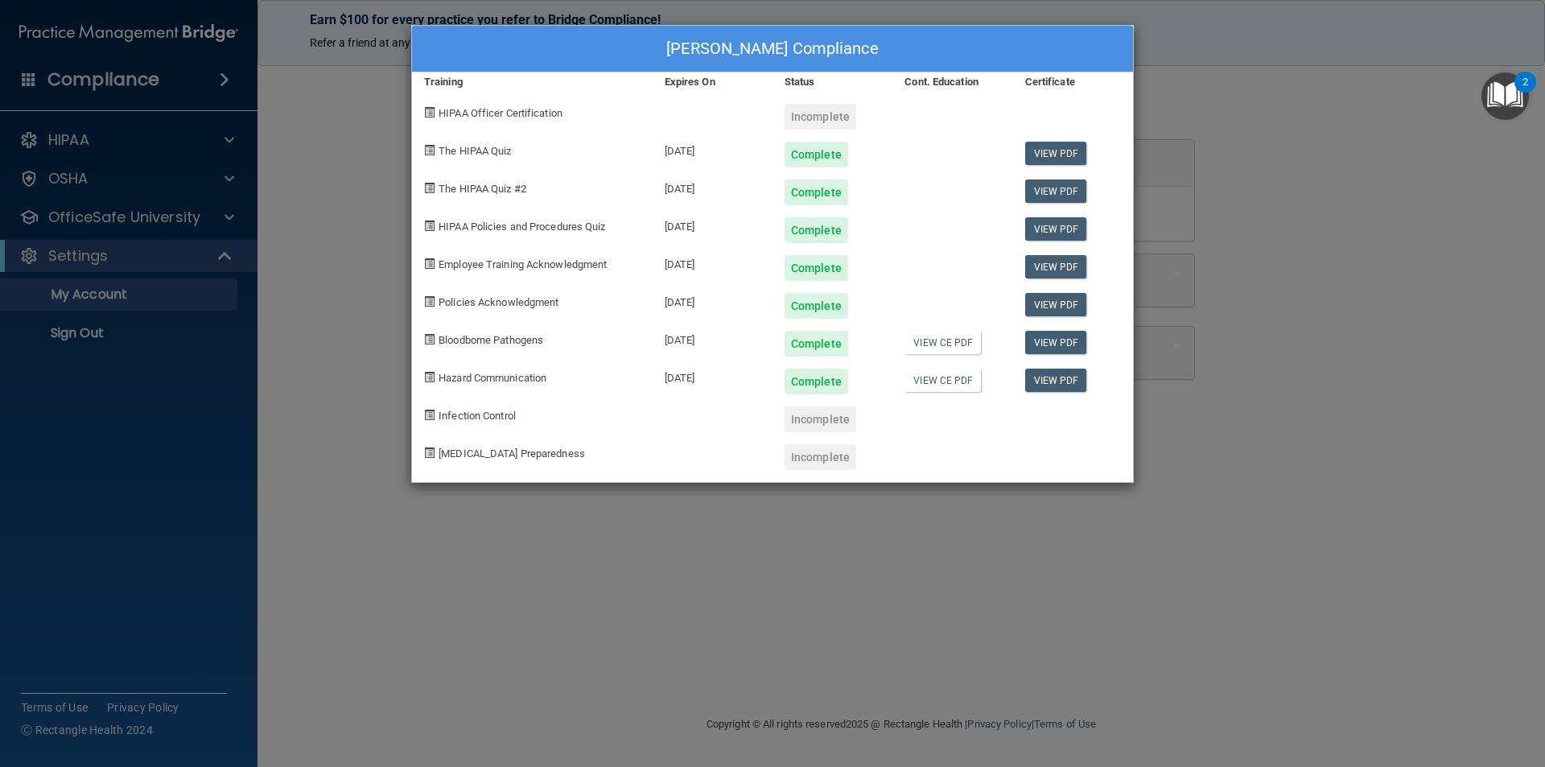
click at [332, 244] on div "Angela Darrow's Compliance Training Expires On Status Cont. Education Certifica…" at bounding box center [772, 383] width 1545 height 767
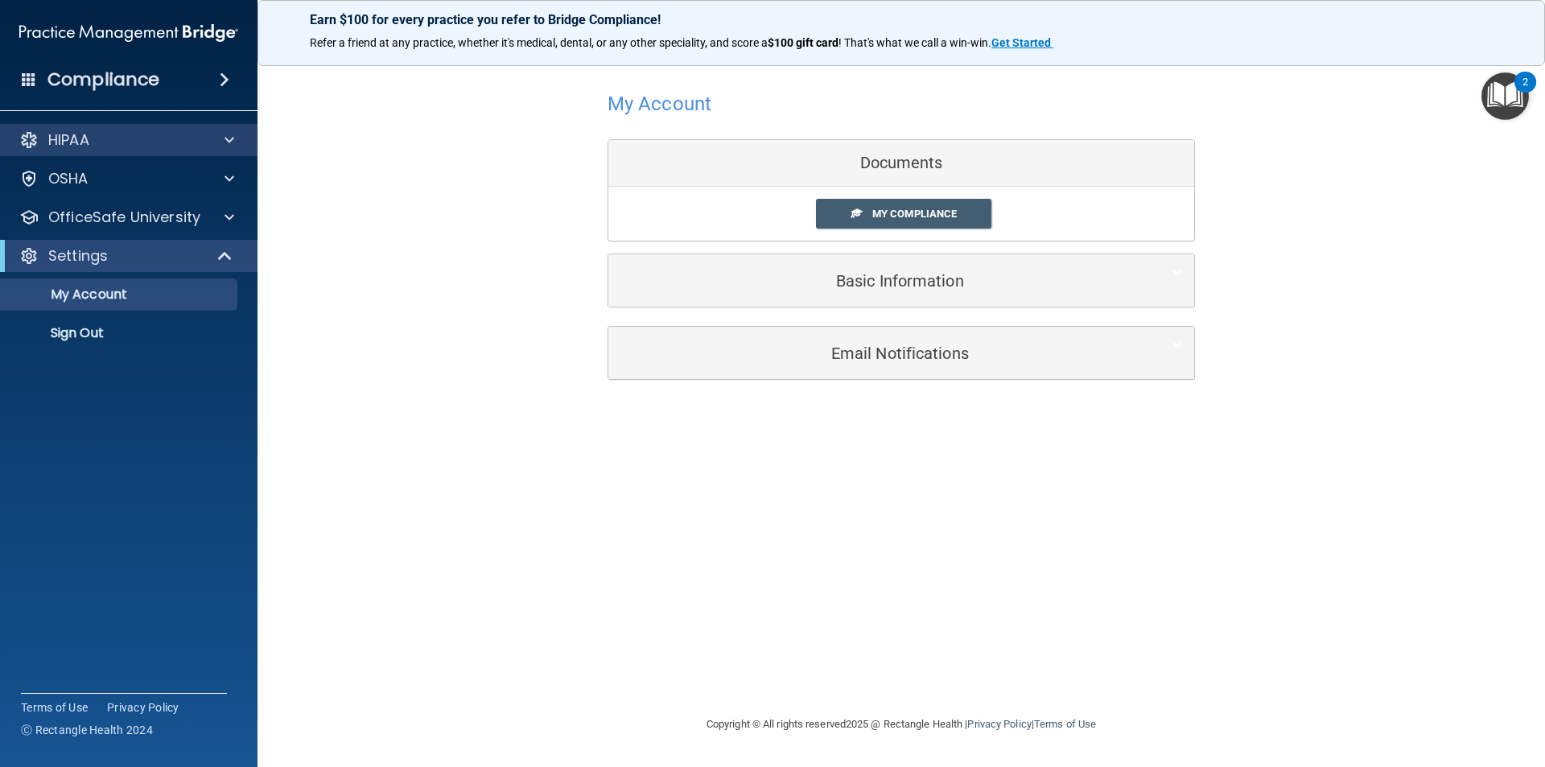
drag, startPoint x: 88, startPoint y: 154, endPoint x: 51, endPoint y: 140, distance: 39.5
click at [86, 153] on div "HIPAA" at bounding box center [129, 140] width 258 height 32
